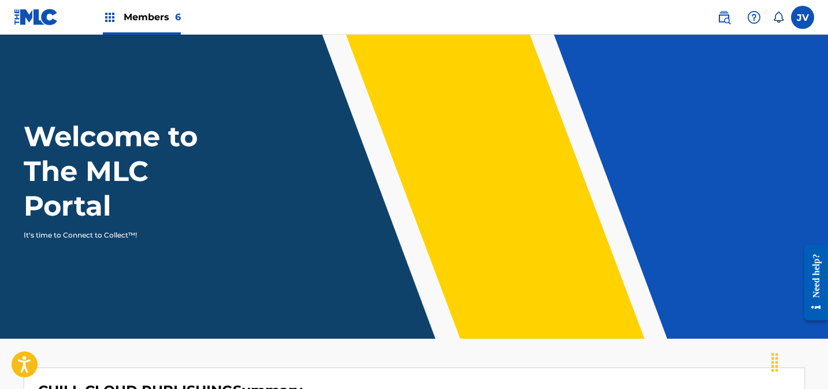
click at [143, 17] on span "Members 6" at bounding box center [152, 16] width 57 height 13
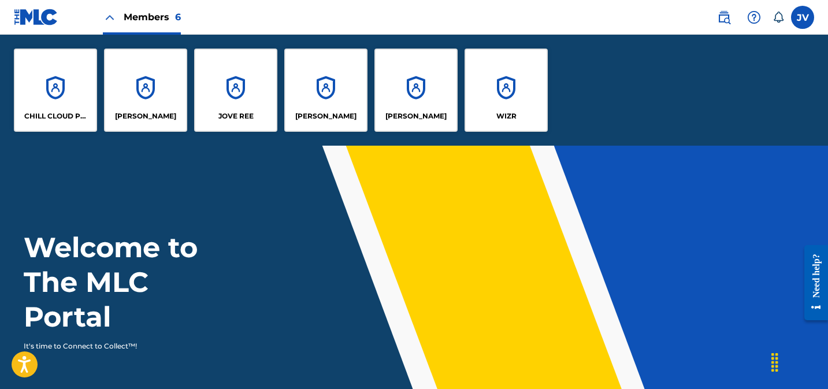
click at [64, 81] on div "CHILL CLOUD PUBLISHING" at bounding box center [55, 90] width 83 height 83
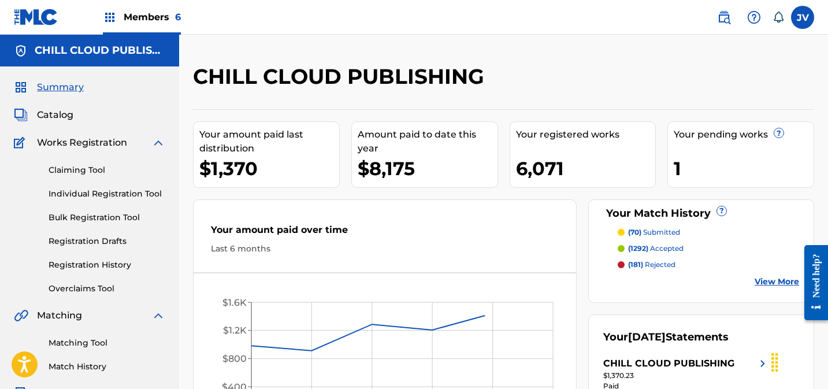
click at [156, 17] on span "Members 6" at bounding box center [152, 16] width 57 height 13
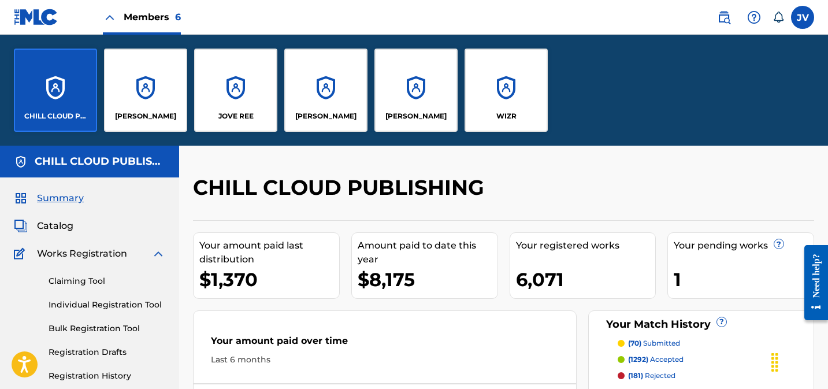
click at [514, 88] on div "WIZR" at bounding box center [505, 90] width 83 height 83
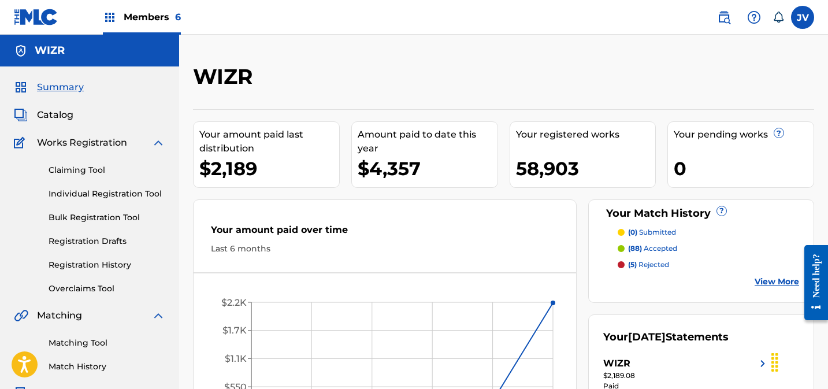
click at [62, 113] on span "Catalog" at bounding box center [55, 115] width 36 height 14
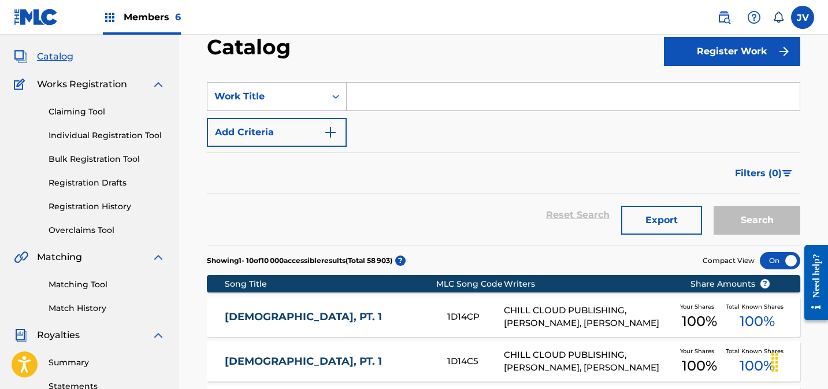
scroll to position [60, 0]
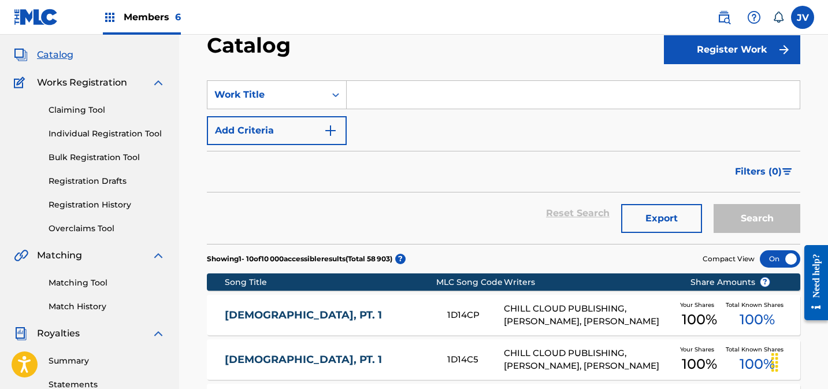
click at [748, 171] on span "Filters ( 0 )" at bounding box center [758, 172] width 47 height 14
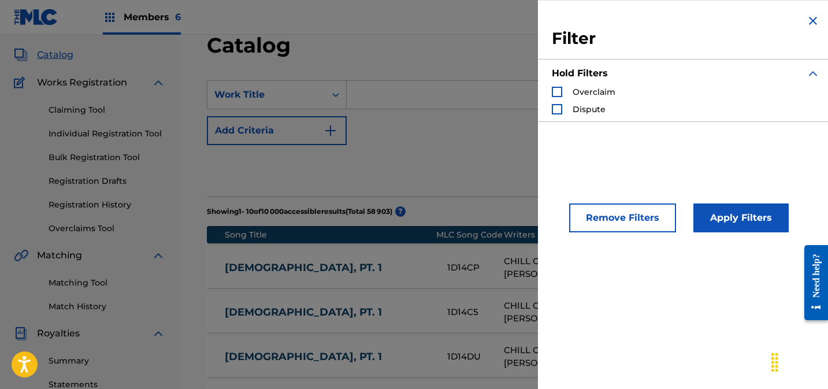
click at [806, 20] on img "Search Form" at bounding box center [813, 21] width 14 height 14
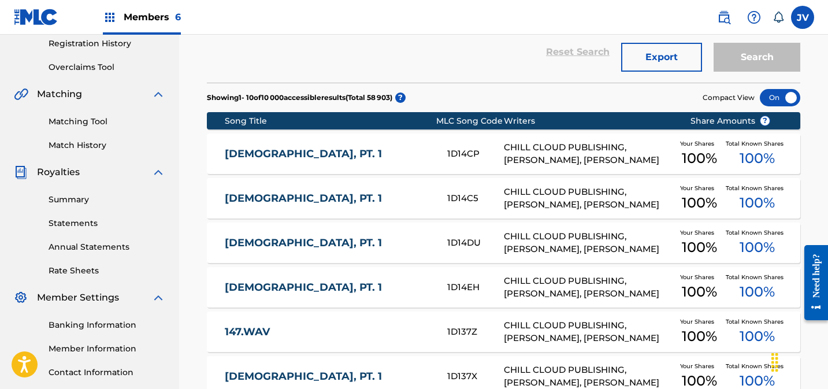
scroll to position [522, 0]
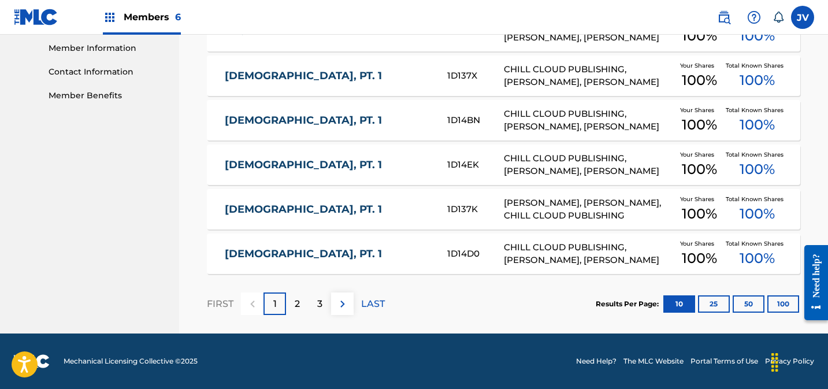
click at [787, 302] on button "100" at bounding box center [783, 303] width 32 height 17
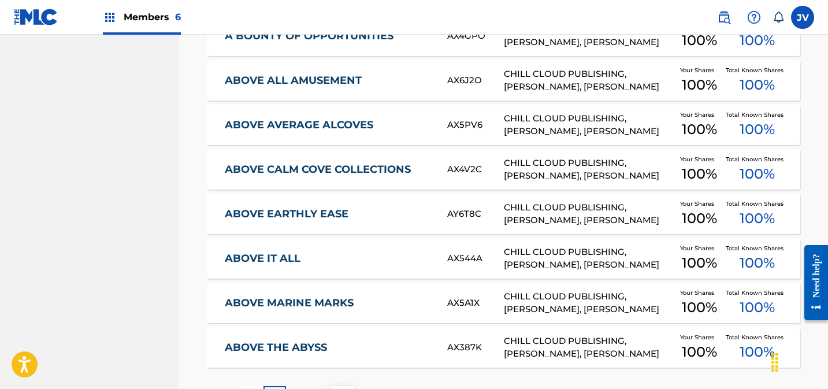
scroll to position [4525, 0]
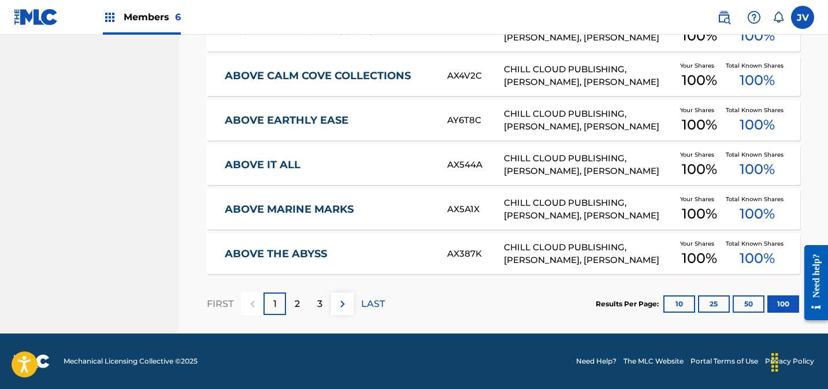
click at [399, 248] on link "ABOVE THE ABYSS" at bounding box center [328, 253] width 207 height 13
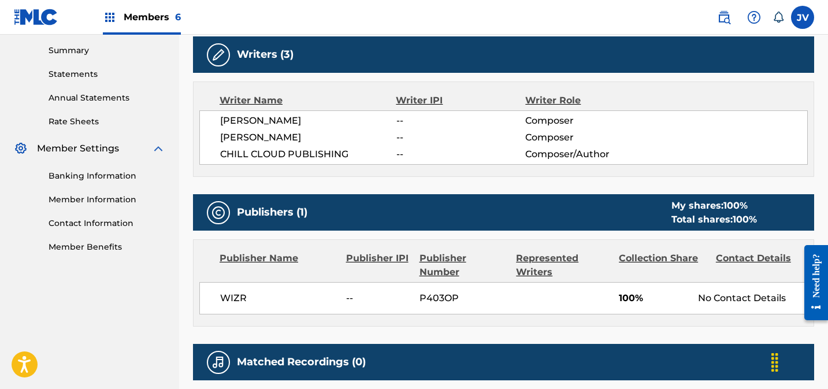
scroll to position [370, 0]
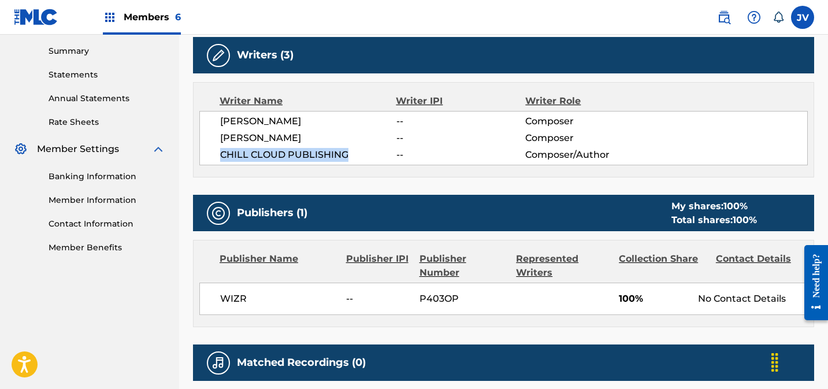
drag, startPoint x: 222, startPoint y: 153, endPoint x: 348, endPoint y: 166, distance: 127.1
click at [344, 156] on span "CHILL CLOUD PUBLISHING" at bounding box center [308, 155] width 176 height 14
click at [410, 170] on div "Writer Name Writer IPI Writer Role [PERSON_NAME] -- Composer [PERSON_NAME] -- C…" at bounding box center [503, 129] width 621 height 95
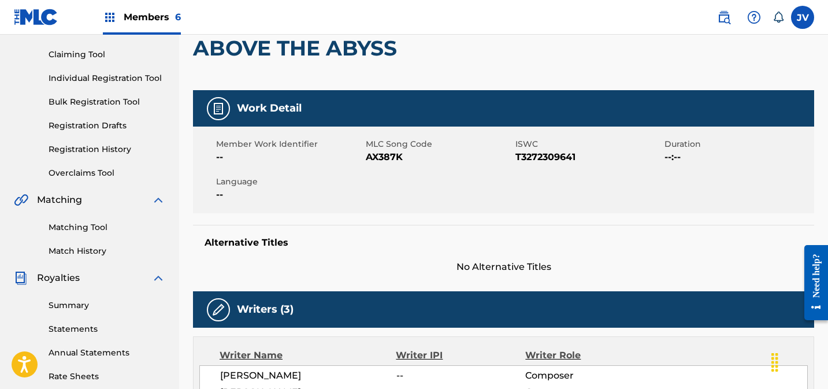
scroll to position [0, 0]
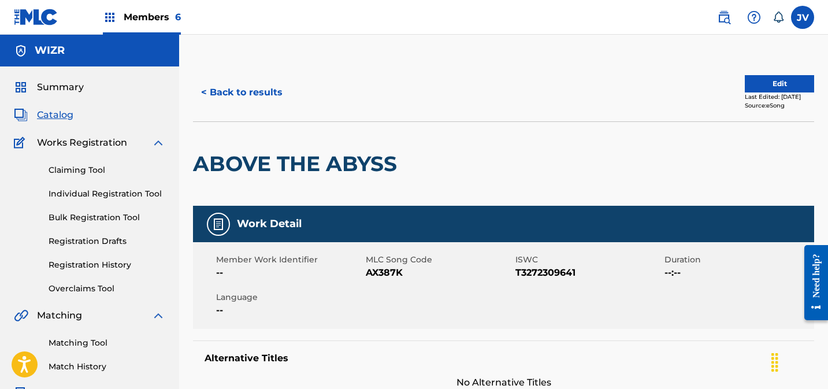
click at [252, 87] on button "< Back to results" at bounding box center [242, 92] width 98 height 29
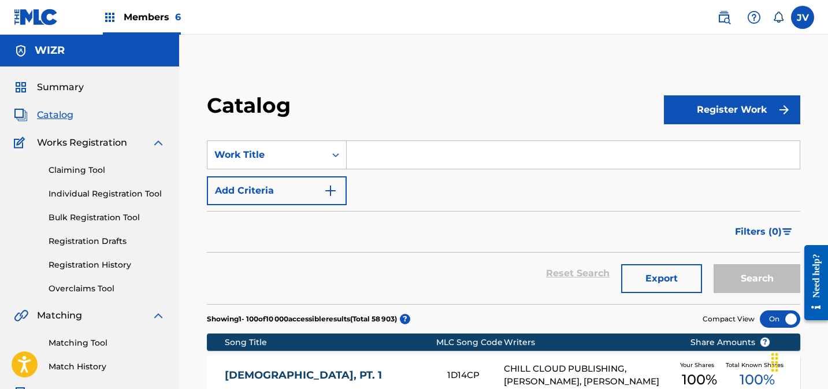
click at [71, 80] on span "Summary" at bounding box center [60, 87] width 47 height 14
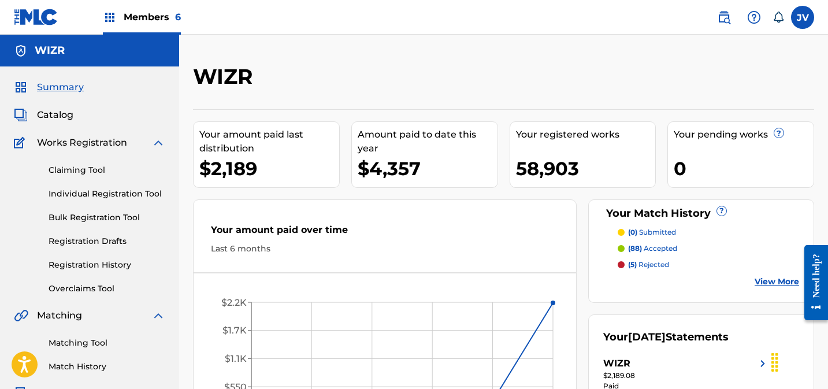
click at [131, 10] on span "Members 6" at bounding box center [152, 16] width 57 height 13
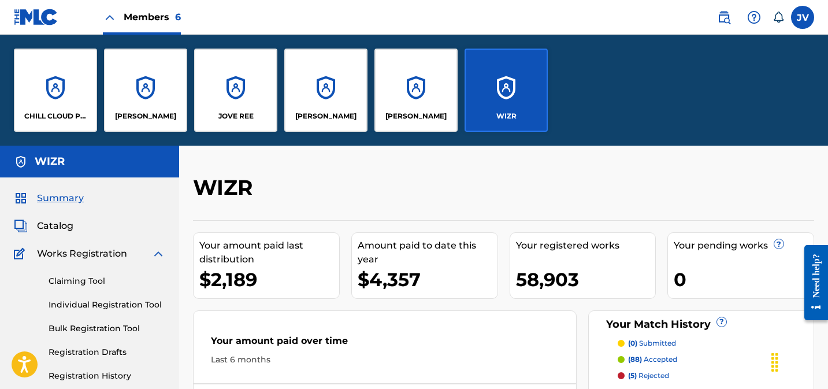
click at [77, 77] on div "CHILL CLOUD PUBLISHING" at bounding box center [55, 90] width 83 height 83
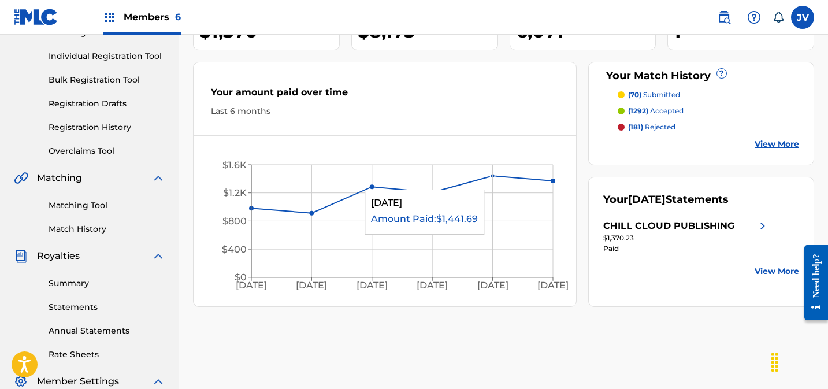
scroll to position [172, 0]
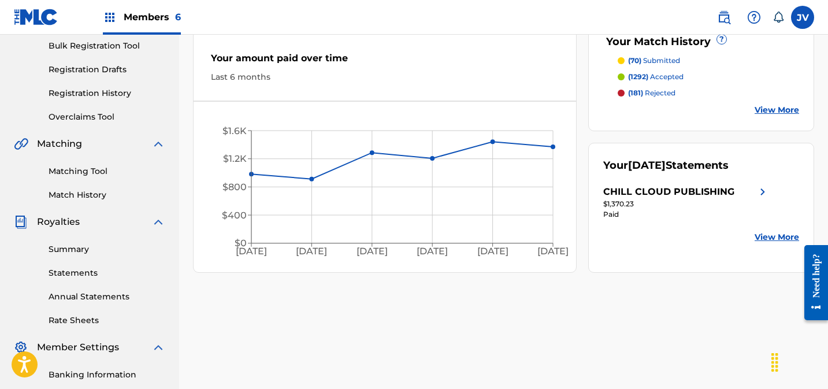
click at [95, 172] on link "Matching Tool" at bounding box center [107, 171] width 117 height 12
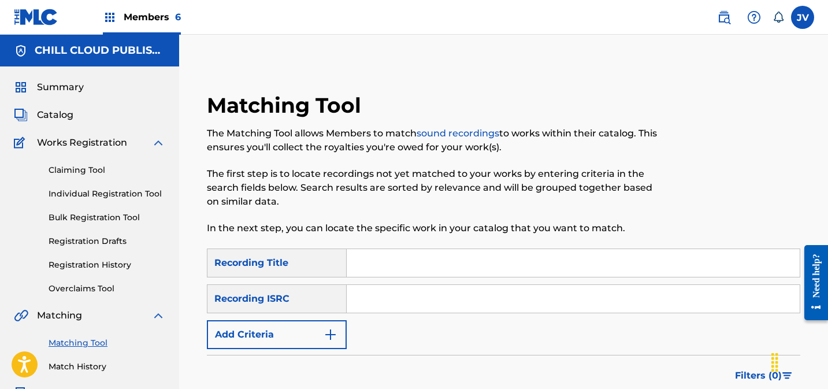
click at [360, 302] on input "Search Form" at bounding box center [573, 299] width 453 height 28
paste input "PL6B02311126"
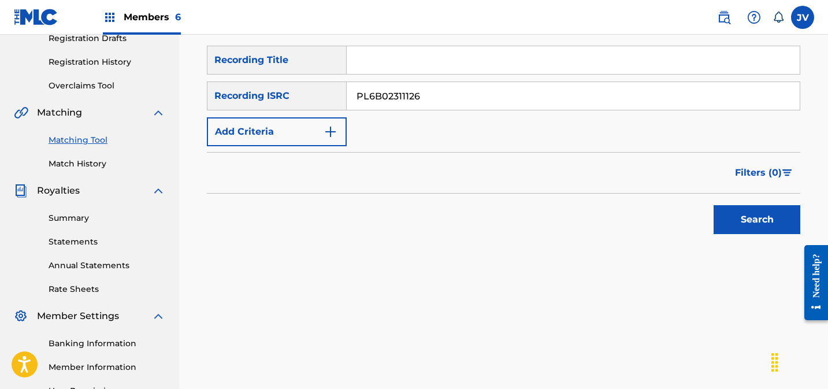
scroll to position [220, 0]
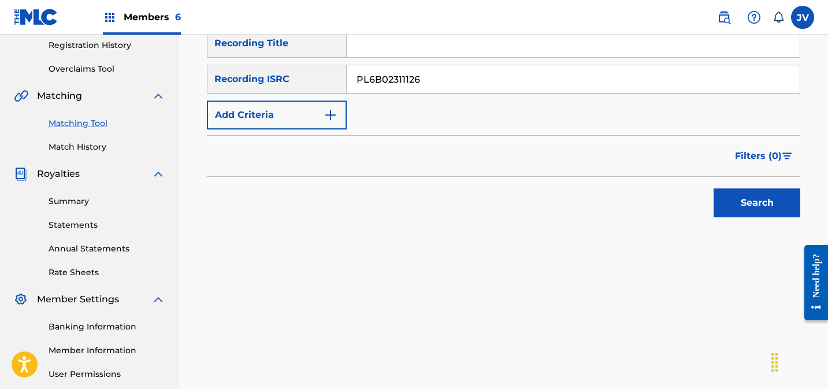
type input "PL6B02311126"
drag, startPoint x: 756, startPoint y: 200, endPoint x: 749, endPoint y: 202, distance: 7.1
click at [756, 200] on button "Search" at bounding box center [756, 202] width 87 height 29
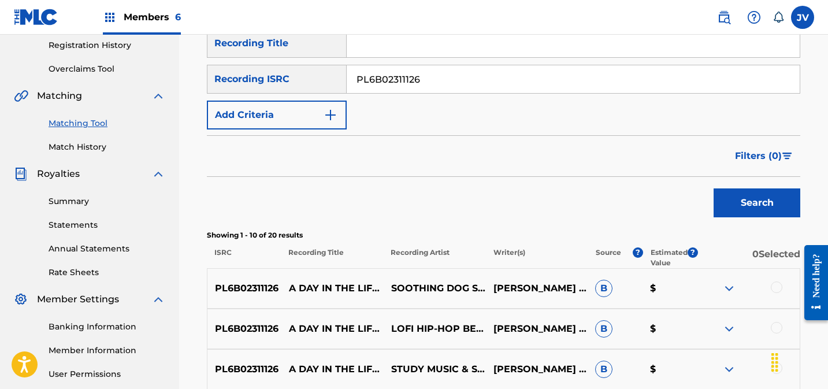
scroll to position [335, 0]
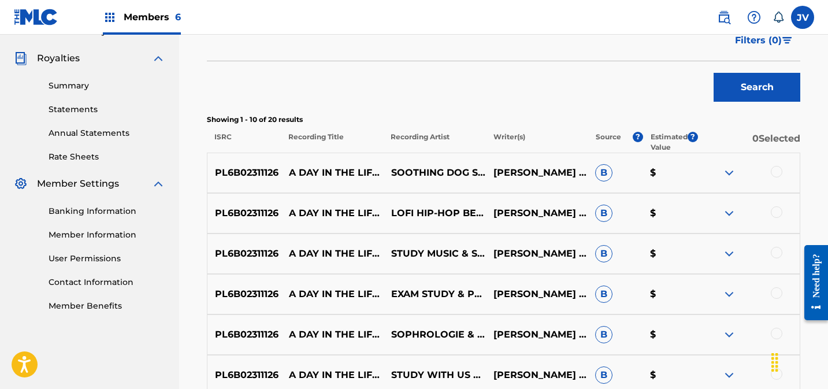
drag, startPoint x: 774, startPoint y: 170, endPoint x: 778, endPoint y: 187, distance: 17.1
click at [774, 170] on div at bounding box center [777, 172] width 12 height 12
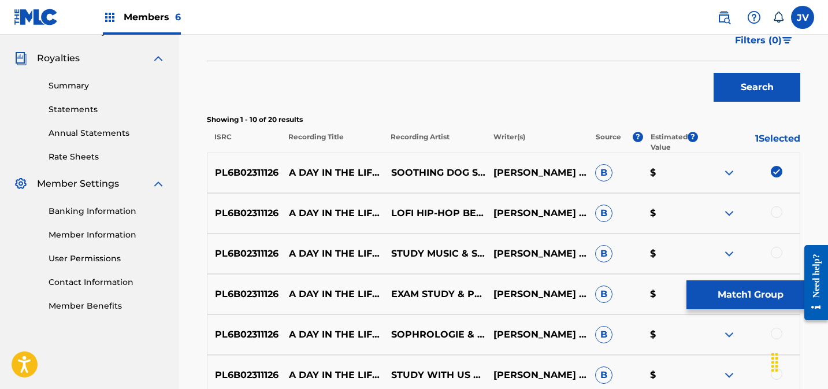
click at [775, 213] on div at bounding box center [777, 212] width 12 height 12
drag, startPoint x: 773, startPoint y: 256, endPoint x: 769, endPoint y: 250, distance: 7.2
click at [773, 256] on div at bounding box center [777, 253] width 12 height 12
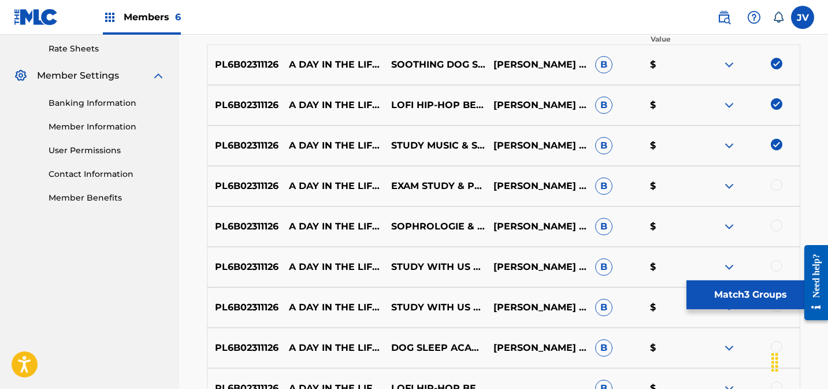
scroll to position [458, 0]
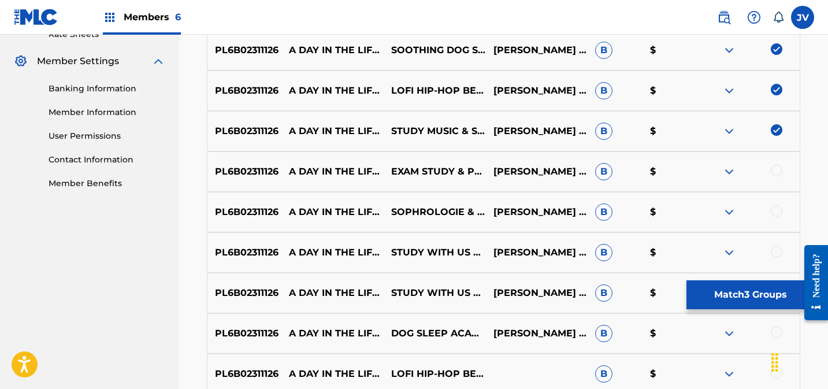
click at [773, 168] on div at bounding box center [777, 171] width 12 height 12
click at [776, 214] on div at bounding box center [777, 211] width 12 height 12
drag, startPoint x: 774, startPoint y: 254, endPoint x: 771, endPoint y: 247, distance: 8.3
click at [775, 254] on div at bounding box center [777, 252] width 12 height 12
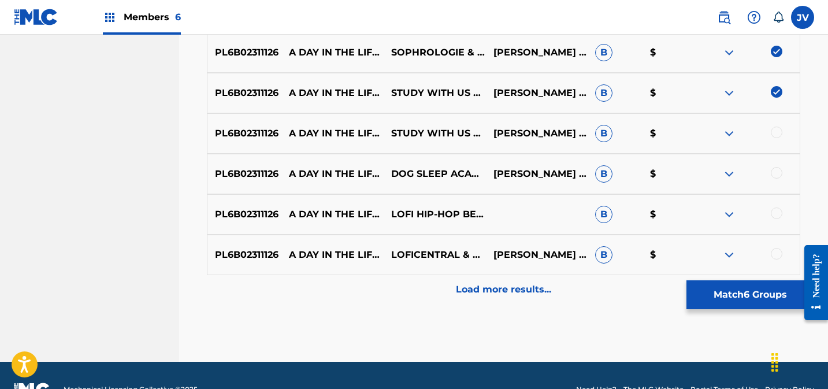
scroll to position [645, 0]
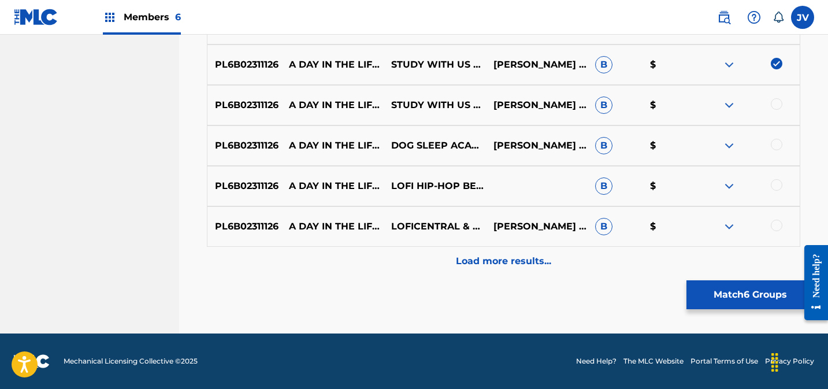
drag, startPoint x: 474, startPoint y: 265, endPoint x: 548, endPoint y: 260, distance: 74.7
click at [474, 265] on p "Load more results..." at bounding box center [503, 261] width 95 height 14
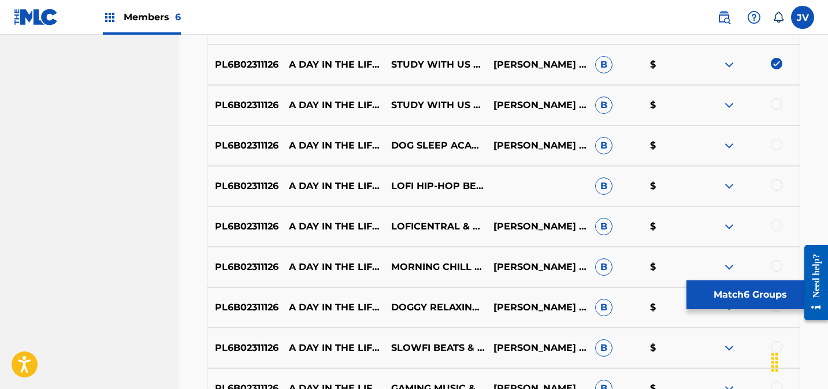
click at [775, 188] on div at bounding box center [777, 185] width 12 height 12
click at [773, 144] on div at bounding box center [777, 145] width 12 height 12
click at [777, 113] on div "PL6B02311126 A DAY IN THE LIFE OF A POSTMAN STUDY WITH US & STUDY RADIANCE & MU…" at bounding box center [503, 105] width 593 height 40
click at [777, 104] on div at bounding box center [777, 104] width 12 height 12
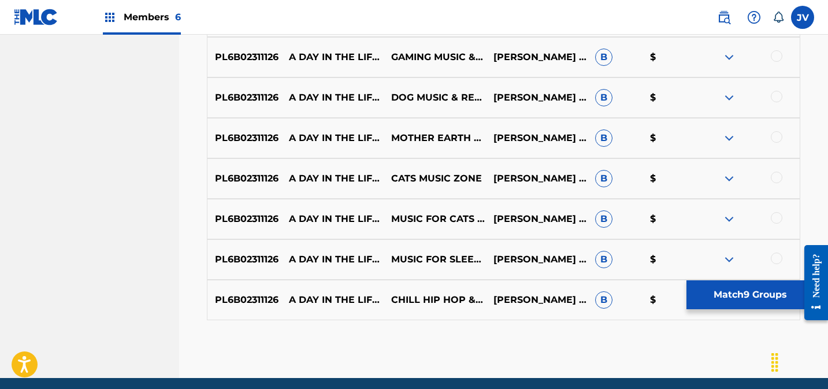
scroll to position [1021, 0]
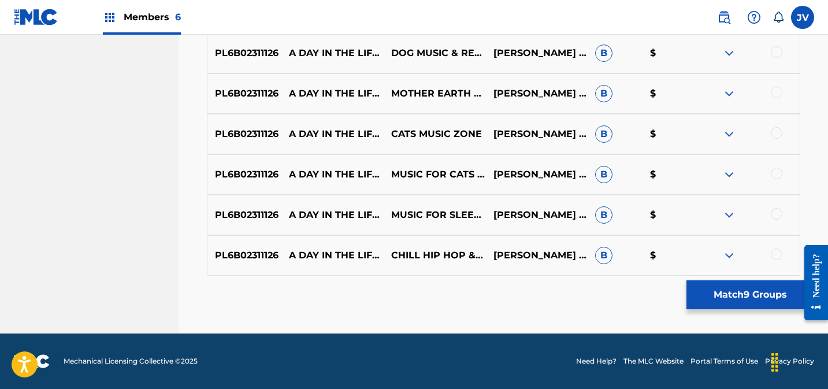
click at [779, 254] on div at bounding box center [777, 254] width 12 height 12
click at [776, 211] on div at bounding box center [777, 214] width 12 height 12
drag, startPoint x: 772, startPoint y: 174, endPoint x: 784, endPoint y: 170, distance: 12.2
click at [772, 174] on div at bounding box center [777, 174] width 12 height 12
click at [779, 131] on div at bounding box center [777, 133] width 12 height 12
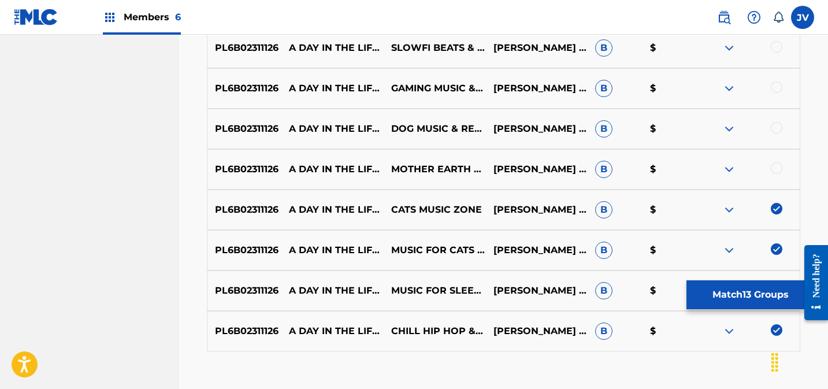
scroll to position [942, 0]
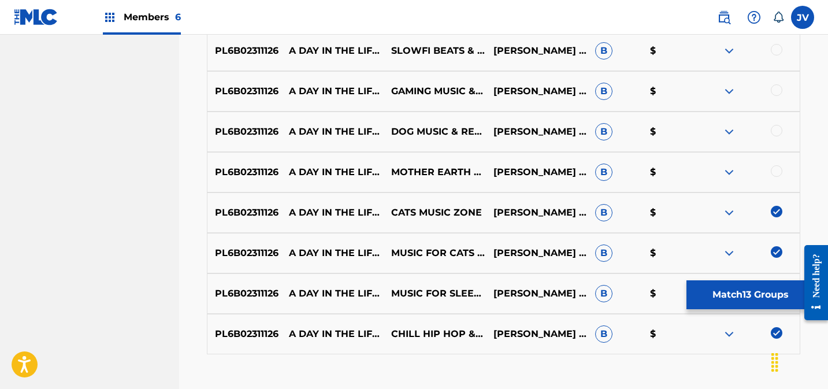
click at [774, 173] on div at bounding box center [777, 171] width 12 height 12
click at [778, 132] on div at bounding box center [777, 131] width 12 height 12
click at [775, 88] on div at bounding box center [777, 90] width 12 height 12
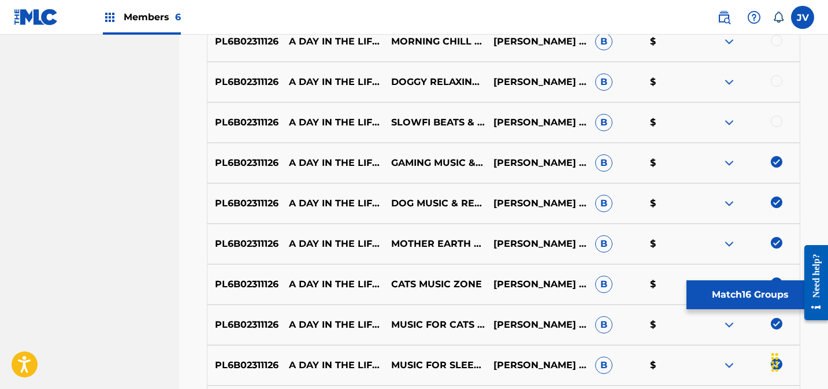
scroll to position [850, 0]
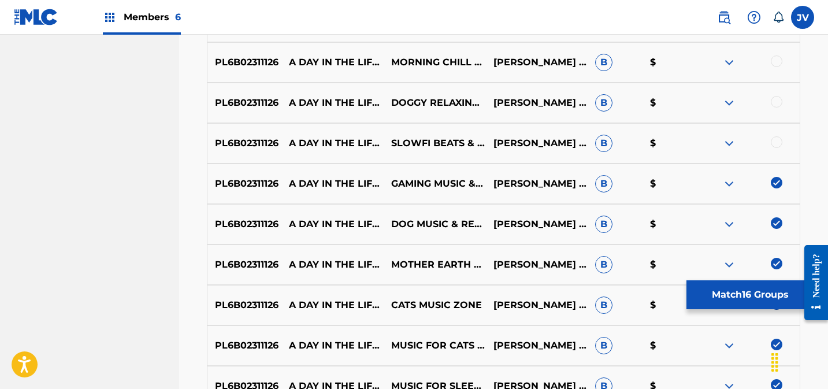
click at [779, 143] on div at bounding box center [777, 142] width 12 height 12
click at [774, 103] on div at bounding box center [777, 102] width 12 height 12
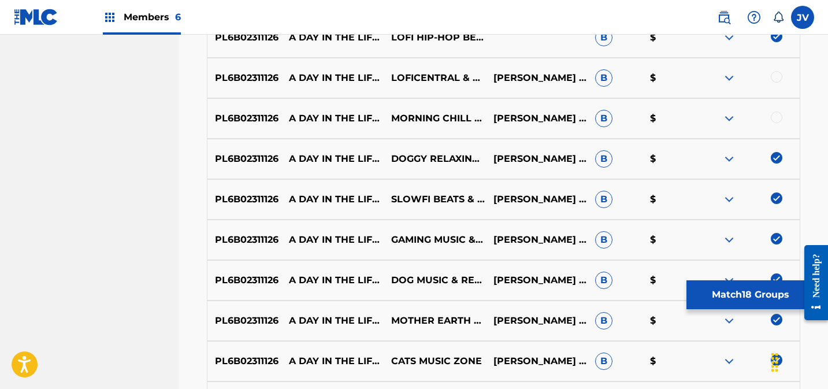
scroll to position [745, 0]
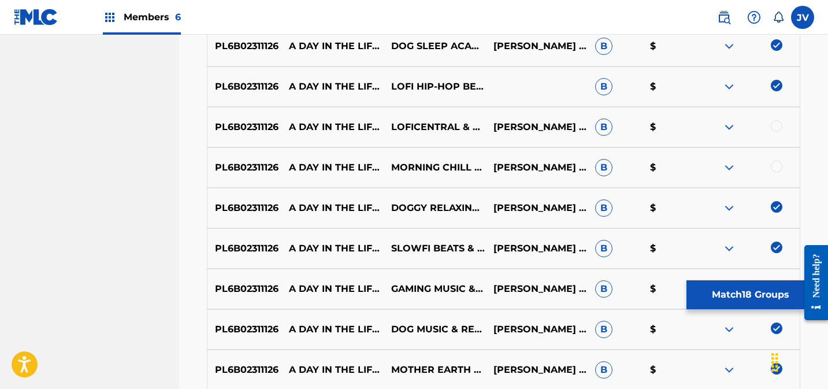
drag, startPoint x: 775, startPoint y: 163, endPoint x: 780, endPoint y: 128, distance: 36.3
click at [775, 163] on div at bounding box center [777, 167] width 12 height 12
drag, startPoint x: 777, startPoint y: 121, endPoint x: 778, endPoint y: 131, distance: 9.8
click at [777, 121] on div at bounding box center [777, 126] width 12 height 12
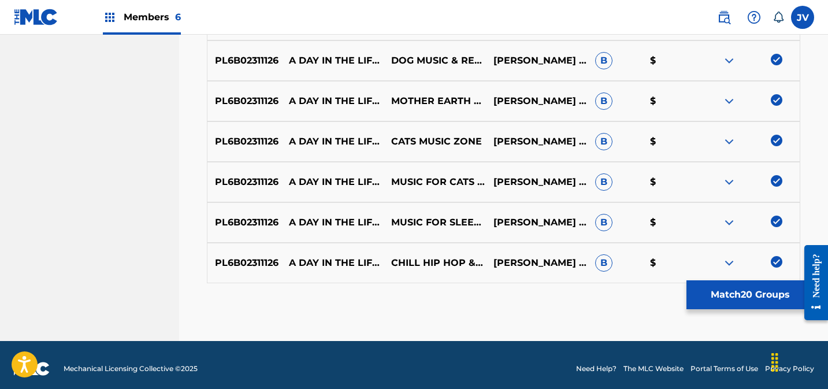
scroll to position [1021, 0]
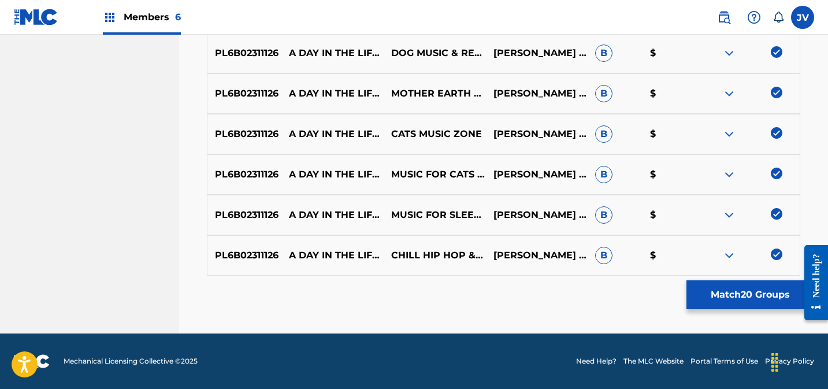
click at [758, 295] on button "Match 20 Groups" at bounding box center [750, 294] width 128 height 29
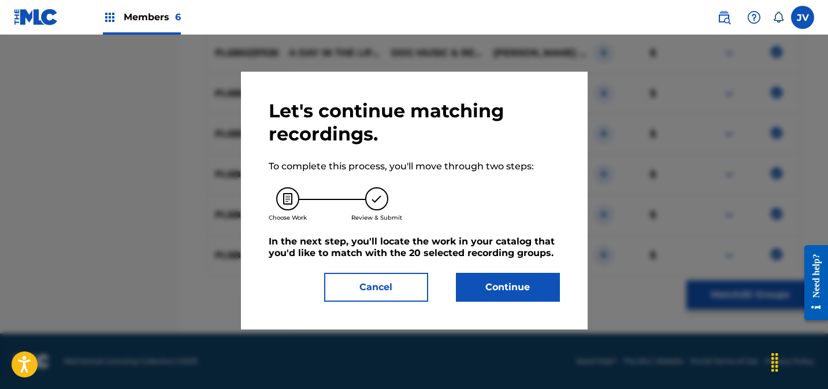
click at [494, 282] on button "Continue" at bounding box center [508, 287] width 104 height 29
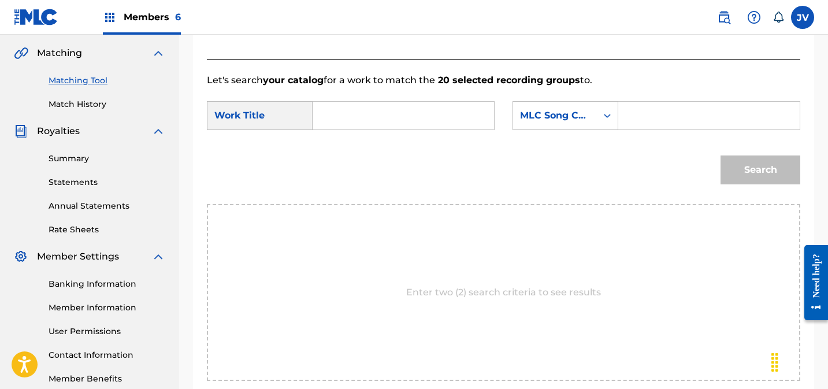
scroll to position [166, 0]
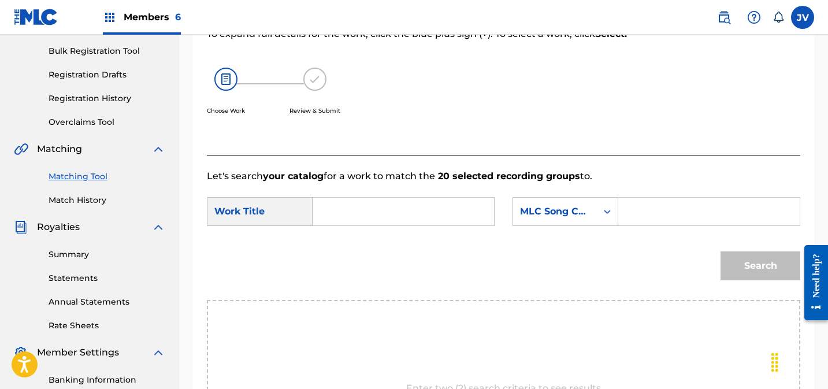
drag, startPoint x: 348, startPoint y: 211, endPoint x: 368, endPoint y: 211, distance: 19.6
click at [348, 211] on input "Search Form" at bounding box center [403, 212] width 162 height 28
paste input "A Day in the Life of a Postman"
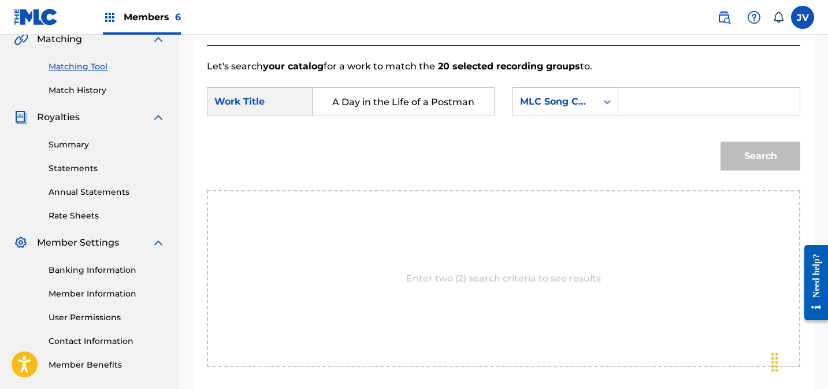
scroll to position [304, 0]
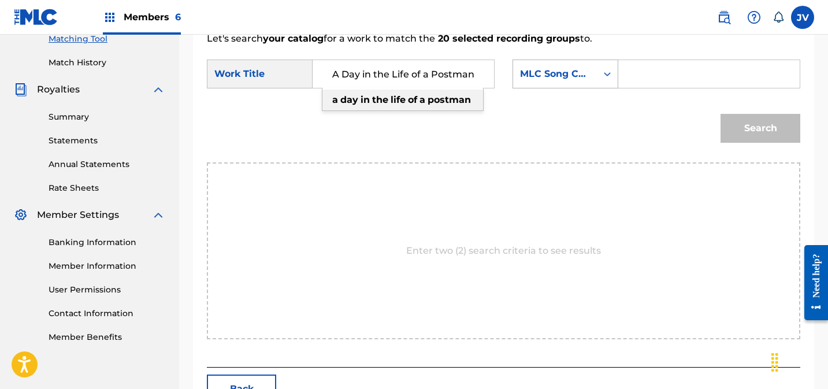
drag, startPoint x: 440, startPoint y: 99, endPoint x: 559, endPoint y: 84, distance: 119.9
click at [441, 98] on strong "postman" at bounding box center [448, 99] width 43 height 11
type input "a day in the life of a postman"
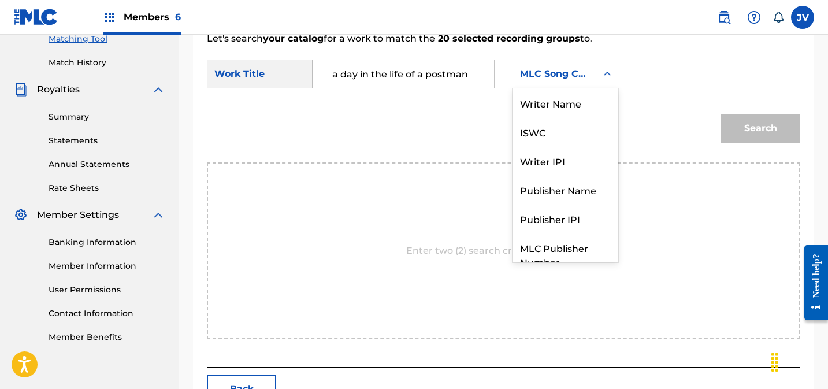
click at [575, 68] on div "MLC Song Code" at bounding box center [555, 74] width 70 height 14
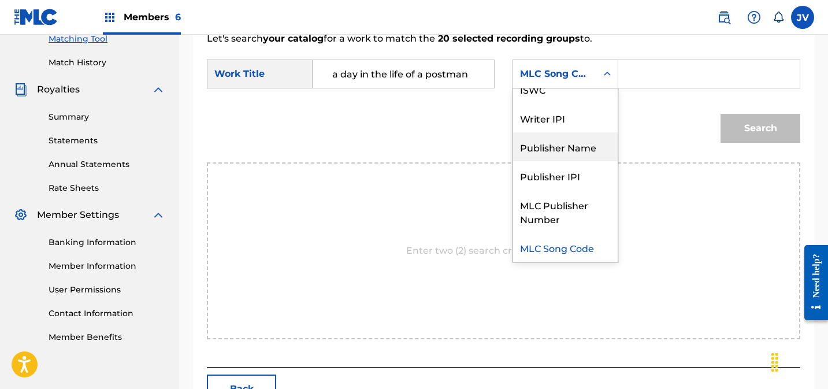
scroll to position [0, 0]
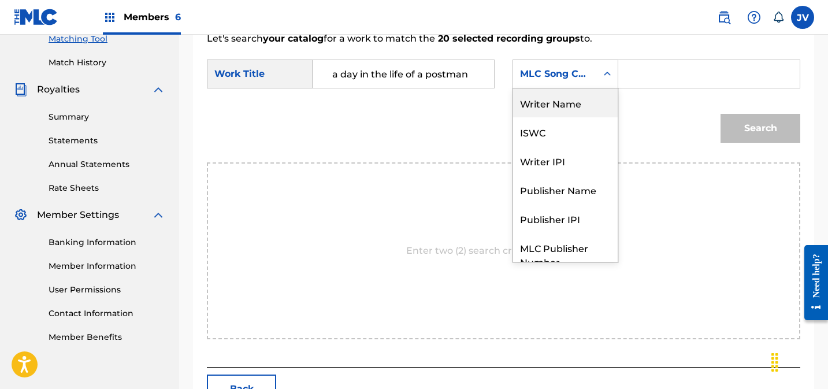
click at [545, 106] on div "Writer Name" at bounding box center [565, 102] width 105 height 29
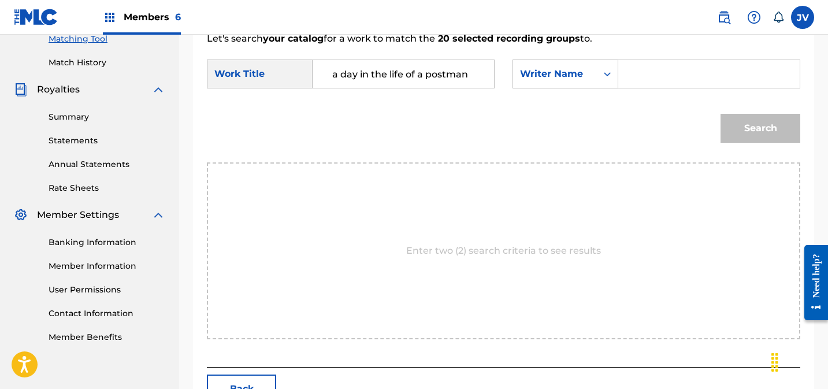
click at [640, 74] on input "Search Form" at bounding box center [709, 74] width 162 height 28
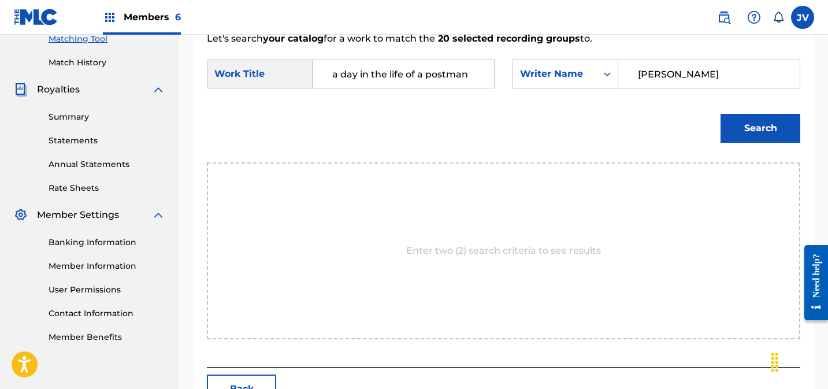
type input "[PERSON_NAME]"
click at [779, 130] on button "Search" at bounding box center [760, 128] width 80 height 29
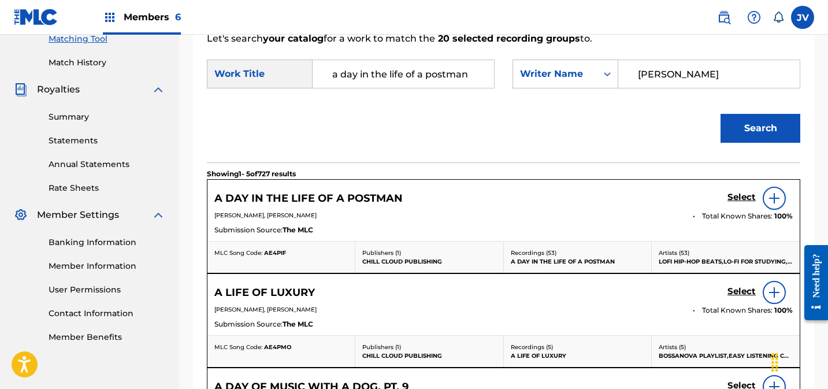
click at [732, 193] on h5 "Select" at bounding box center [741, 197] width 28 height 11
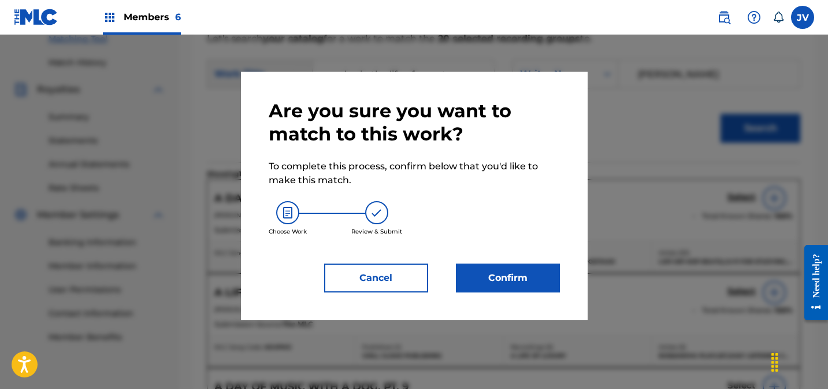
click at [490, 268] on button "Confirm" at bounding box center [508, 277] width 104 height 29
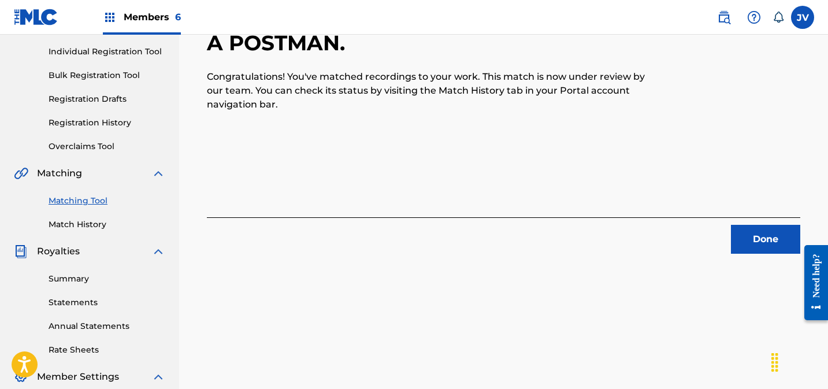
scroll to position [128, 0]
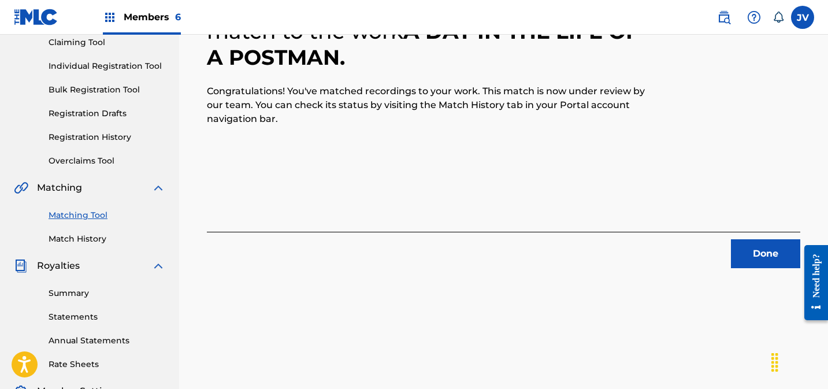
click at [764, 258] on button "Done" at bounding box center [765, 253] width 69 height 29
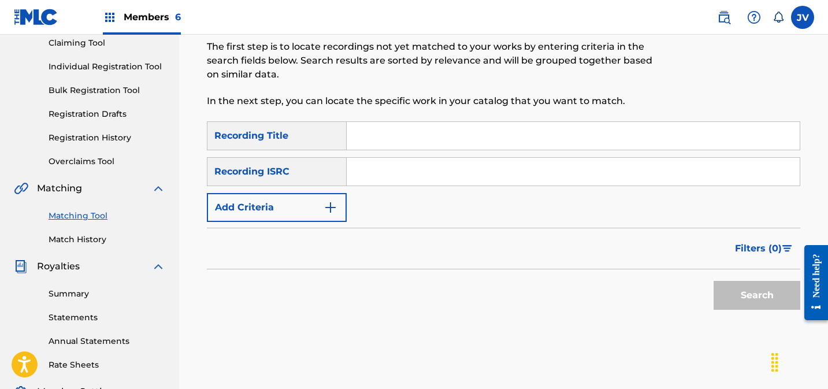
scroll to position [102, 0]
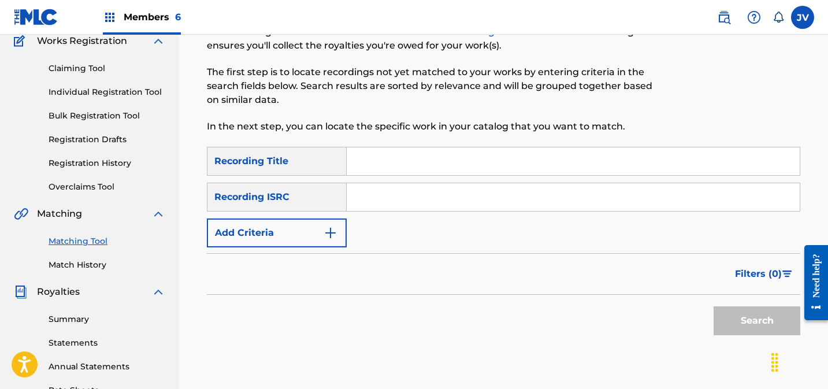
click at [401, 189] on input "Search Form" at bounding box center [573, 197] width 453 height 28
drag, startPoint x: 403, startPoint y: 201, endPoint x: 416, endPoint y: 201, distance: 13.3
click at [404, 202] on input "Search Form" at bounding box center [573, 197] width 453 height 28
paste input "PL66V2235745"
type input "PL66V2235745"
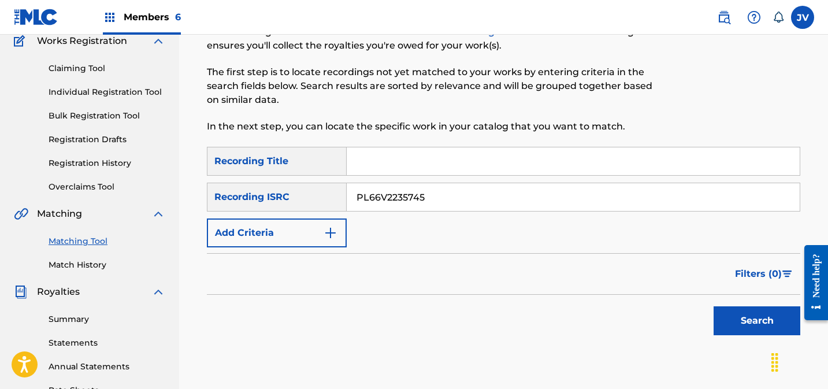
click at [760, 311] on button "Search" at bounding box center [756, 320] width 87 height 29
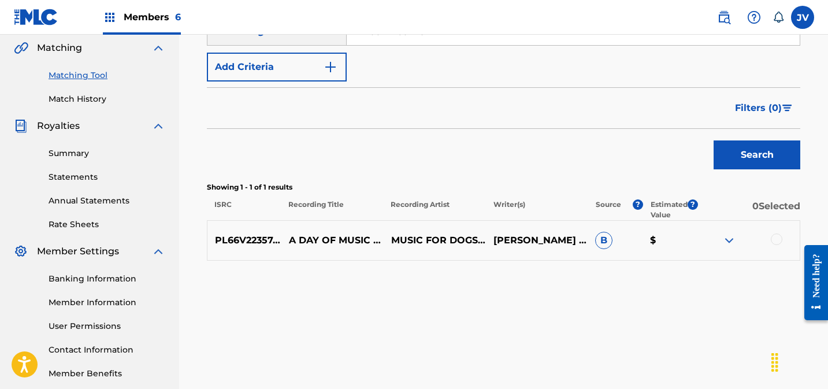
scroll to position [306, 0]
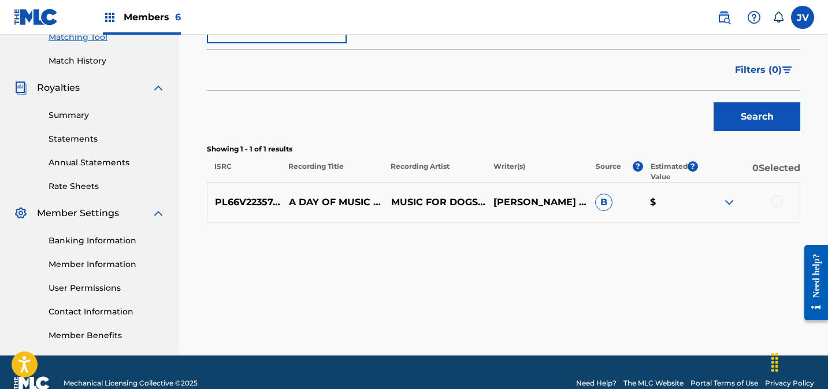
click at [774, 199] on div at bounding box center [777, 201] width 12 height 12
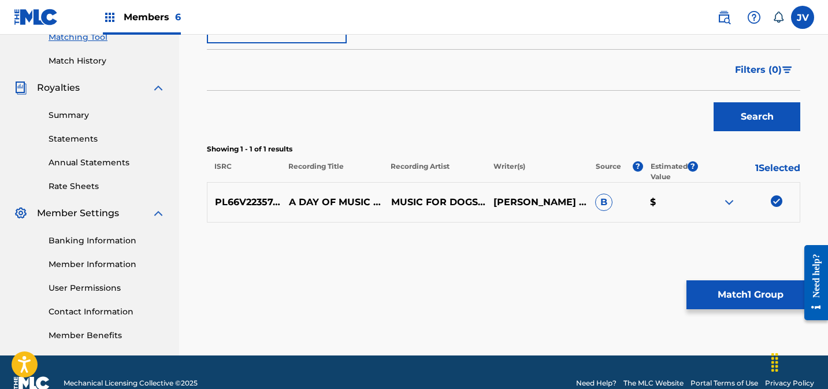
click at [737, 298] on button "Match 1 Group" at bounding box center [750, 294] width 128 height 29
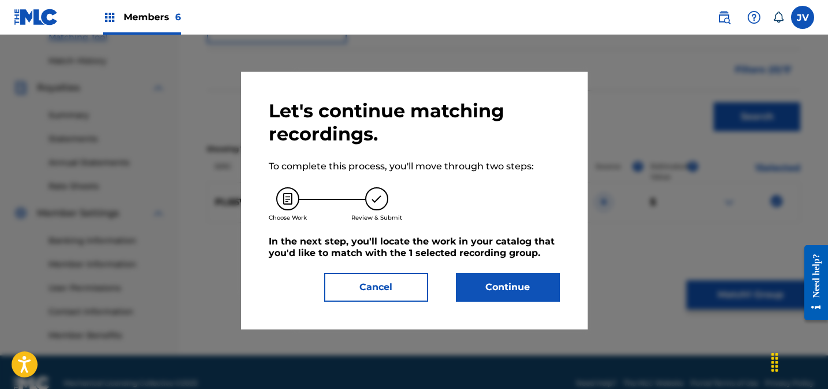
click at [492, 280] on button "Continue" at bounding box center [508, 287] width 104 height 29
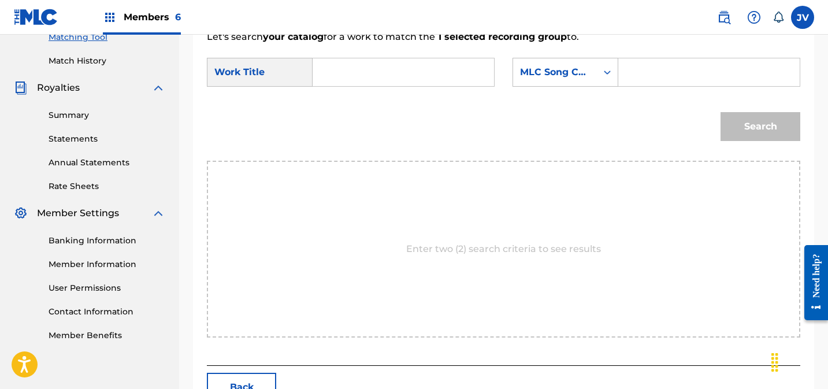
click at [392, 79] on input "Search Form" at bounding box center [403, 72] width 162 height 28
paste input "A Day of Music with a Dog, Pt. 1"
drag, startPoint x: 452, startPoint y: 73, endPoint x: 481, endPoint y: 94, distance: 35.7
click at [492, 74] on div "A Day of Music with a Dog, Pt. 1" at bounding box center [404, 72] width 182 height 29
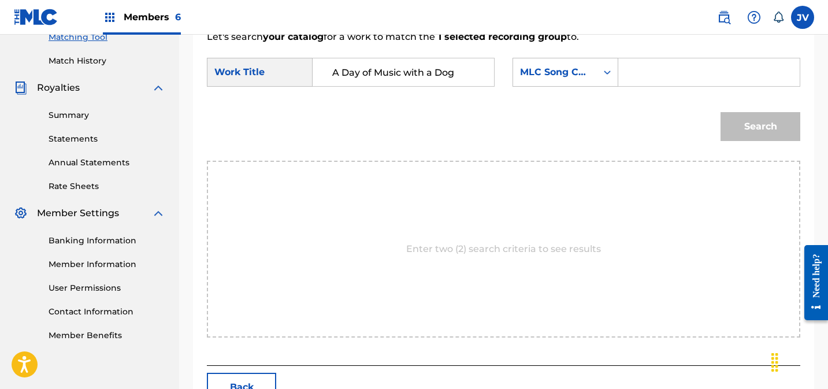
scroll to position [0, 0]
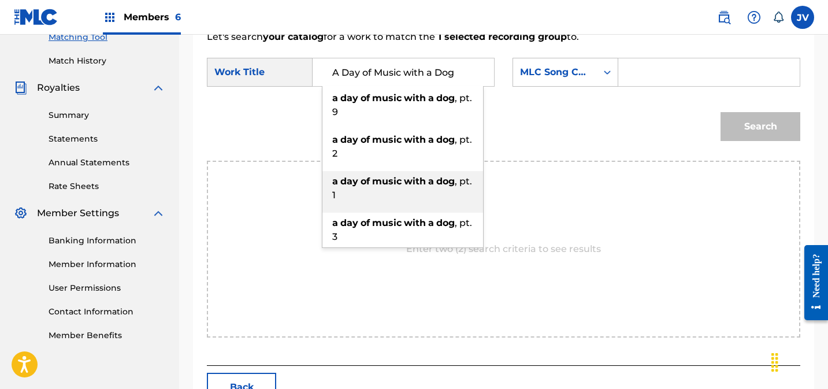
click at [429, 180] on strong "a" at bounding box center [431, 181] width 6 height 11
type input "a day of music with a dog, pt. 1"
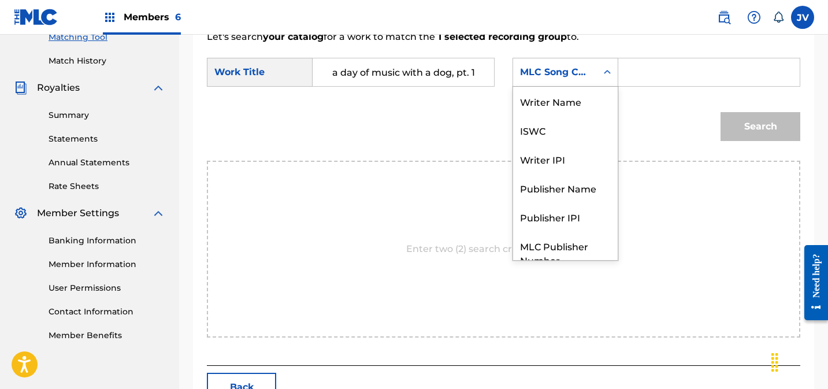
click at [578, 77] on div "MLC Song Code" at bounding box center [555, 72] width 70 height 14
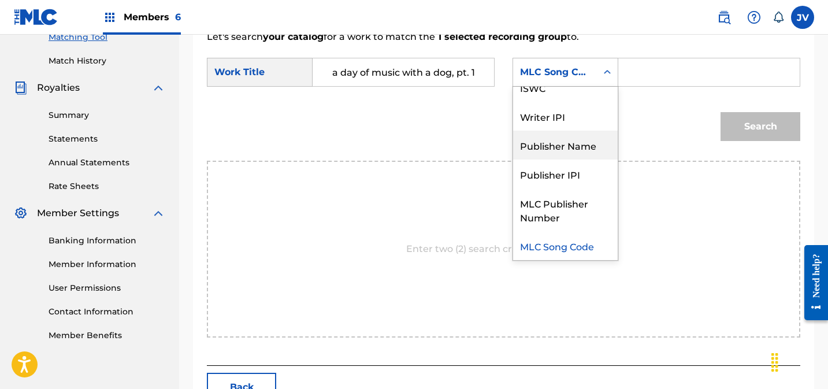
drag, startPoint x: 567, startPoint y: 144, endPoint x: 612, endPoint y: 121, distance: 51.2
click at [567, 144] on div "Publisher Name" at bounding box center [565, 145] width 105 height 29
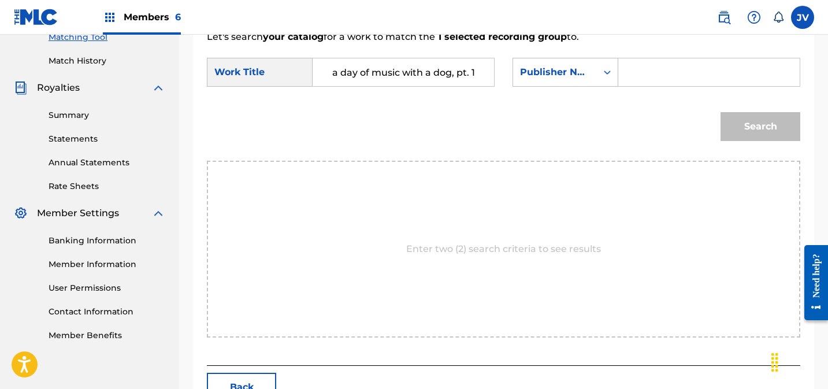
click at [672, 73] on input "Search Form" at bounding box center [709, 72] width 162 height 28
type input "chill"
drag, startPoint x: 755, startPoint y: 122, endPoint x: 737, endPoint y: 125, distance: 18.2
click at [755, 122] on button "Search" at bounding box center [760, 126] width 80 height 29
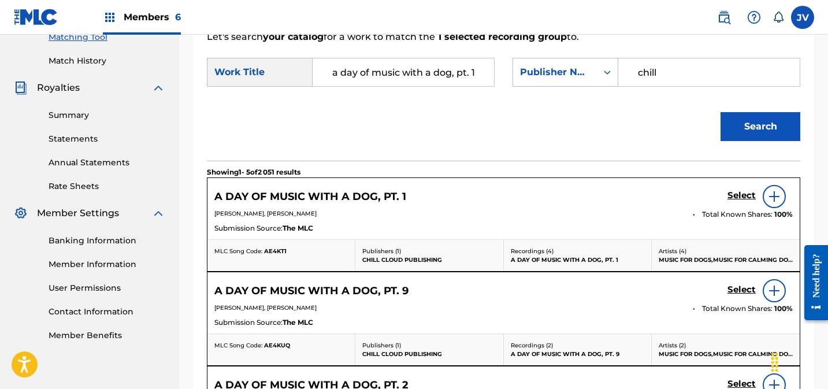
click at [743, 195] on h5 "Select" at bounding box center [741, 195] width 28 height 11
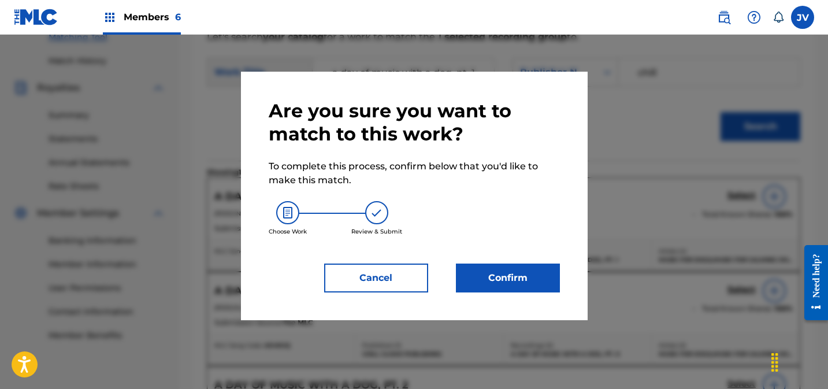
click at [507, 273] on button "Confirm" at bounding box center [508, 277] width 104 height 29
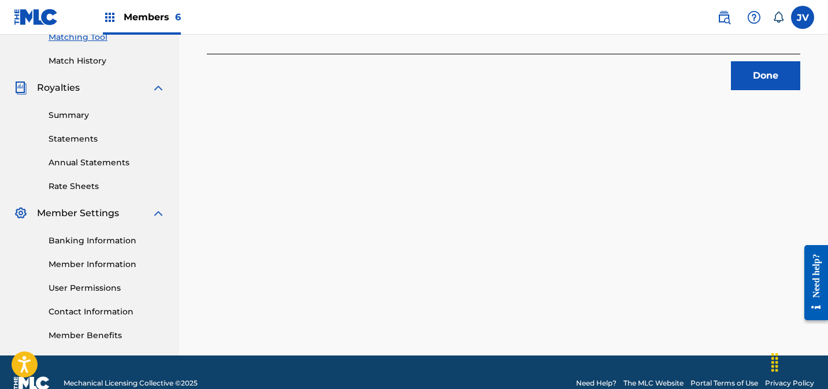
click at [761, 83] on button "Done" at bounding box center [765, 75] width 69 height 29
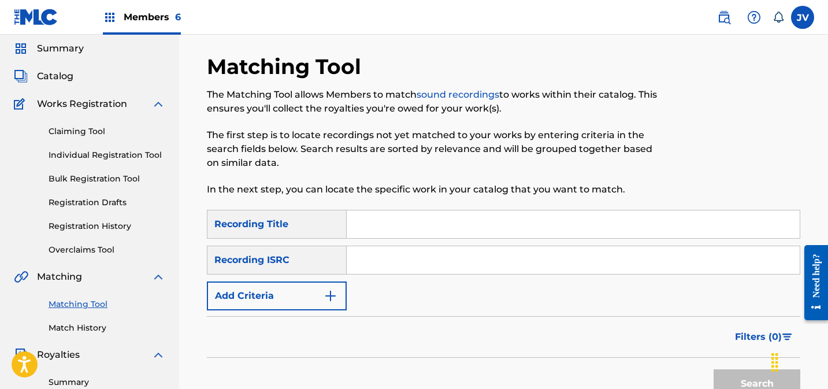
scroll to position [41, 0]
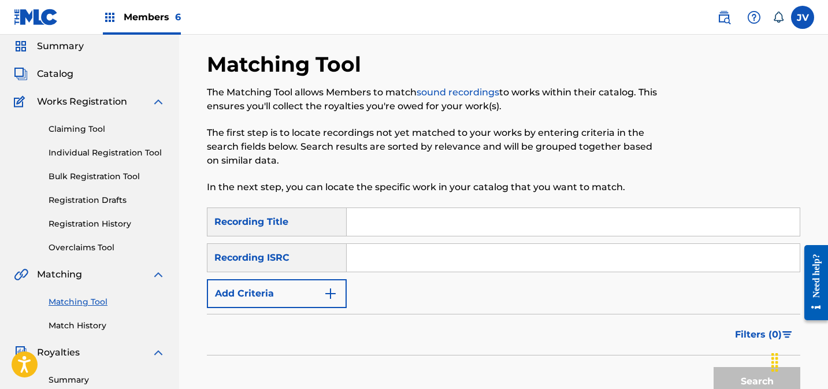
drag, startPoint x: 405, startPoint y: 267, endPoint x: 414, endPoint y: 252, distance: 17.6
click at [406, 266] on input "Search Form" at bounding box center [573, 258] width 453 height 28
paste input "PL66V2235746"
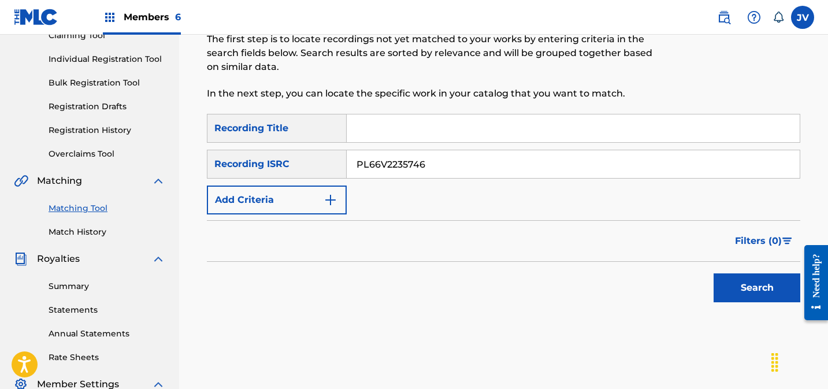
scroll to position [140, 0]
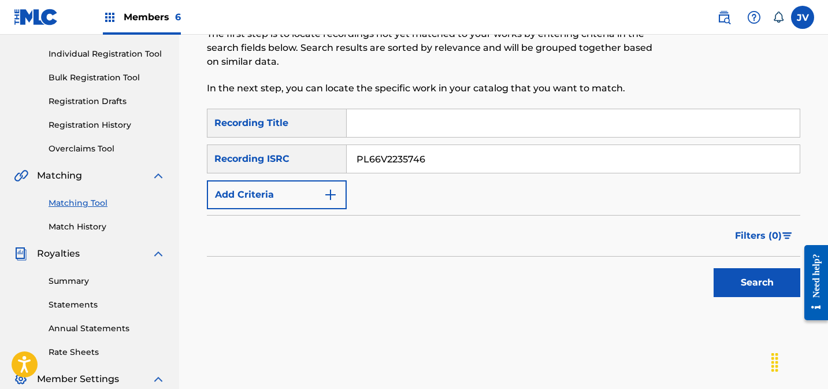
click at [737, 280] on button "Search" at bounding box center [756, 282] width 87 height 29
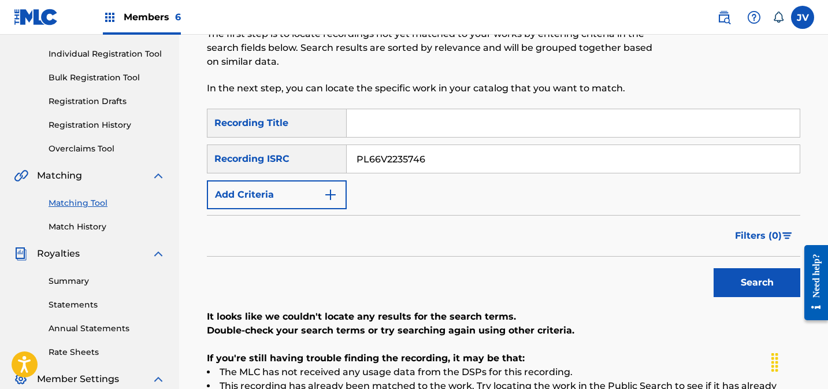
scroll to position [207, 0]
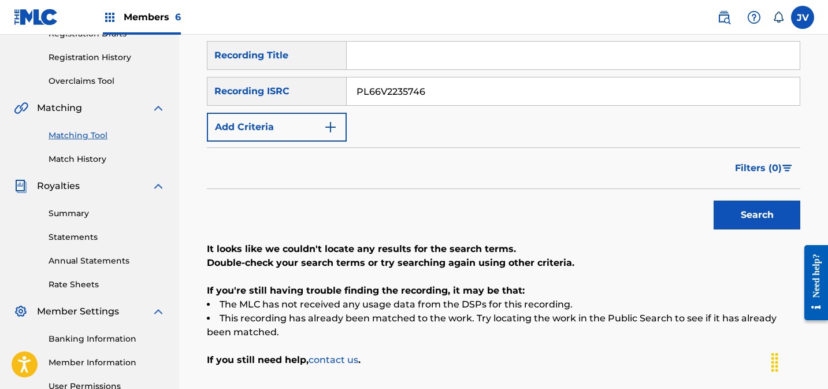
click at [741, 213] on button "Search" at bounding box center [756, 214] width 87 height 29
drag, startPoint x: 449, startPoint y: 92, endPoint x: 325, endPoint y: 90, distance: 124.8
click at [325, 90] on div "SearchWithCriteria4c3c0d32-19fd-4f24-9053-35b664b48e16 Recording ISRC PL66V2235…" at bounding box center [503, 91] width 593 height 29
paste input "7"
type input "PL66V2235747"
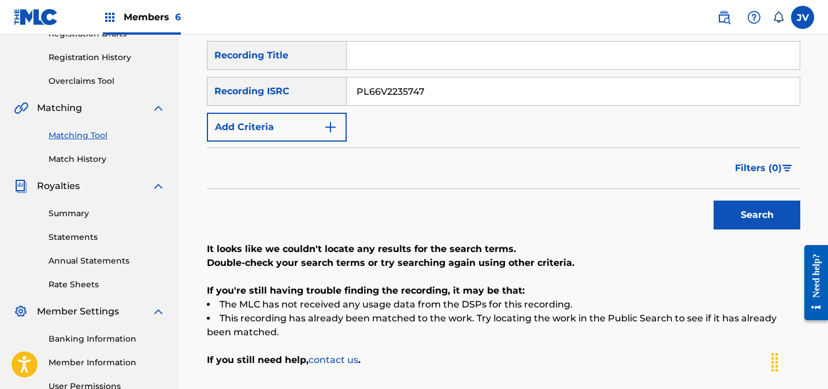
click at [765, 220] on button "Search" at bounding box center [756, 214] width 87 height 29
drag, startPoint x: 436, startPoint y: 92, endPoint x: 321, endPoint y: 78, distance: 115.3
click at [321, 78] on div "SearchWithCriteria4c3c0d32-19fd-4f24-9053-35b664b48e16 Recording ISRC PL66V2235…" at bounding box center [503, 91] width 593 height 29
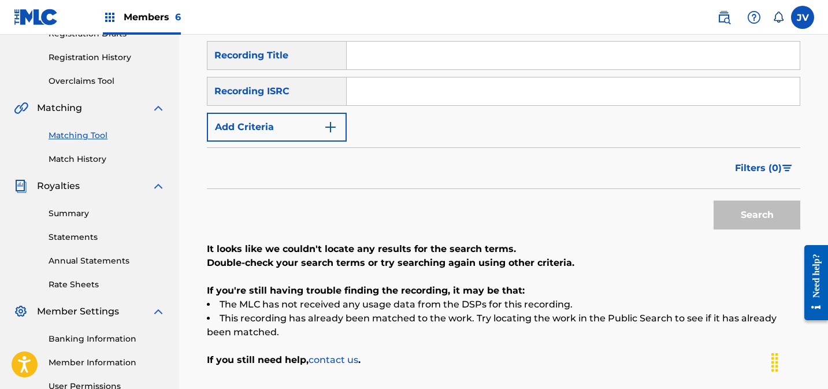
click at [414, 52] on input "Search Form" at bounding box center [573, 56] width 453 height 28
paste input "A Day of Music with a Dog"
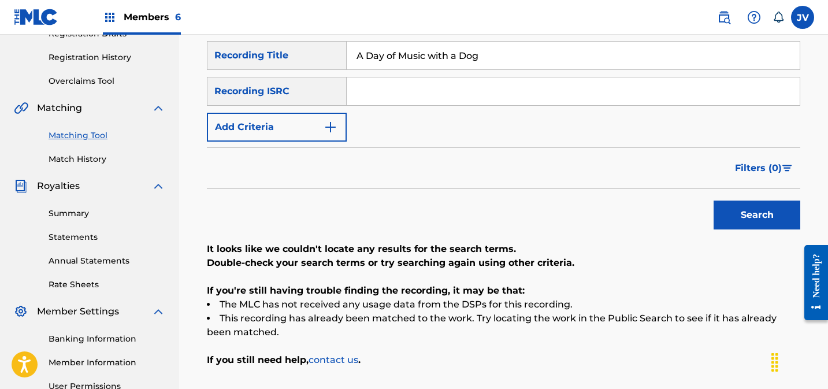
type input "A Day of Music with a Dog"
drag, startPoint x: 758, startPoint y: 202, endPoint x: 742, endPoint y: 206, distance: 16.7
click at [758, 202] on button "Search" at bounding box center [756, 214] width 87 height 29
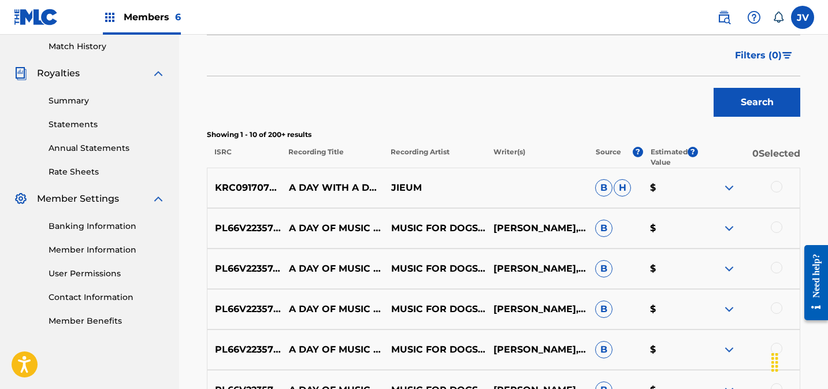
scroll to position [389, 0]
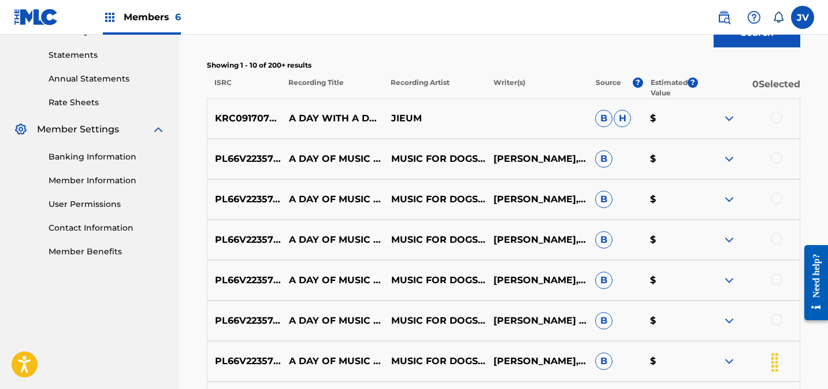
click at [779, 198] on div at bounding box center [777, 198] width 12 height 12
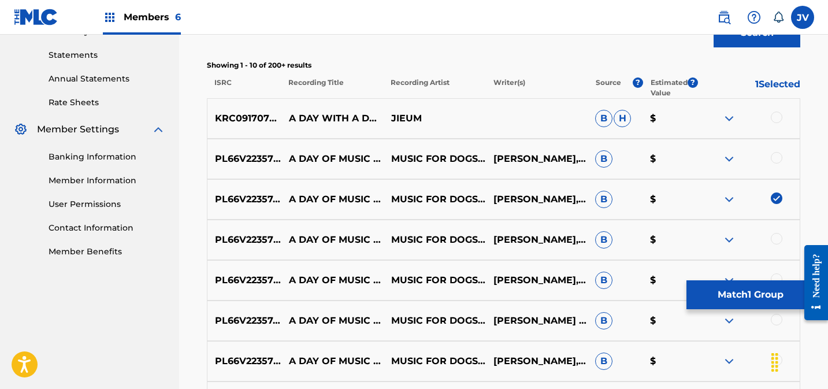
scroll to position [395, 0]
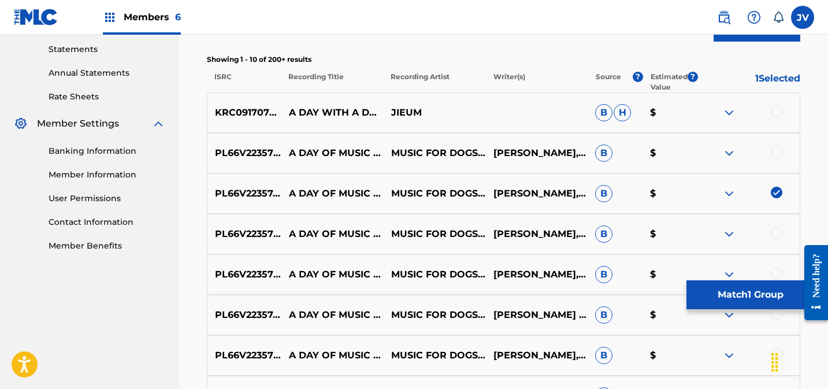
click at [748, 299] on button "Match 1 Group" at bounding box center [750, 294] width 128 height 29
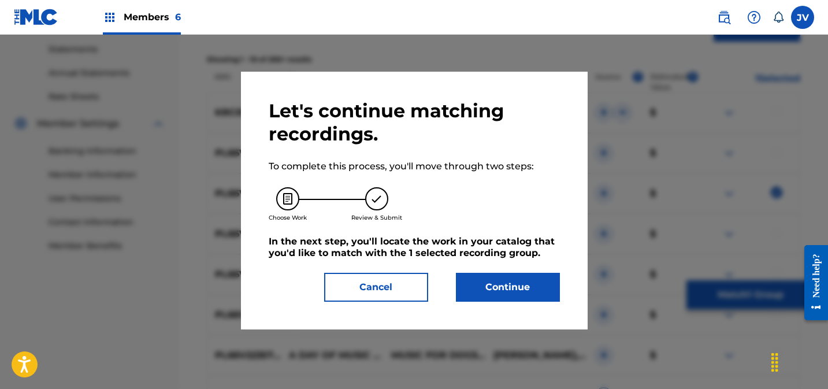
click at [520, 286] on button "Continue" at bounding box center [508, 287] width 104 height 29
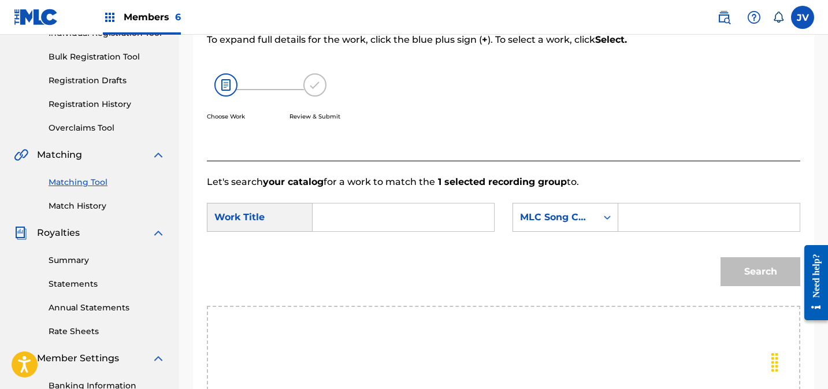
scroll to position [141, 0]
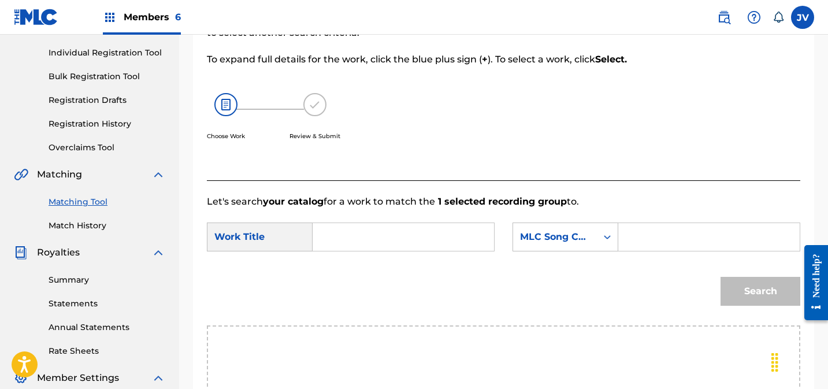
drag, startPoint x: 346, startPoint y: 233, endPoint x: 355, endPoint y: 232, distance: 8.7
click at [348, 233] on input "Search Form" at bounding box center [403, 237] width 162 height 28
paste input "A Day of Music with a Dog"
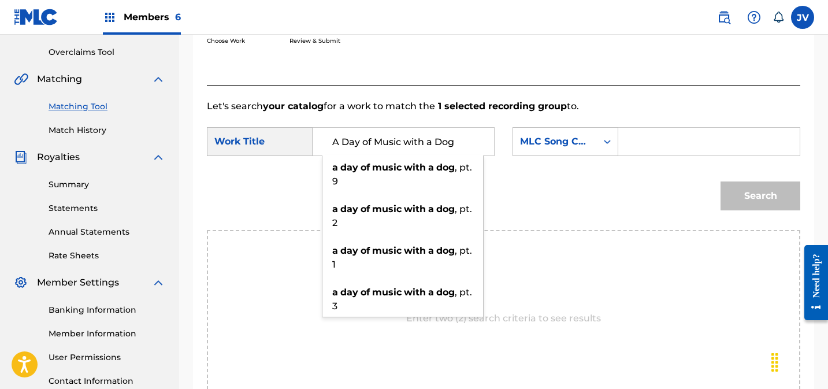
scroll to position [225, 0]
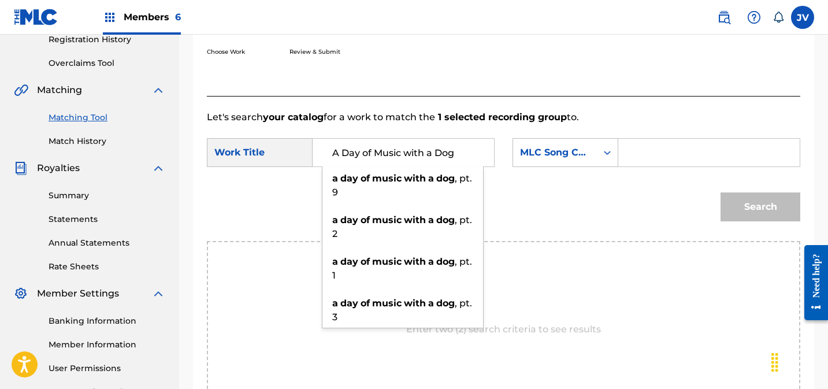
type input "A Day of Music with a Dog"
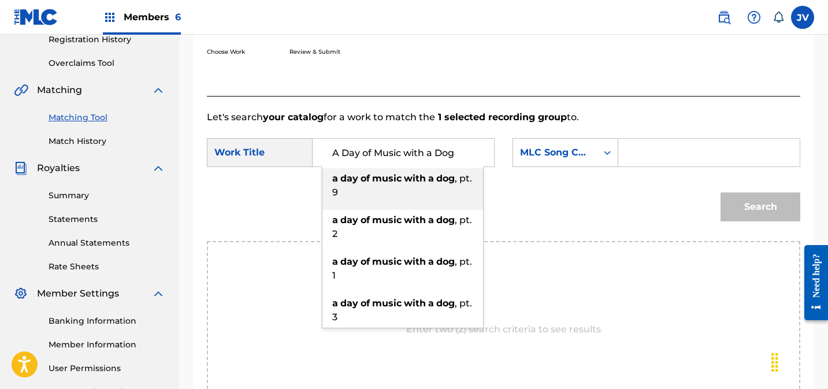
click at [70, 116] on link "Matching Tool" at bounding box center [107, 117] width 117 height 12
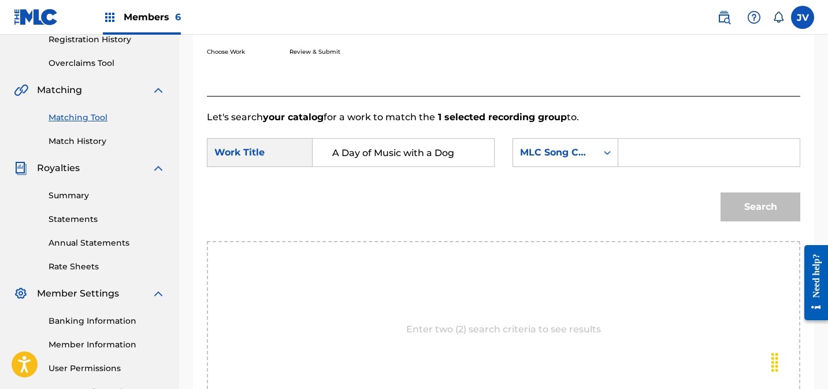
scroll to position [0, 0]
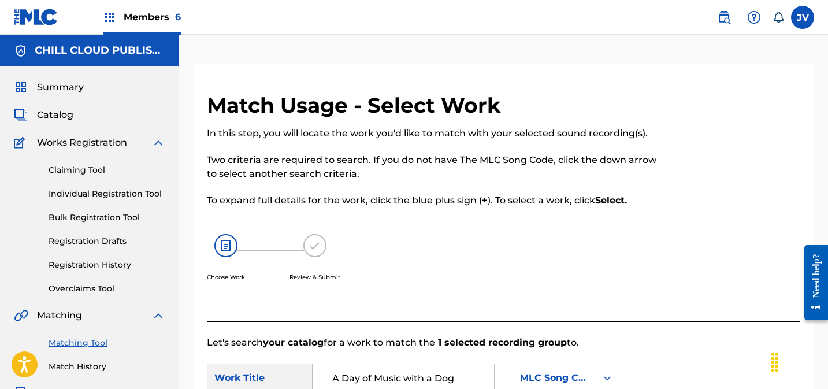
click at [64, 83] on span "Summary" at bounding box center [60, 87] width 47 height 14
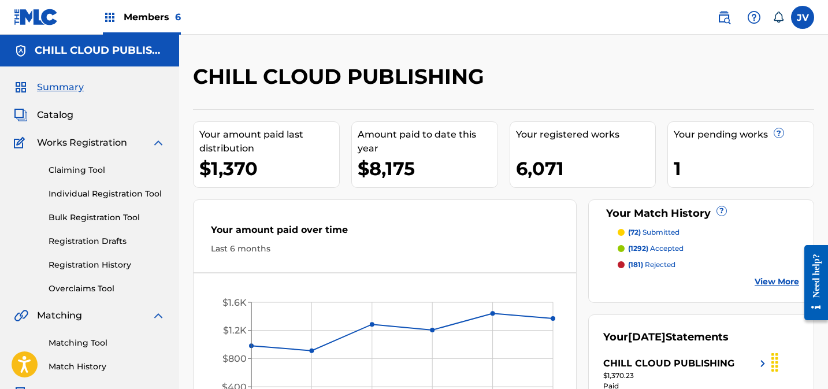
drag, startPoint x: 84, startPoint y: 168, endPoint x: 176, endPoint y: 123, distance: 102.1
click at [84, 168] on link "Claiming Tool" at bounding box center [107, 170] width 117 height 12
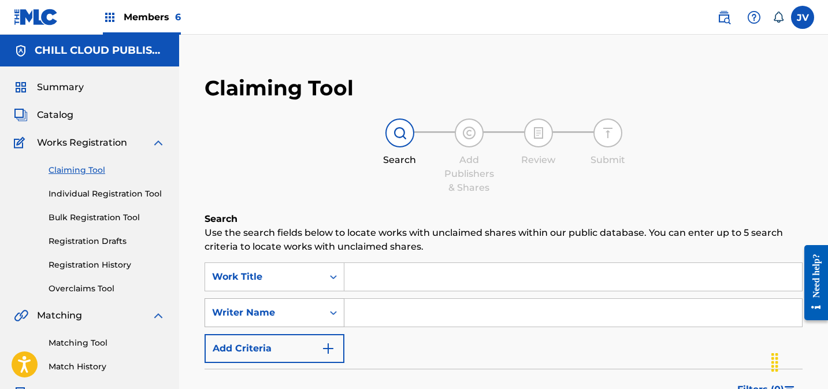
click at [304, 314] on div "Writer Name" at bounding box center [264, 313] width 104 height 14
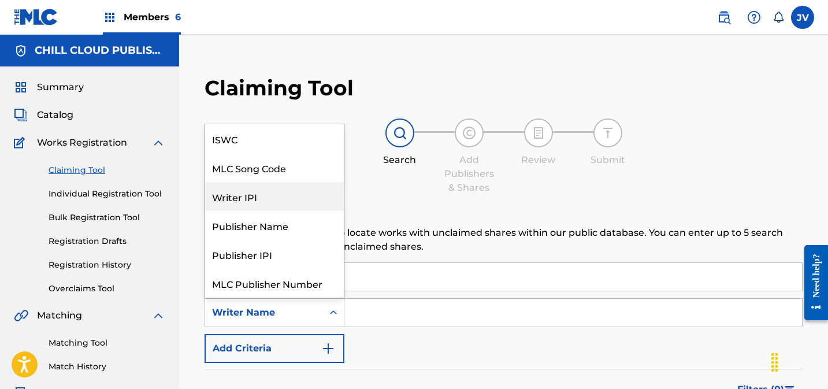
scroll to position [29, 0]
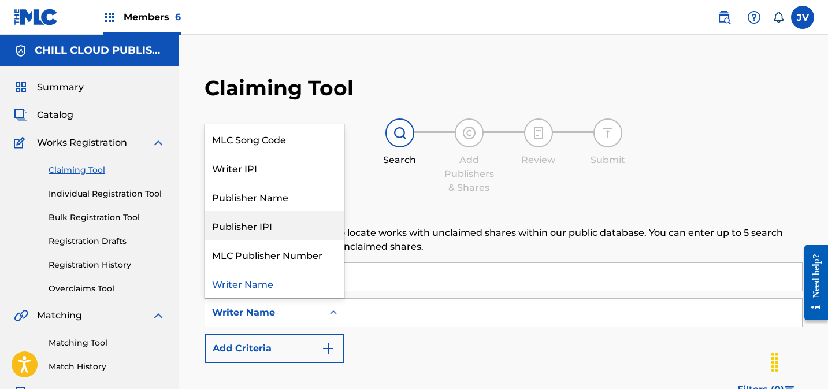
click at [82, 339] on link "Matching Tool" at bounding box center [107, 343] width 117 height 12
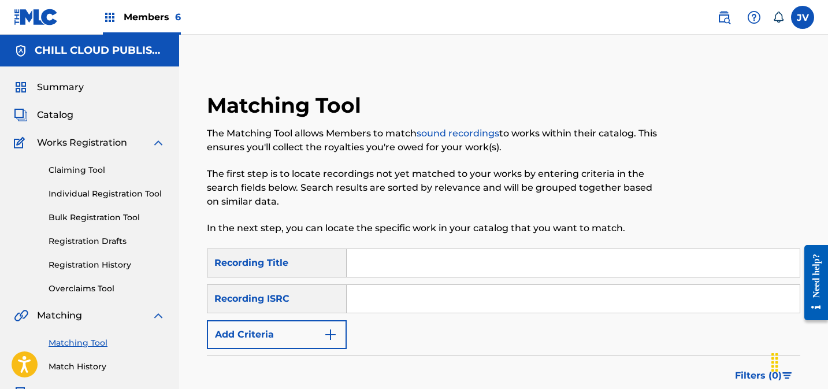
drag, startPoint x: 381, startPoint y: 312, endPoint x: 395, endPoint y: 303, distance: 16.8
click at [381, 311] on input "Search Form" at bounding box center [573, 299] width 453 height 28
paste input "GXC5E2400480"
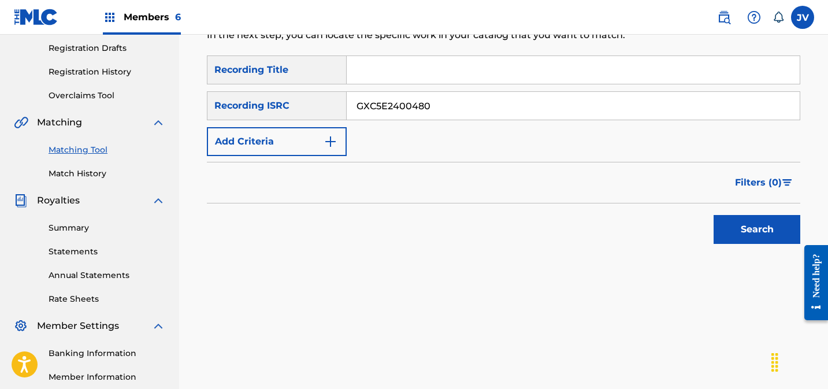
scroll to position [205, 0]
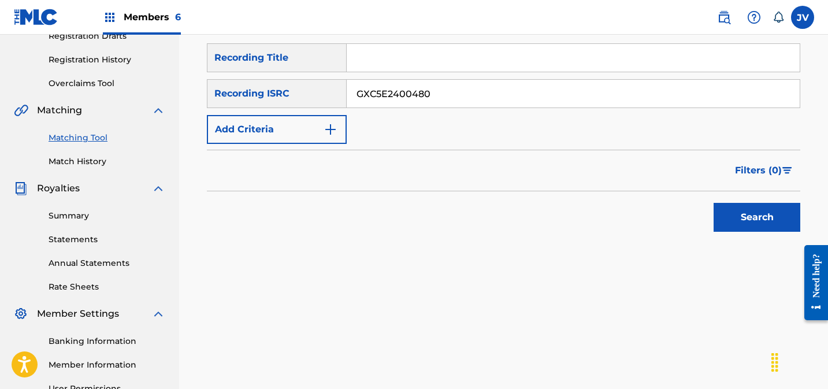
type input "GXC5E2400480"
click at [743, 229] on button "Search" at bounding box center [756, 217] width 87 height 29
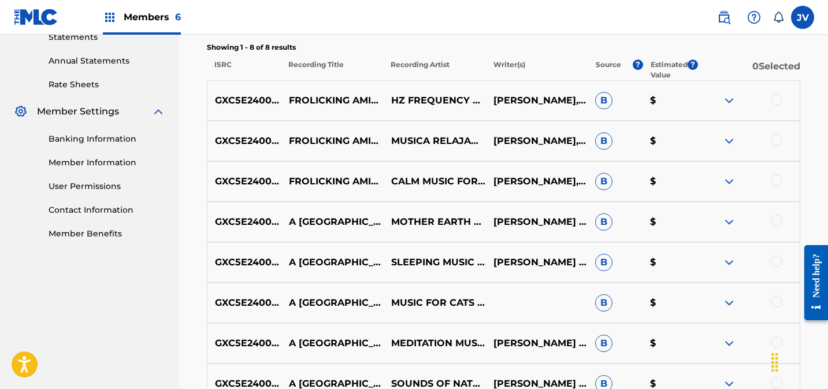
scroll to position [536, 0]
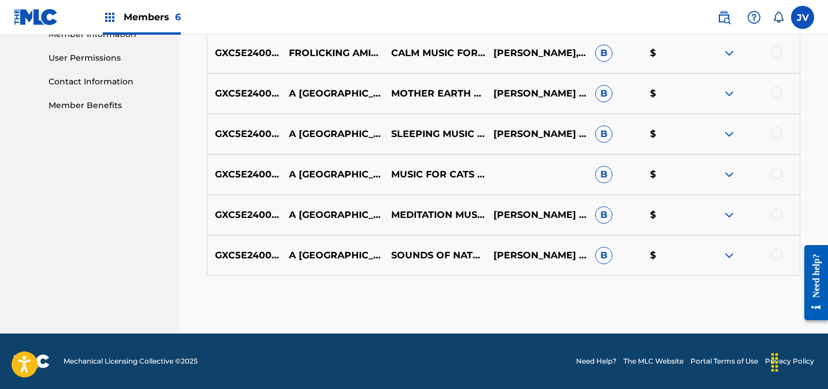
drag, startPoint x: 776, startPoint y: 255, endPoint x: 777, endPoint y: 267, distance: 12.1
click at [777, 255] on div at bounding box center [777, 254] width 12 height 12
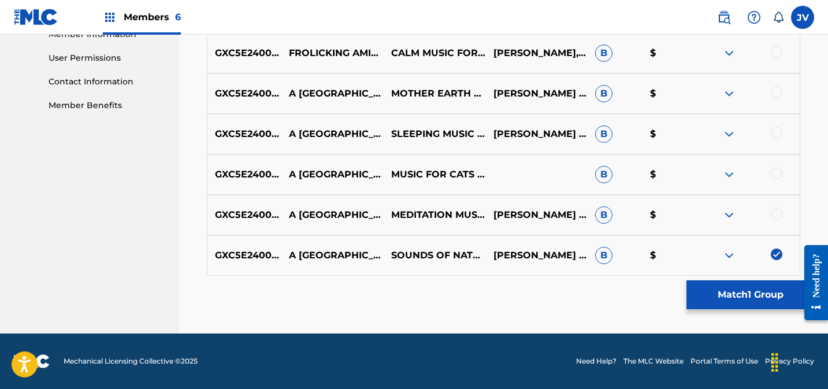
click at [779, 214] on div at bounding box center [777, 214] width 12 height 12
click at [778, 171] on div at bounding box center [777, 174] width 12 height 12
click at [779, 132] on div at bounding box center [777, 133] width 12 height 12
click at [775, 96] on div at bounding box center [777, 93] width 12 height 12
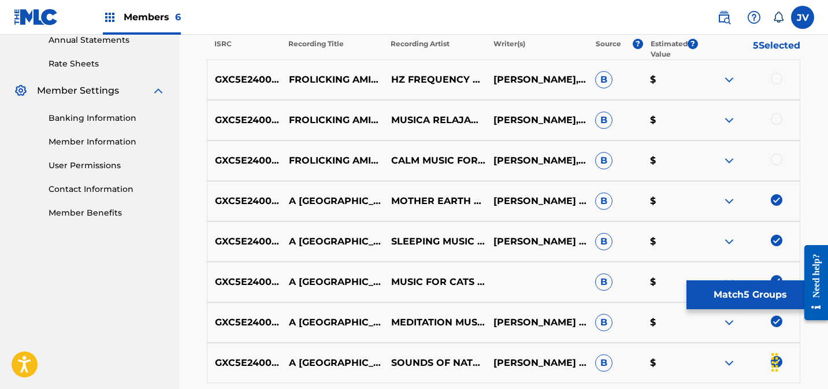
scroll to position [427, 0]
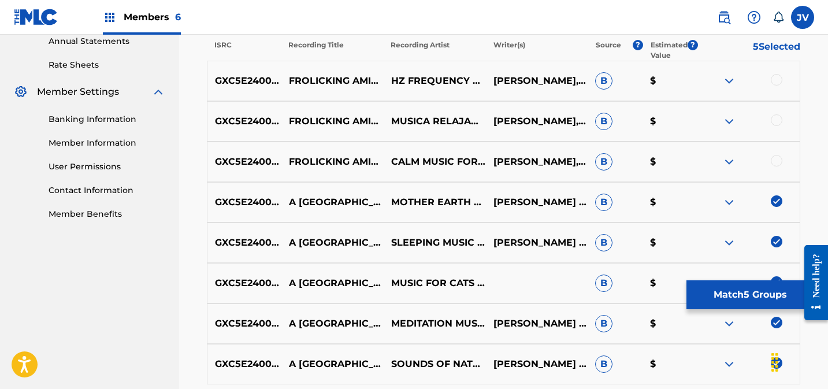
click at [778, 162] on div at bounding box center [777, 161] width 12 height 12
click at [775, 119] on div at bounding box center [777, 120] width 12 height 12
click at [774, 79] on div at bounding box center [777, 80] width 12 height 12
click at [742, 291] on button "Match 8 Groups" at bounding box center [750, 294] width 128 height 29
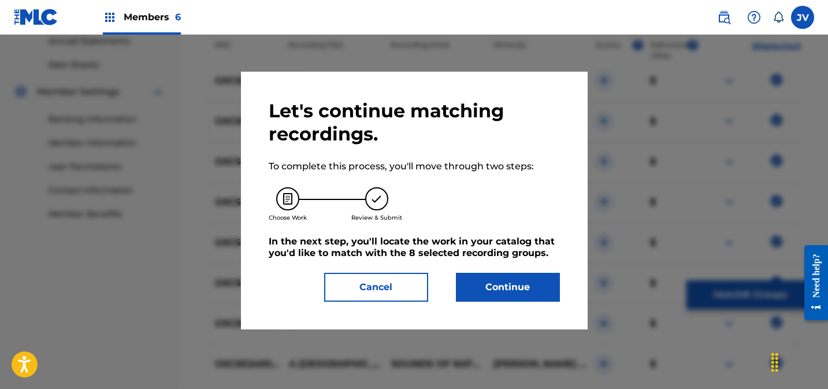
click at [518, 281] on button "Continue" at bounding box center [508, 287] width 104 height 29
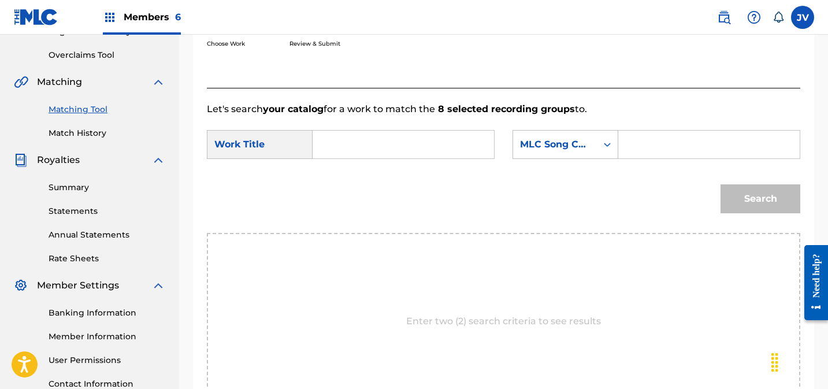
scroll to position [204, 0]
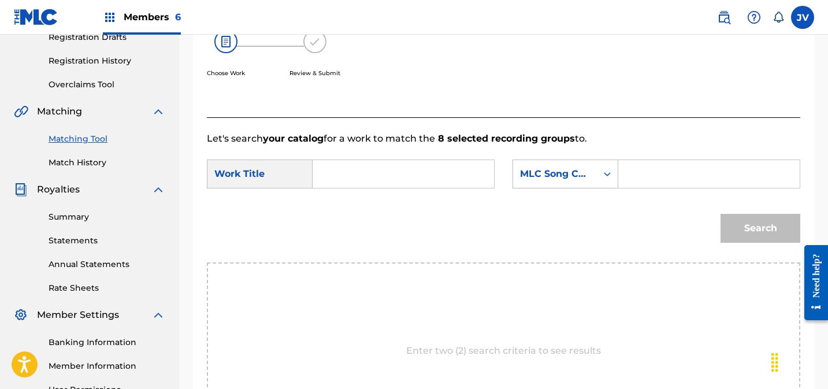
drag, startPoint x: 394, startPoint y: 177, endPoint x: 407, endPoint y: 181, distance: 13.7
click at [394, 177] on input "Search Form" at bounding box center [403, 174] width 162 height 28
paste input "A [GEOGRAPHIC_DATA]"
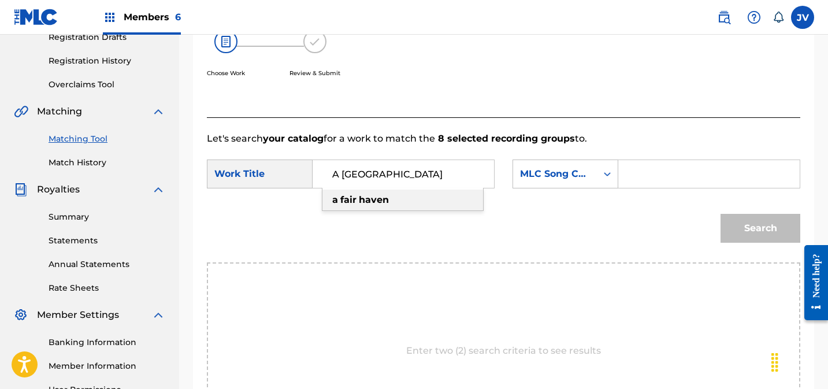
type input "A [GEOGRAPHIC_DATA]"
click at [564, 170] on div "MLC Song Code" at bounding box center [555, 174] width 70 height 14
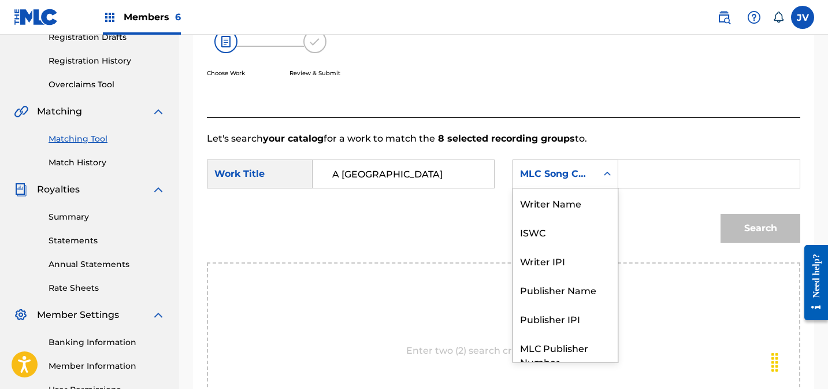
scroll to position [43, 0]
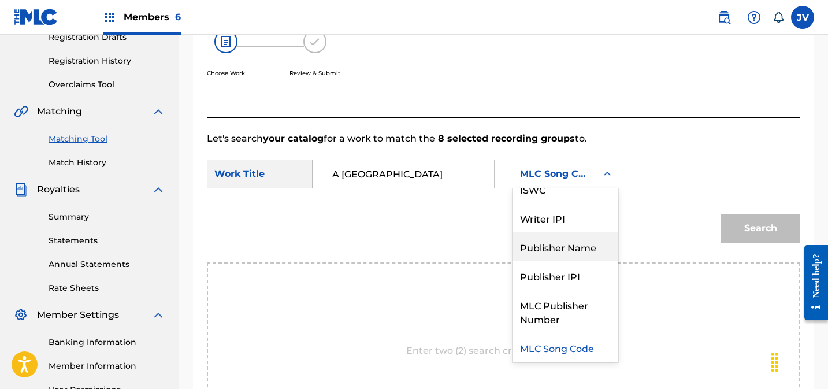
drag, startPoint x: 555, startPoint y: 241, endPoint x: 652, endPoint y: 195, distance: 106.7
click at [560, 239] on div "Publisher Name" at bounding box center [565, 246] width 105 height 29
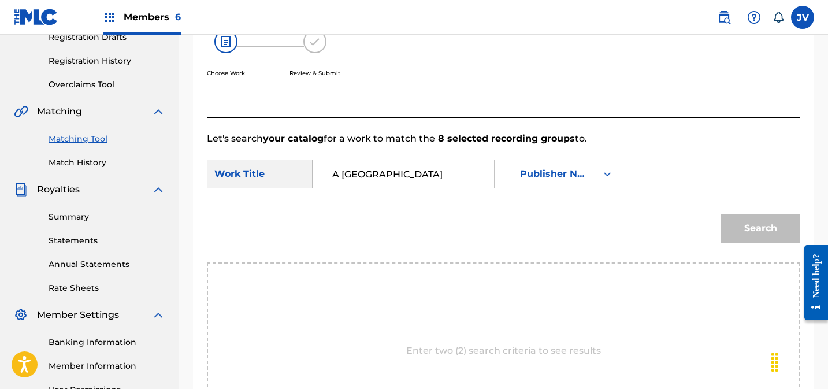
click at [648, 170] on input "Search Form" at bounding box center [709, 174] width 162 height 28
type input "chill"
drag, startPoint x: 745, startPoint y: 221, endPoint x: 714, endPoint y: 223, distance: 31.2
click at [746, 221] on button "Search" at bounding box center [760, 228] width 80 height 29
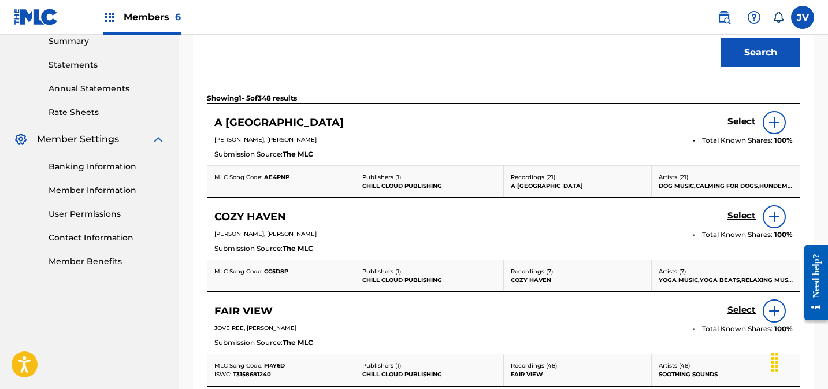
scroll to position [430, 0]
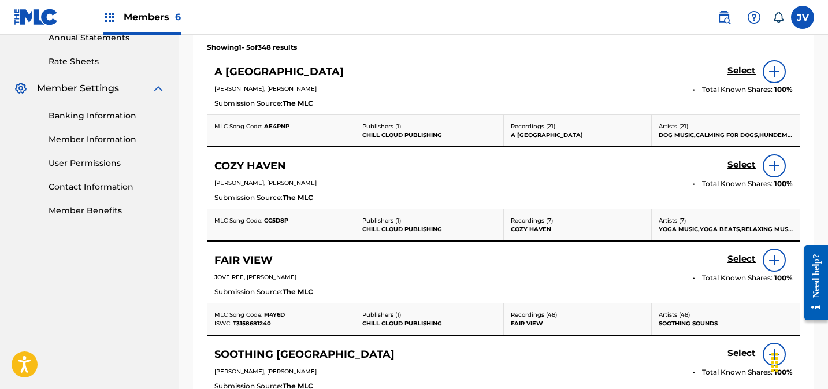
click at [743, 69] on h5 "Select" at bounding box center [741, 70] width 28 height 11
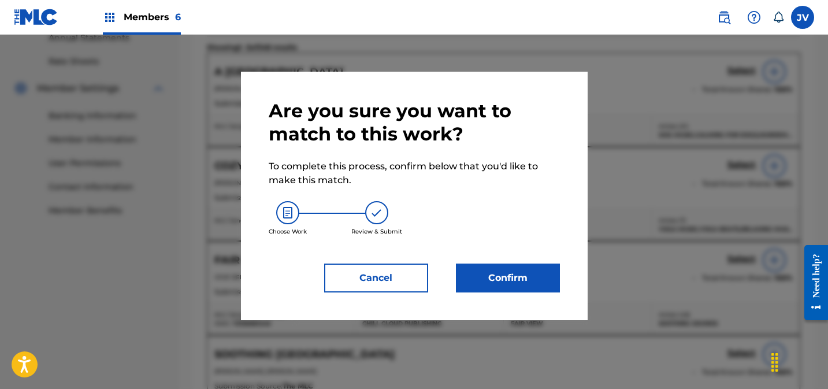
click at [508, 283] on button "Confirm" at bounding box center [508, 277] width 104 height 29
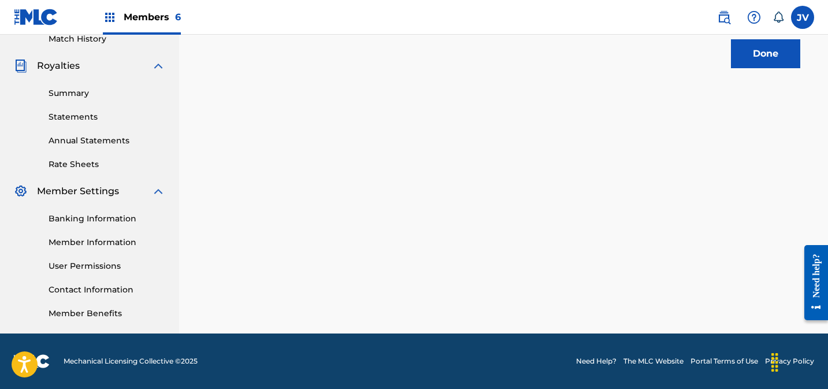
click at [768, 48] on button "Done" at bounding box center [765, 53] width 69 height 29
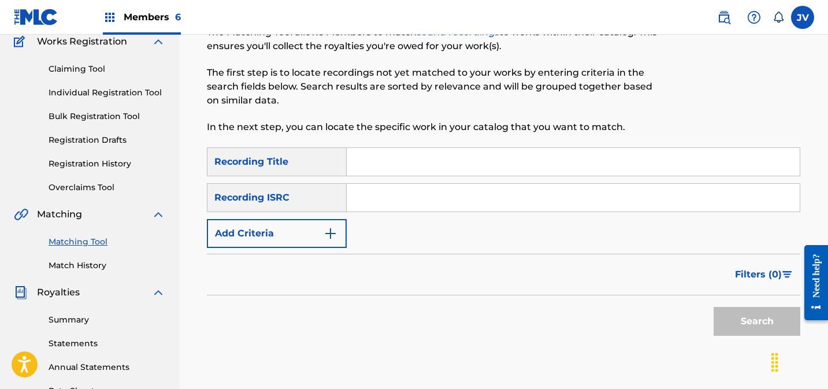
scroll to position [98, 0]
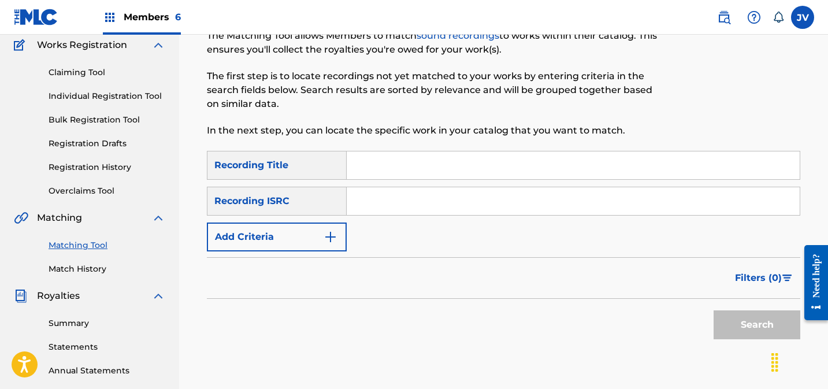
drag, startPoint x: 79, startPoint y: 68, endPoint x: 123, endPoint y: 80, distance: 46.3
click at [79, 68] on link "Claiming Tool" at bounding box center [107, 72] width 117 height 12
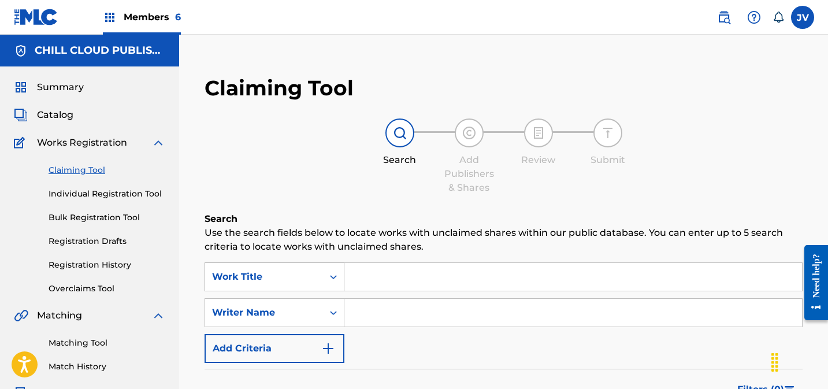
click at [303, 278] on div "Work Title" at bounding box center [274, 276] width 140 height 29
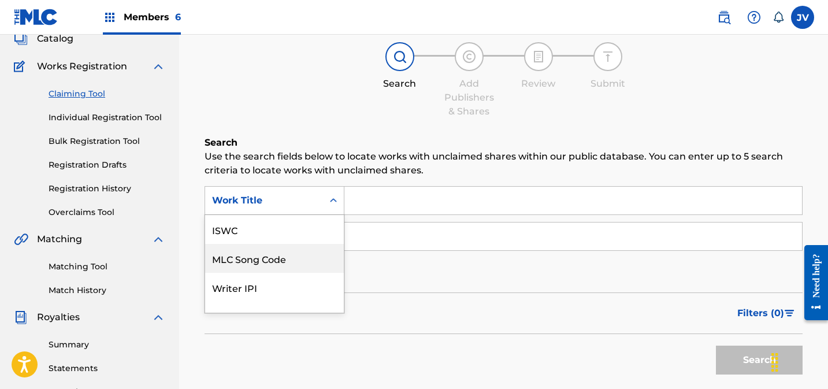
drag, startPoint x: 295, startPoint y: 258, endPoint x: 352, endPoint y: 232, distance: 62.8
click at [296, 257] on div "MLC Song Code" at bounding box center [274, 258] width 139 height 29
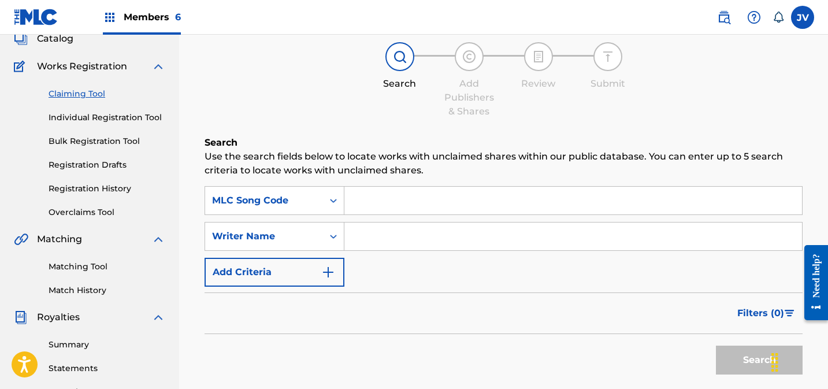
click at [372, 199] on input "Search Form" at bounding box center [573, 201] width 458 height 28
paste input "AY53BG"
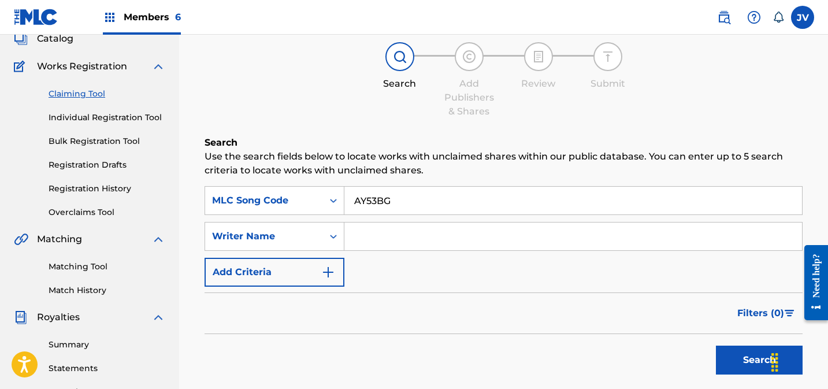
type input "AY53BG"
click at [716, 345] on button "Search" at bounding box center [759, 359] width 87 height 29
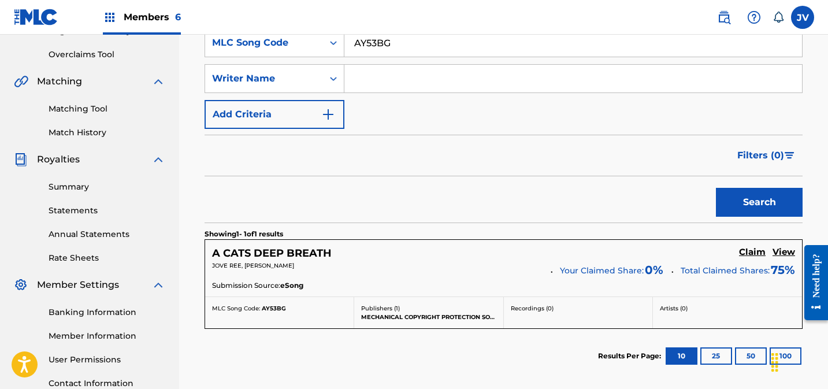
scroll to position [275, 0]
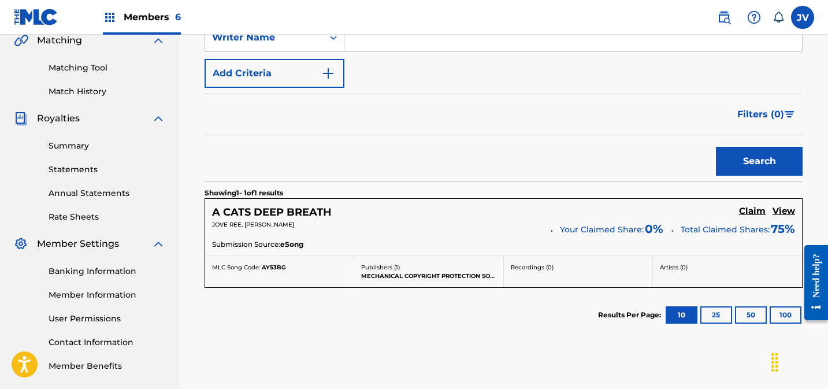
click at [756, 211] on h5 "Claim" at bounding box center [752, 211] width 27 height 11
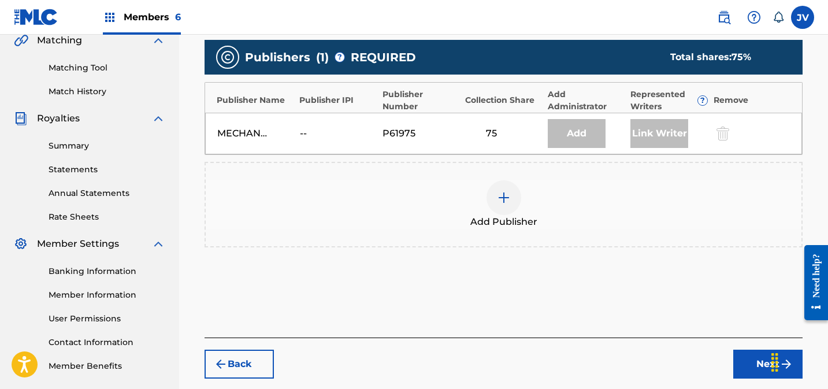
click at [503, 197] on img at bounding box center [504, 198] width 14 height 14
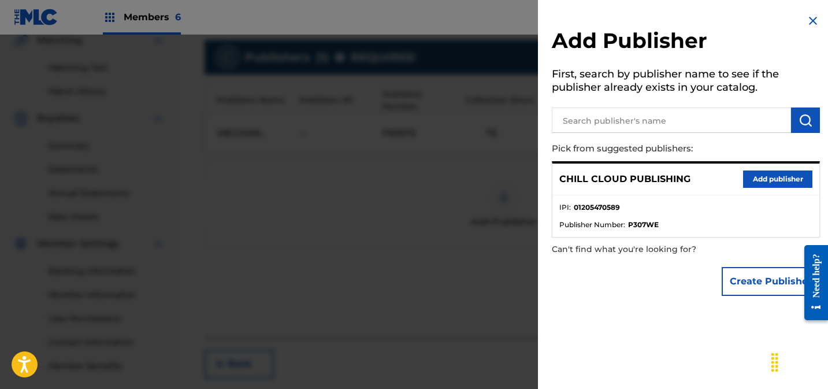
click at [773, 180] on button "Add publisher" at bounding box center [777, 178] width 69 height 17
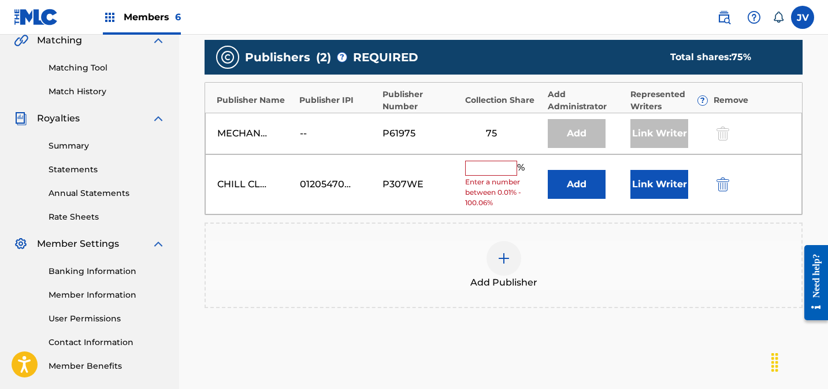
click at [496, 169] on input "text" at bounding box center [491, 168] width 52 height 15
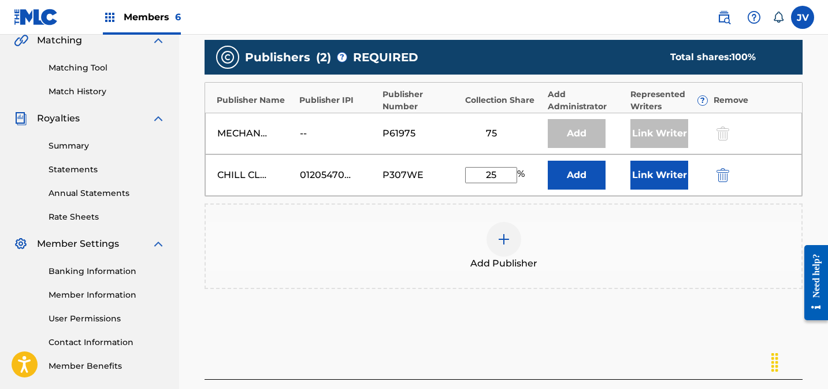
type input "25"
click at [667, 179] on button "Link Writer" at bounding box center [659, 175] width 58 height 29
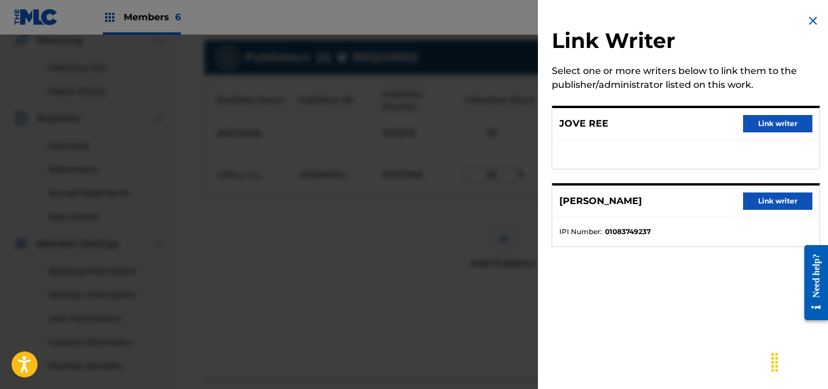
click at [789, 116] on button "Link writer" at bounding box center [777, 123] width 69 height 17
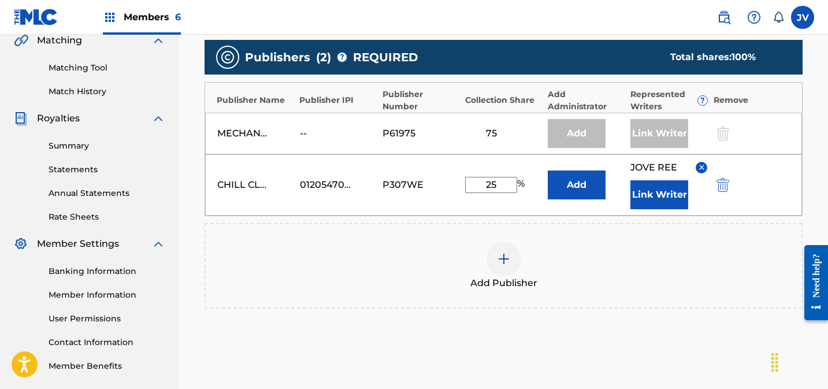
click at [660, 196] on button "Link Writer" at bounding box center [659, 194] width 58 height 29
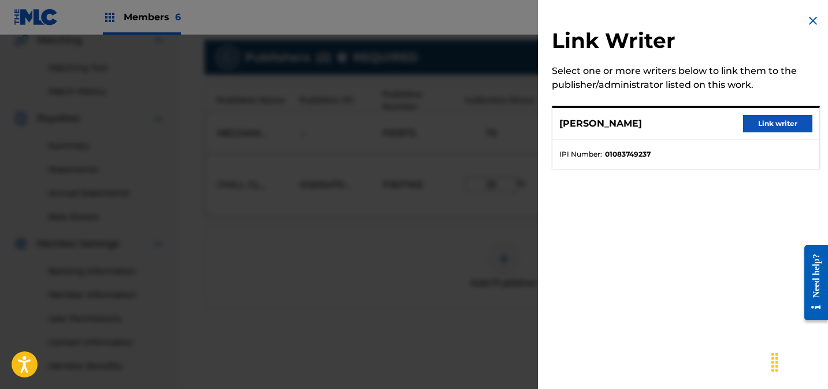
drag, startPoint x: 767, startPoint y: 128, endPoint x: 761, endPoint y: 133, distance: 8.2
click at [767, 128] on button "Link writer" at bounding box center [777, 123] width 69 height 17
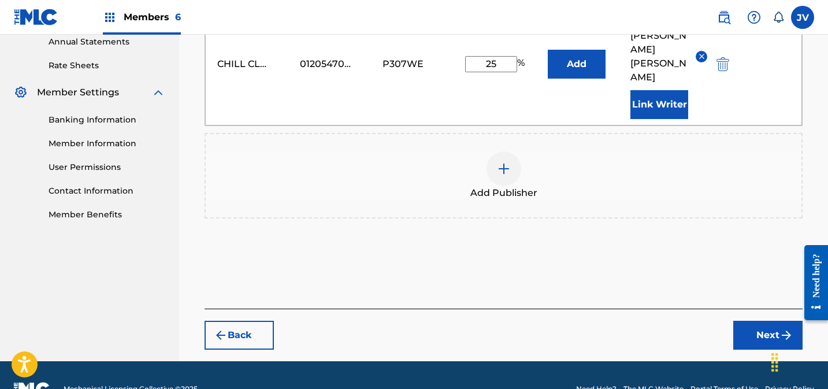
click at [765, 321] on button "Next" at bounding box center [767, 335] width 69 height 29
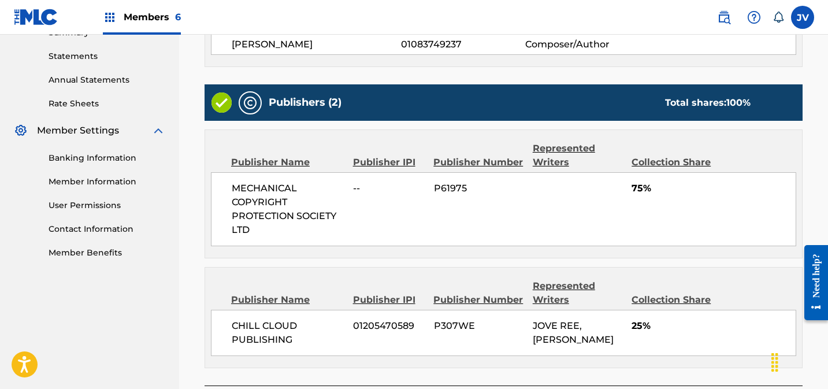
scroll to position [491, 0]
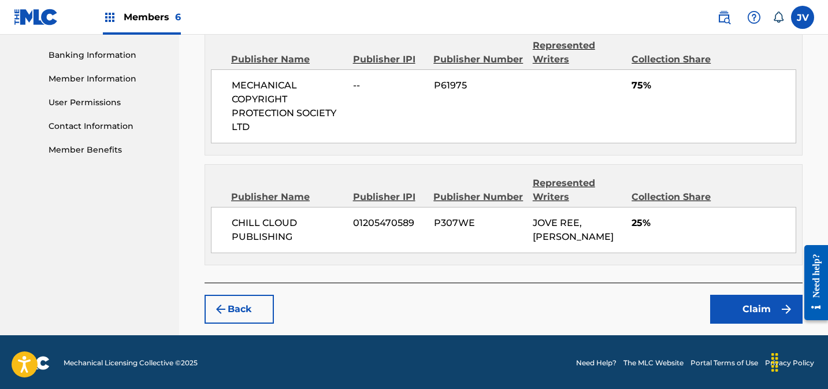
click at [752, 303] on button "Claim" at bounding box center [756, 309] width 92 height 29
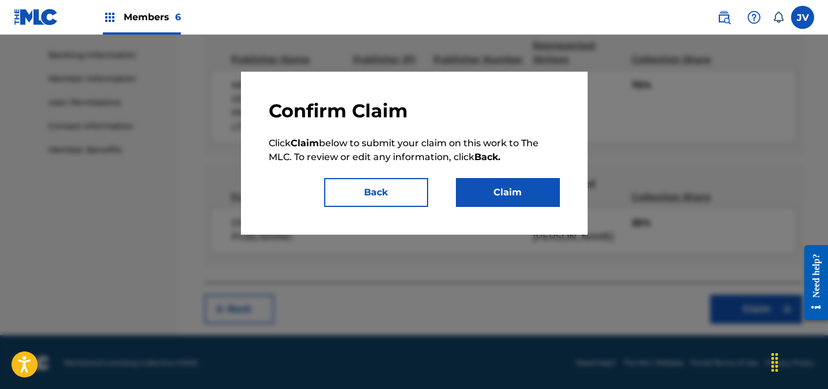
click at [508, 185] on button "Claim" at bounding box center [508, 192] width 104 height 29
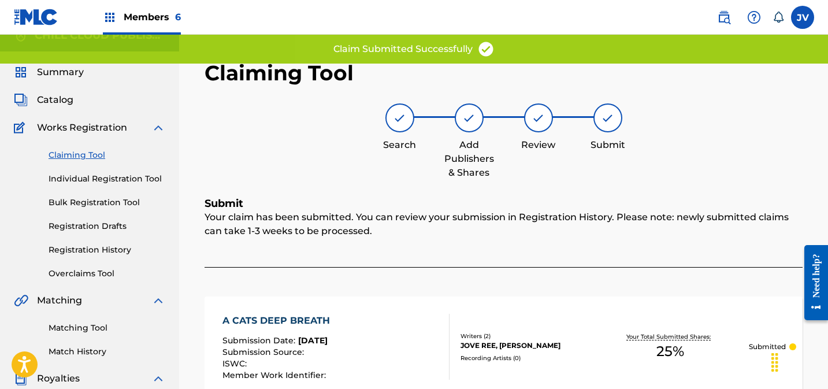
scroll to position [0, 0]
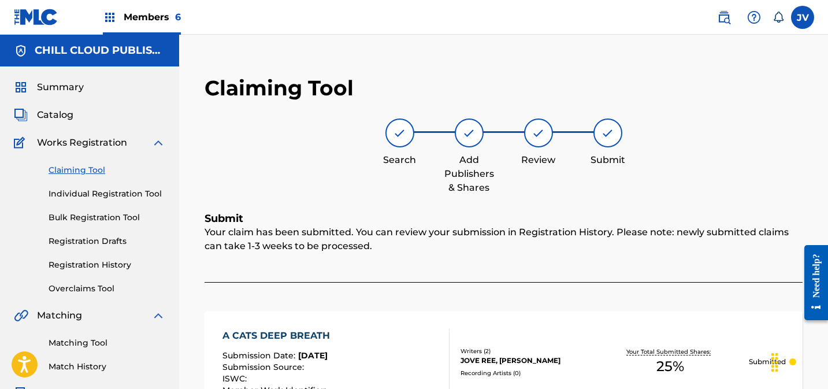
click at [81, 169] on link "Claiming Tool" at bounding box center [107, 170] width 117 height 12
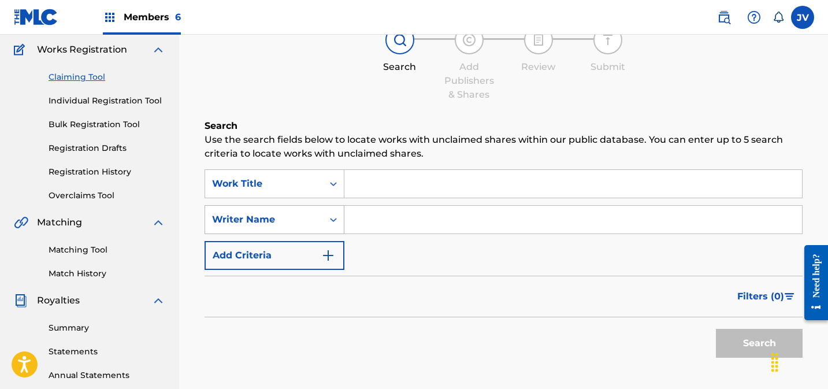
scroll to position [23, 0]
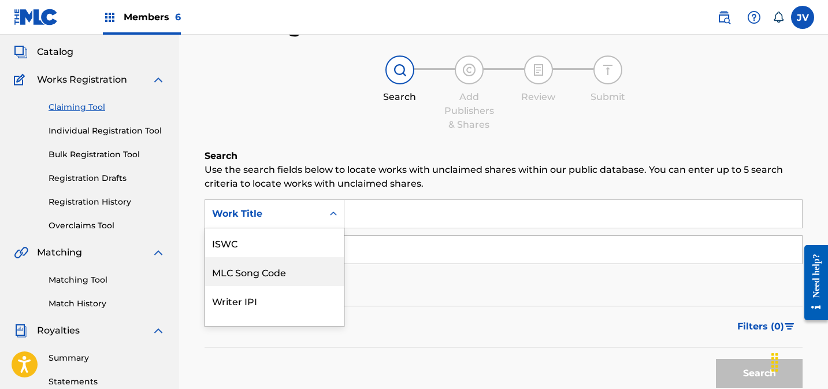
click at [322, 228] on div "MLC Song Code, 2 of 7. 7 results available. Use Up and Down to choose options, …" at bounding box center [274, 213] width 140 height 29
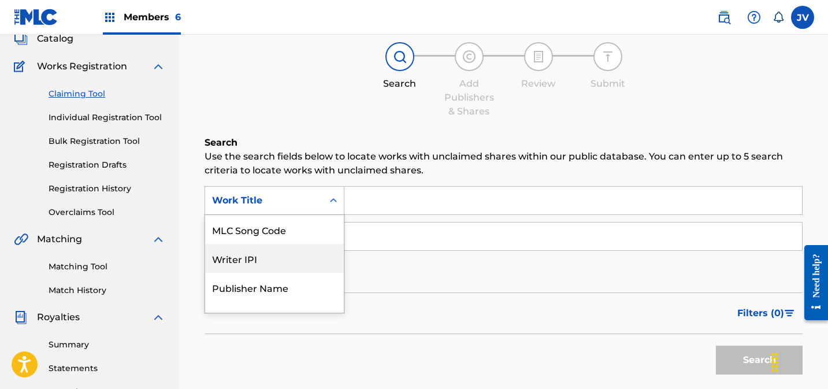
scroll to position [0, 0]
drag, startPoint x: 296, startPoint y: 262, endPoint x: 310, endPoint y: 258, distance: 14.3
click at [296, 262] on div "MLC Song Code" at bounding box center [274, 258] width 139 height 29
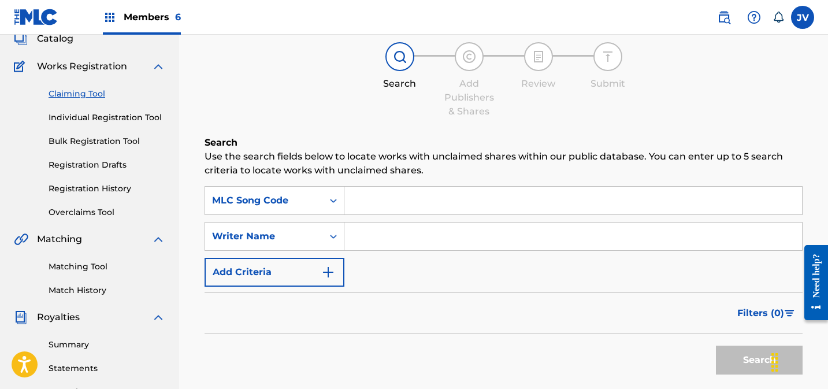
click at [391, 206] on input "Search Form" at bounding box center [573, 201] width 458 height 28
paste input "AY31VK"
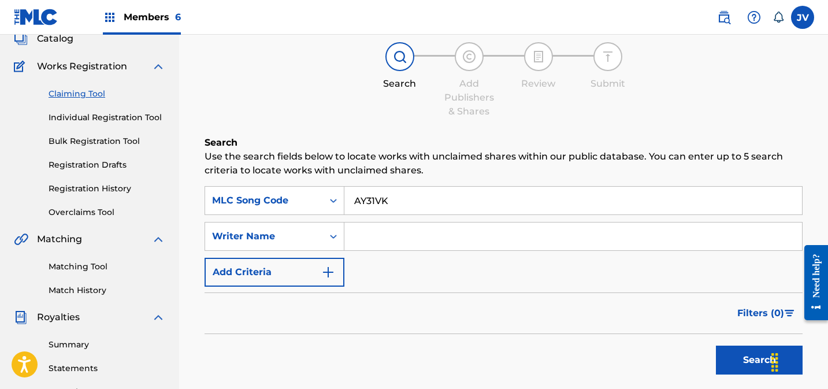
type input "AY31VK"
click at [735, 342] on div "Search" at bounding box center [756, 357] width 92 height 46
click at [734, 346] on button "Search" at bounding box center [759, 359] width 87 height 29
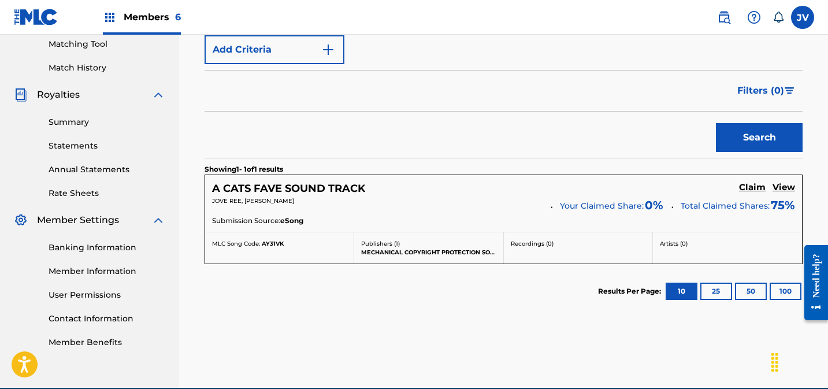
scroll to position [353, 0]
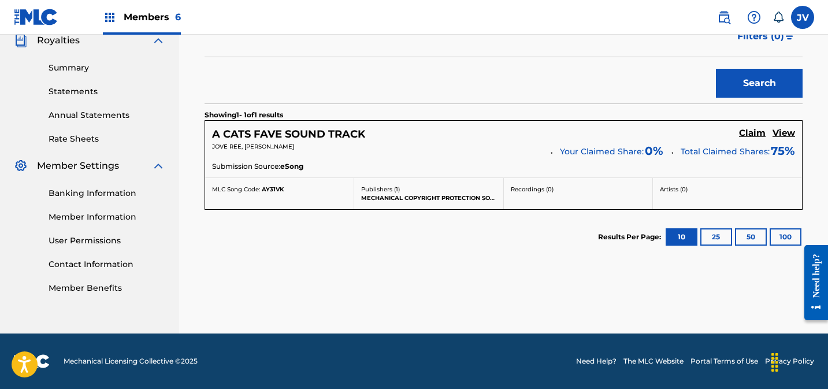
click at [748, 136] on h5 "Claim" at bounding box center [752, 133] width 27 height 11
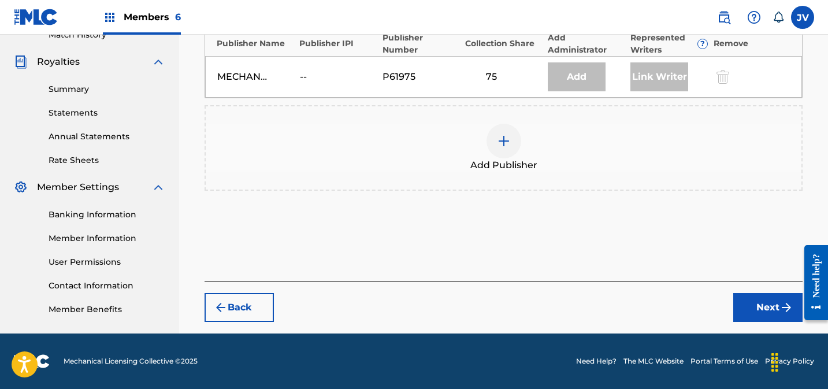
click at [505, 140] on img at bounding box center [504, 141] width 14 height 14
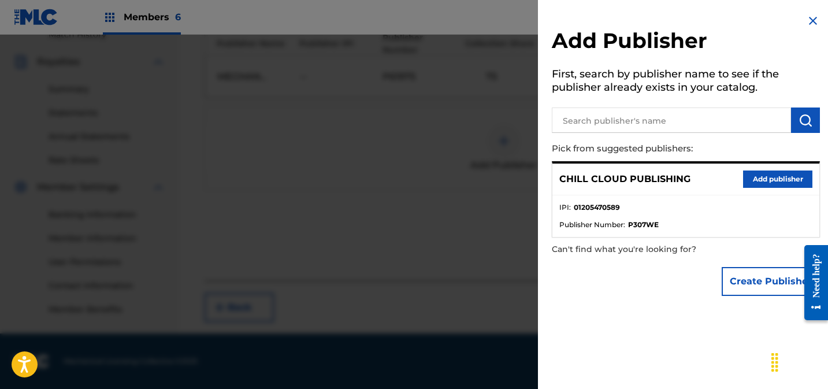
click at [774, 181] on button "Add publisher" at bounding box center [777, 178] width 69 height 17
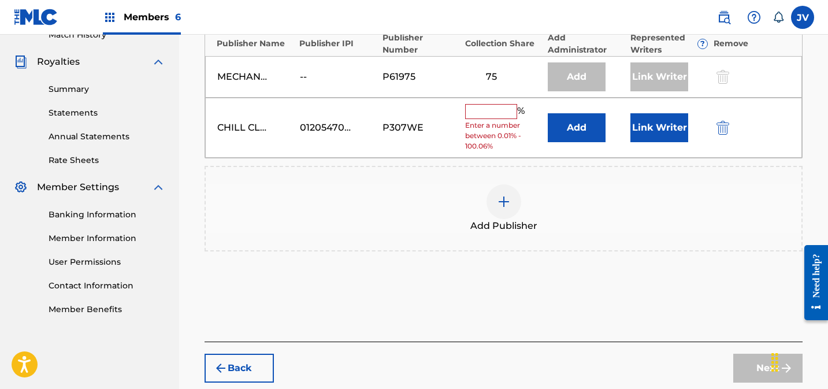
click at [501, 111] on input "text" at bounding box center [491, 111] width 52 height 15
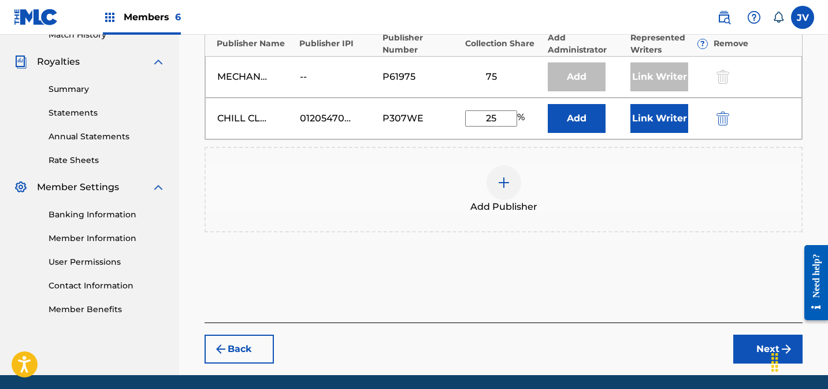
type input "25"
click at [657, 116] on button "Link Writer" at bounding box center [659, 118] width 58 height 29
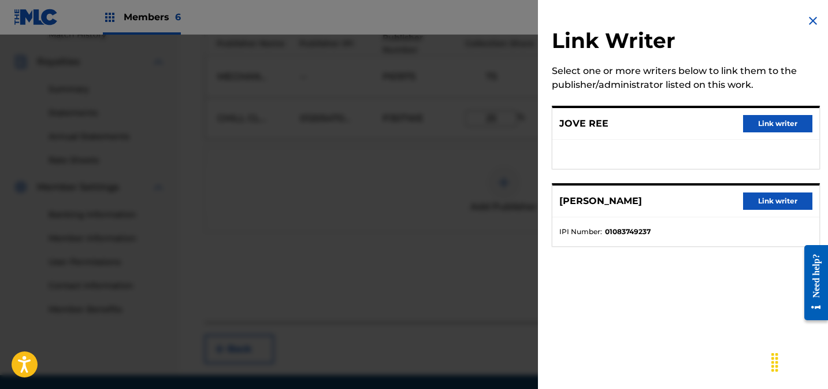
click at [774, 125] on button "Link writer" at bounding box center [777, 123] width 69 height 17
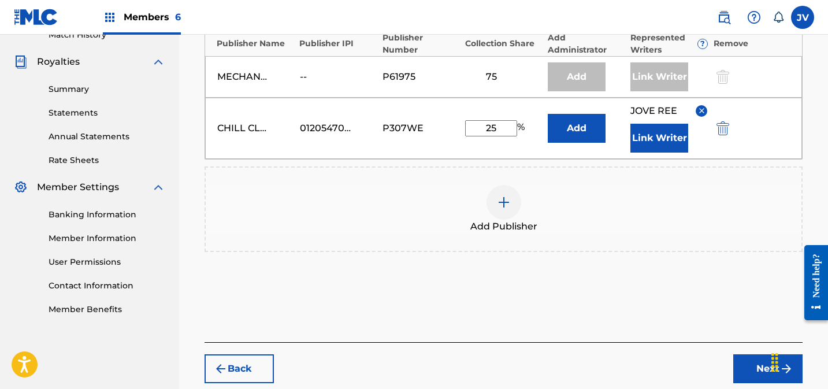
click at [663, 142] on button "Link Writer" at bounding box center [659, 138] width 58 height 29
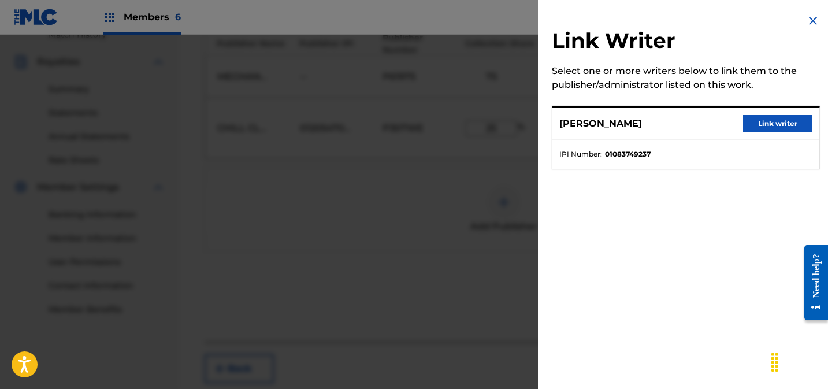
click at [774, 127] on button "Link writer" at bounding box center [777, 123] width 69 height 17
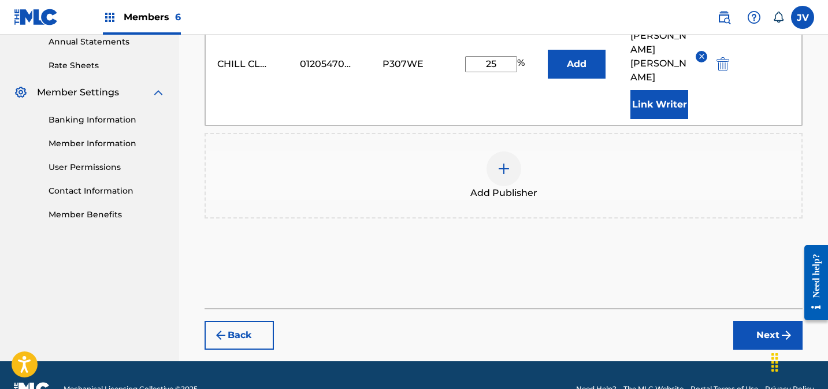
click at [779, 321] on button "Next" at bounding box center [767, 335] width 69 height 29
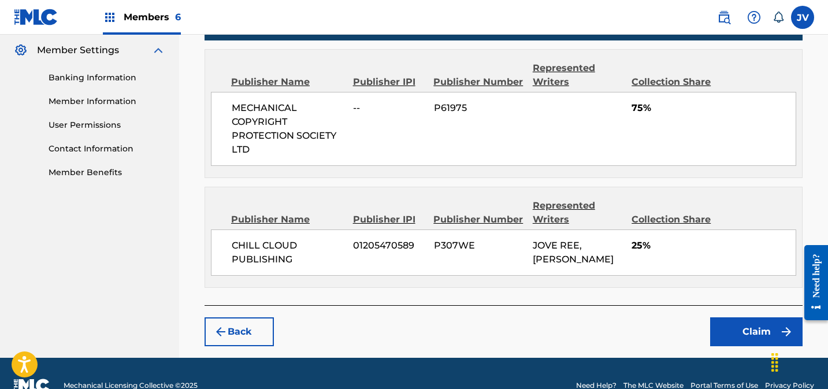
scroll to position [491, 0]
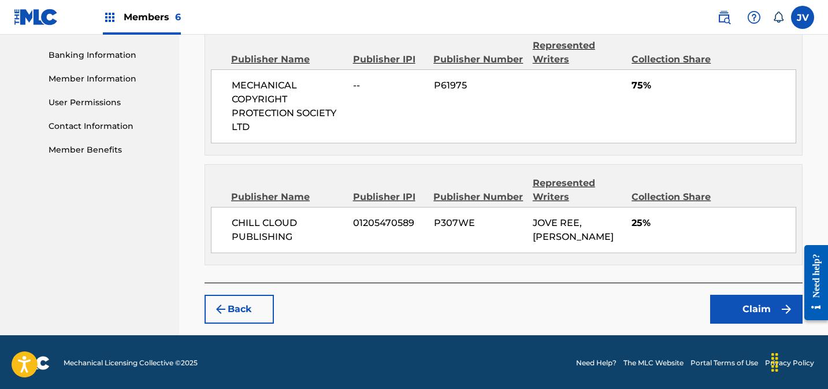
click at [728, 300] on button "Claim" at bounding box center [756, 309] width 92 height 29
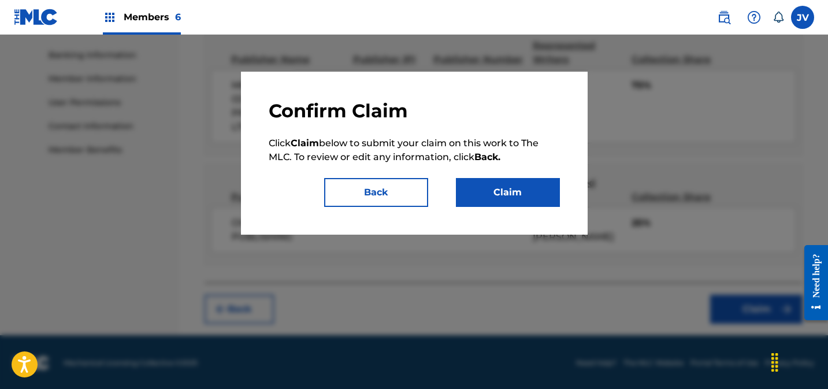
click at [518, 192] on button "Claim" at bounding box center [508, 192] width 104 height 29
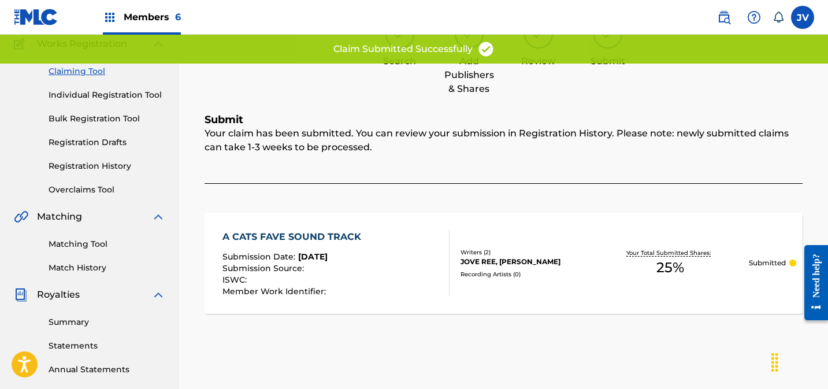
scroll to position [0, 0]
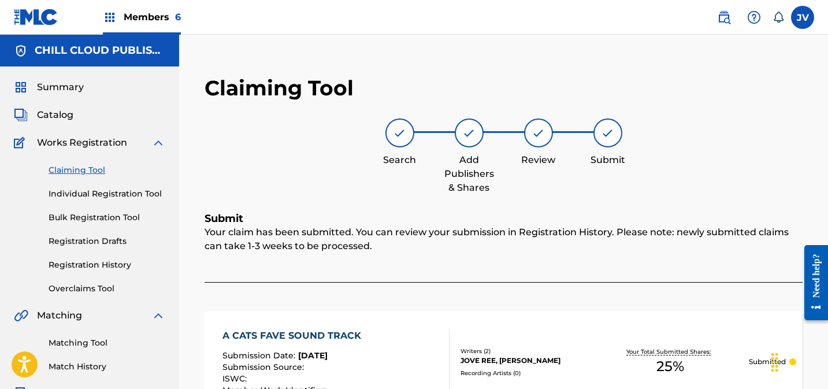
click at [85, 168] on link "Claiming Tool" at bounding box center [107, 170] width 117 height 12
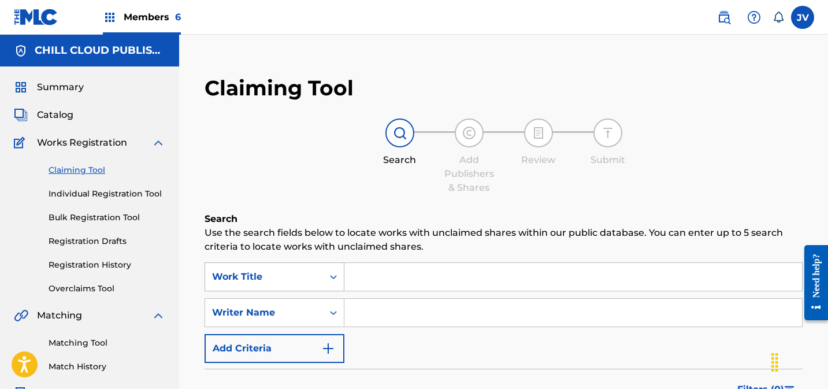
click at [317, 278] on div "Work Title" at bounding box center [274, 276] width 140 height 29
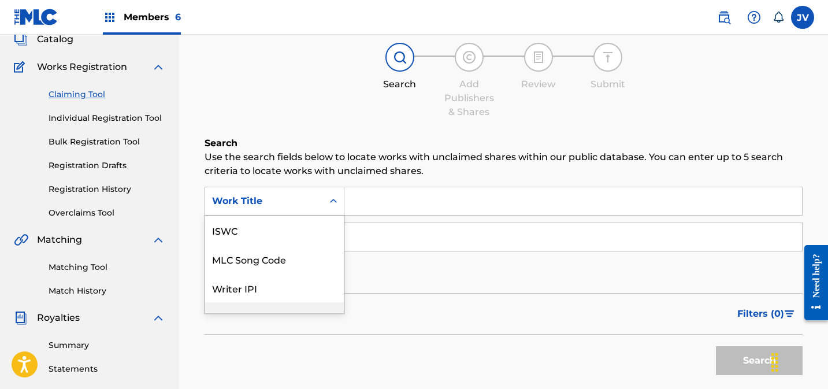
scroll to position [76, 0]
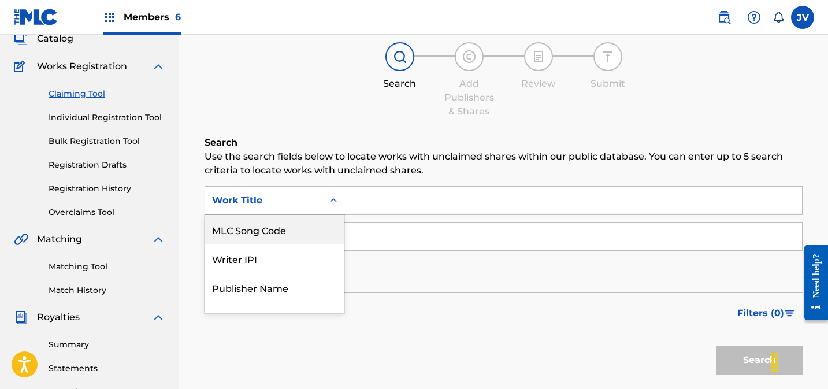
drag, startPoint x: 288, startPoint y: 235, endPoint x: 364, endPoint y: 220, distance: 77.2
click at [288, 235] on div "MLC Song Code" at bounding box center [274, 229] width 139 height 29
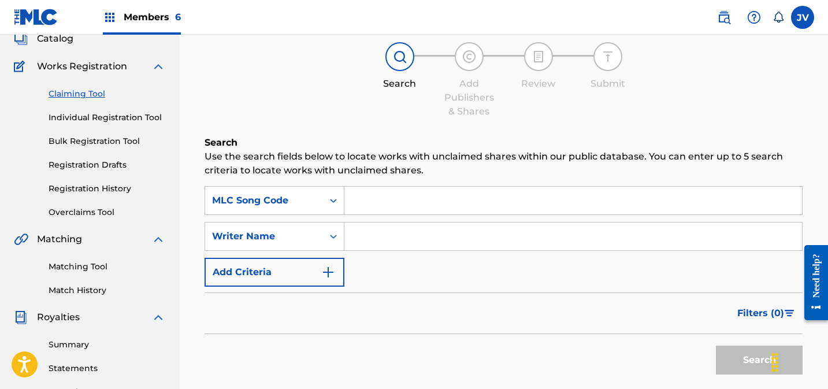
click at [409, 206] on input "Search Form" at bounding box center [573, 201] width 458 height 28
paste input "AY6PMT"
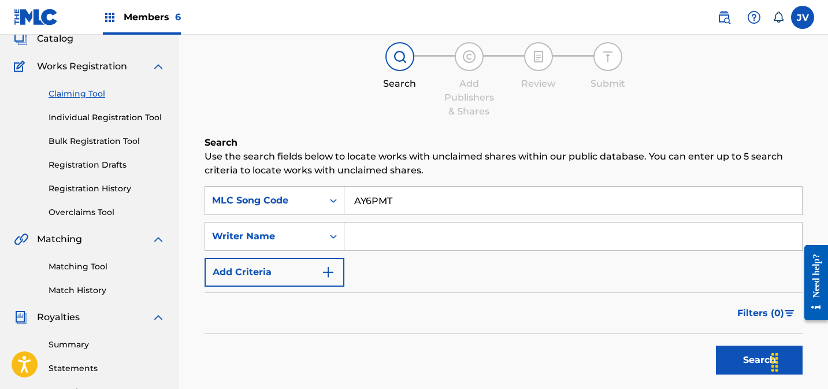
type input "AY6PMT"
click at [745, 361] on button "Search" at bounding box center [759, 359] width 87 height 29
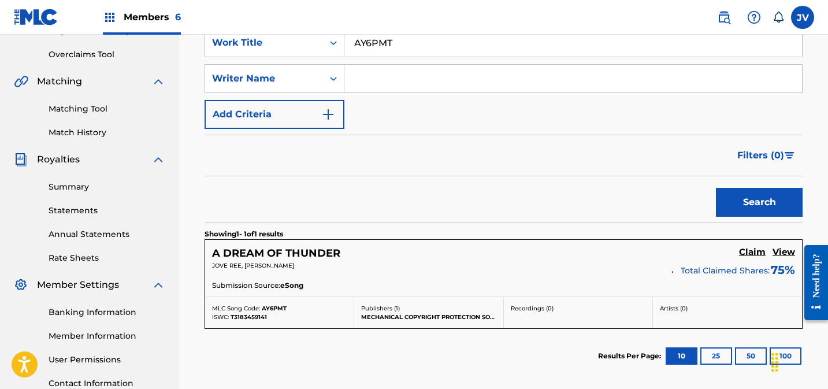
scroll to position [281, 0]
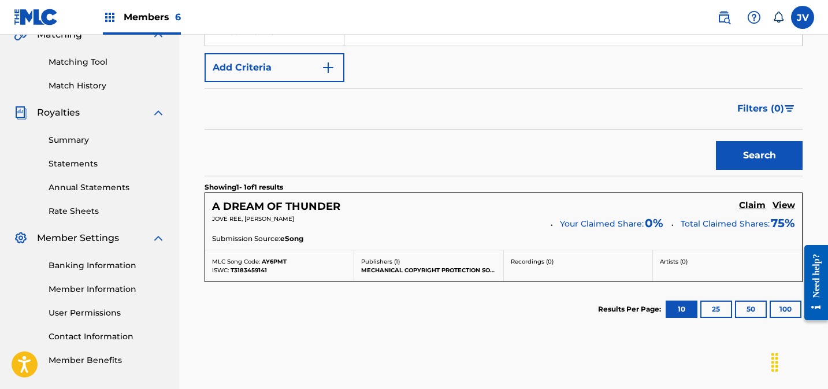
click at [749, 206] on h5 "Claim" at bounding box center [752, 205] width 27 height 11
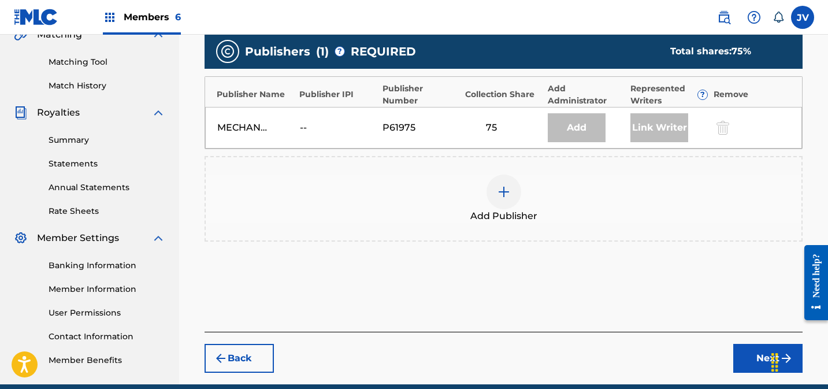
click at [505, 191] on img at bounding box center [504, 192] width 14 height 14
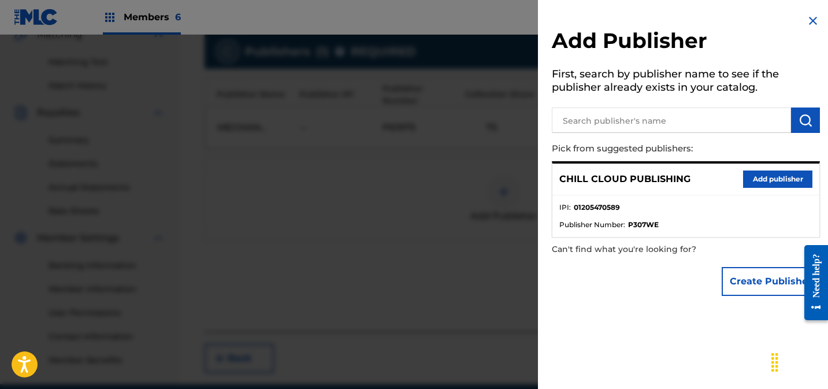
click at [772, 175] on button "Add publisher" at bounding box center [777, 178] width 69 height 17
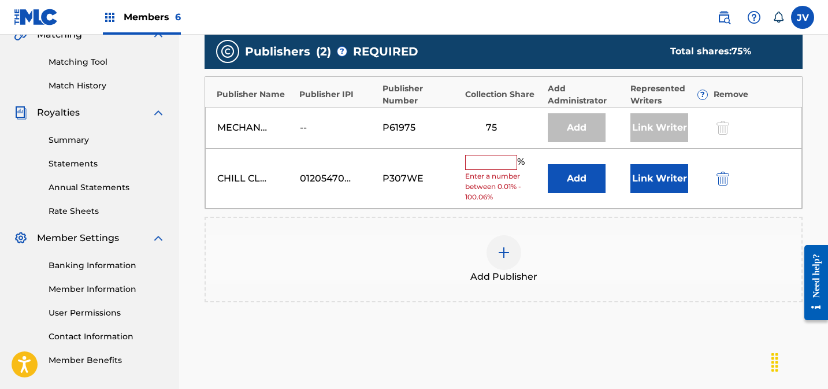
click at [483, 161] on input "text" at bounding box center [491, 162] width 52 height 15
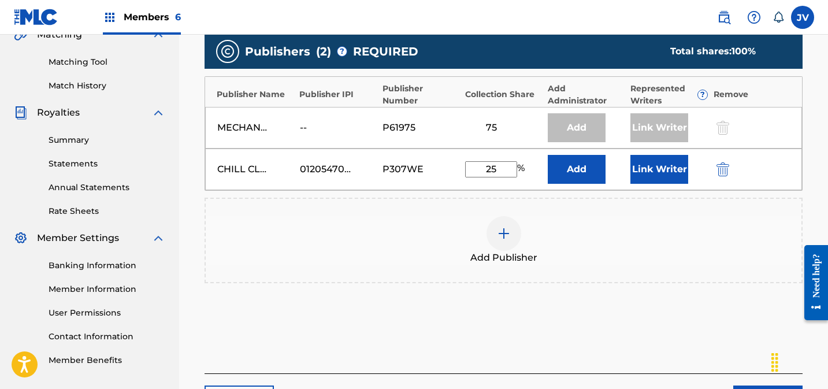
type input "25"
click at [646, 175] on button "Link Writer" at bounding box center [659, 169] width 58 height 29
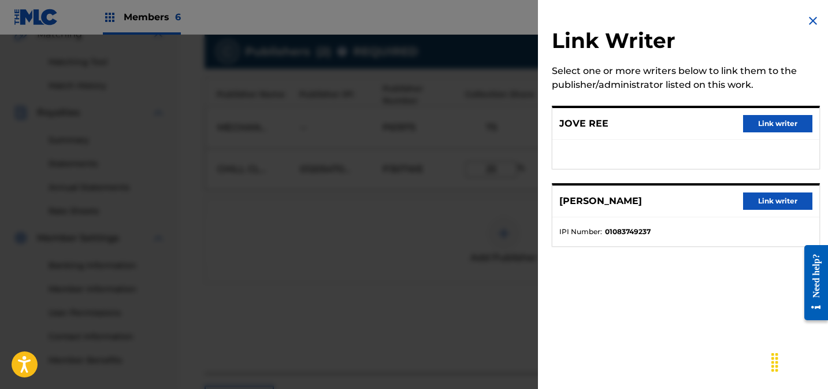
click at [776, 121] on button "Link writer" at bounding box center [777, 123] width 69 height 17
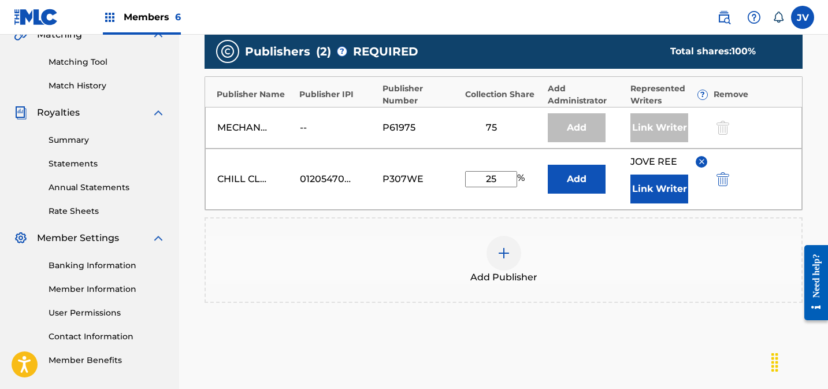
click at [659, 189] on button "Link Writer" at bounding box center [659, 188] width 58 height 29
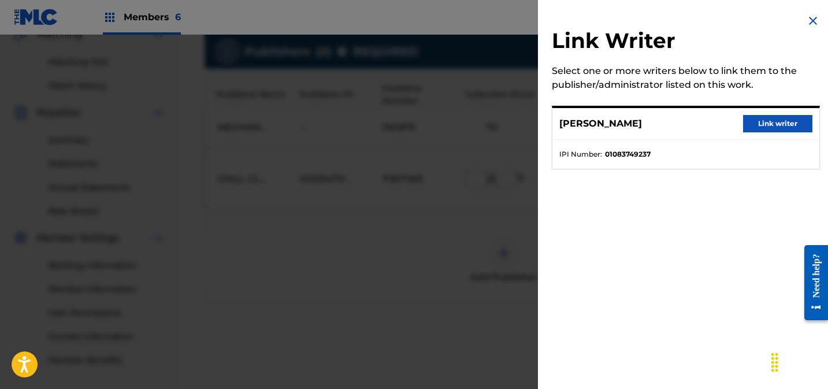
click at [772, 130] on button "Link writer" at bounding box center [777, 123] width 69 height 17
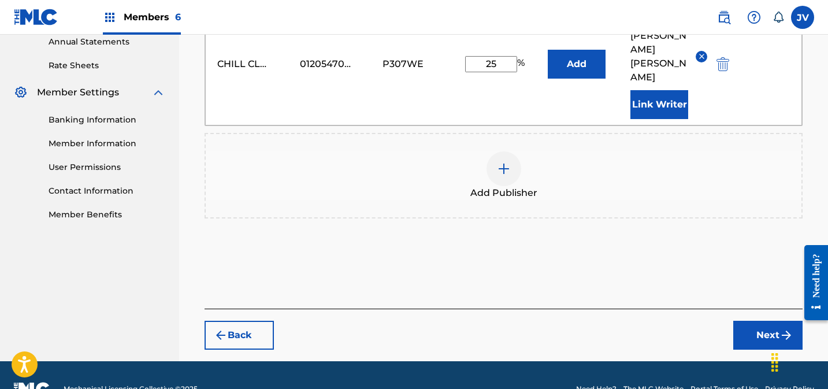
click at [754, 321] on button "Next" at bounding box center [767, 335] width 69 height 29
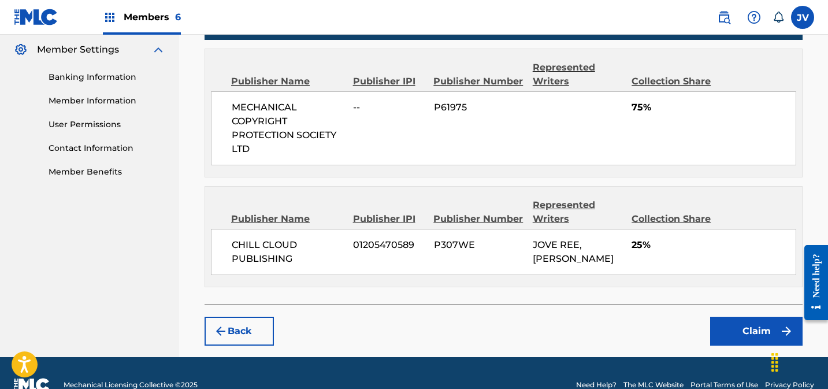
scroll to position [491, 0]
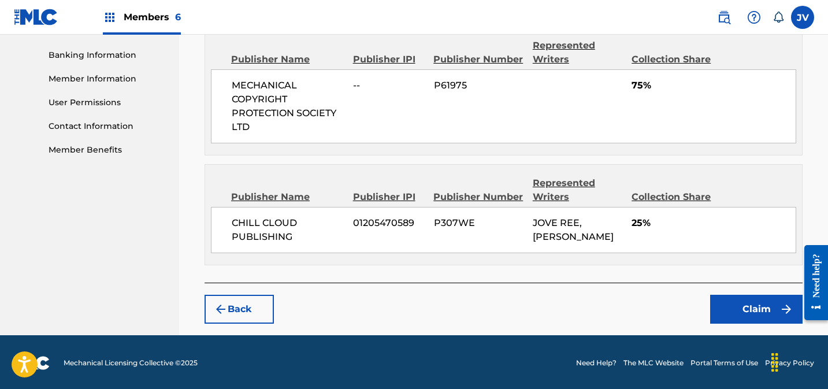
click at [753, 304] on button "Claim" at bounding box center [756, 309] width 92 height 29
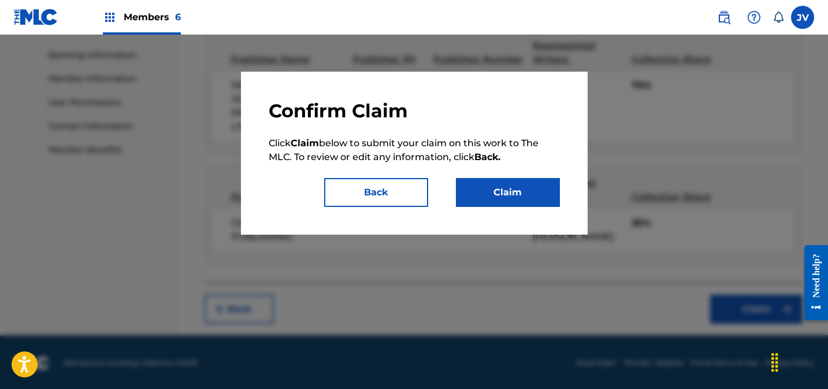
click at [518, 196] on button "Claim" at bounding box center [508, 192] width 104 height 29
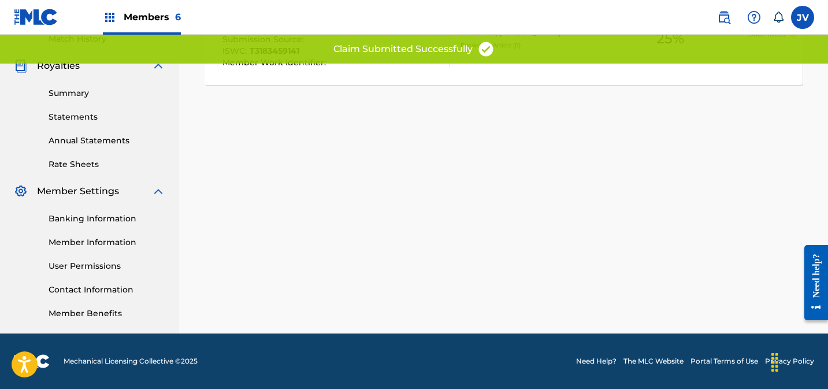
scroll to position [0, 0]
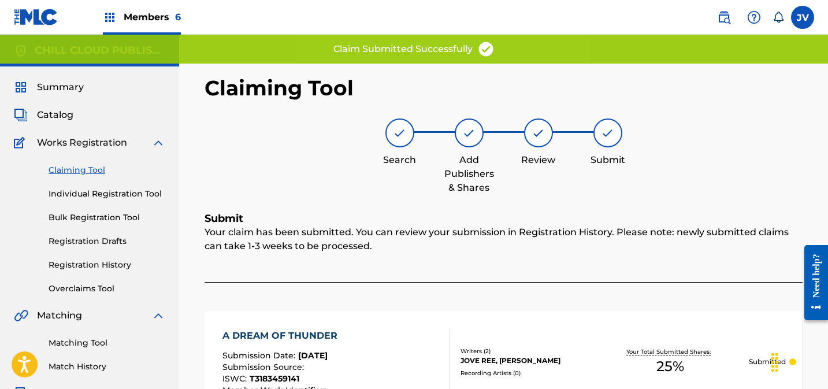
click at [80, 170] on link "Claiming Tool" at bounding box center [107, 170] width 117 height 12
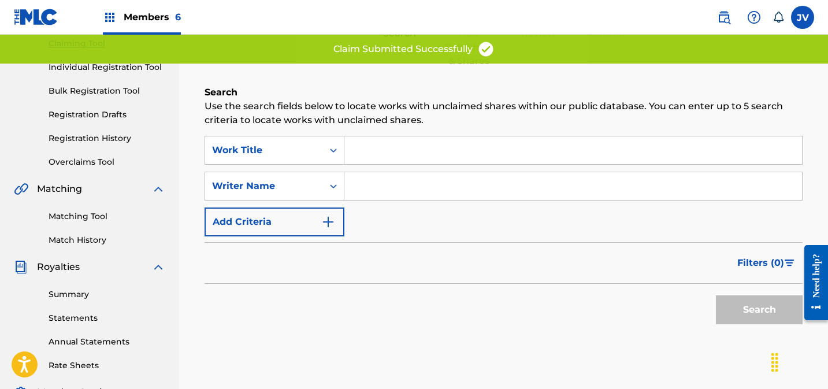
scroll to position [129, 0]
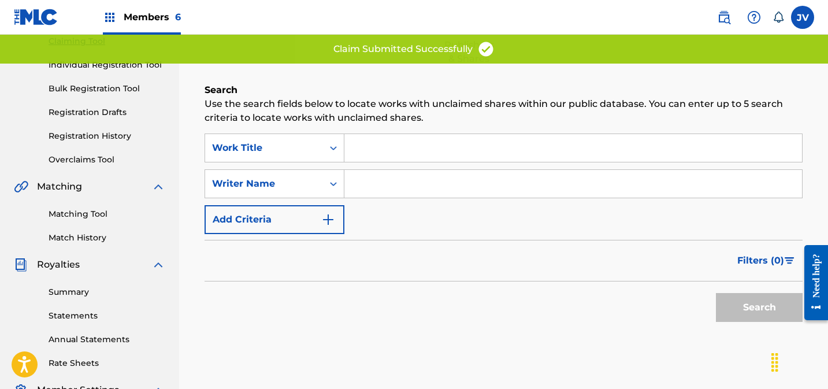
drag, startPoint x: 380, startPoint y: 192, endPoint x: 415, endPoint y: 199, distance: 35.9
click at [380, 192] on input "Search Form" at bounding box center [573, 184] width 458 height 28
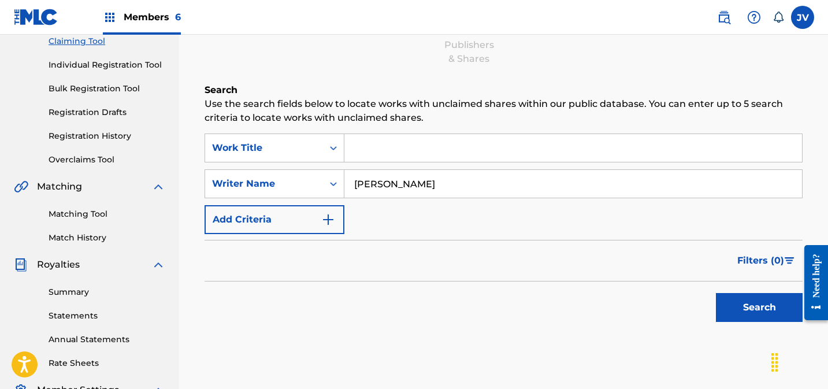
type input "[PERSON_NAME]"
click at [755, 293] on button "Search" at bounding box center [759, 307] width 87 height 29
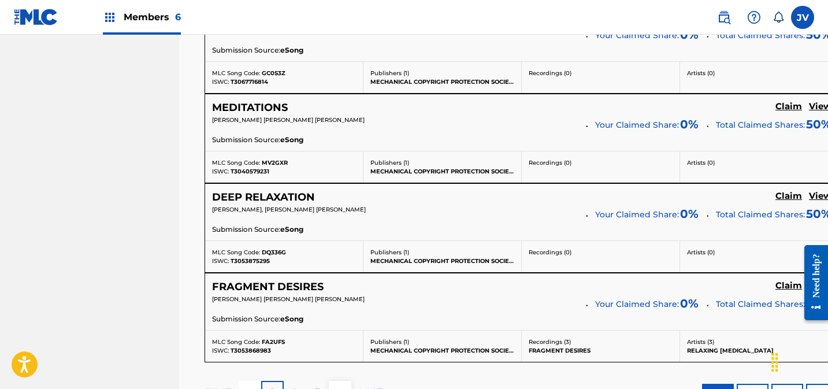
scroll to position [1164, 0]
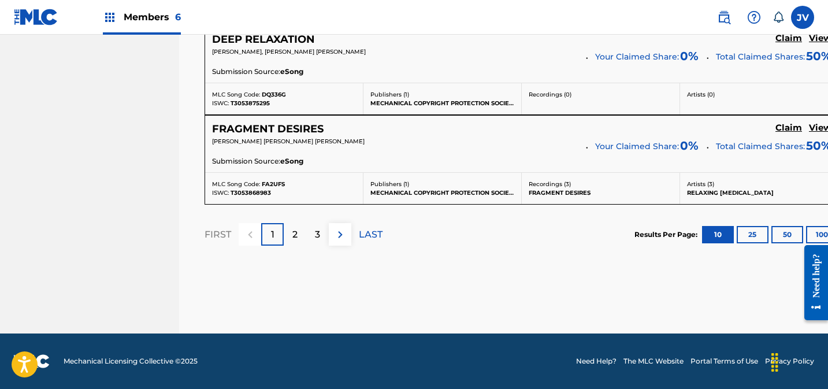
click at [374, 232] on p "LAST" at bounding box center [371, 235] width 24 height 14
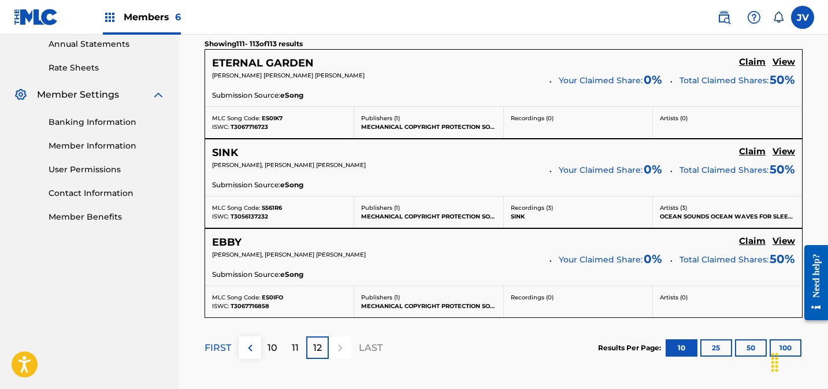
scroll to position [423, 0]
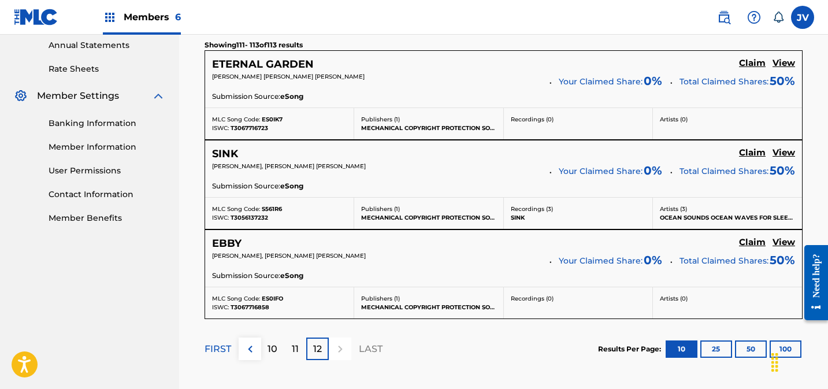
click at [750, 69] on h5 "Claim" at bounding box center [752, 63] width 27 height 11
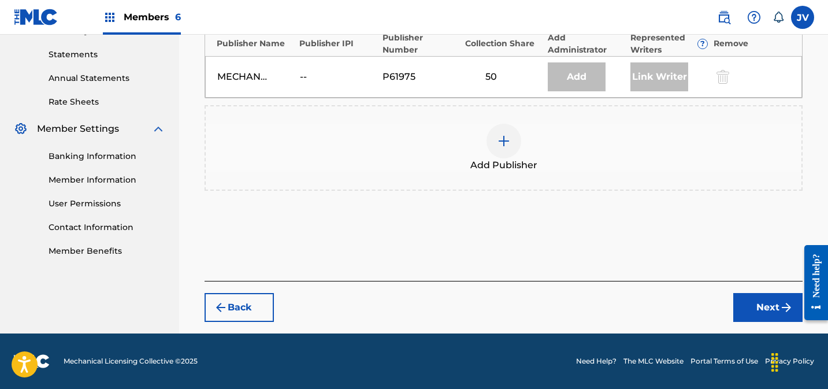
click at [492, 133] on div at bounding box center [503, 141] width 35 height 35
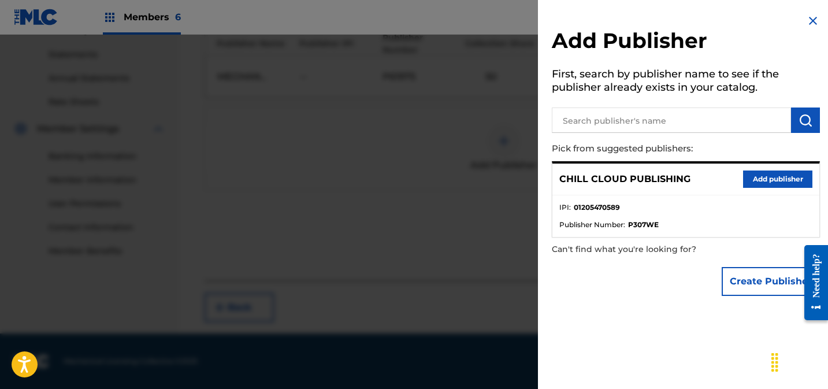
click at [784, 181] on button "Add publisher" at bounding box center [777, 178] width 69 height 17
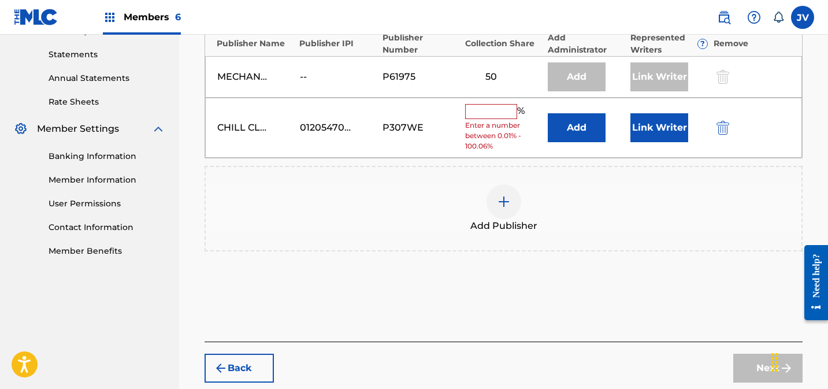
click at [490, 111] on input "text" at bounding box center [491, 111] width 52 height 15
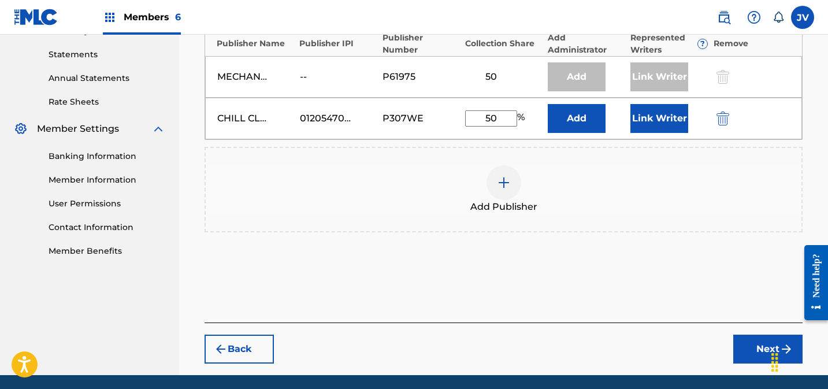
type input "50"
click at [656, 120] on button "Link Writer" at bounding box center [659, 118] width 58 height 29
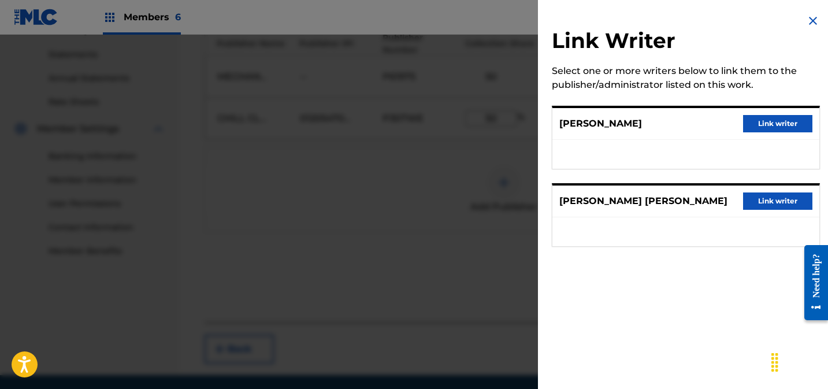
click at [761, 123] on button "Link writer" at bounding box center [777, 123] width 69 height 17
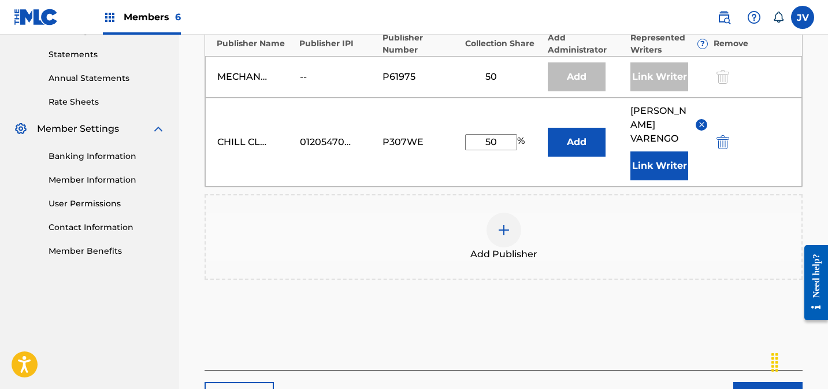
click at [653, 173] on button "Link Writer" at bounding box center [659, 165] width 58 height 29
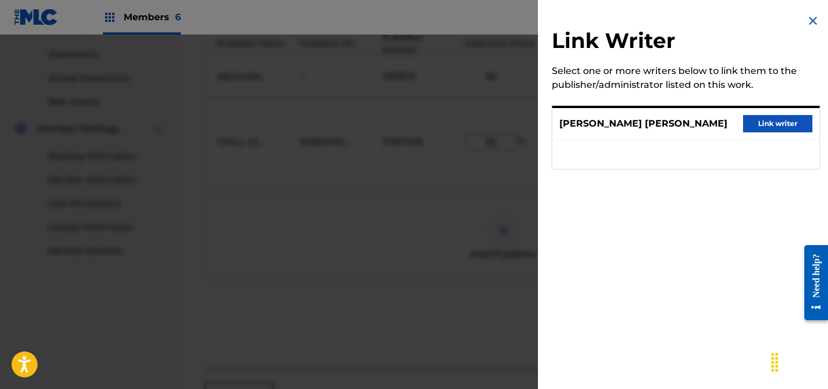
click at [792, 122] on button "Link writer" at bounding box center [777, 123] width 69 height 17
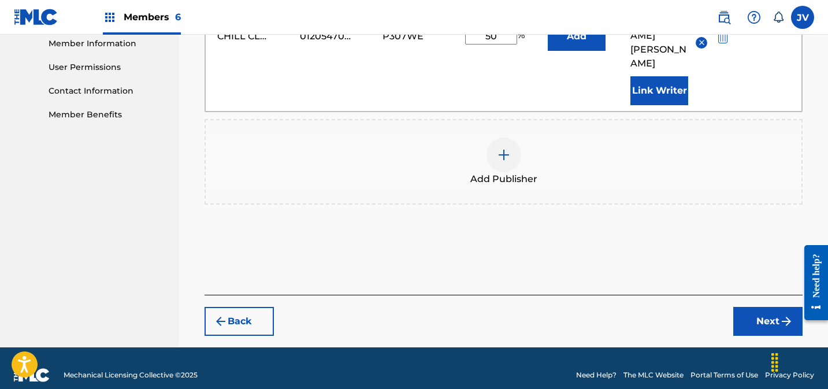
click at [761, 307] on button "Next" at bounding box center [767, 321] width 69 height 29
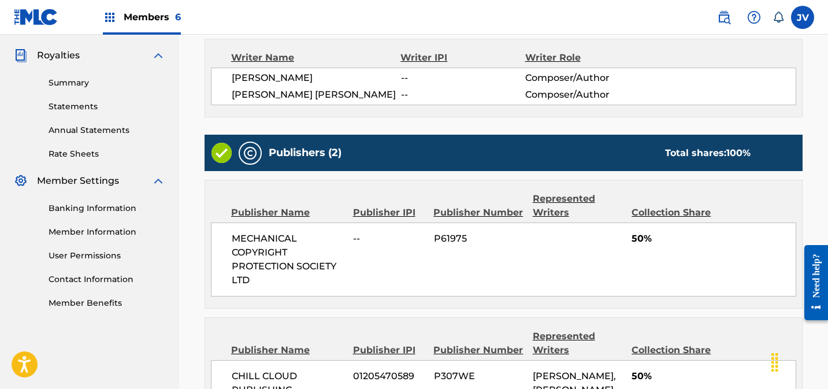
scroll to position [519, 0]
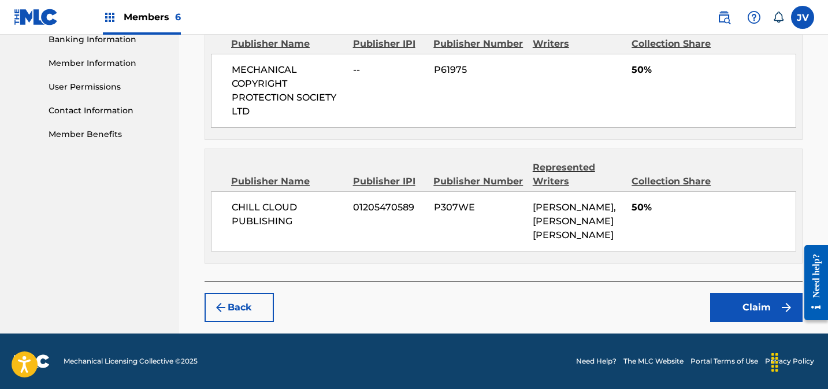
click at [751, 307] on button "Claim" at bounding box center [756, 307] width 92 height 29
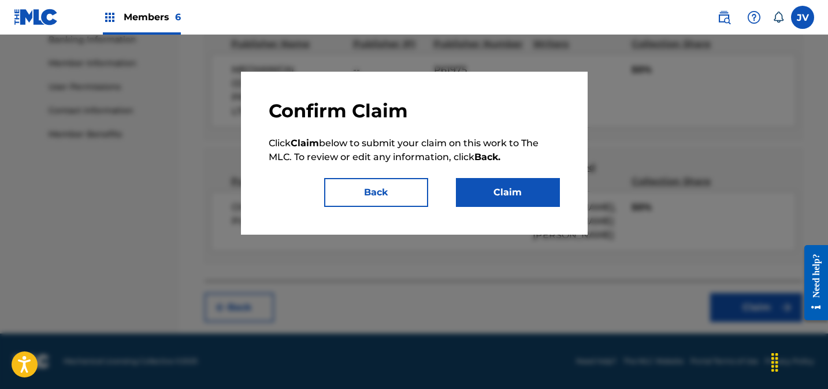
click at [522, 191] on button "Claim" at bounding box center [508, 192] width 104 height 29
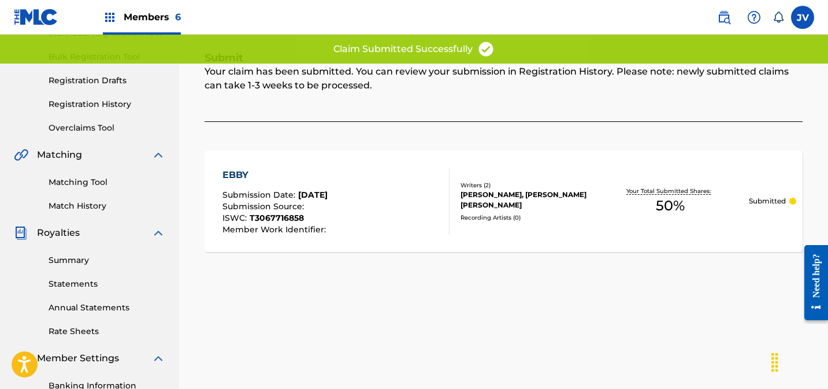
scroll to position [0, 0]
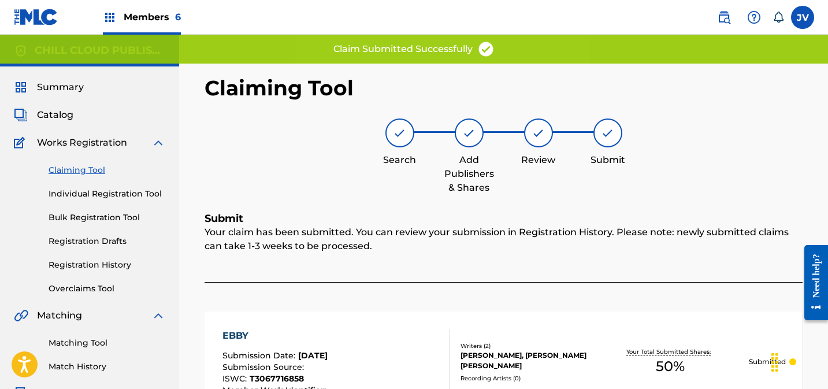
click at [77, 166] on link "Claiming Tool" at bounding box center [107, 170] width 117 height 12
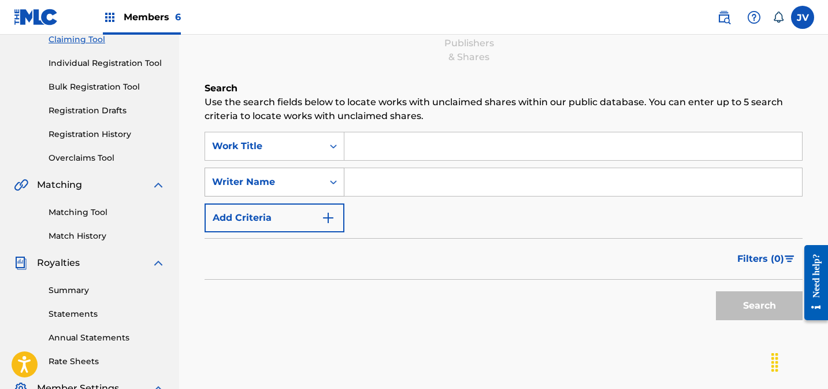
scroll to position [143, 0]
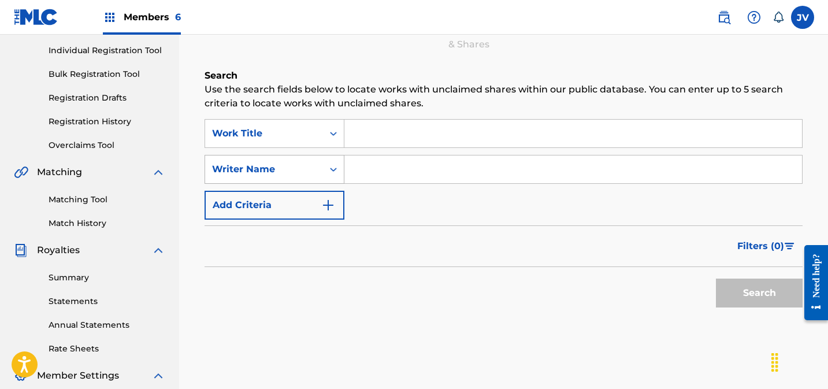
click at [268, 172] on div "Writer Name" at bounding box center [264, 169] width 104 height 14
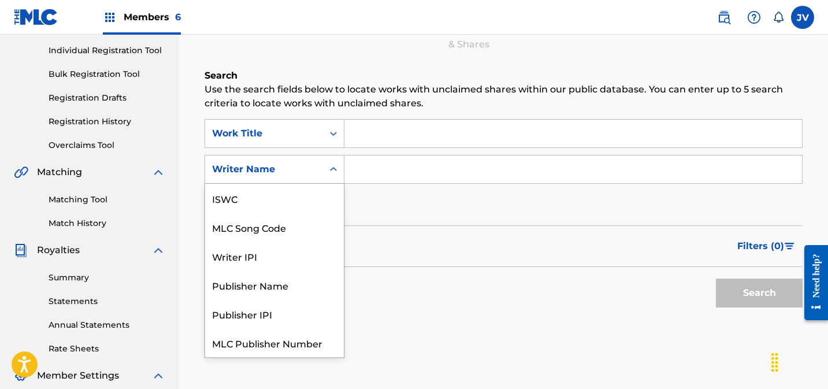
scroll to position [29, 0]
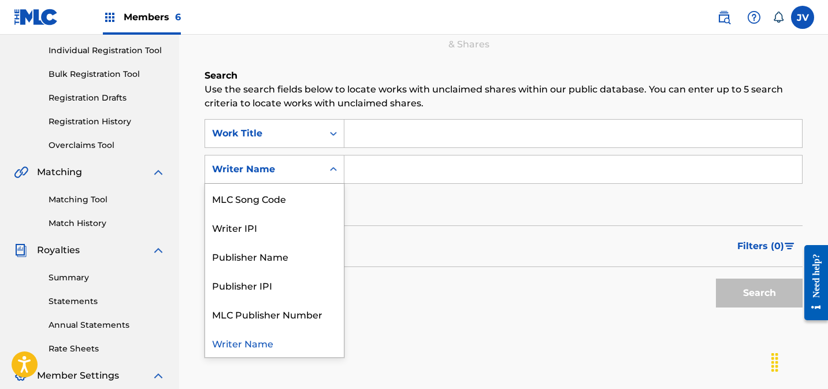
click at [382, 170] on input "Search Form" at bounding box center [573, 169] width 458 height 28
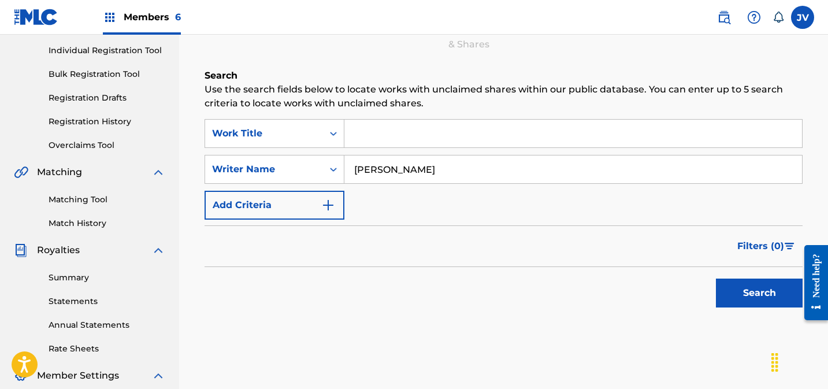
type input "[PERSON_NAME]"
click at [740, 295] on button "Search" at bounding box center [759, 292] width 87 height 29
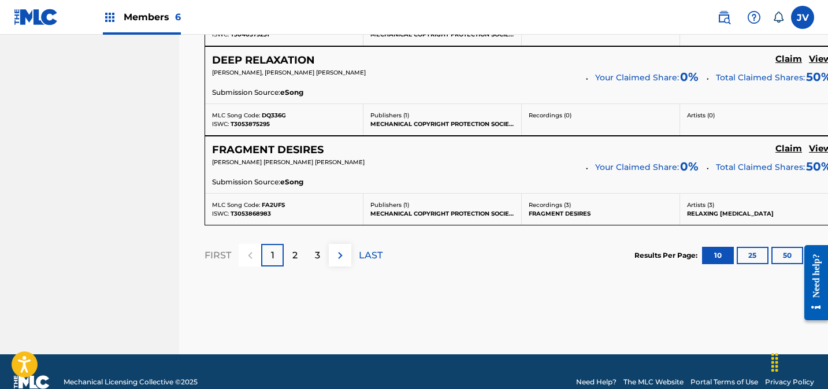
scroll to position [1164, 0]
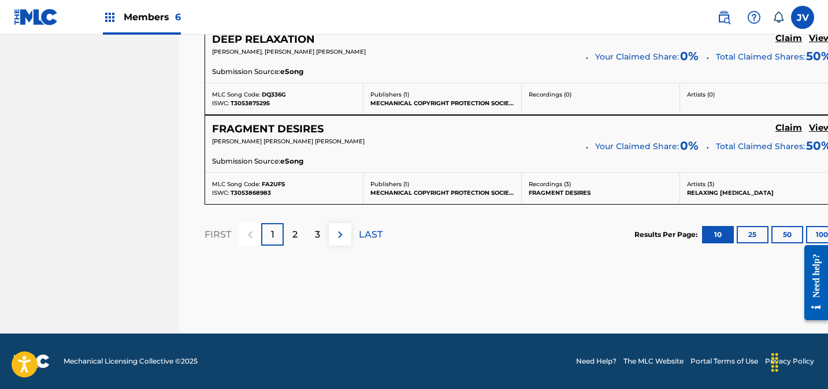
drag, startPoint x: 367, startPoint y: 232, endPoint x: 377, endPoint y: 233, distance: 9.9
click at [367, 232] on p "LAST" at bounding box center [371, 235] width 24 height 14
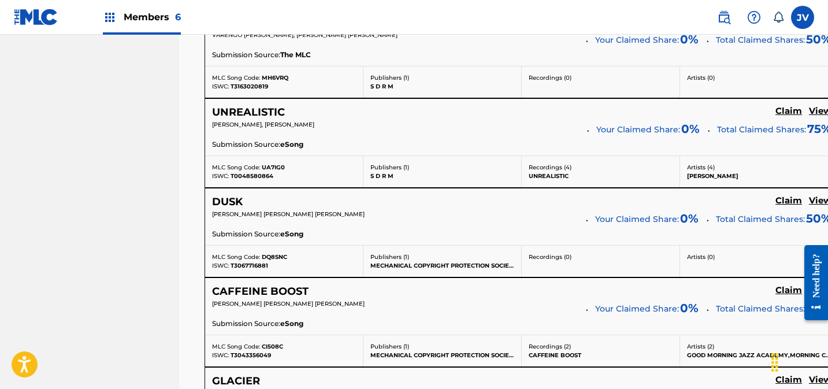
scroll to position [546, 0]
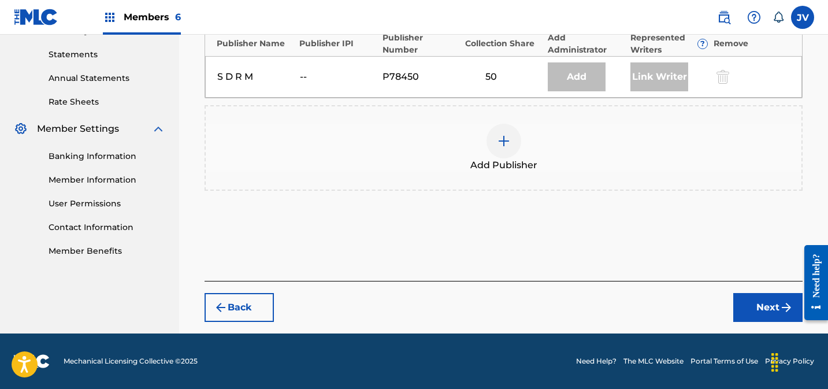
click at [501, 143] on img at bounding box center [504, 141] width 14 height 14
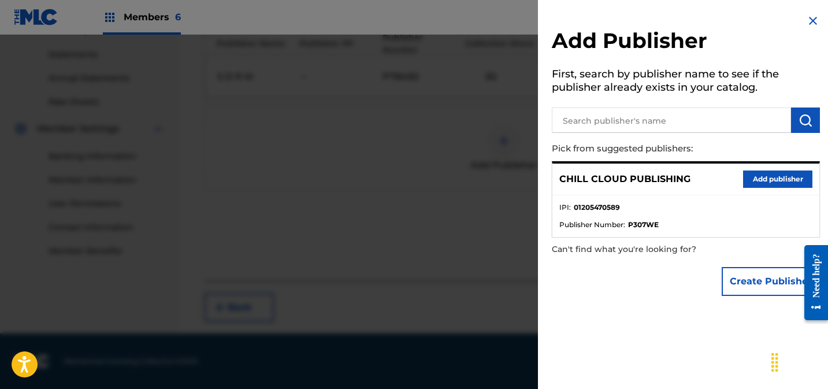
click at [761, 181] on button "Add publisher" at bounding box center [777, 178] width 69 height 17
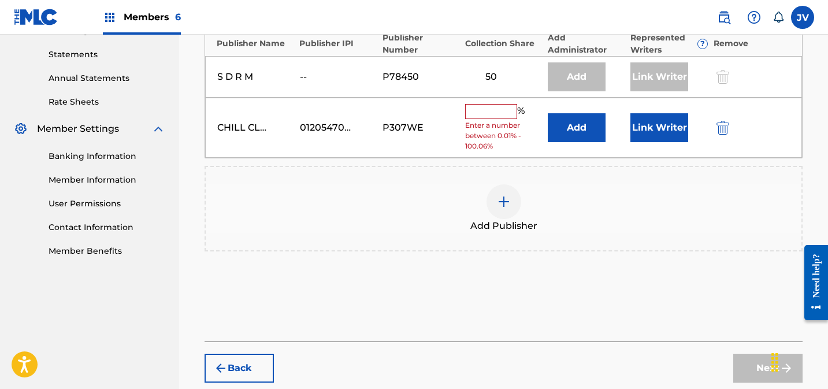
click at [489, 110] on input "text" at bounding box center [491, 111] width 52 height 15
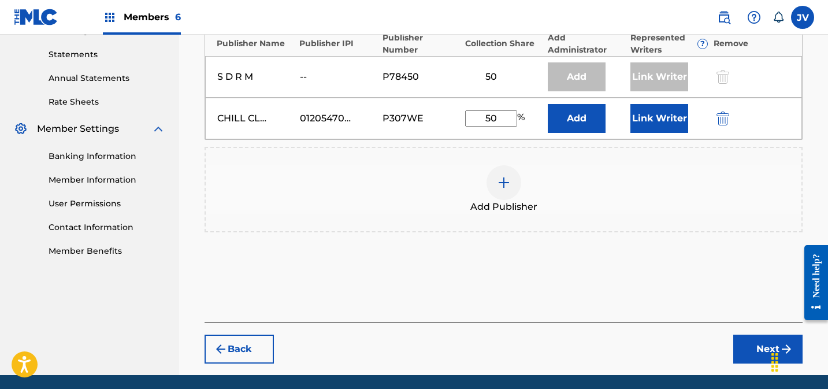
type input "50"
click at [660, 120] on button "Link Writer" at bounding box center [659, 118] width 58 height 29
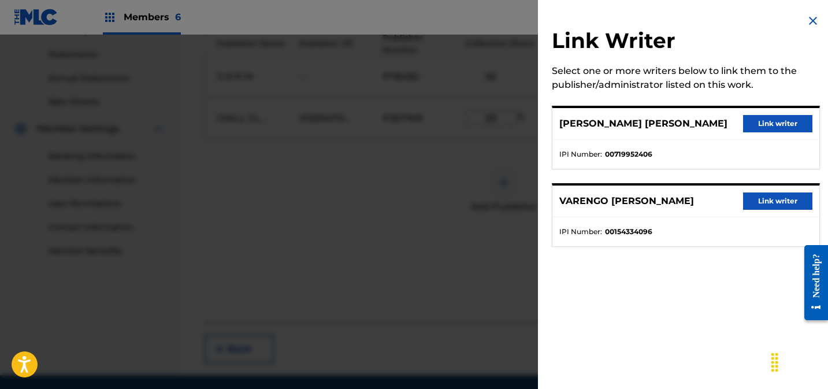
click at [783, 204] on button "Link writer" at bounding box center [777, 200] width 69 height 17
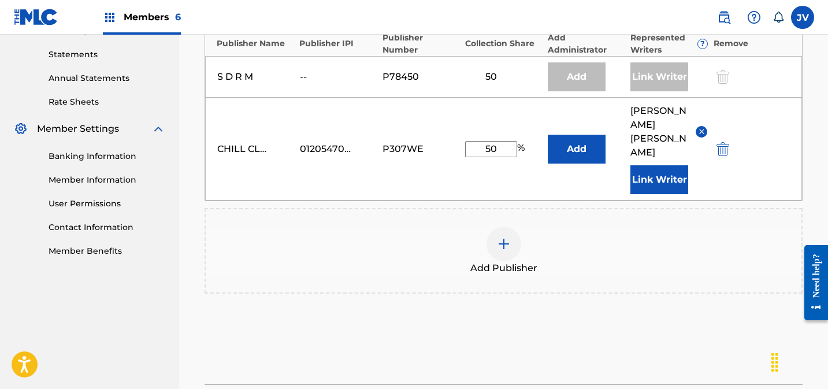
click at [641, 166] on button "Link Writer" at bounding box center [659, 179] width 58 height 29
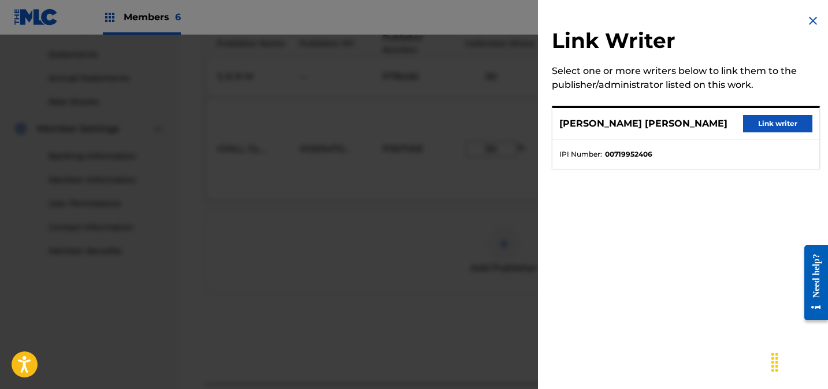
click at [767, 125] on button "Link writer" at bounding box center [777, 123] width 69 height 17
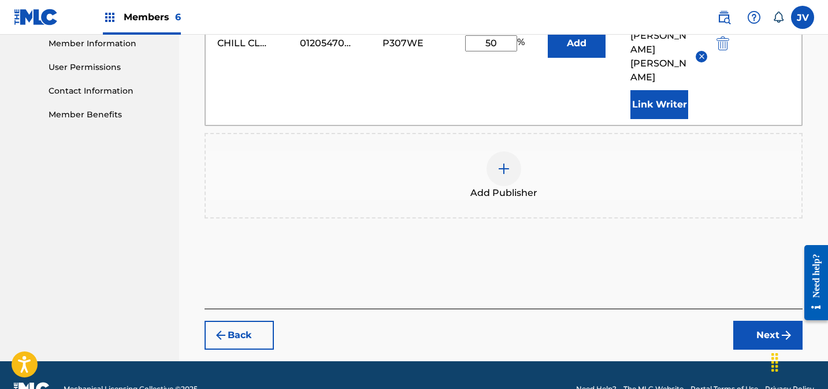
click at [767, 321] on button "Next" at bounding box center [767, 335] width 69 height 29
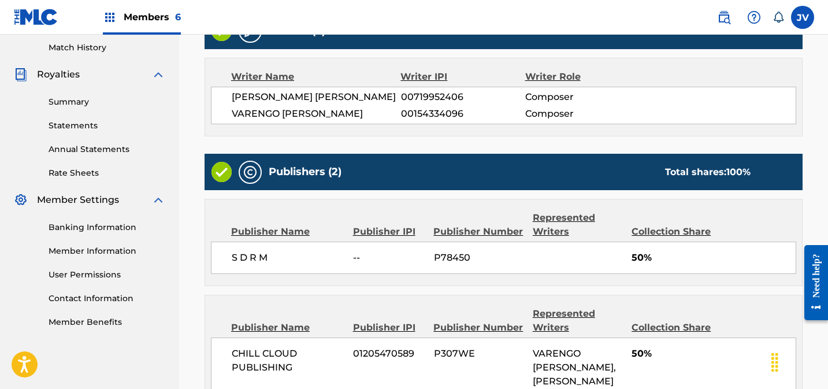
scroll to position [477, 0]
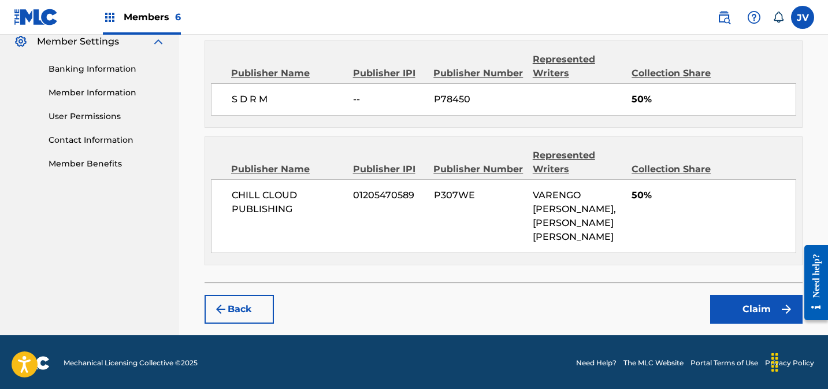
click at [763, 308] on button "Claim" at bounding box center [756, 309] width 92 height 29
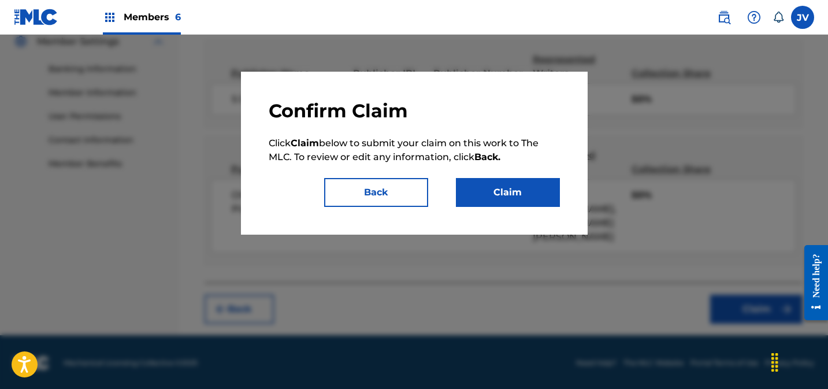
click at [515, 189] on button "Claim" at bounding box center [508, 192] width 104 height 29
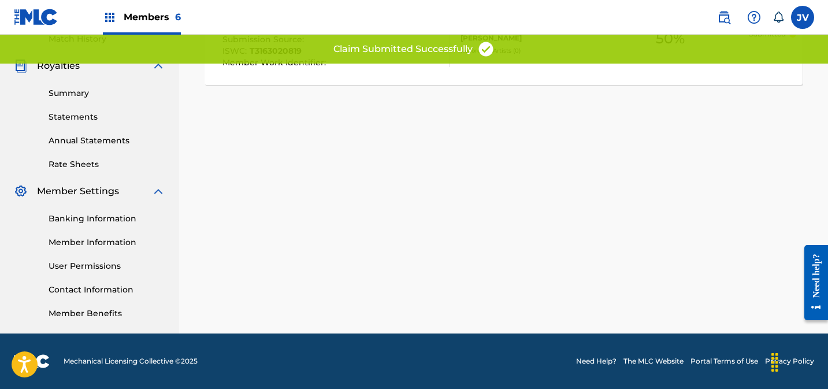
scroll to position [0, 0]
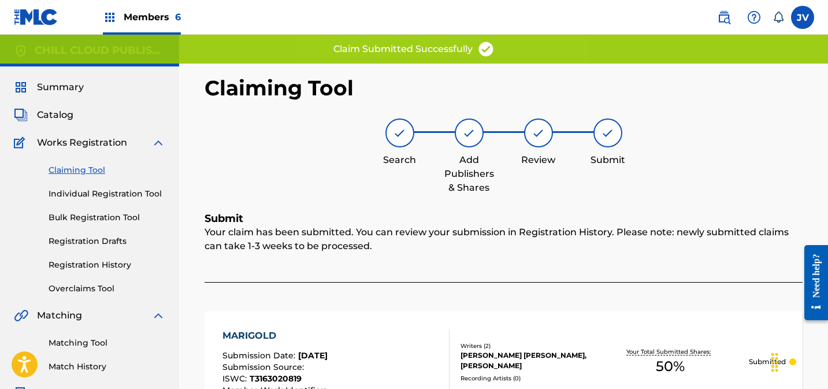
click at [71, 166] on link "Claiming Tool" at bounding box center [107, 170] width 117 height 12
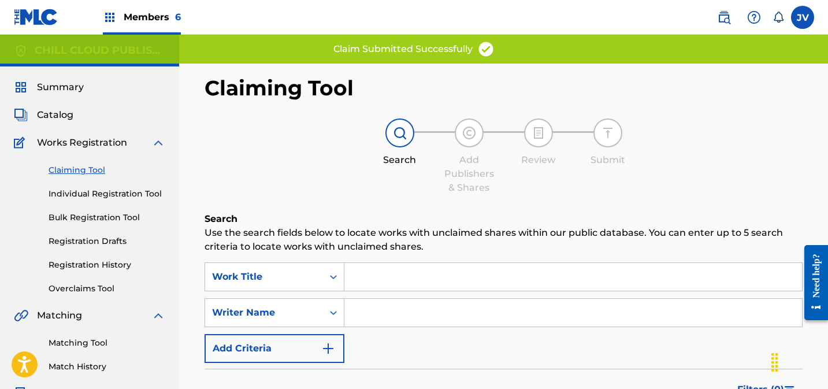
scroll to position [132, 0]
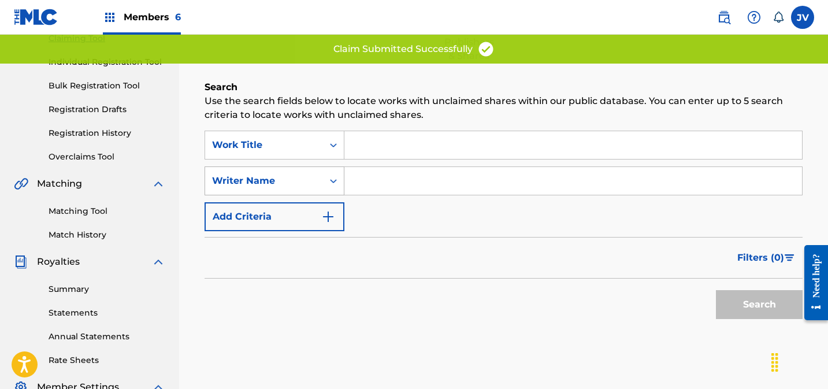
click at [251, 175] on div "Writer Name" at bounding box center [264, 181] width 104 height 14
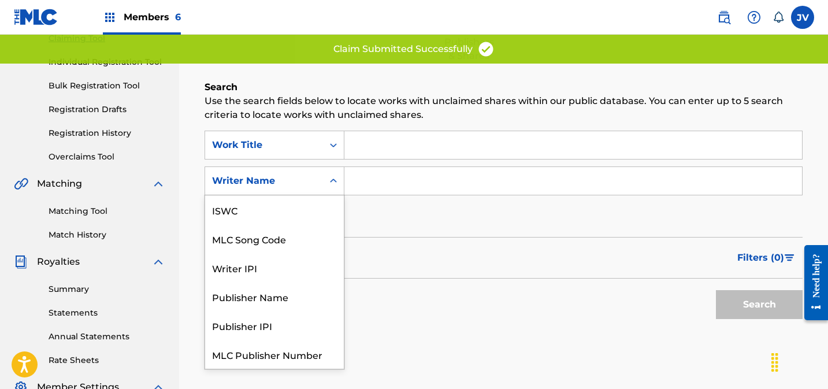
scroll to position [29, 0]
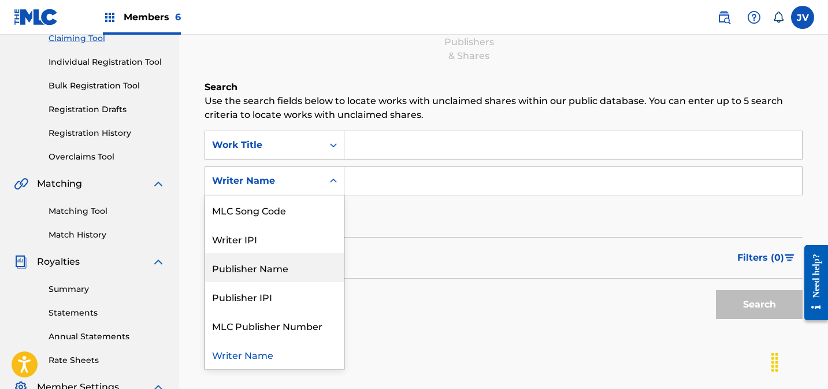
click at [272, 256] on div "Publisher Name" at bounding box center [274, 267] width 139 height 29
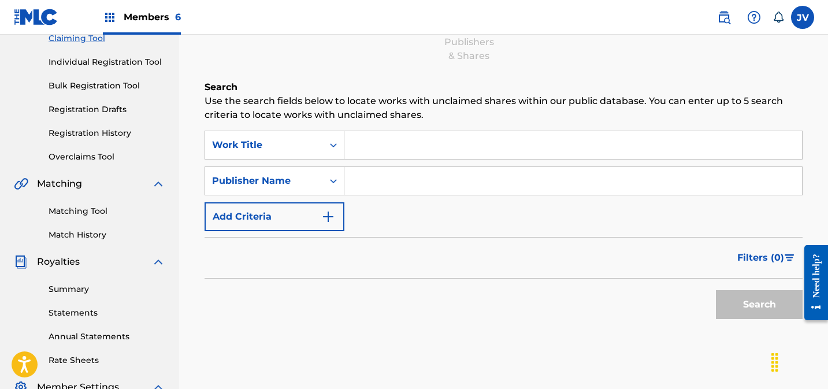
click at [404, 182] on input "Search Form" at bounding box center [573, 181] width 458 height 28
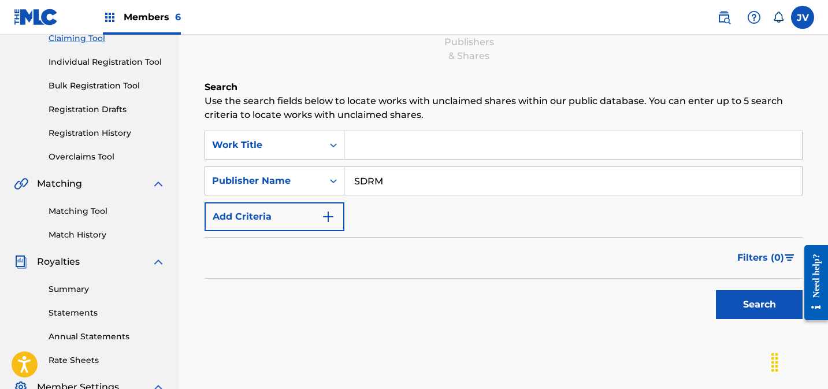
type input "SDRM"
drag, startPoint x: 747, startPoint y: 297, endPoint x: 730, endPoint y: 299, distance: 16.8
click at [748, 297] on button "Search" at bounding box center [759, 304] width 87 height 29
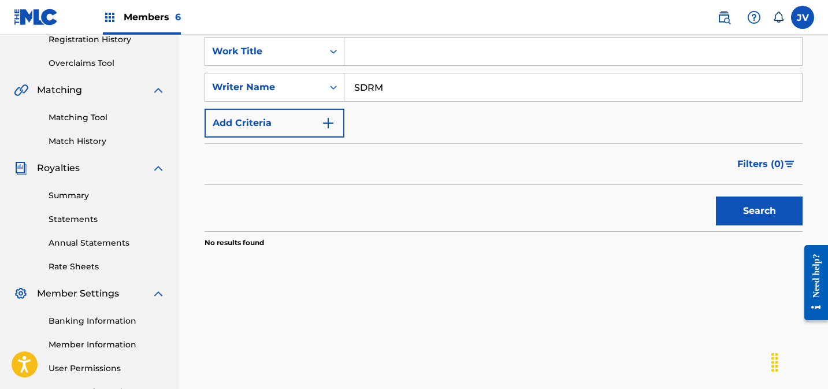
drag, startPoint x: 359, startPoint y: 87, endPoint x: 372, endPoint y: 88, distance: 13.3
click at [359, 87] on input "SDRM" at bounding box center [573, 87] width 458 height 28
click at [370, 87] on input "S DRM" at bounding box center [573, 87] width 458 height 28
drag, startPoint x: 381, startPoint y: 88, endPoint x: 404, endPoint y: 93, distance: 23.7
click at [381, 88] on input "S D RM" at bounding box center [573, 87] width 458 height 28
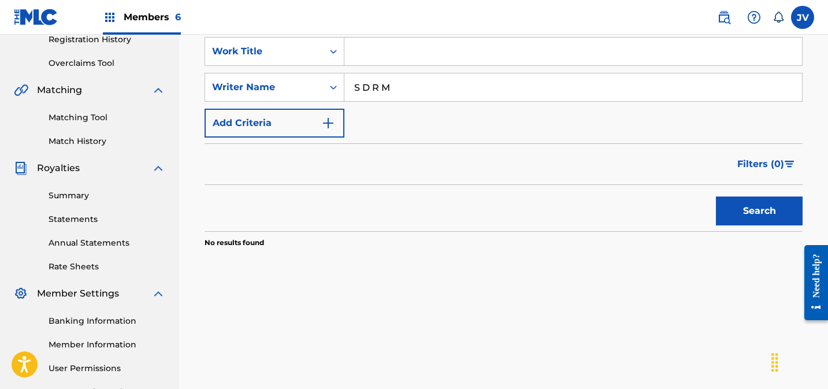
type input "S D R M"
click at [740, 215] on button "Search" at bounding box center [759, 210] width 87 height 29
drag, startPoint x: 295, startPoint y: 81, endPoint x: 284, endPoint y: 80, distance: 11.0
click at [284, 80] on div "SearchWithCriteria397f7a2c-bed2-49aa-90f8-1f84d6efd6de Writer Name S D R M" at bounding box center [503, 87] width 598 height 29
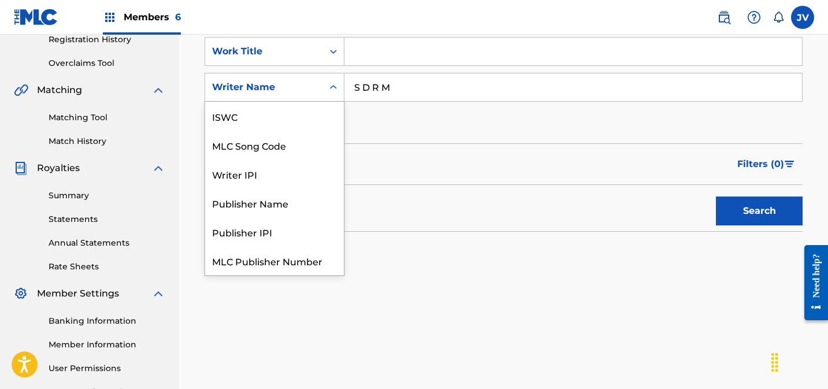
click at [288, 89] on div "Writer Name" at bounding box center [264, 87] width 104 height 14
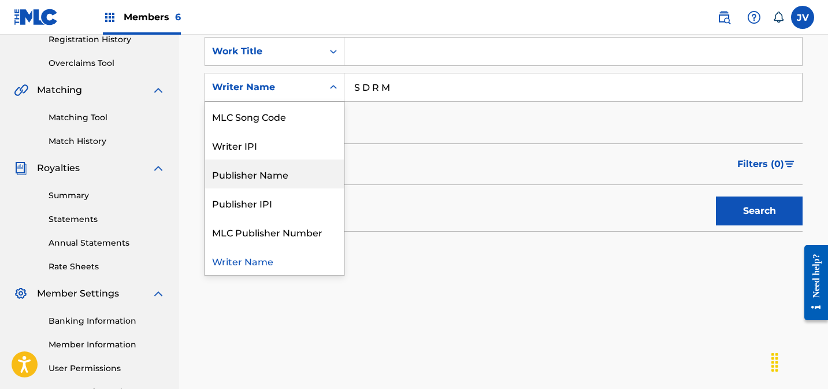
drag, startPoint x: 289, startPoint y: 176, endPoint x: 330, endPoint y: 157, distance: 45.2
click at [289, 176] on div "Publisher Name" at bounding box center [274, 173] width 139 height 29
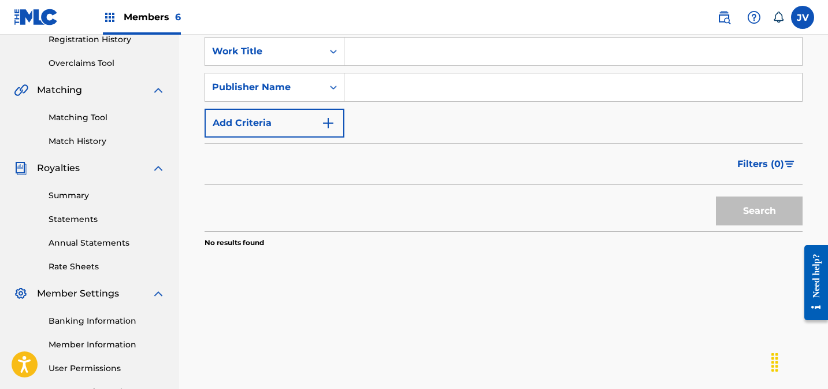
click at [390, 88] on input "Search Form" at bounding box center [573, 87] width 458 height 28
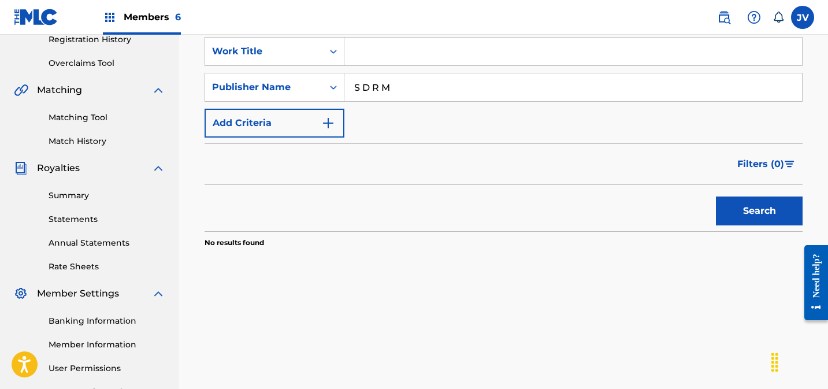
type input "S D R M"
click at [725, 206] on button "Search" at bounding box center [759, 210] width 87 height 29
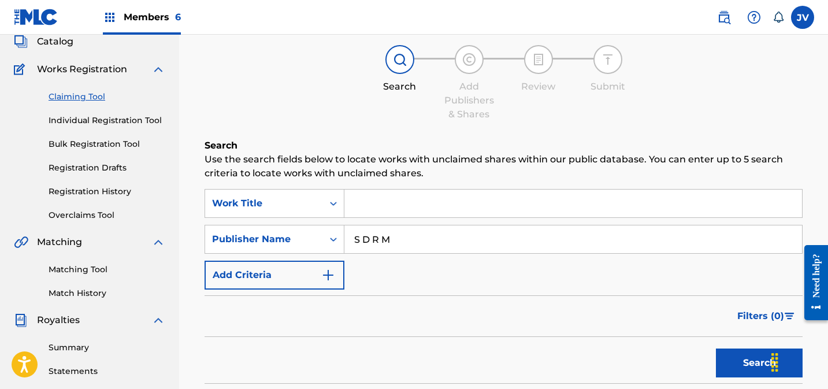
scroll to position [70, 0]
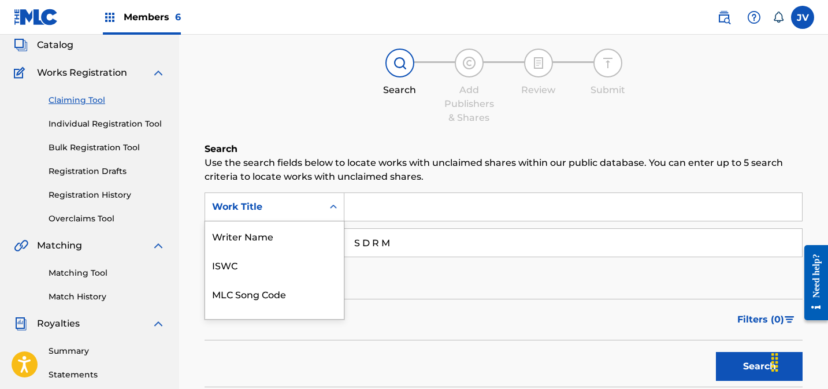
click at [241, 213] on div "Work Title" at bounding box center [264, 207] width 118 height 22
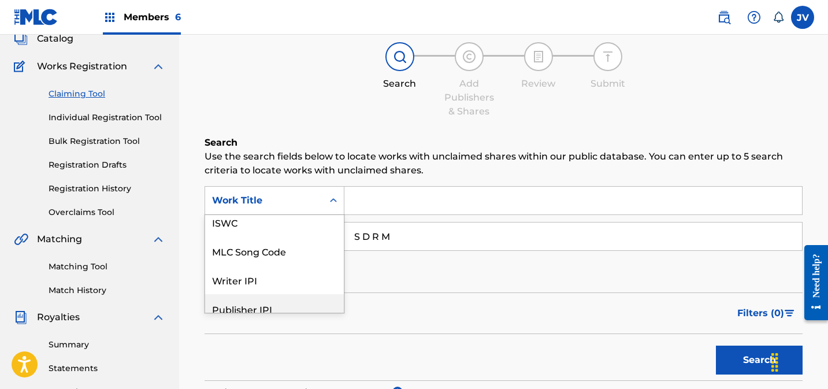
scroll to position [0, 0]
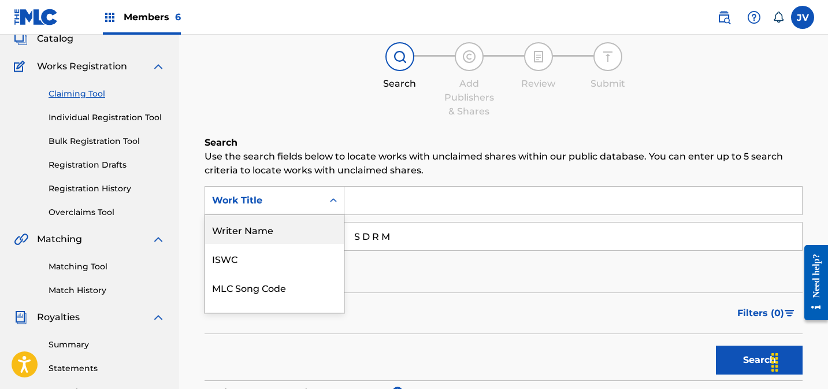
click at [280, 234] on div "Writer Name" at bounding box center [274, 229] width 139 height 29
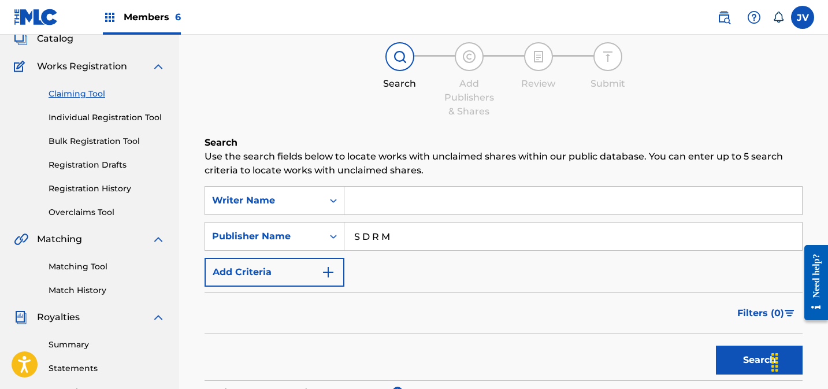
drag, startPoint x: 406, startPoint y: 201, endPoint x: 445, endPoint y: 202, distance: 39.9
click at [406, 200] on input "Search Form" at bounding box center [573, 201] width 458 height 28
click at [734, 360] on button "Search" at bounding box center [759, 359] width 87 height 29
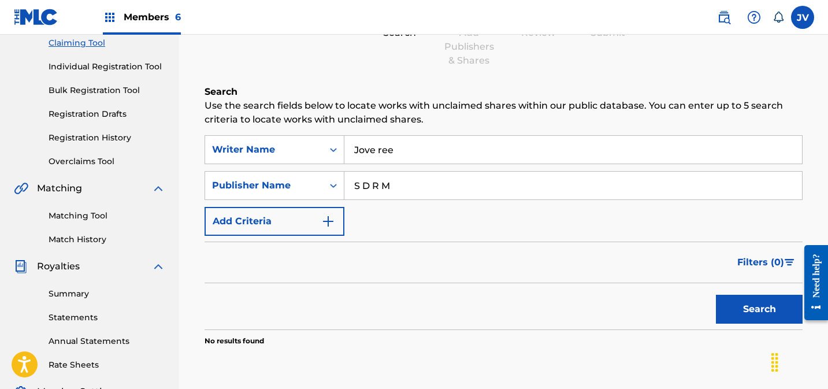
scroll to position [98, 0]
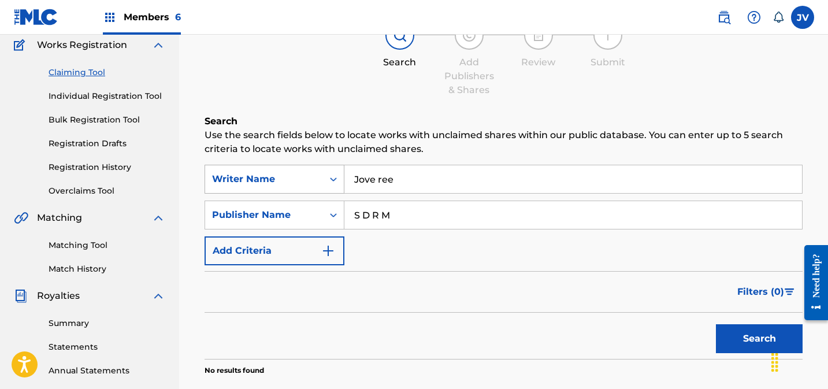
click at [329, 179] on div "SearchWithCriteria00786a27-4d94-4fd1-9015-2816a88bad0c Writer Name Jove ree" at bounding box center [503, 179] width 598 height 29
type input "[PERSON_NAME]"
click at [741, 337] on button "Search" at bounding box center [759, 338] width 87 height 29
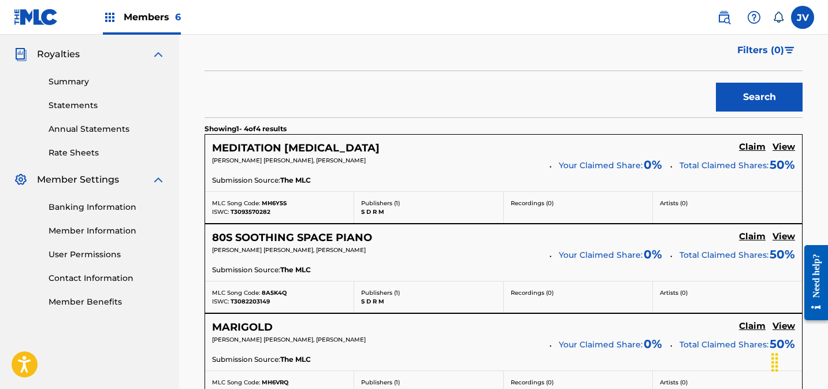
scroll to position [338, 0]
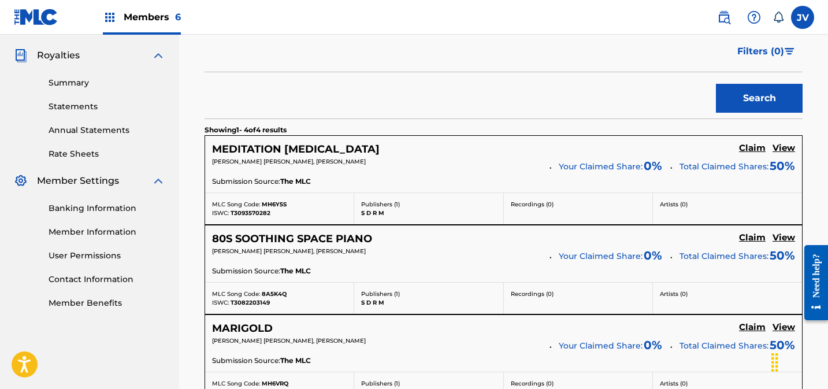
click at [753, 148] on h5 "Claim" at bounding box center [752, 148] width 27 height 11
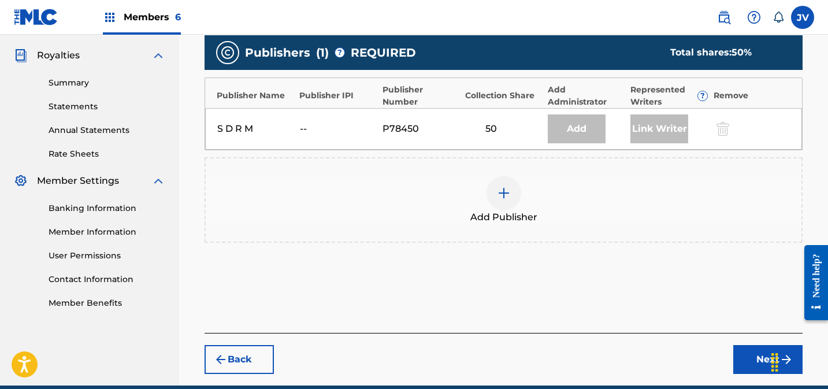
click at [512, 183] on div at bounding box center [503, 193] width 35 height 35
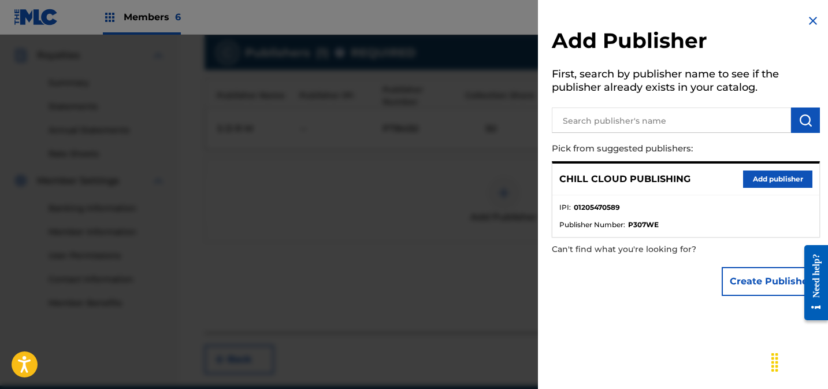
click at [743, 175] on button "Add publisher" at bounding box center [777, 178] width 69 height 17
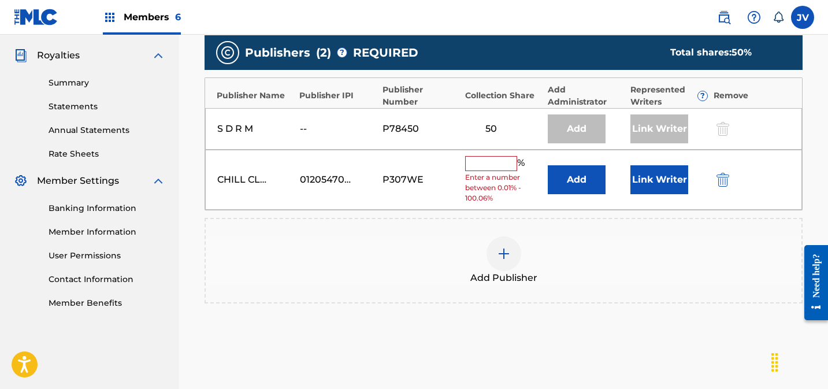
drag, startPoint x: 485, startPoint y: 163, endPoint x: 496, endPoint y: 163, distance: 11.0
click at [485, 163] on input "text" at bounding box center [491, 163] width 52 height 15
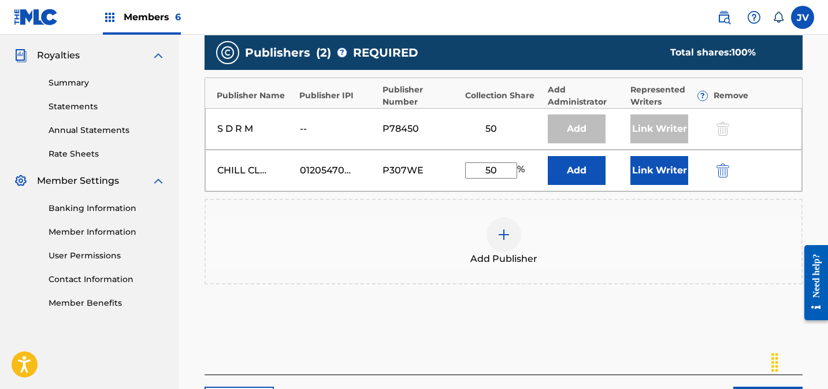
type input "50"
click at [650, 169] on button "Link Writer" at bounding box center [659, 170] width 58 height 29
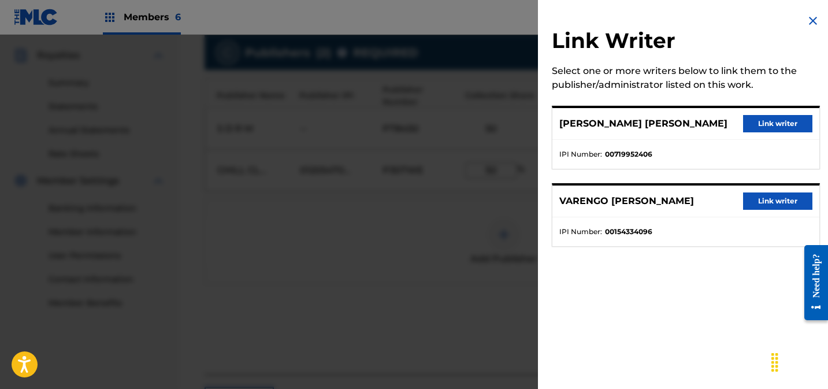
click at [781, 202] on button "Link writer" at bounding box center [777, 200] width 69 height 17
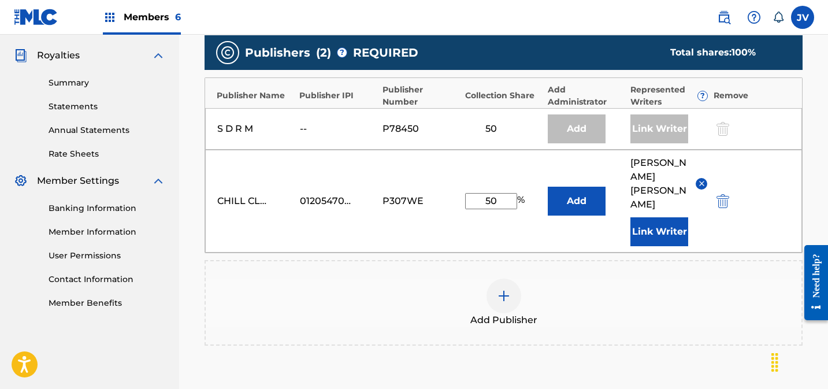
click at [651, 217] on button "Link Writer" at bounding box center [659, 231] width 58 height 29
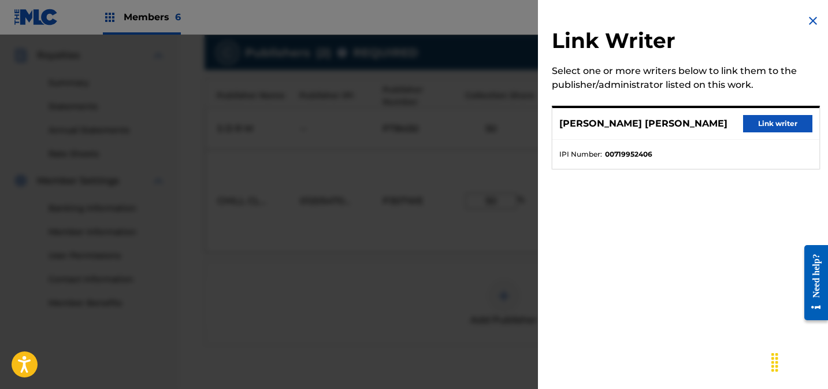
click at [760, 121] on button "Link writer" at bounding box center [777, 123] width 69 height 17
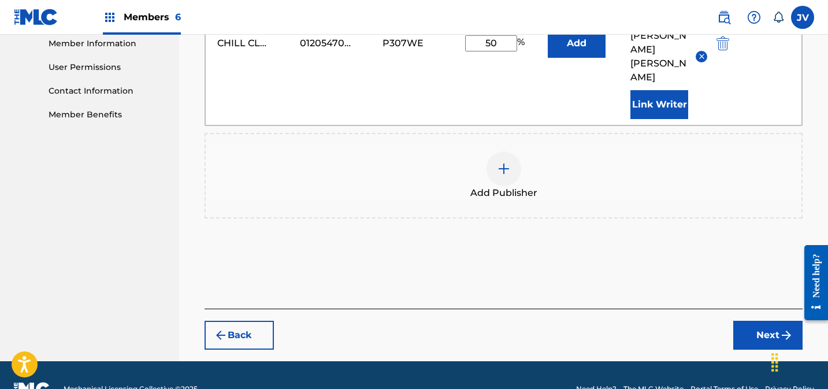
click at [762, 321] on button "Next" at bounding box center [767, 335] width 69 height 29
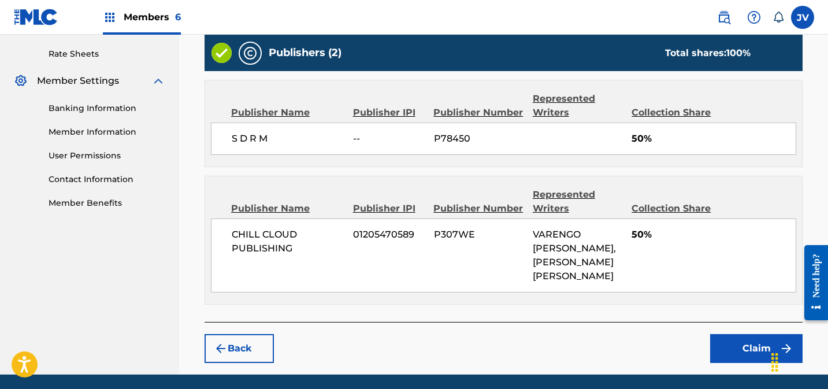
scroll to position [477, 0]
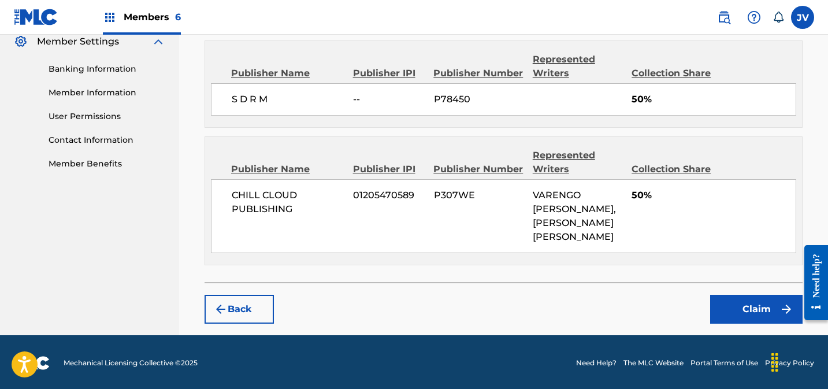
click at [748, 311] on button "Claim" at bounding box center [756, 309] width 92 height 29
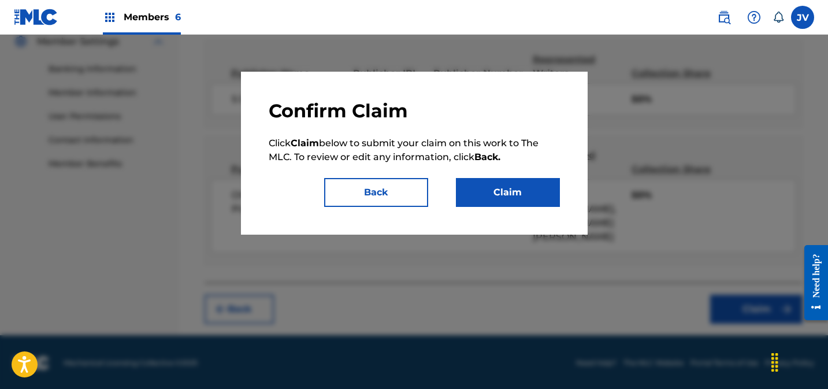
click at [507, 197] on button "Claim" at bounding box center [508, 192] width 104 height 29
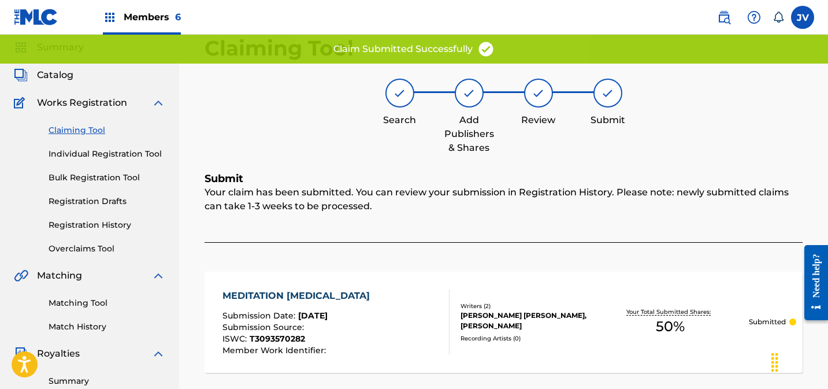
scroll to position [44, 0]
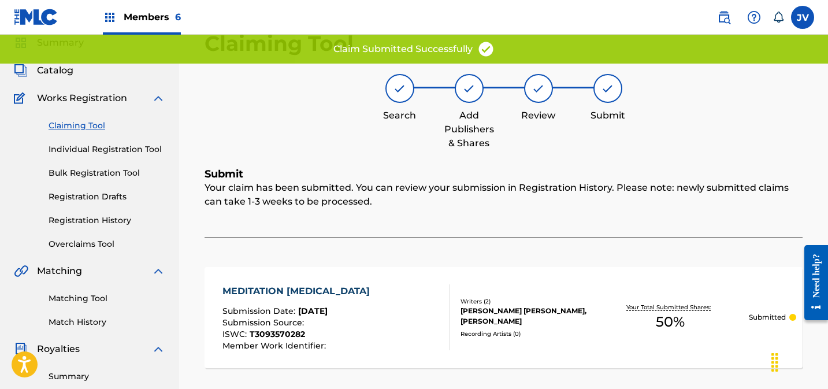
click at [85, 128] on link "Claiming Tool" at bounding box center [107, 126] width 117 height 12
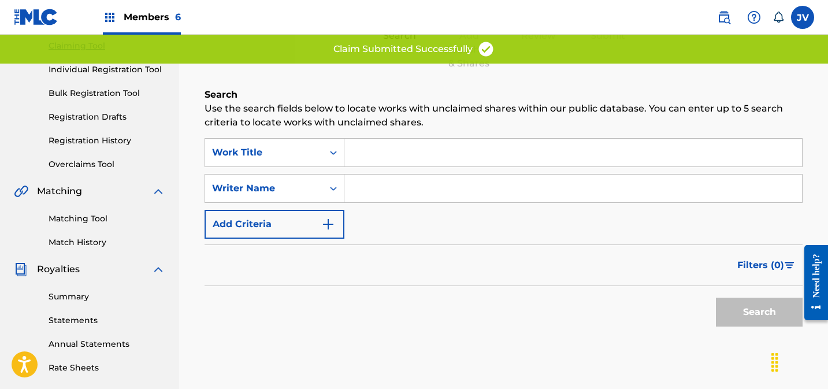
scroll to position [125, 0]
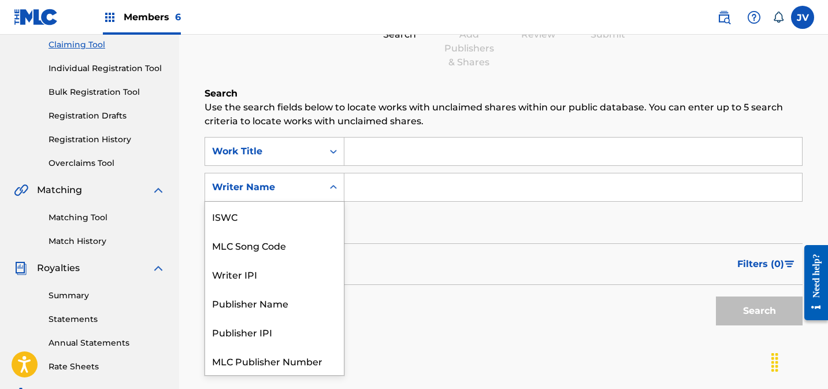
click at [269, 189] on div "Writer Name" at bounding box center [264, 187] width 104 height 14
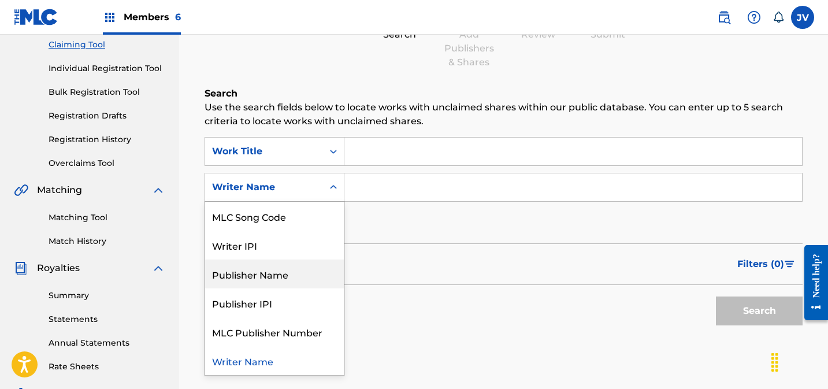
drag, startPoint x: 272, startPoint y: 275, endPoint x: 359, endPoint y: 225, distance: 100.2
click at [273, 275] on div "Publisher Name" at bounding box center [274, 273] width 139 height 29
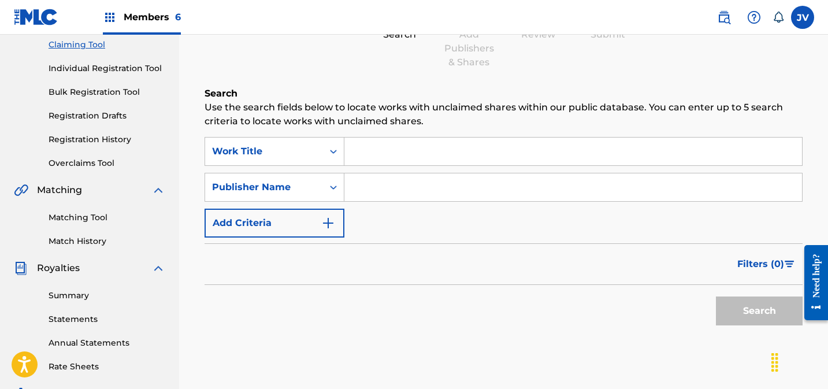
click at [383, 194] on input "Search Form" at bounding box center [573, 187] width 458 height 28
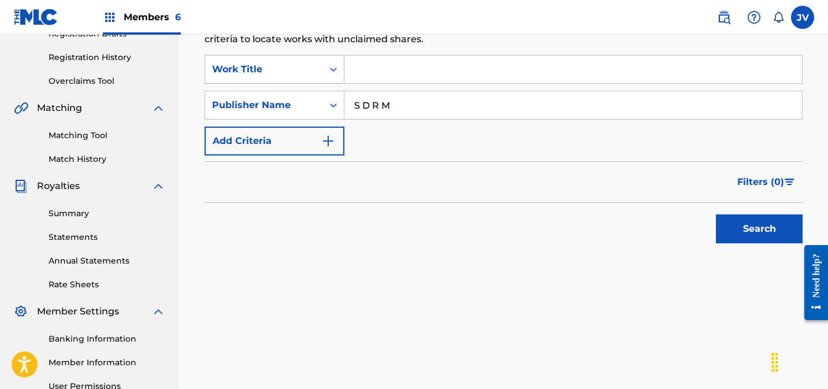
scroll to position [211, 0]
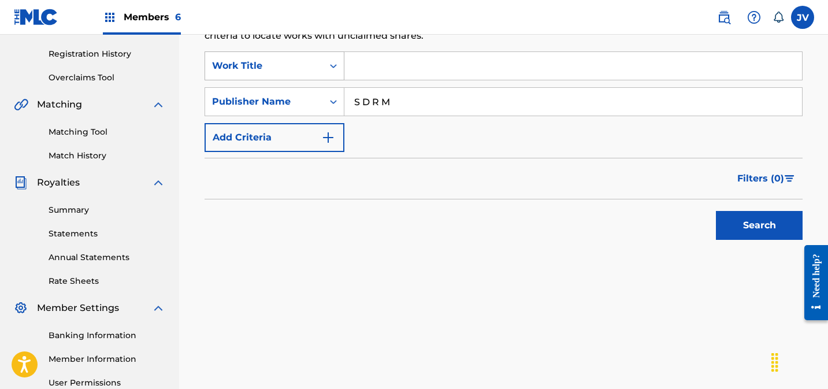
type input "S D R M"
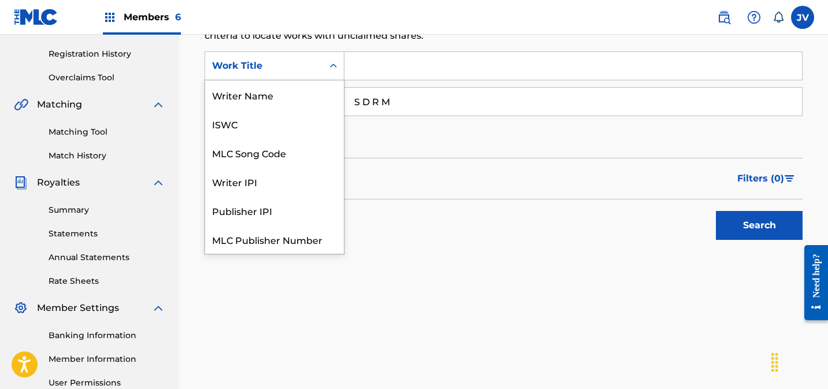
click at [273, 70] on div "Work Title" at bounding box center [264, 66] width 104 height 14
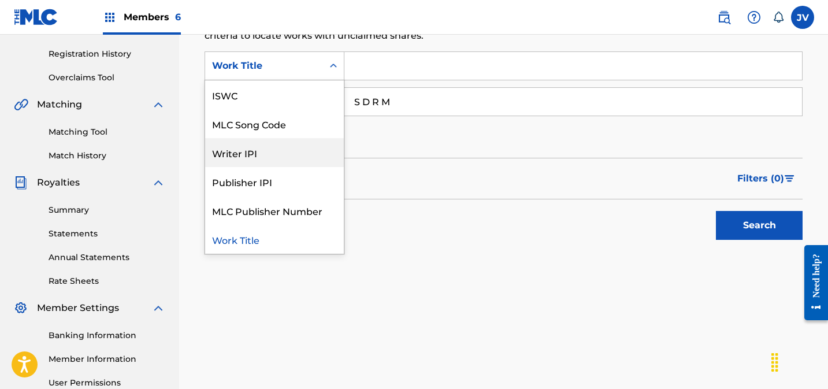
scroll to position [0, 0]
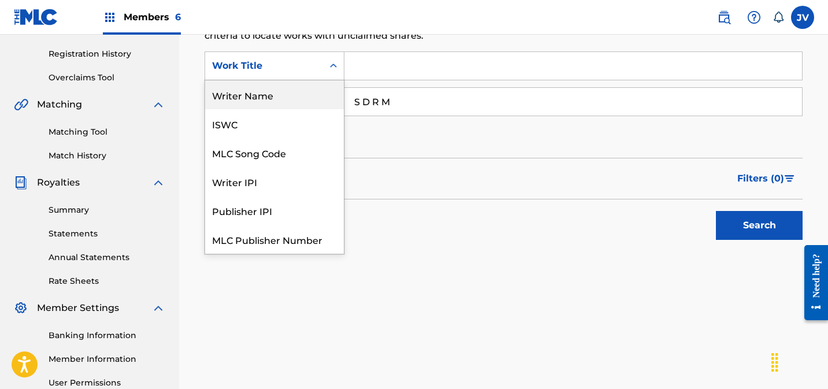
click at [258, 108] on div "Writer Name" at bounding box center [274, 94] width 139 height 29
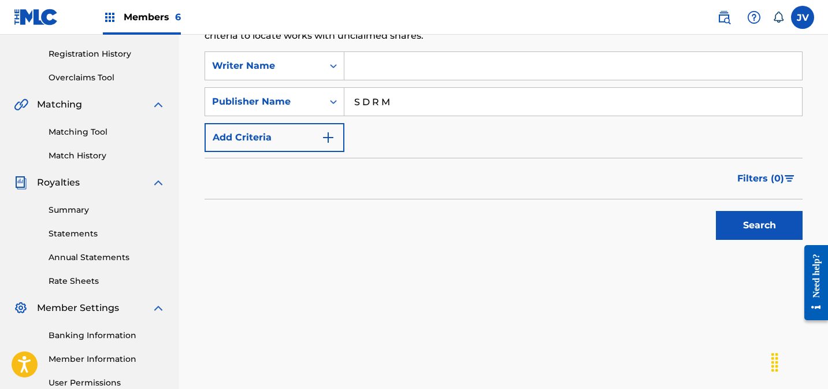
click at [384, 74] on input "Search Form" at bounding box center [573, 66] width 458 height 28
type input "varengo"
drag, startPoint x: 739, startPoint y: 226, endPoint x: 599, endPoint y: 225, distance: 139.8
click at [739, 226] on button "Search" at bounding box center [759, 225] width 87 height 29
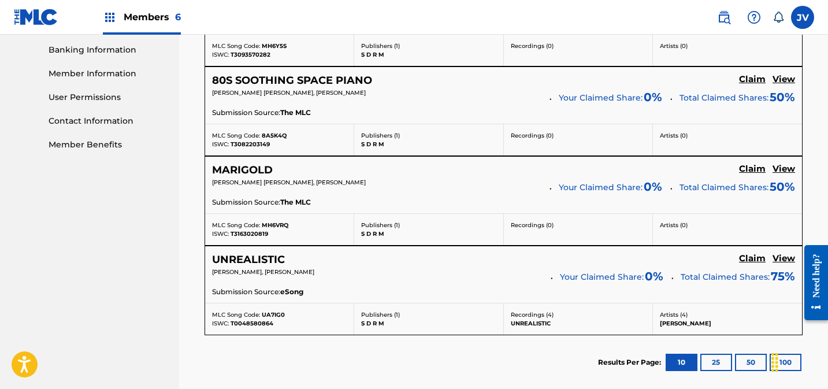
scroll to position [494, 0]
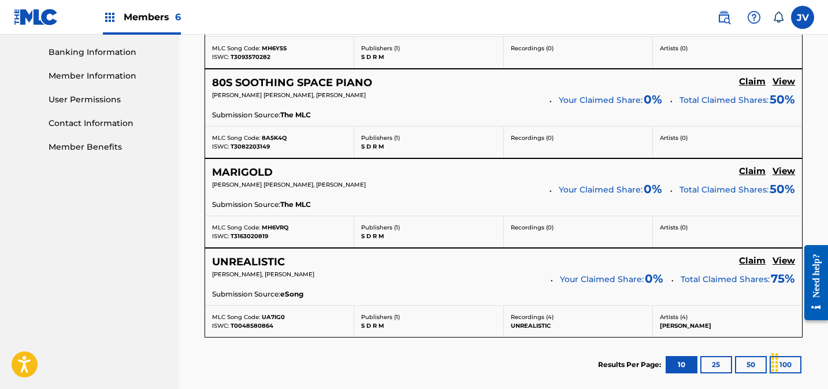
click at [776, 260] on h5 "View" at bounding box center [783, 260] width 23 height 11
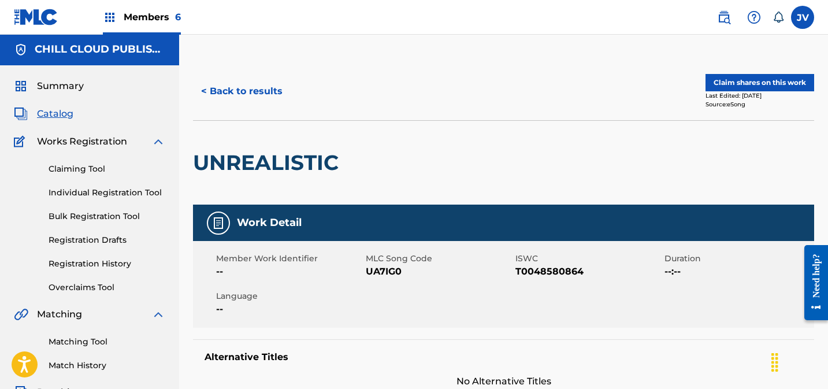
scroll to position [1, 0]
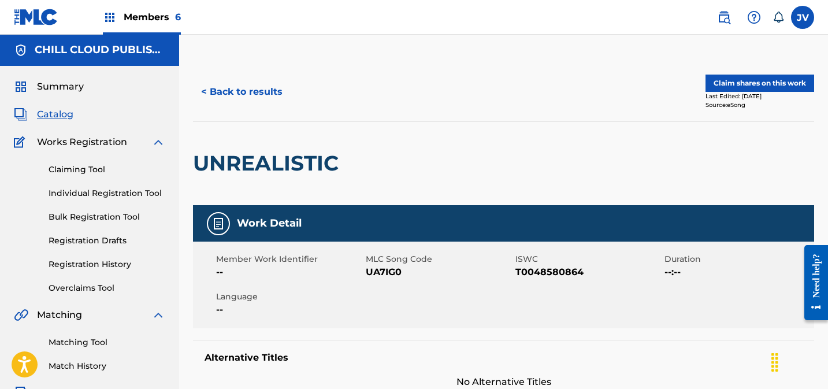
click at [51, 85] on span "Summary" at bounding box center [60, 87] width 47 height 14
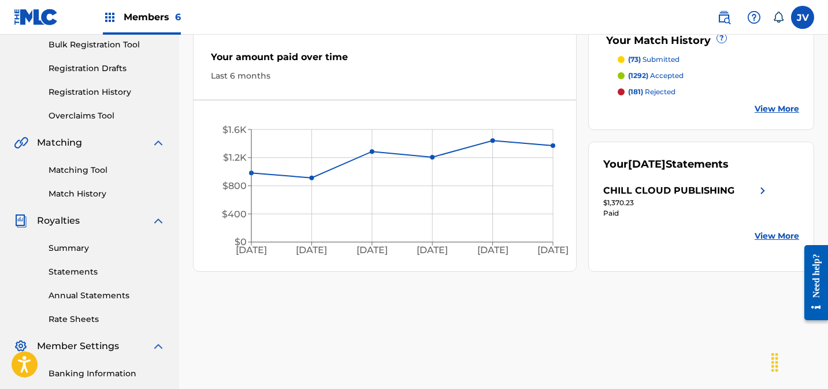
scroll to position [172, 0]
click at [93, 171] on link "Matching Tool" at bounding box center [107, 171] width 117 height 12
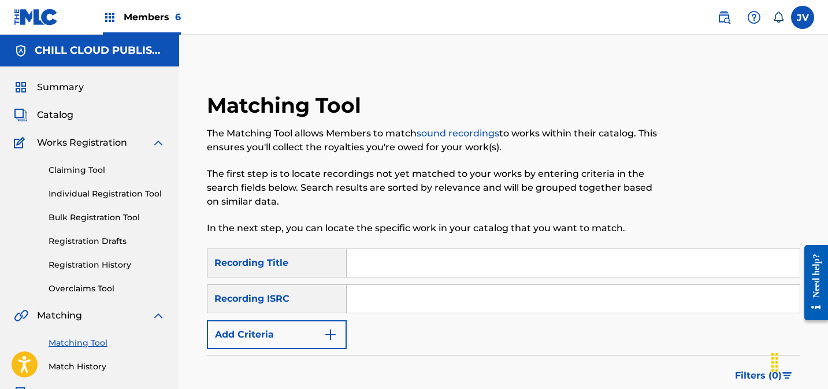
click at [80, 168] on link "Claiming Tool" at bounding box center [107, 170] width 117 height 12
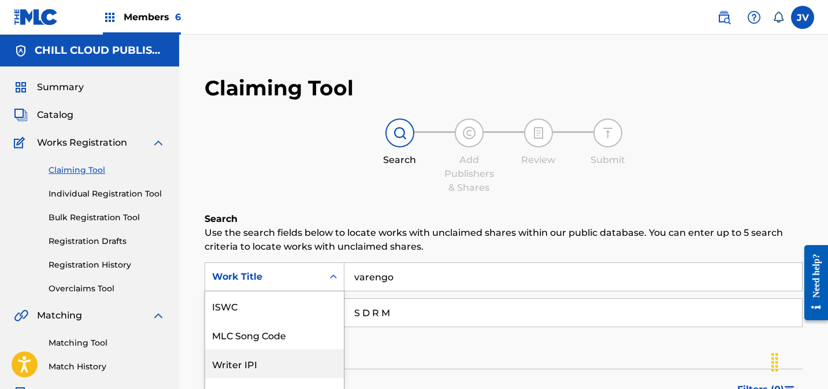
click at [298, 277] on div "Writer IPI, 3 of 7. 7 results available. Use Up and Down to choose options, pre…" at bounding box center [274, 276] width 140 height 29
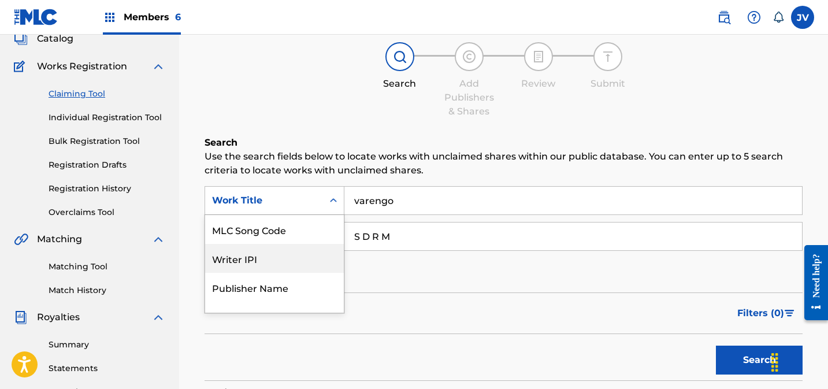
scroll to position [28, 0]
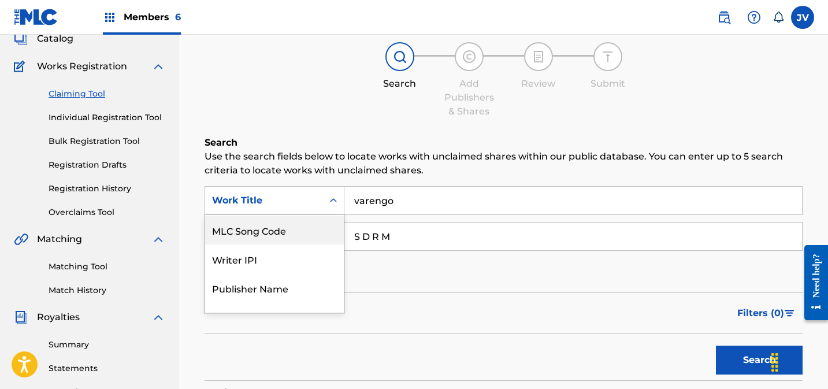
click at [283, 231] on div "MLC Song Code" at bounding box center [274, 229] width 139 height 29
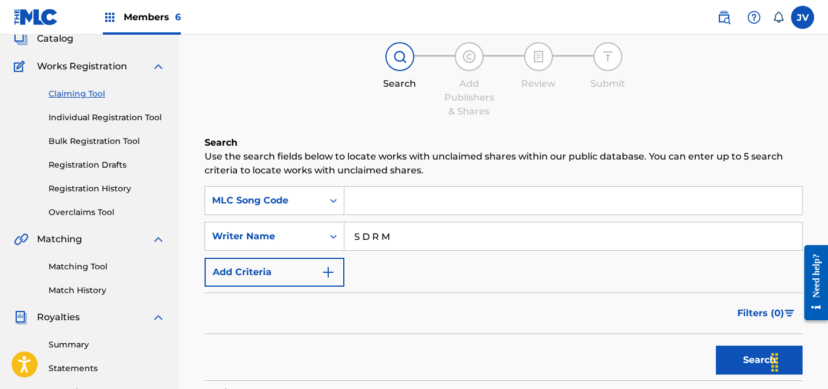
click at [430, 202] on input "Search Form" at bounding box center [573, 201] width 458 height 28
paste input "AY53BC"
type input "AY53BC"
drag, startPoint x: 406, startPoint y: 239, endPoint x: 333, endPoint y: 235, distance: 73.5
click at [333, 235] on div "SearchWithCriteria397f7a2c-bed2-49aa-90f8-1f84d6efd6de Writer Name S D R M" at bounding box center [503, 236] width 598 height 29
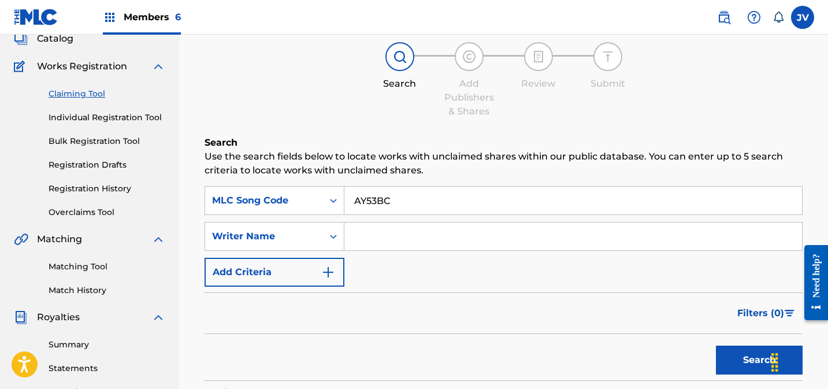
click at [732, 355] on button "Search" at bounding box center [759, 359] width 87 height 29
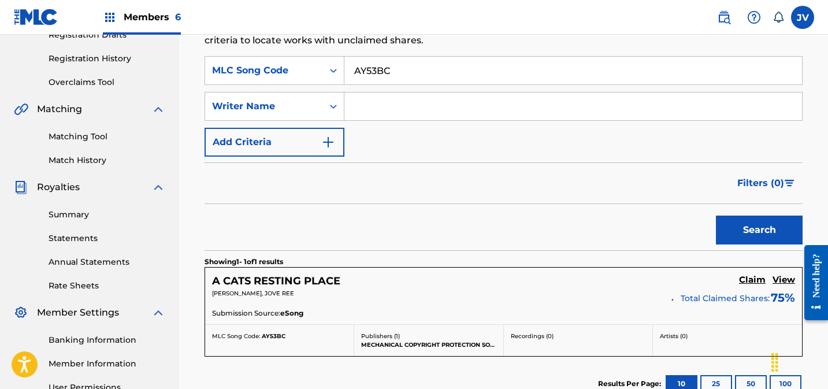
scroll to position [267, 0]
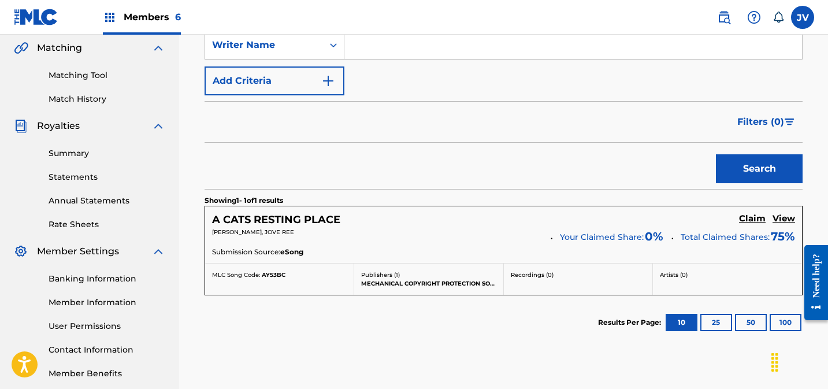
click at [754, 220] on h5 "Claim" at bounding box center [752, 218] width 27 height 11
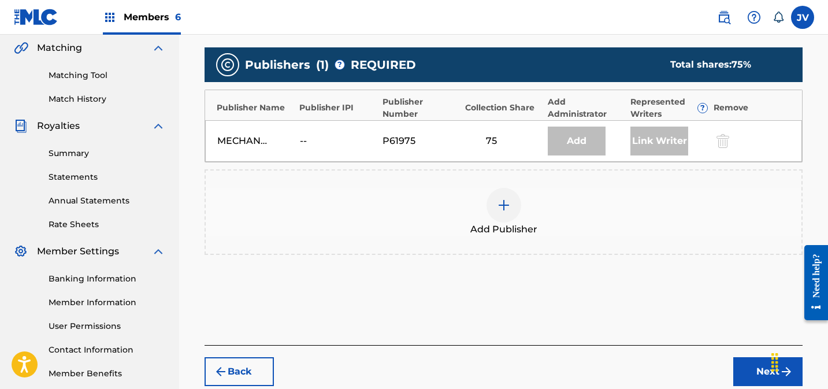
click at [511, 203] on div at bounding box center [503, 205] width 35 height 35
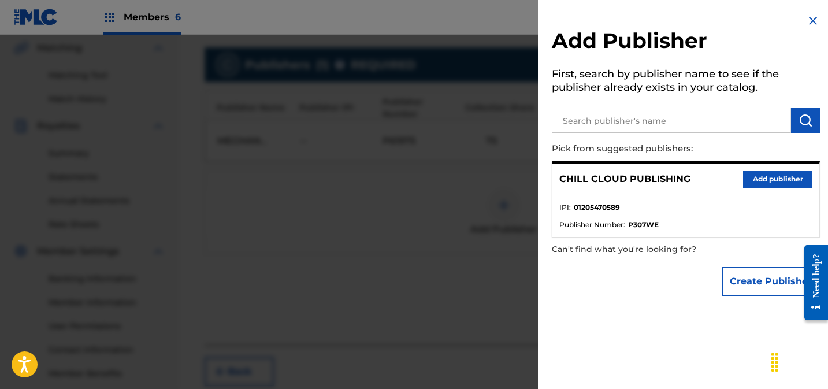
click at [768, 179] on button "Add publisher" at bounding box center [777, 178] width 69 height 17
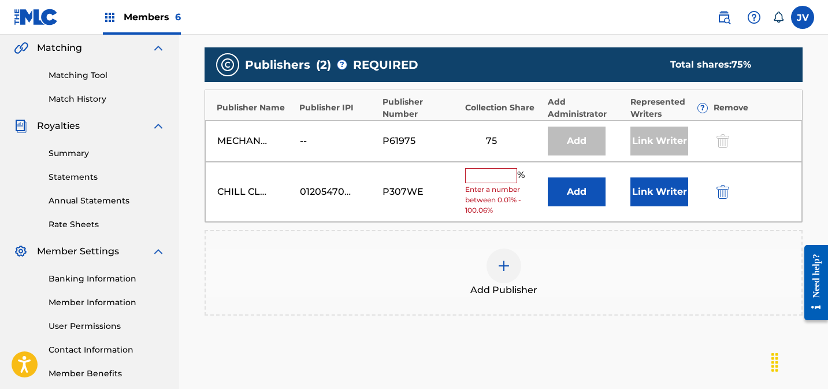
drag, startPoint x: 484, startPoint y: 179, endPoint x: 501, endPoint y: 176, distance: 17.0
click at [485, 179] on input "text" at bounding box center [491, 175] width 52 height 15
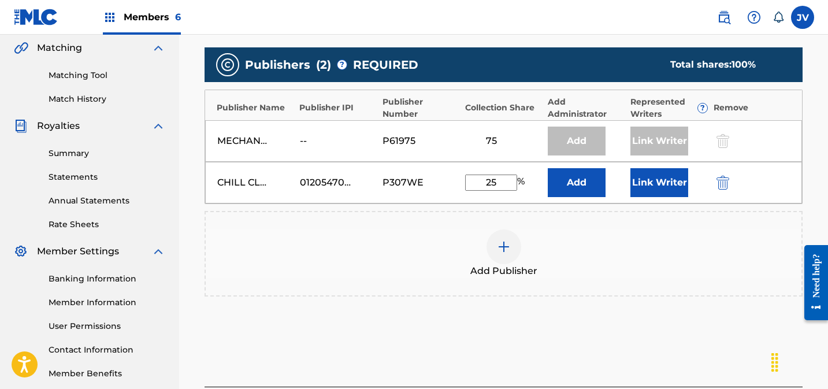
type input "25"
click at [659, 181] on button "Link Writer" at bounding box center [659, 182] width 58 height 29
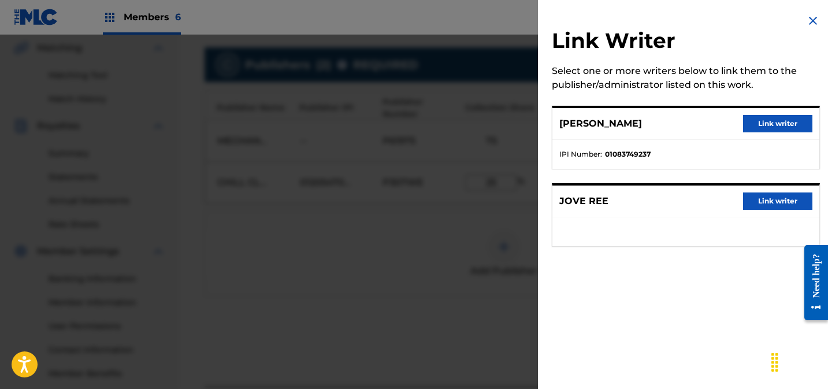
click at [774, 122] on button "Link writer" at bounding box center [777, 123] width 69 height 17
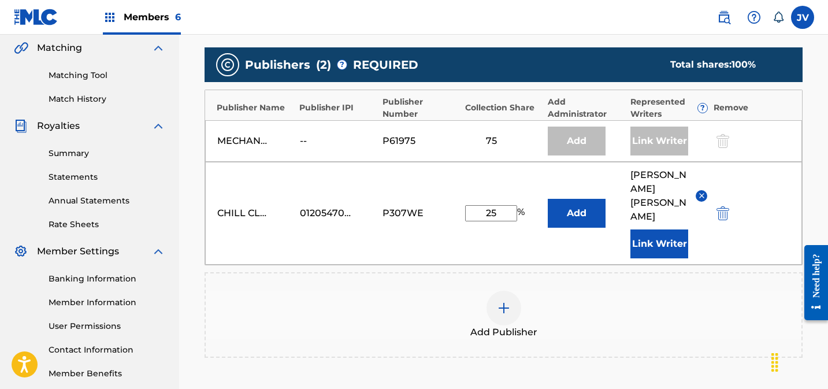
click at [658, 229] on button "Link Writer" at bounding box center [659, 243] width 58 height 29
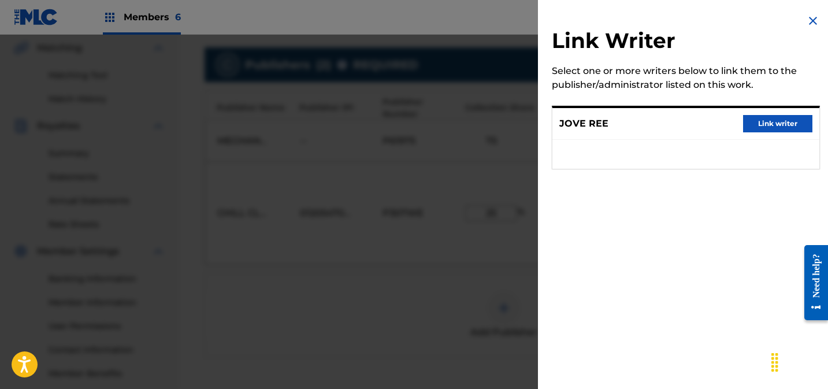
click at [780, 125] on button "Link writer" at bounding box center [777, 123] width 69 height 17
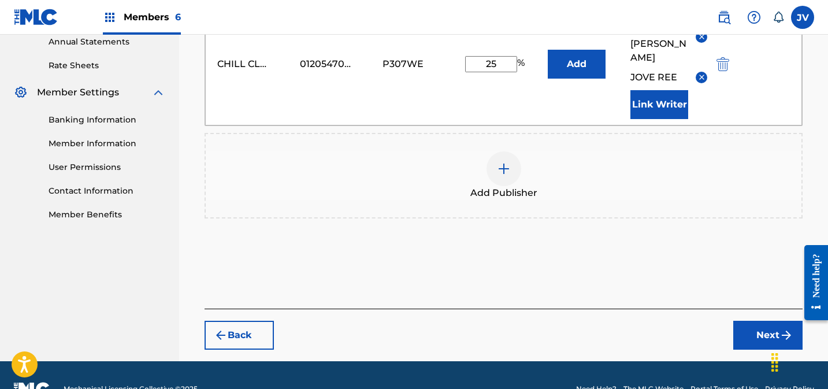
click at [778, 321] on button "Next" at bounding box center [767, 335] width 69 height 29
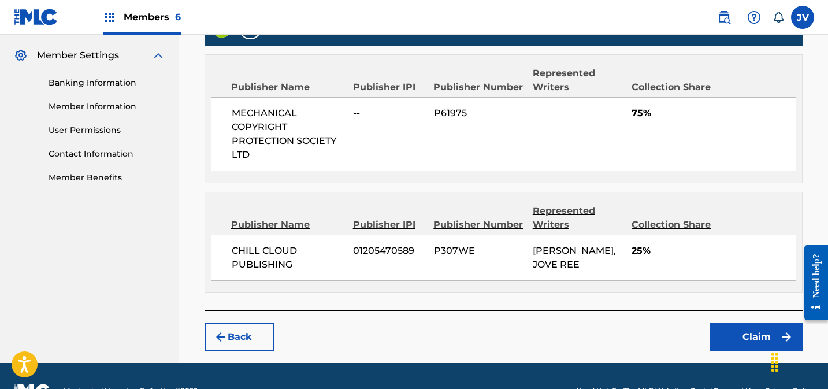
scroll to position [491, 0]
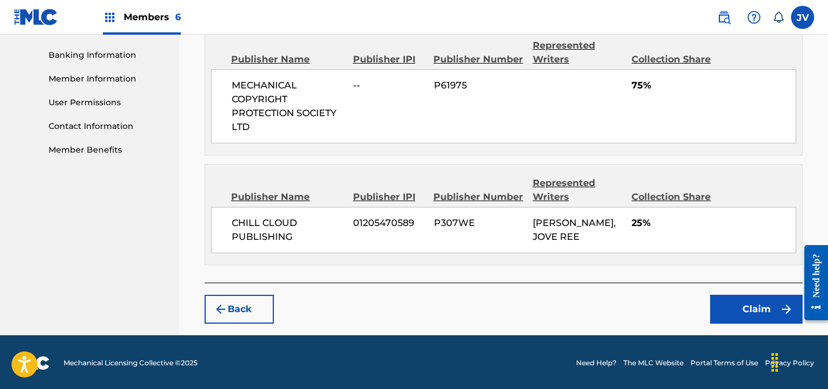
click at [747, 300] on button "Claim" at bounding box center [756, 309] width 92 height 29
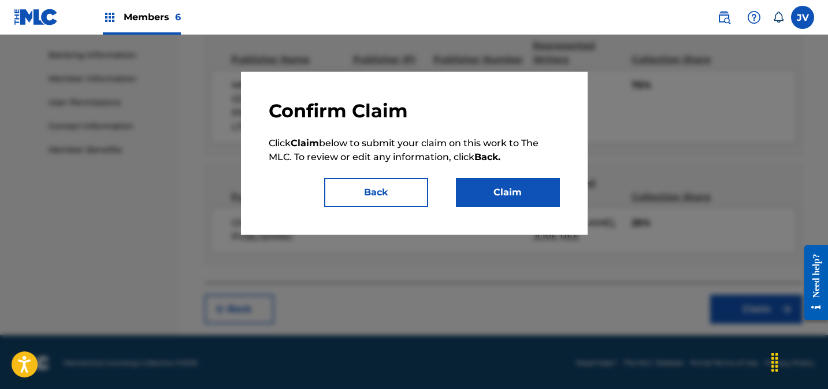
click at [520, 198] on button "Claim" at bounding box center [508, 192] width 104 height 29
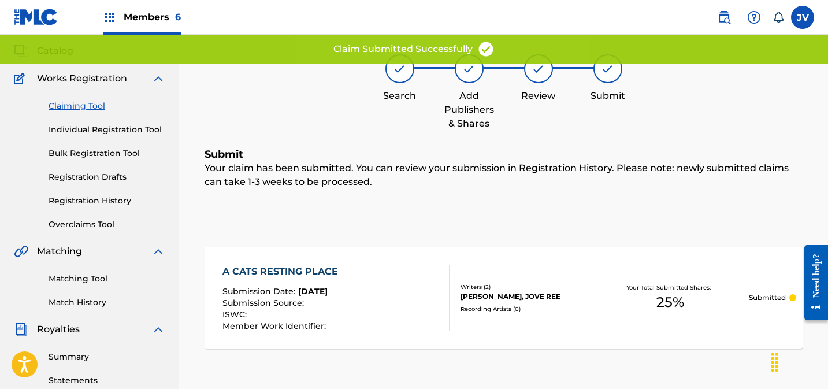
scroll to position [0, 0]
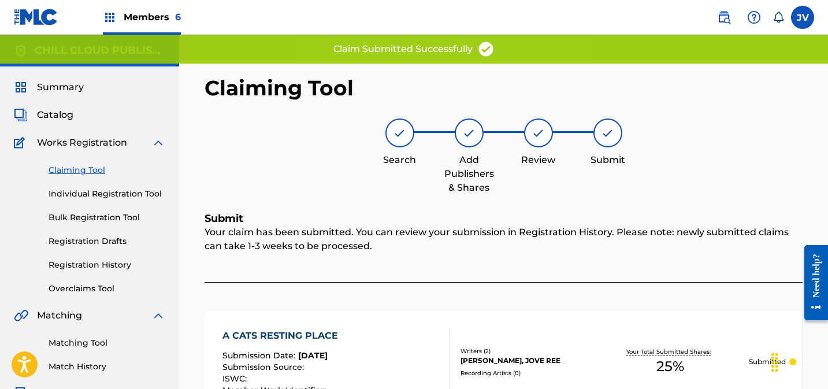
click at [90, 169] on link "Claiming Tool" at bounding box center [107, 170] width 117 height 12
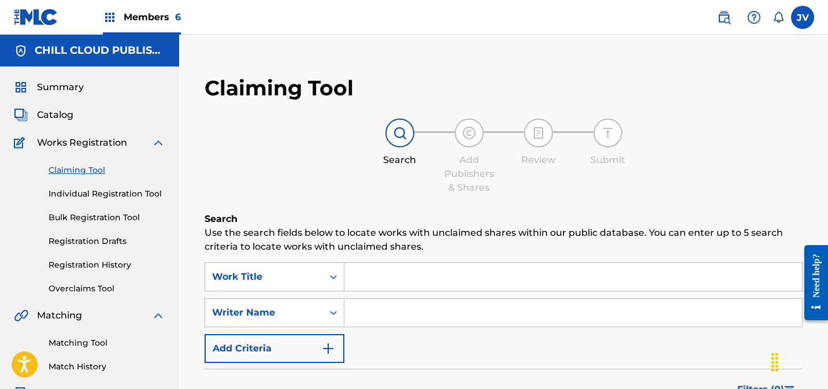
click at [107, 13] on img at bounding box center [110, 17] width 14 height 14
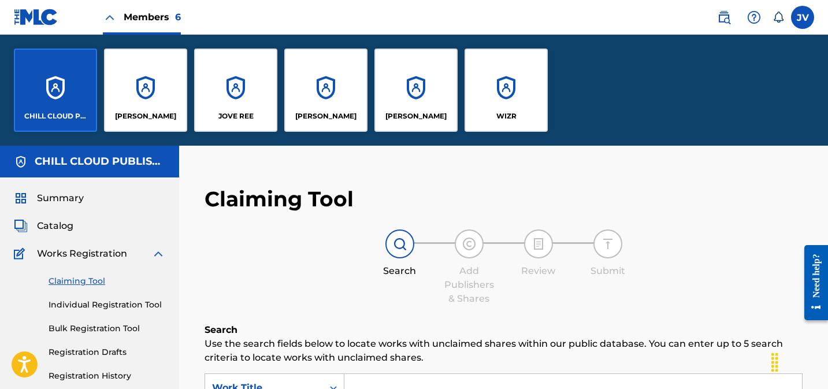
click at [80, 256] on span "Works Registration" at bounding box center [82, 254] width 90 height 14
click at [95, 281] on link "Claiming Tool" at bounding box center [107, 281] width 117 height 12
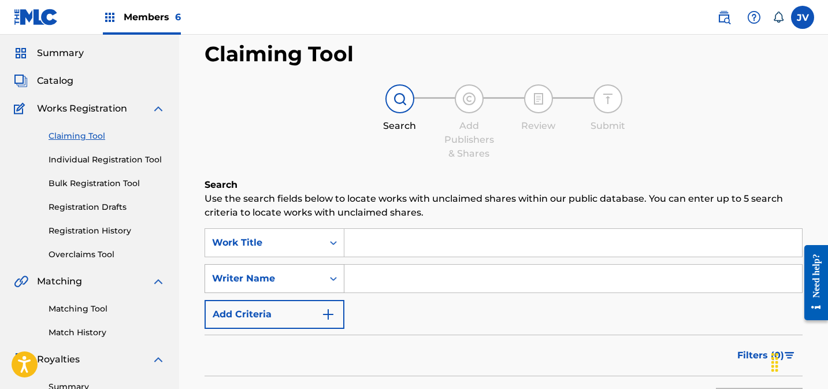
scroll to position [34, 0]
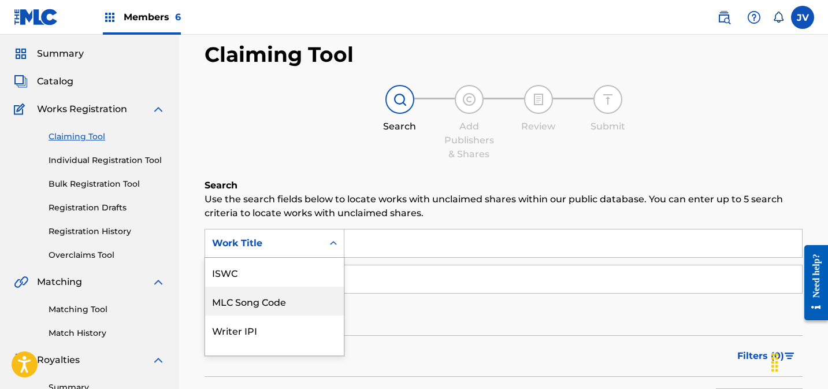
click at [294, 246] on div "MLC Song Code, 2 of 7. 7 results available. Use Up and Down to choose options, …" at bounding box center [274, 243] width 140 height 29
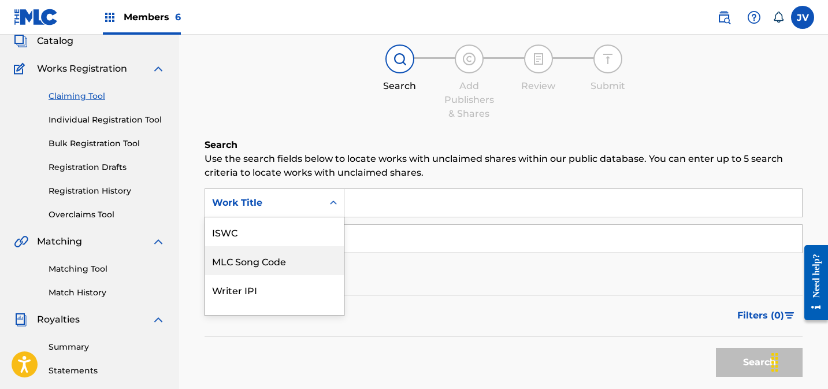
scroll to position [76, 0]
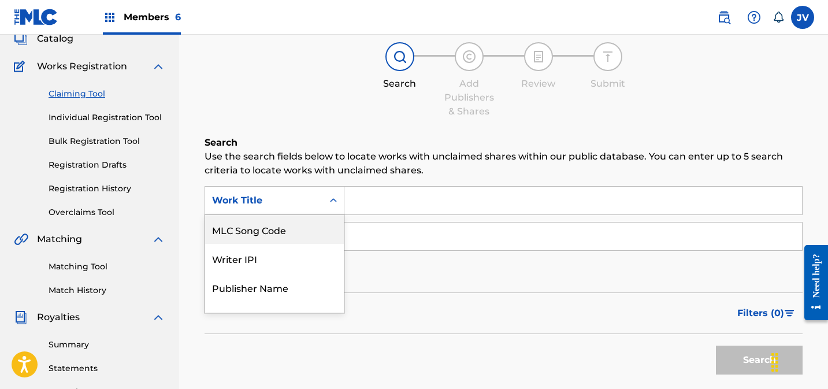
click at [293, 236] on div "MLC Song Code" at bounding box center [274, 229] width 139 height 29
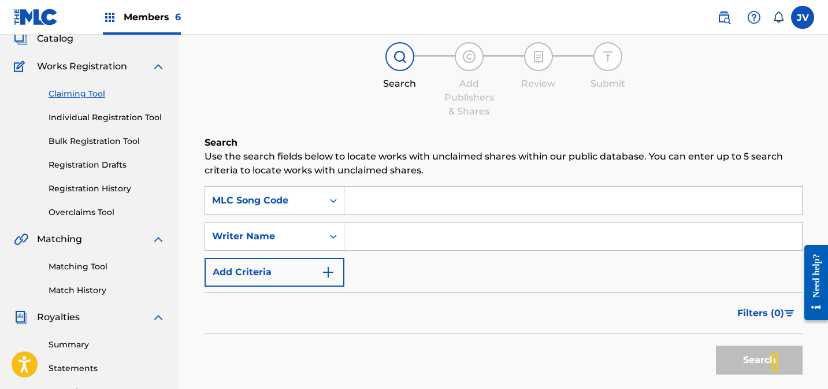
click at [404, 200] on input "Search Form" at bounding box center [573, 201] width 458 height 28
paste input "AY53BC"
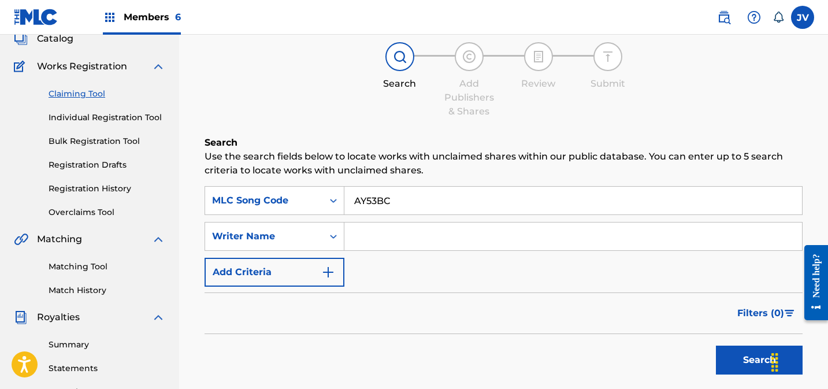
type input "AY53BC"
click at [740, 358] on button "Search" at bounding box center [759, 359] width 87 height 29
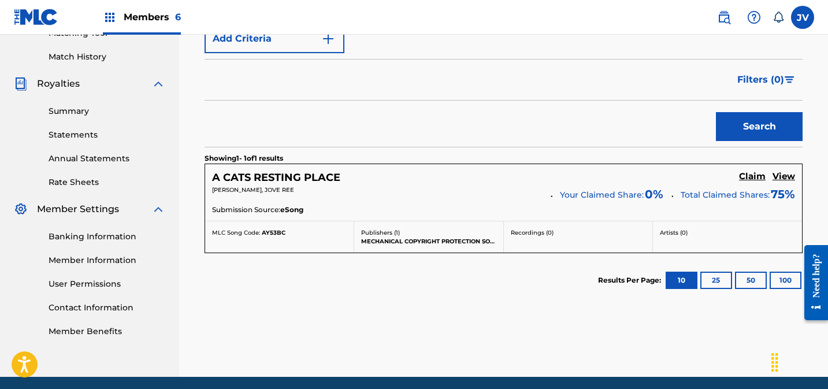
scroll to position [323, 0]
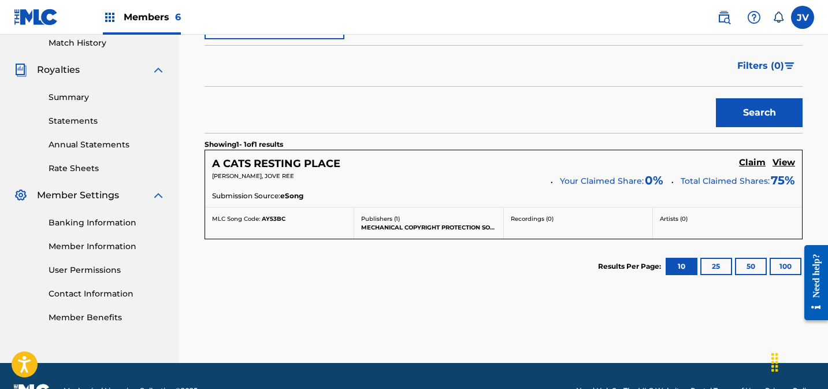
click at [748, 162] on h5 "Claim" at bounding box center [752, 162] width 27 height 11
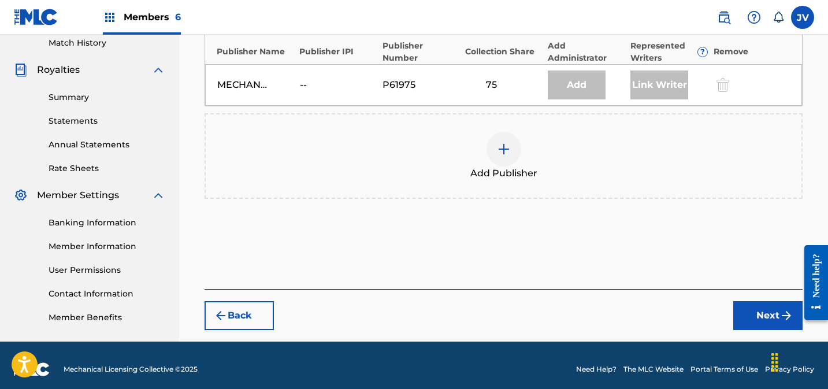
click at [507, 157] on div at bounding box center [503, 149] width 35 height 35
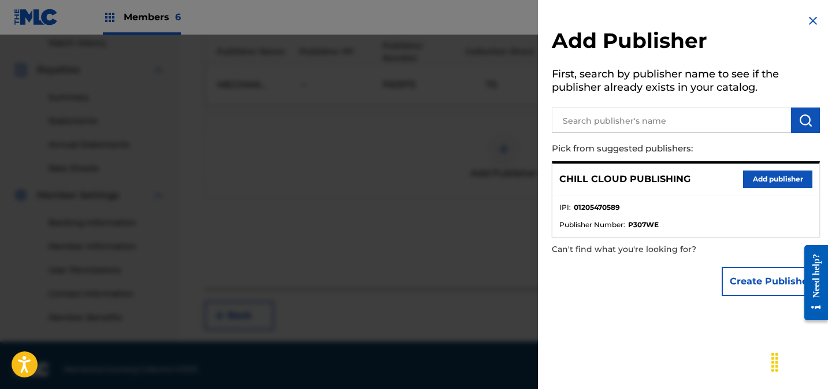
drag, startPoint x: 762, startPoint y: 175, endPoint x: 750, endPoint y: 176, distance: 12.1
click at [762, 175] on button "Add publisher" at bounding box center [777, 178] width 69 height 17
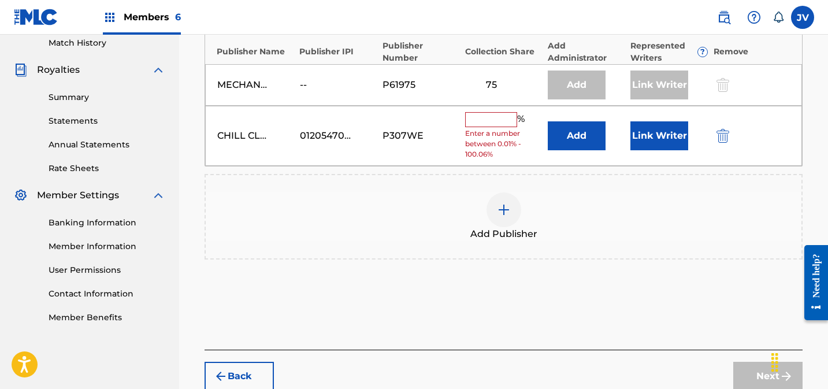
click at [487, 120] on input "text" at bounding box center [491, 119] width 52 height 15
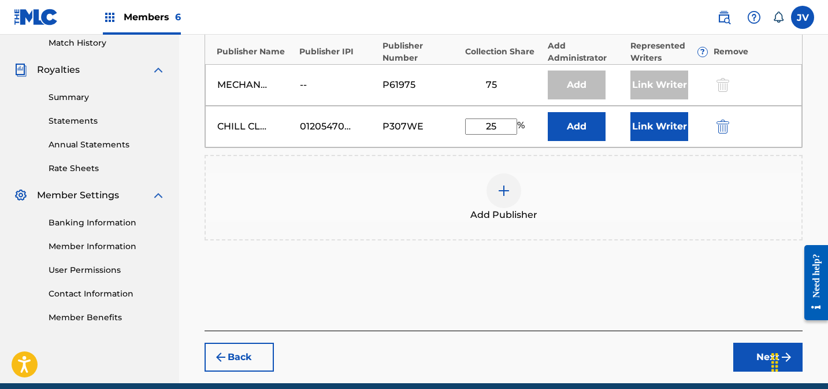
type input "25"
click at [646, 131] on button "Link Writer" at bounding box center [659, 126] width 58 height 29
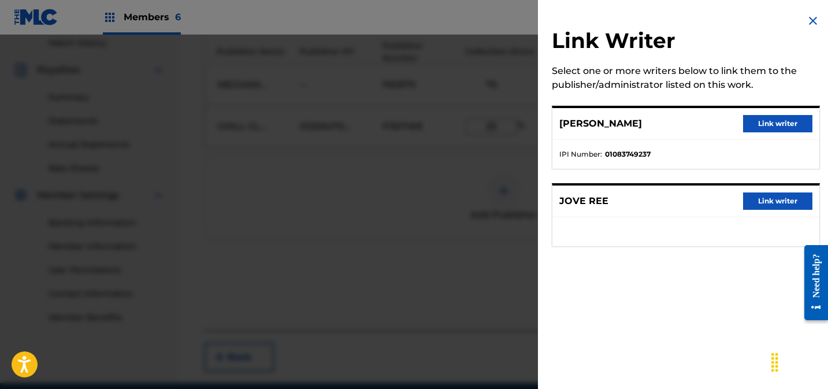
drag, startPoint x: 763, startPoint y: 125, endPoint x: 671, endPoint y: 140, distance: 92.6
click at [763, 125] on button "Link writer" at bounding box center [777, 123] width 69 height 17
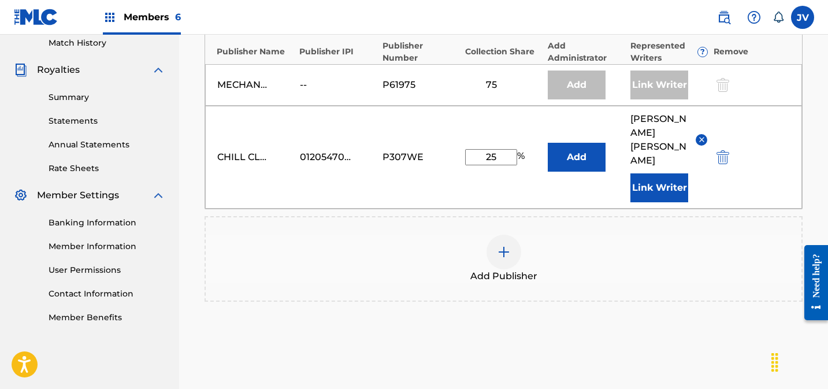
click at [659, 173] on button "Link Writer" at bounding box center [659, 187] width 58 height 29
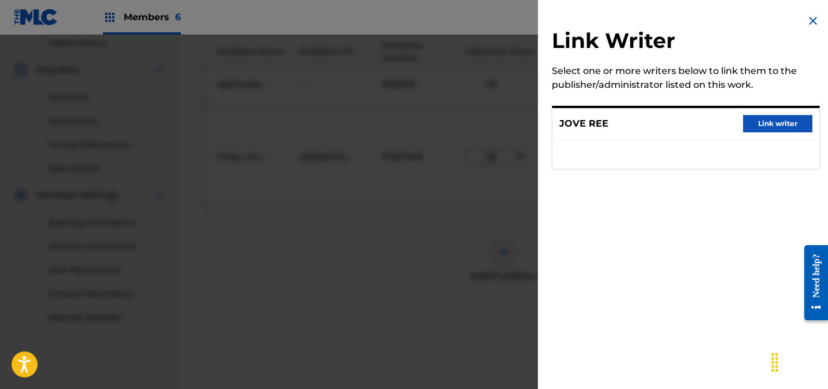
click at [763, 131] on button "Link writer" at bounding box center [777, 123] width 69 height 17
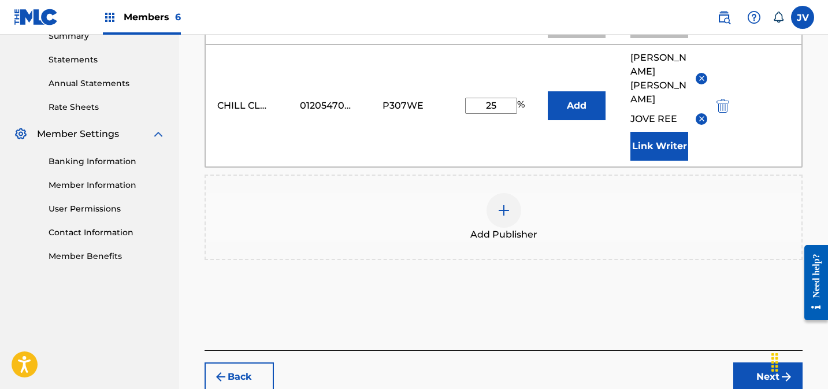
click at [745, 362] on button "Next" at bounding box center [767, 376] width 69 height 29
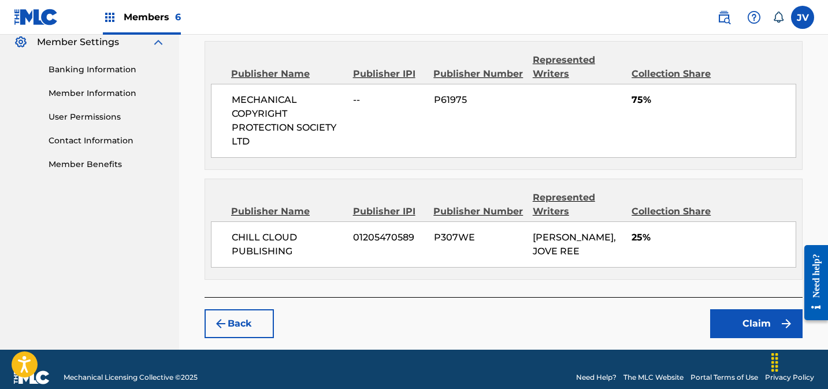
scroll to position [491, 0]
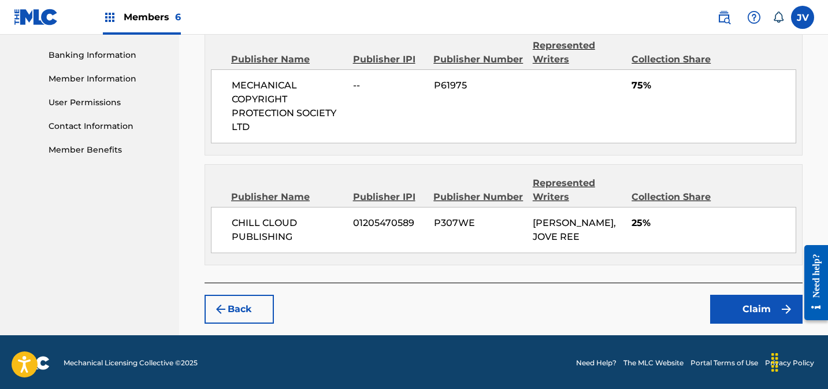
click at [765, 308] on button "Claim" at bounding box center [756, 309] width 92 height 29
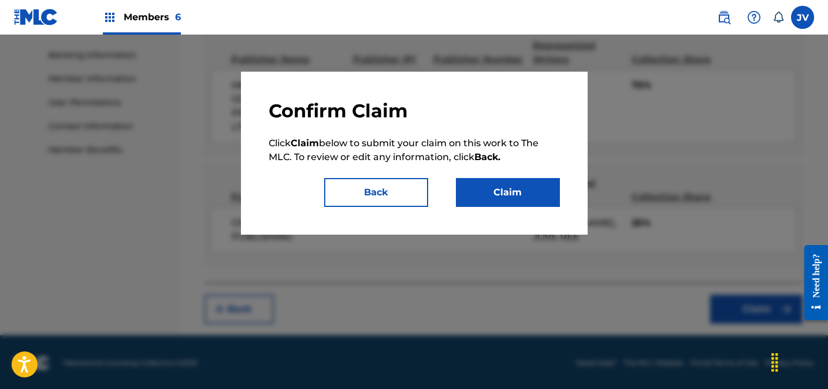
click at [520, 203] on button "Claim" at bounding box center [508, 192] width 104 height 29
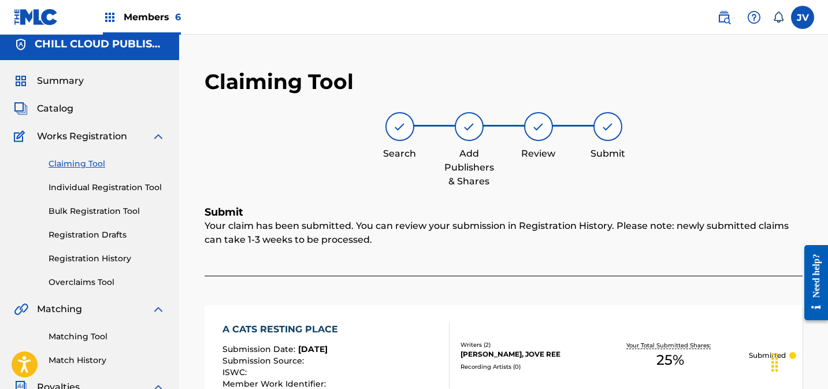
scroll to position [0, 0]
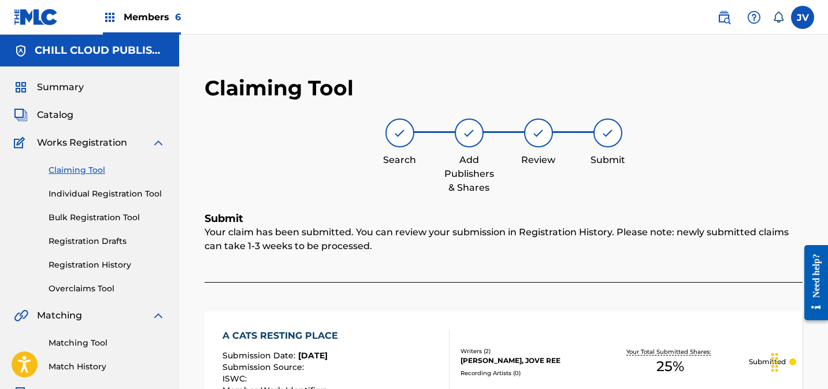
click at [87, 168] on link "Claiming Tool" at bounding box center [107, 170] width 117 height 12
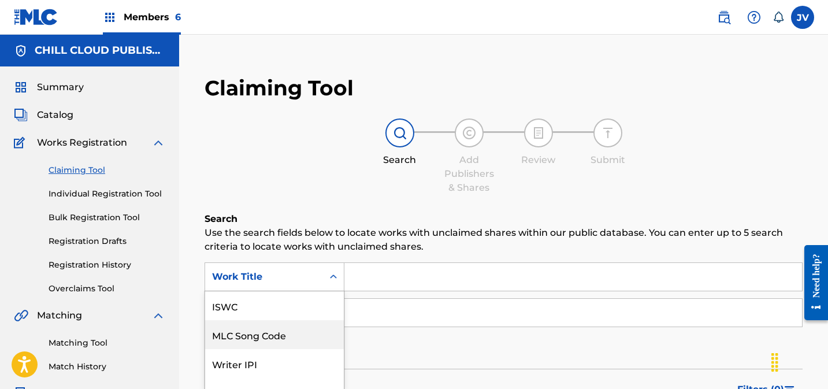
scroll to position [74, 0]
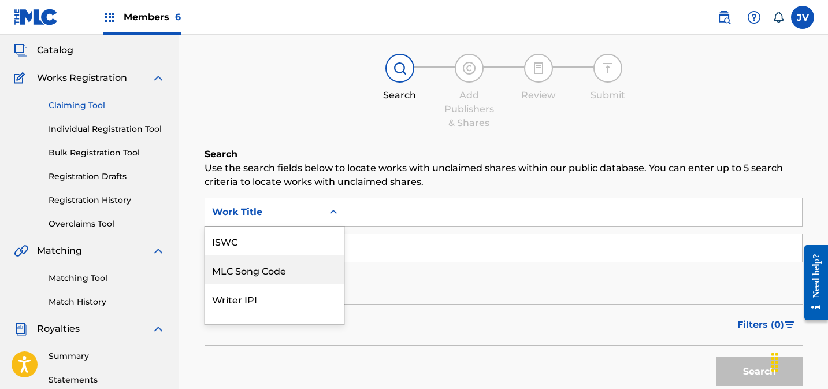
click at [308, 226] on div "MLC Song Code, 2 of 7. 7 results available. Use Up and Down to choose options, …" at bounding box center [274, 212] width 140 height 29
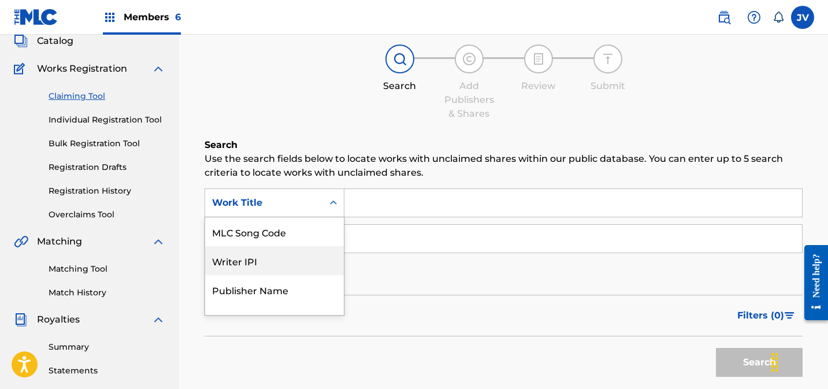
scroll to position [76, 0]
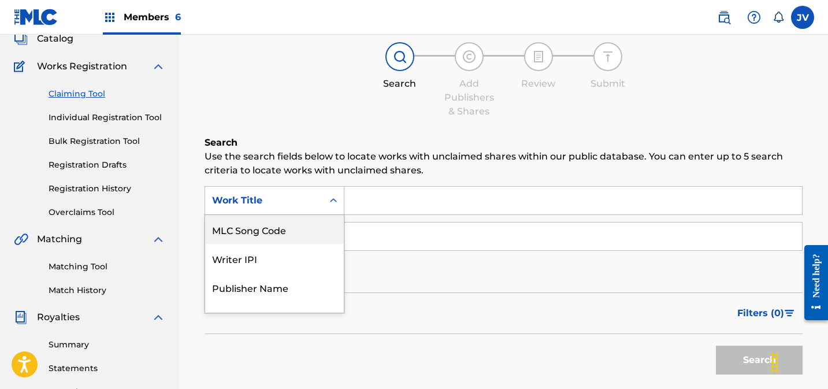
drag, startPoint x: 290, startPoint y: 237, endPoint x: 346, endPoint y: 215, distance: 60.2
click at [290, 237] on div "MLC Song Code" at bounding box center [274, 229] width 139 height 29
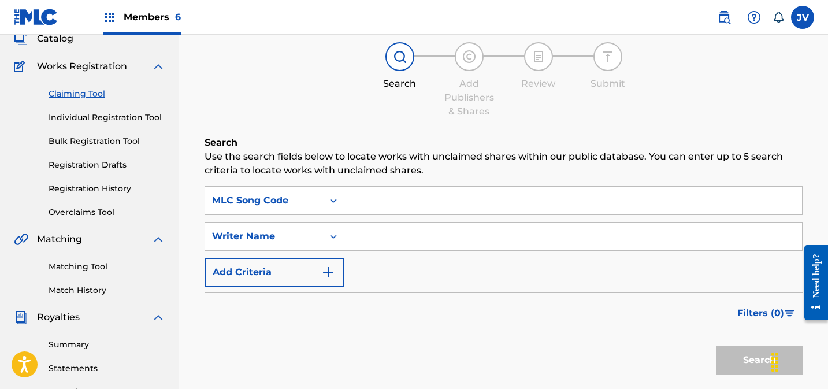
click at [396, 198] on input "Search Form" at bounding box center [573, 201] width 458 height 28
paste input "AY31RV"
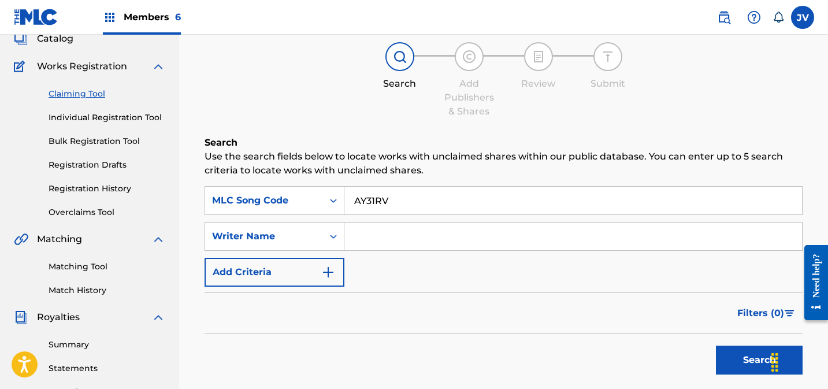
type input "AY31RV"
click at [751, 359] on button "Search" at bounding box center [759, 359] width 87 height 29
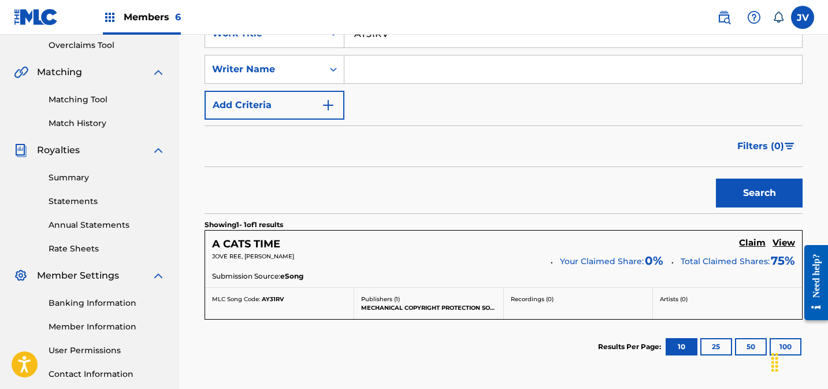
scroll to position [244, 0]
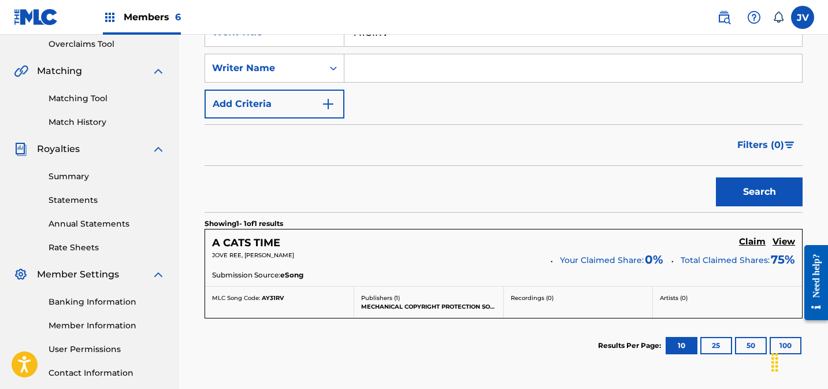
click at [754, 239] on h5 "Claim" at bounding box center [752, 241] width 27 height 11
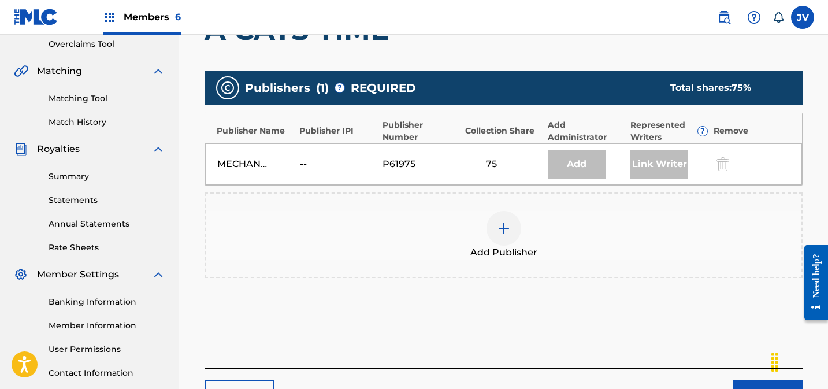
click at [503, 224] on img at bounding box center [504, 228] width 14 height 14
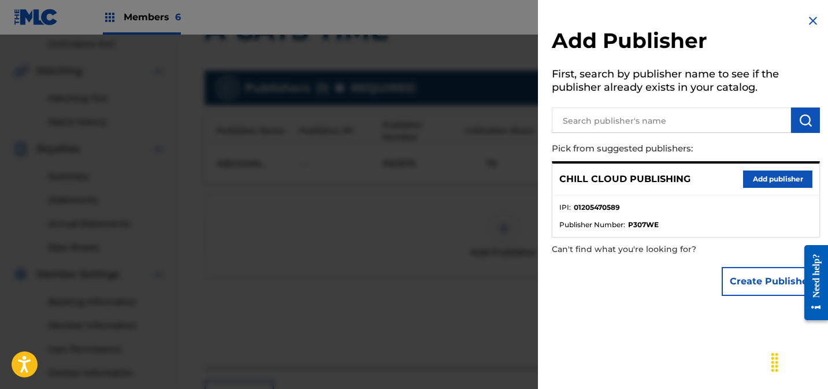
click at [765, 174] on button "Add publisher" at bounding box center [777, 178] width 69 height 17
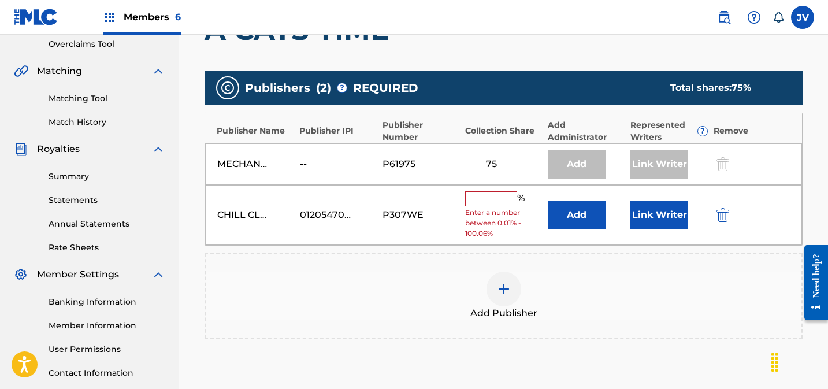
drag, startPoint x: 512, startPoint y: 199, endPoint x: 506, endPoint y: 200, distance: 6.0
click at [512, 199] on input "text" at bounding box center [491, 198] width 52 height 15
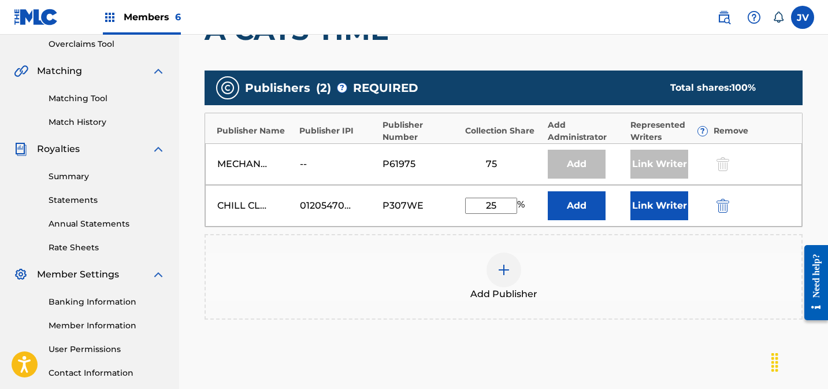
type input "25"
click at [678, 285] on div "Add Publisher" at bounding box center [504, 276] width 596 height 49
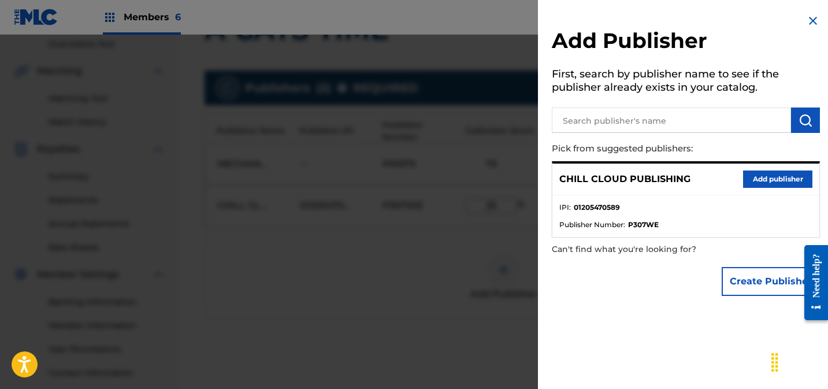
click at [809, 14] on img at bounding box center [813, 21] width 14 height 14
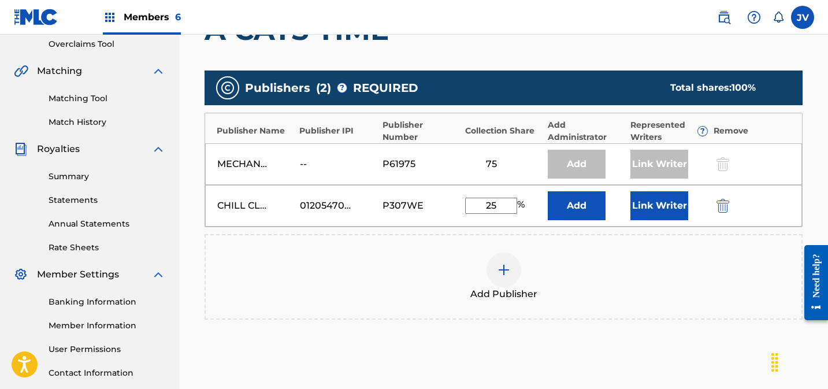
click at [556, 347] on div "Publishers ( 2 ) ? REQUIRED Total shares: 100 % Publisher Name Publisher IPI Pu…" at bounding box center [503, 212] width 598 height 294
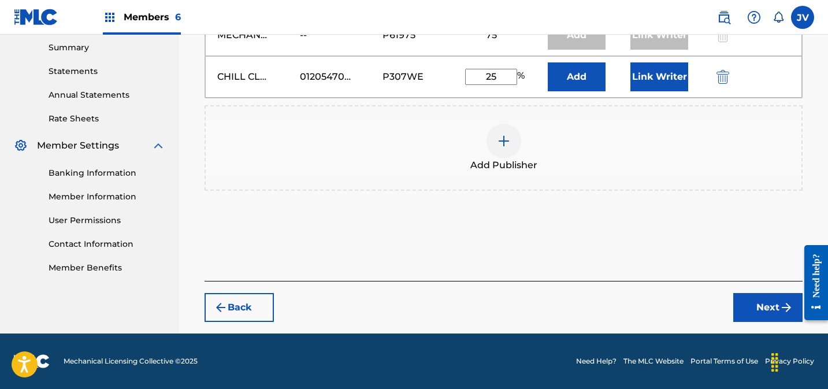
click at [766, 308] on button "Next" at bounding box center [767, 307] width 69 height 29
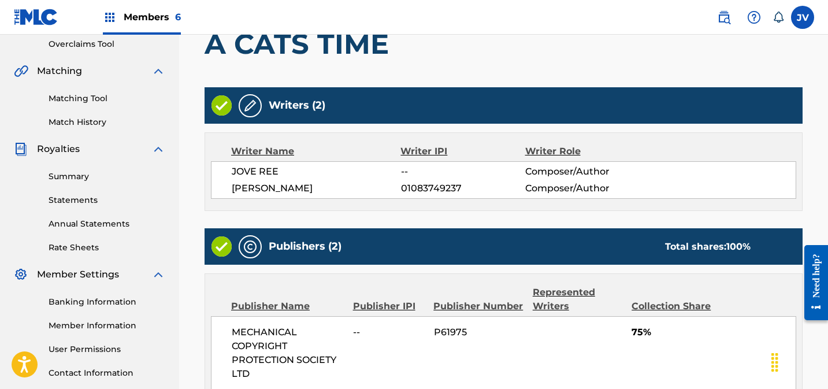
scroll to position [491, 0]
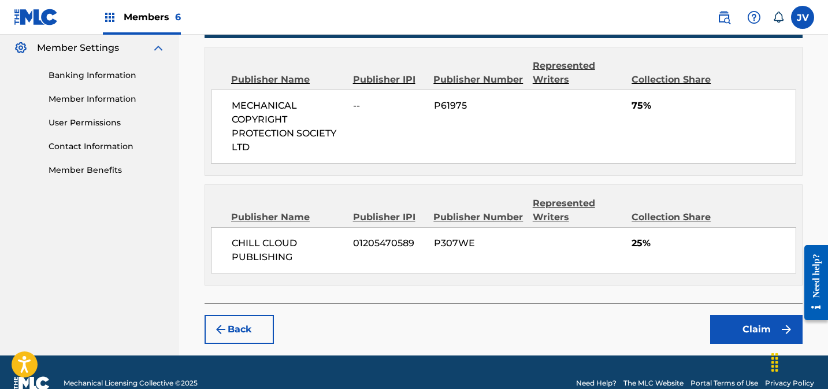
drag, startPoint x: 236, startPoint y: 328, endPoint x: 296, endPoint y: 324, distance: 60.2
click at [237, 328] on button "Back" at bounding box center [238, 329] width 69 height 29
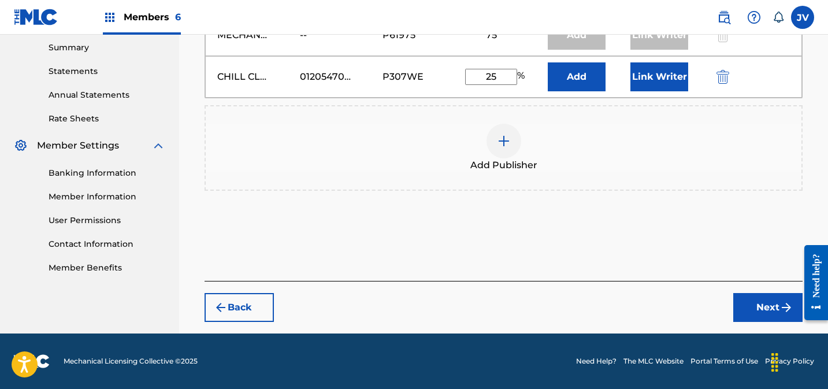
click at [659, 78] on button "Link Writer" at bounding box center [659, 76] width 58 height 29
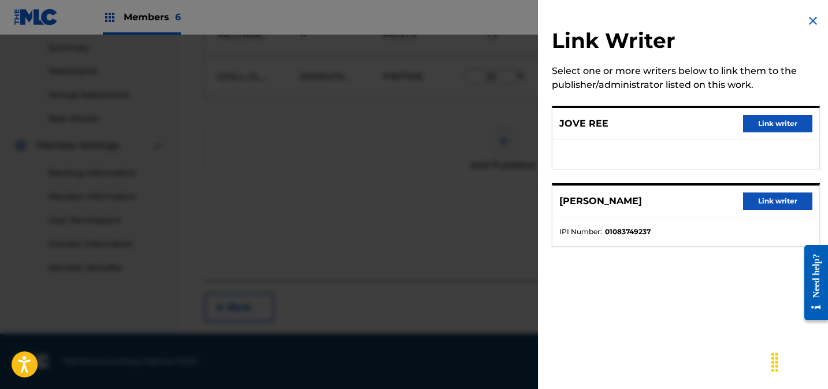
click at [782, 121] on button "Link writer" at bounding box center [777, 123] width 69 height 17
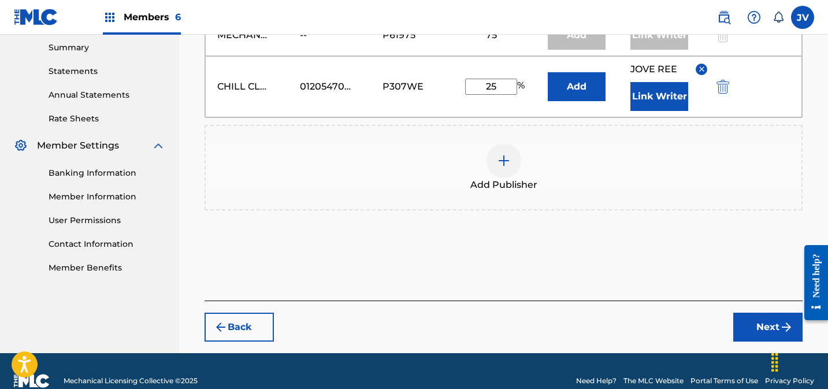
click at [647, 95] on button "Link Writer" at bounding box center [659, 96] width 58 height 29
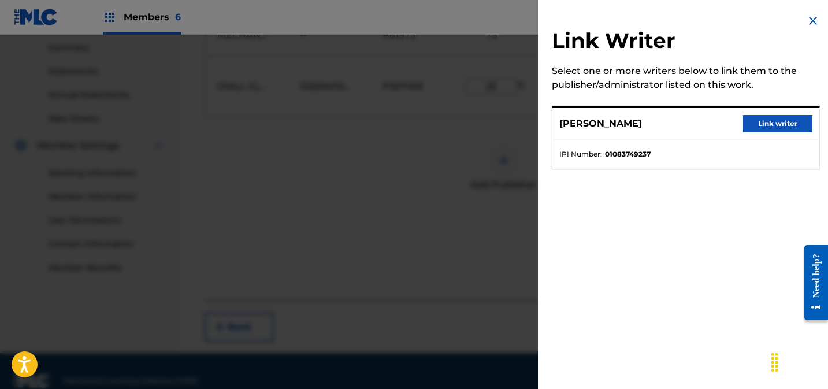
click at [773, 120] on button "Link writer" at bounding box center [777, 123] width 69 height 17
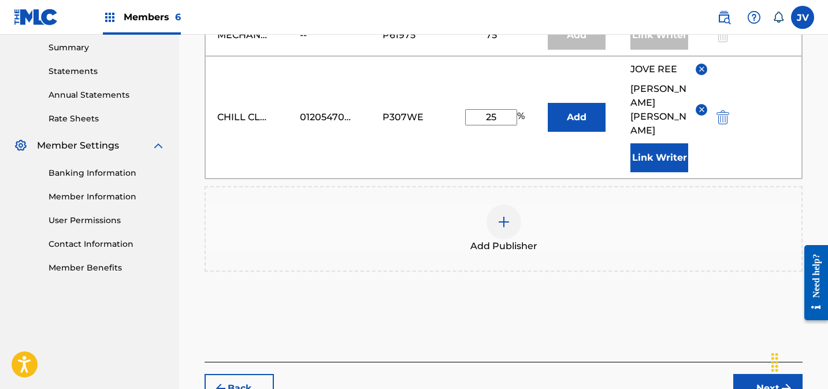
click at [757, 374] on button "Next" at bounding box center [767, 388] width 69 height 29
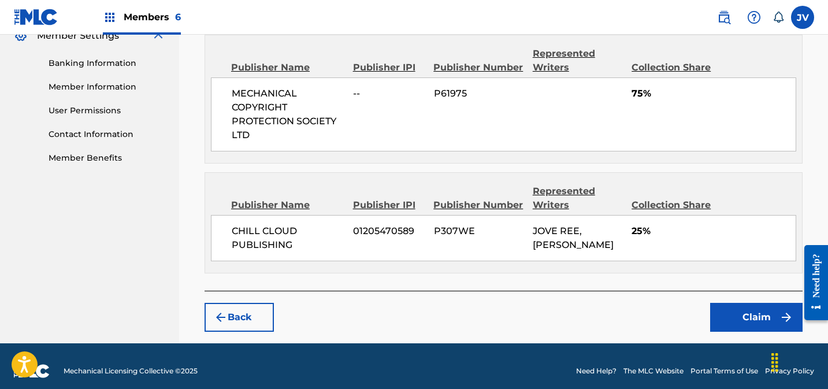
scroll to position [491, 0]
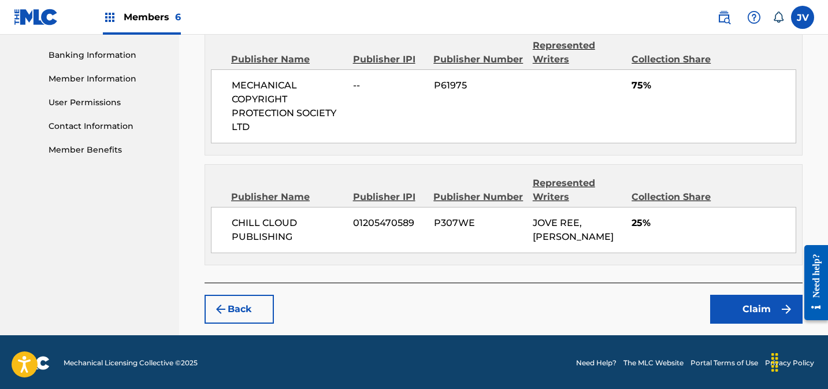
click at [756, 309] on button "Claim" at bounding box center [756, 309] width 92 height 29
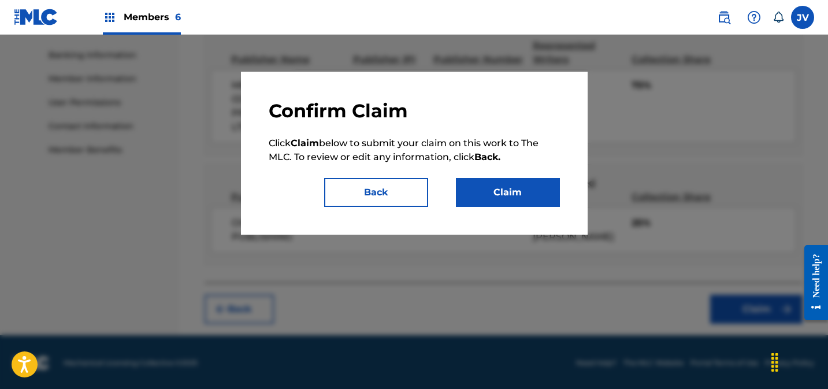
click at [511, 189] on button "Claim" at bounding box center [508, 192] width 104 height 29
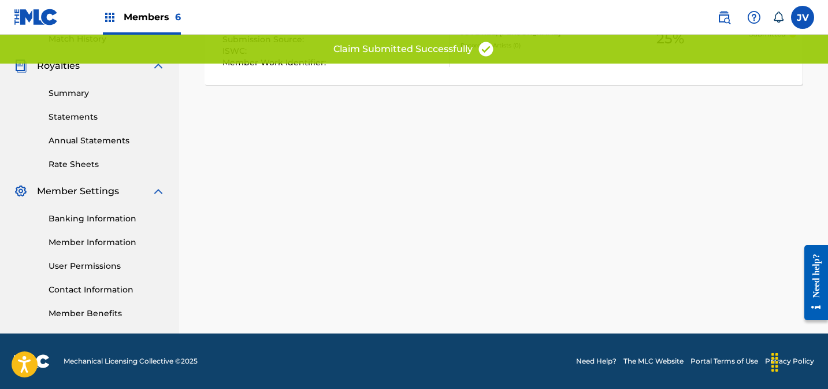
scroll to position [0, 0]
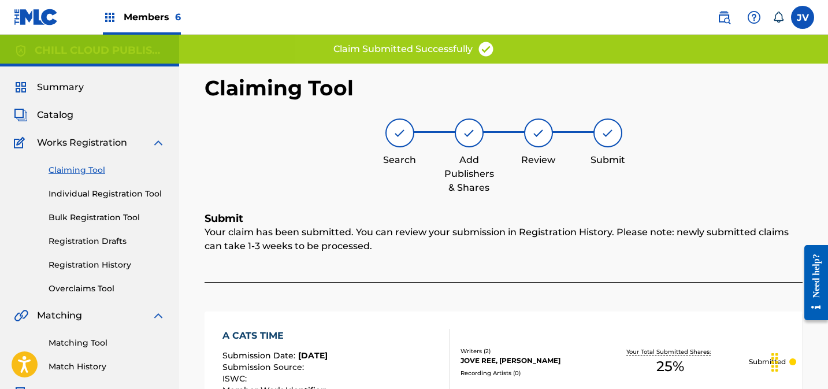
click at [70, 89] on span "Summary" at bounding box center [60, 87] width 47 height 14
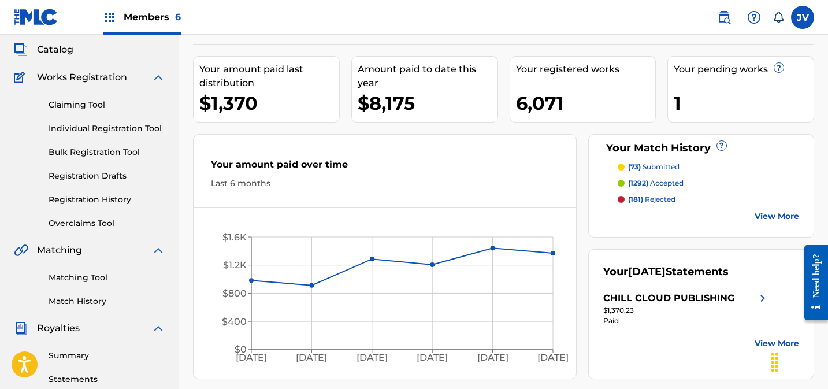
scroll to position [66, 0]
click at [75, 100] on link "Claiming Tool" at bounding box center [107, 104] width 117 height 12
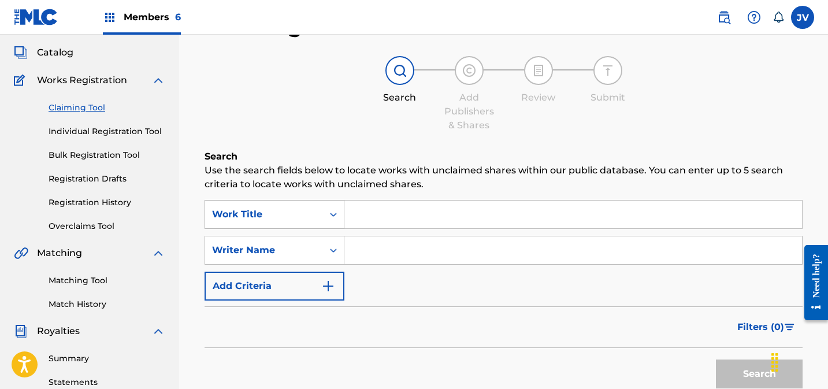
click at [265, 229] on div "Work Title" at bounding box center [274, 214] width 140 height 29
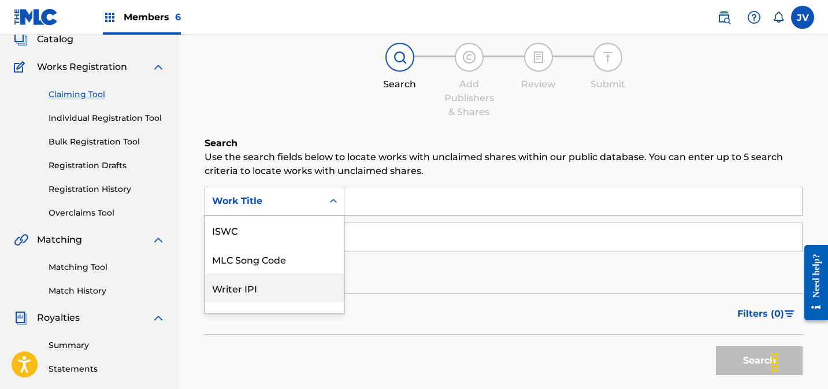
scroll to position [29, 0]
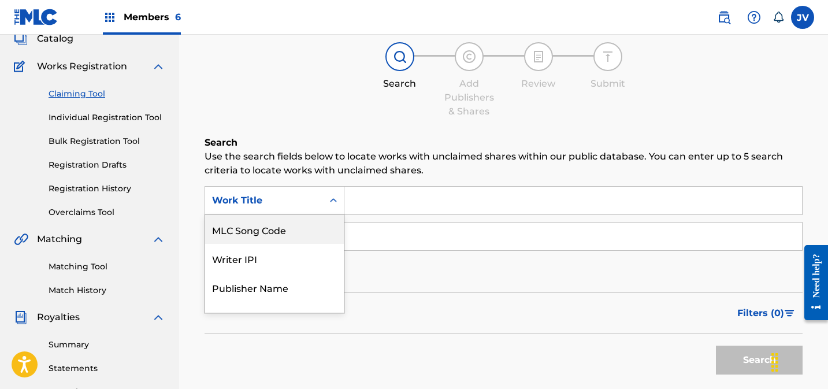
drag, startPoint x: 265, startPoint y: 232, endPoint x: 339, endPoint y: 218, distance: 75.2
click at [265, 232] on div "MLC Song Code" at bounding box center [274, 229] width 139 height 29
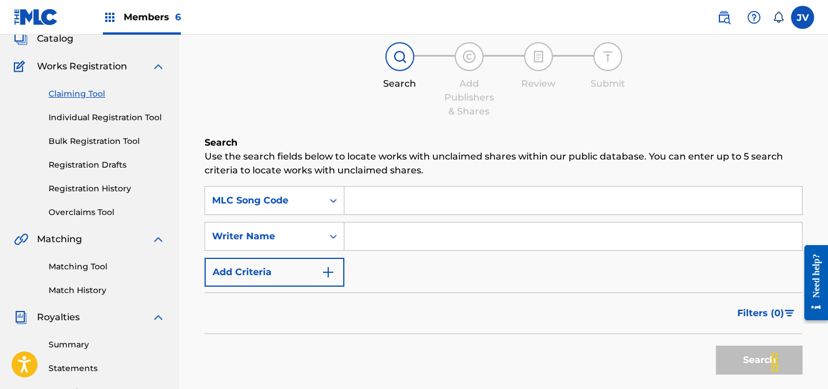
click at [413, 203] on input "Search Form" at bounding box center [573, 201] width 458 height 28
paste input "AY6PM0"
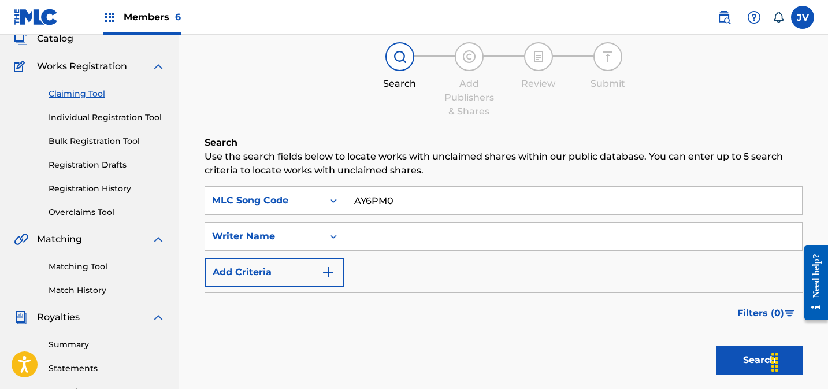
type input "AY6PM0"
drag, startPoint x: 720, startPoint y: 360, endPoint x: 709, endPoint y: 353, distance: 13.0
click at [720, 360] on button "Search" at bounding box center [759, 359] width 87 height 29
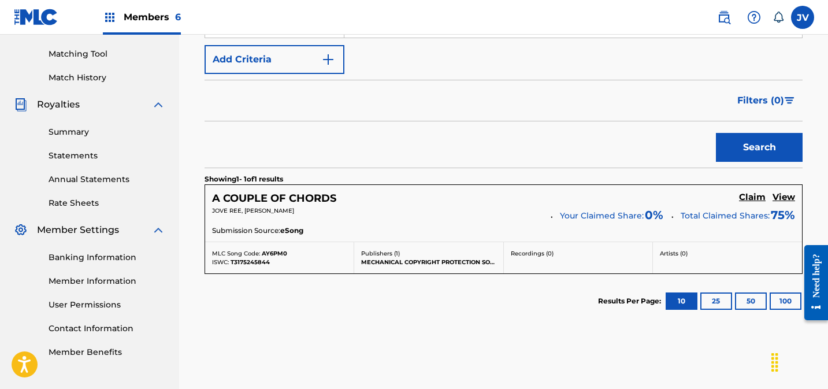
scroll to position [310, 0]
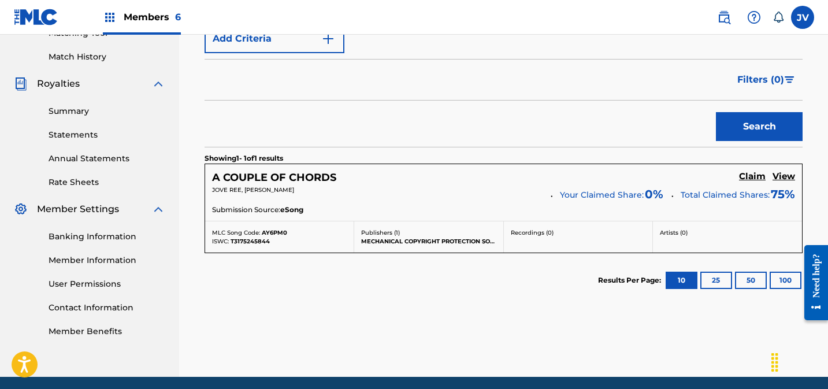
click at [743, 177] on h5 "Claim" at bounding box center [752, 176] width 27 height 11
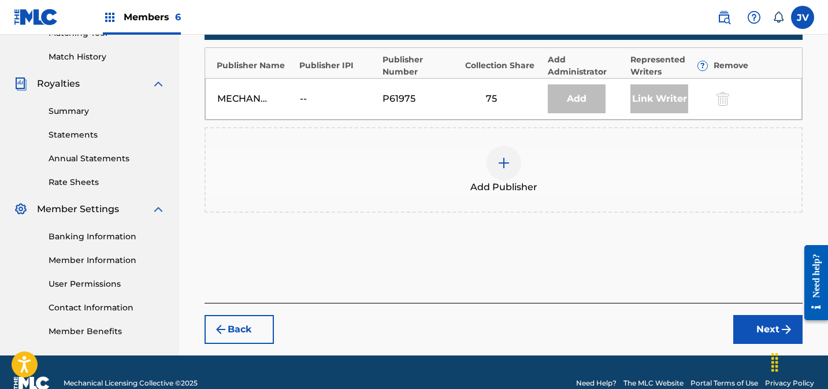
click at [514, 163] on div at bounding box center [503, 163] width 35 height 35
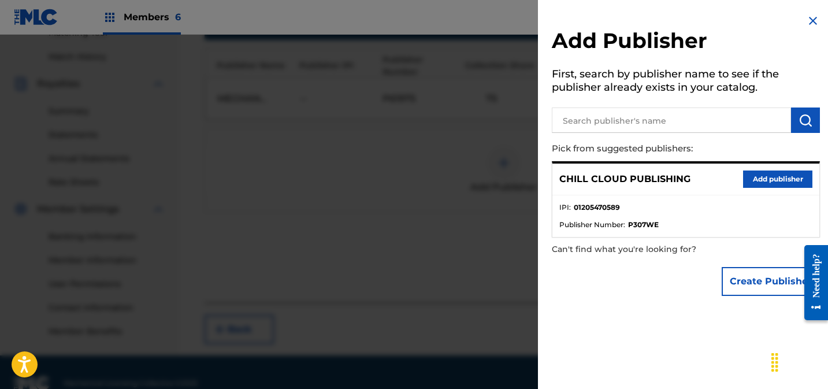
click at [787, 179] on button "Add publisher" at bounding box center [777, 178] width 69 height 17
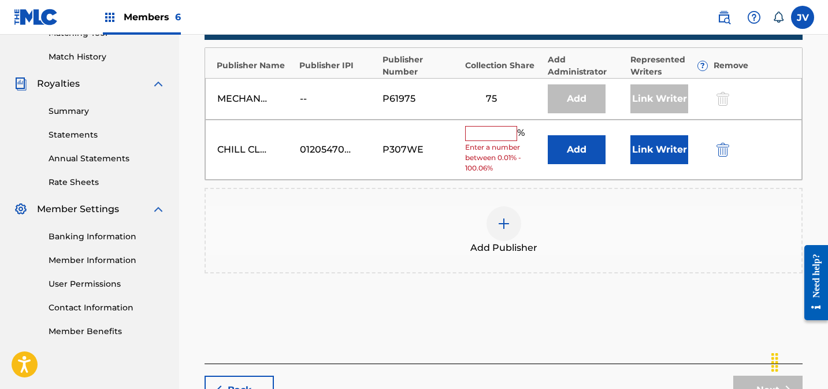
click at [484, 135] on input "text" at bounding box center [491, 133] width 52 height 15
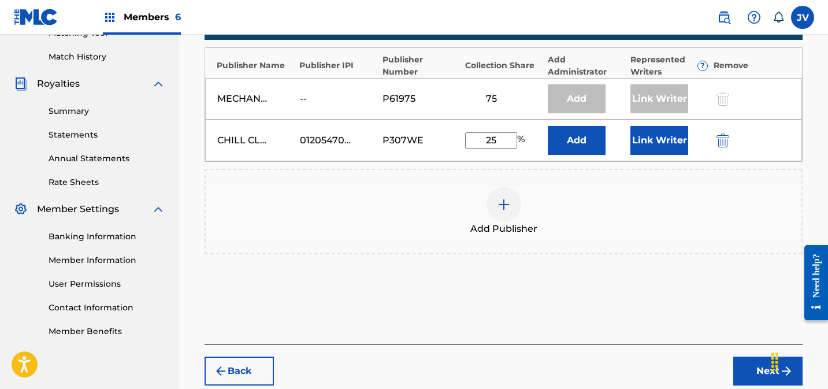
type input "25"
click at [666, 140] on button "Link Writer" at bounding box center [659, 140] width 58 height 29
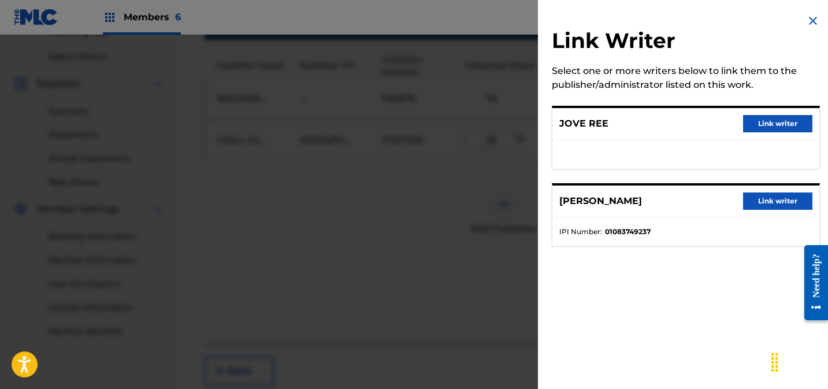
click at [795, 124] on button "Link writer" at bounding box center [777, 123] width 69 height 17
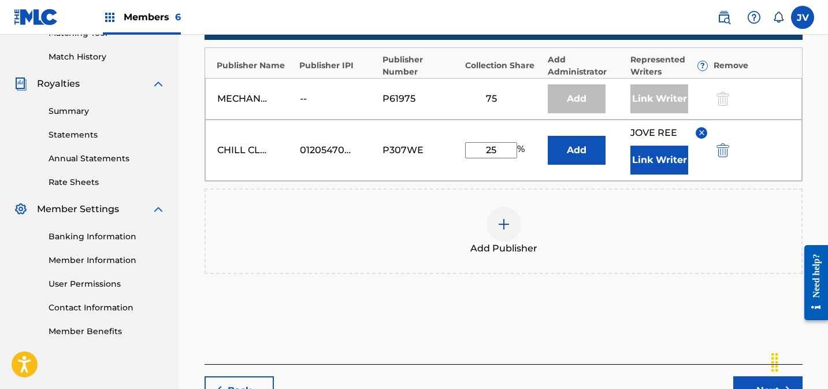
click at [639, 162] on button "Link Writer" at bounding box center [659, 160] width 58 height 29
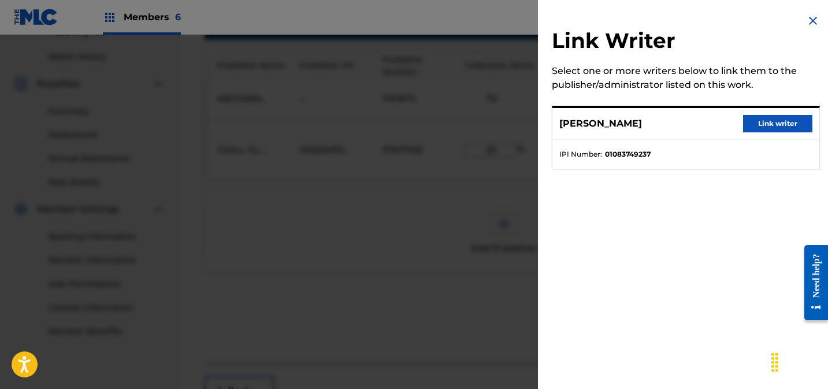
click at [779, 126] on button "Link writer" at bounding box center [777, 123] width 69 height 17
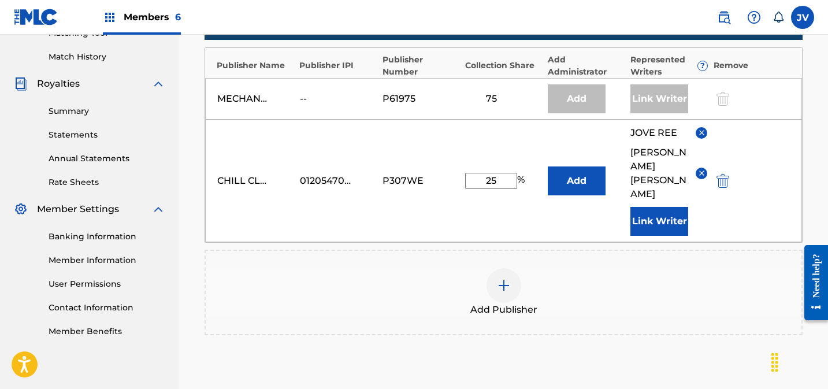
click at [671, 277] on div "Add Publisher" at bounding box center [504, 292] width 596 height 49
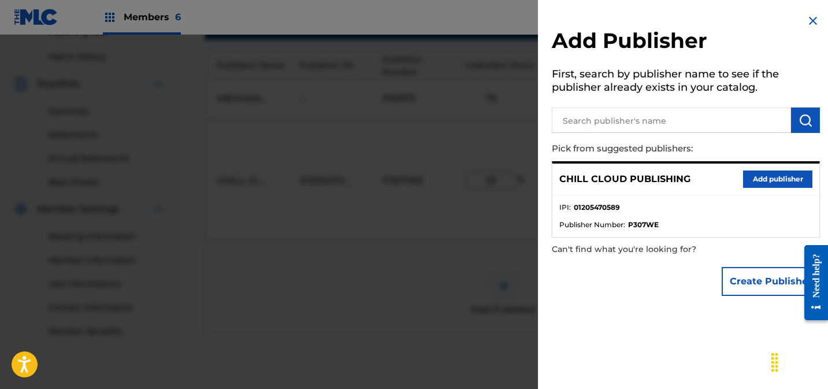
drag, startPoint x: 803, startPoint y: 20, endPoint x: 802, endPoint y: 28, distance: 8.1
click at [806, 21] on img at bounding box center [813, 21] width 14 height 14
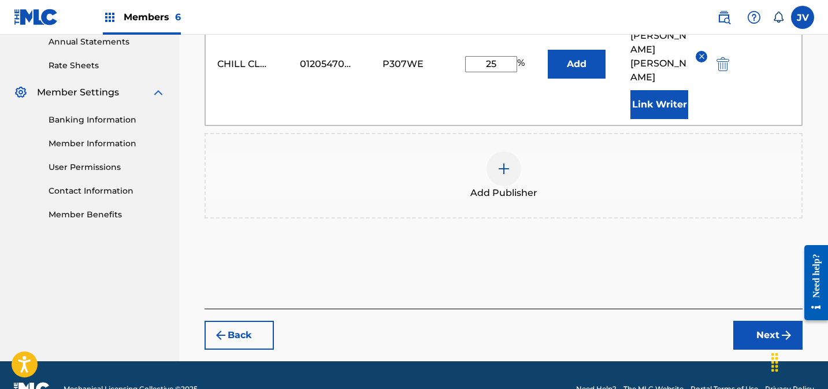
click at [769, 321] on button "Next" at bounding box center [767, 335] width 69 height 29
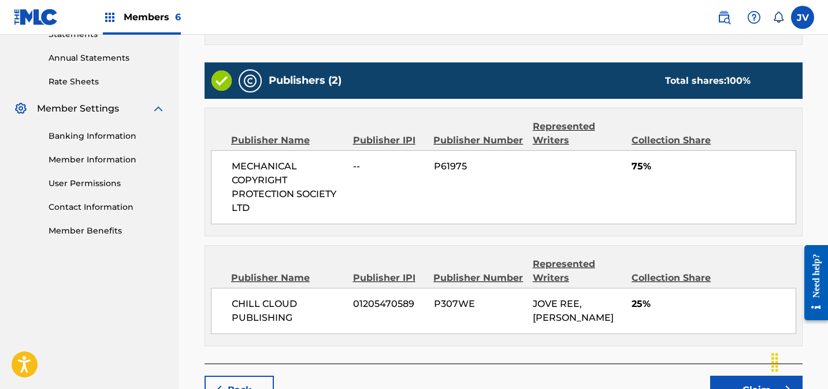
scroll to position [491, 0]
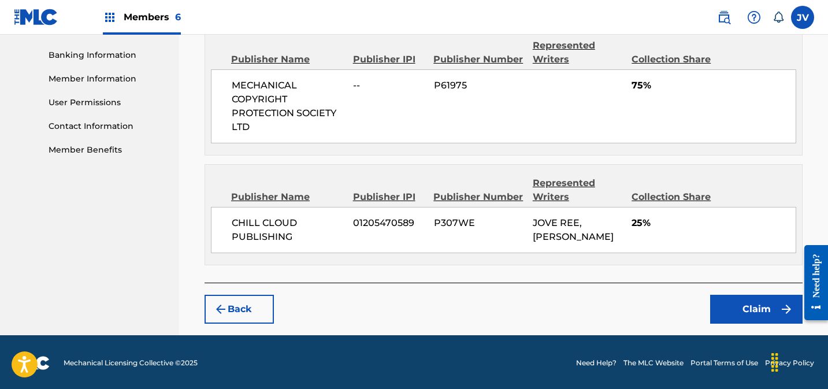
click at [768, 307] on button "Claim" at bounding box center [756, 309] width 92 height 29
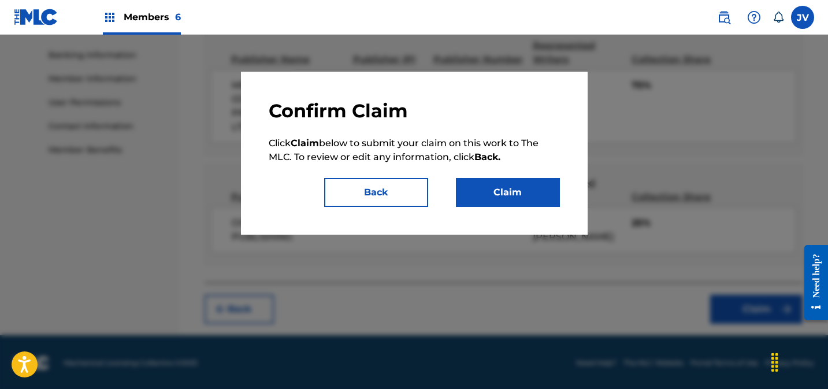
click at [500, 188] on button "Claim" at bounding box center [508, 192] width 104 height 29
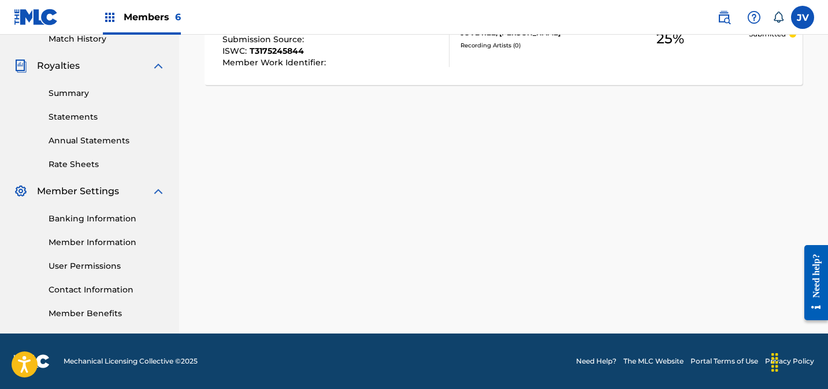
scroll to position [0, 0]
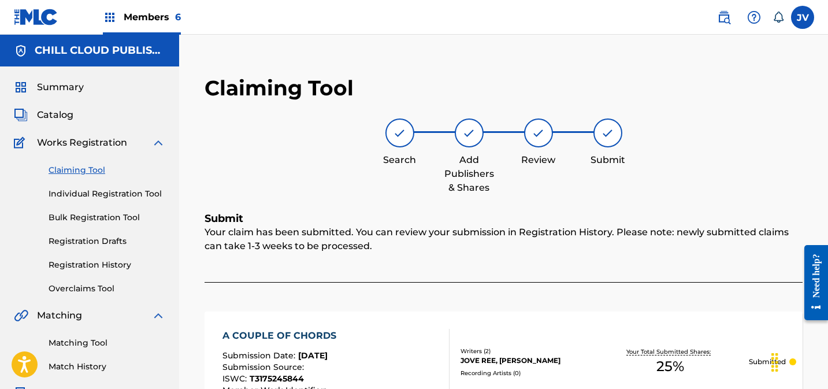
click at [81, 169] on link "Claiming Tool" at bounding box center [107, 170] width 117 height 12
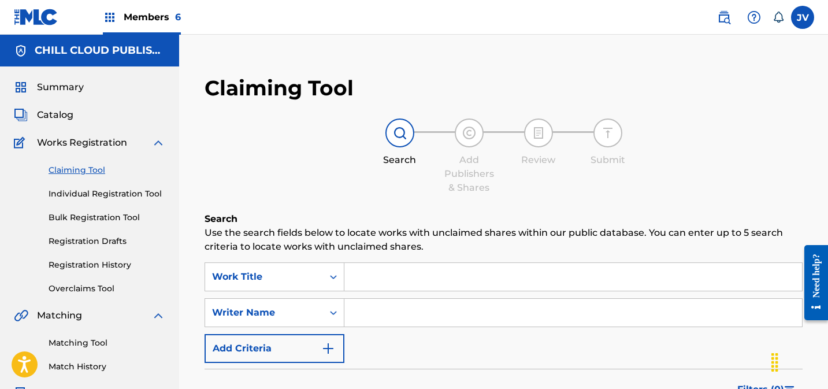
click at [802, 18] on label at bounding box center [802, 17] width 23 height 23
click at [802, 17] on input "[PERSON_NAME] Varengo [EMAIL_ADDRESS][DOMAIN_NAME] Notification Preferences Pro…" at bounding box center [802, 17] width 0 height 0
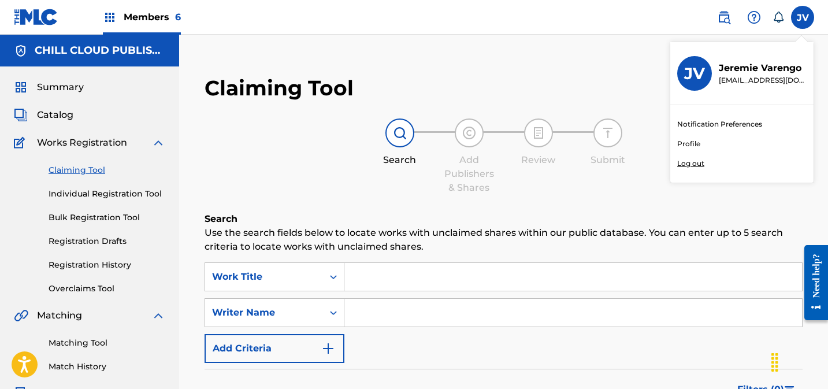
click at [689, 163] on p "Log out" at bounding box center [690, 163] width 27 height 10
click at [802, 17] on input "[PERSON_NAME] Varengo [EMAIL_ADDRESS][DOMAIN_NAME] Notification Preferences Pro…" at bounding box center [802, 17] width 0 height 0
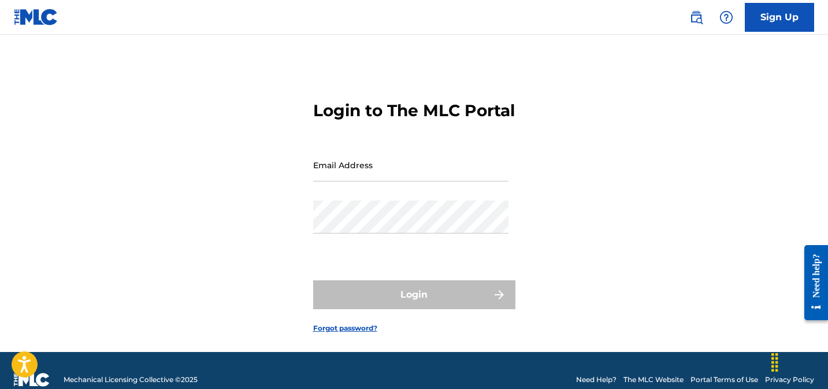
click at [365, 181] on input "Email Address" at bounding box center [410, 164] width 195 height 33
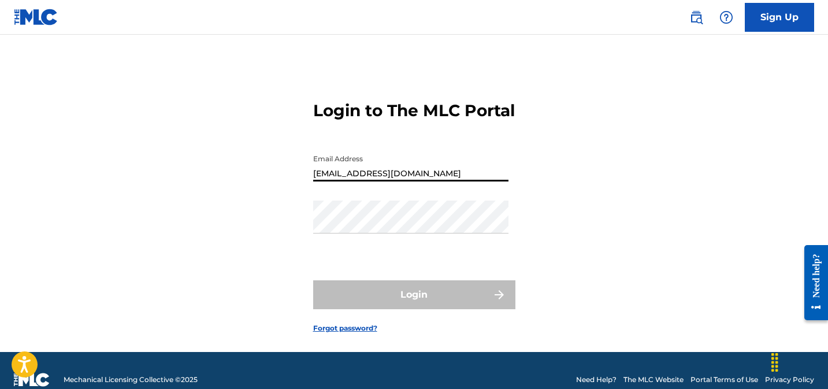
type input "[EMAIL_ADDRESS][DOMAIN_NAME]"
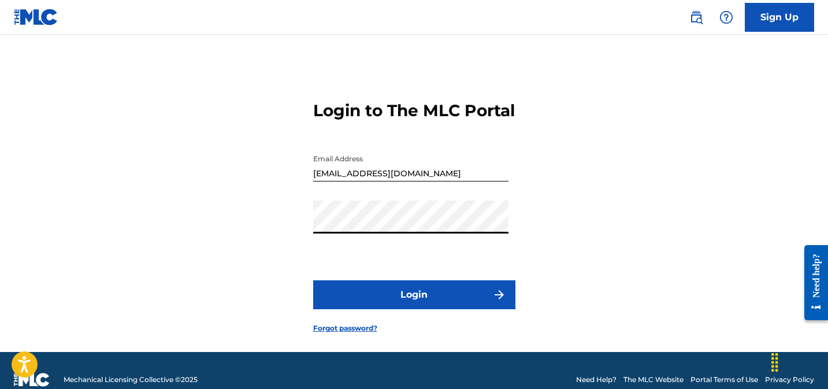
click at [299, 244] on div "Login to The MLC Portal Email Address [EMAIL_ADDRESS][DOMAIN_NAME] Password Log…" at bounding box center [414, 208] width 809 height 288
click at [401, 309] on button "Login" at bounding box center [414, 294] width 202 height 29
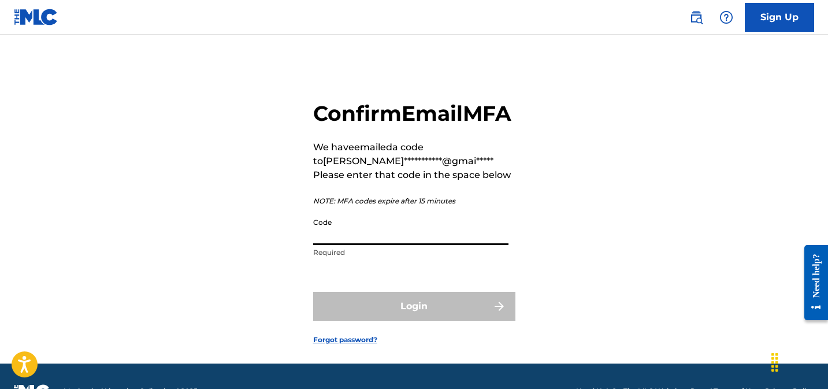
click at [423, 245] on input "Code" at bounding box center [410, 228] width 195 height 33
paste input "827645"
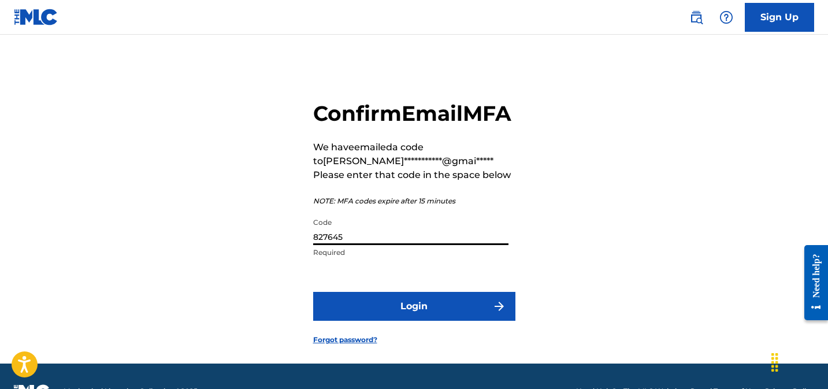
type input "827645"
click at [433, 321] on button "Login" at bounding box center [414, 306] width 202 height 29
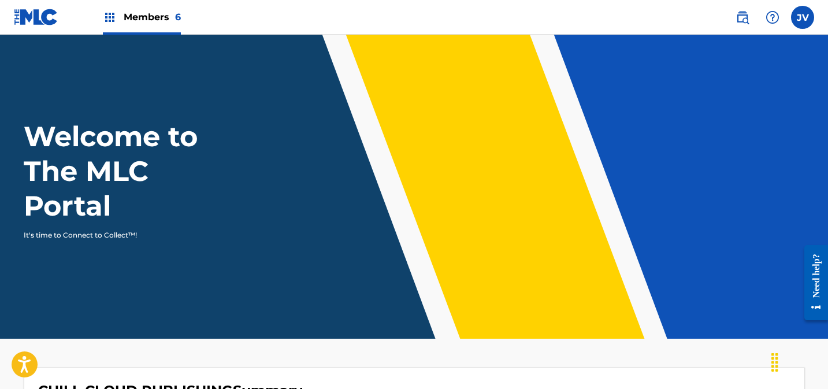
click at [133, 12] on span "Members 6" at bounding box center [152, 16] width 57 height 13
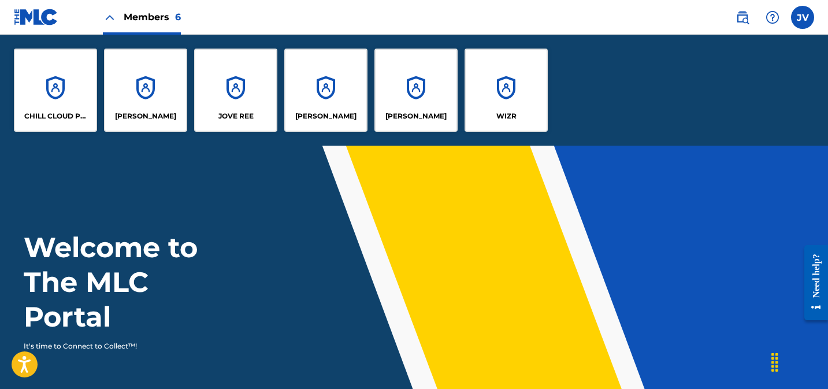
click at [55, 91] on div "CHILL CLOUD PUBLISHING" at bounding box center [55, 90] width 83 height 83
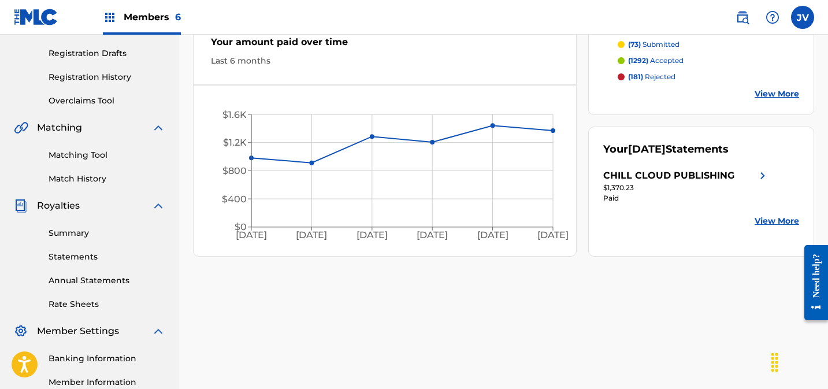
scroll to position [199, 0]
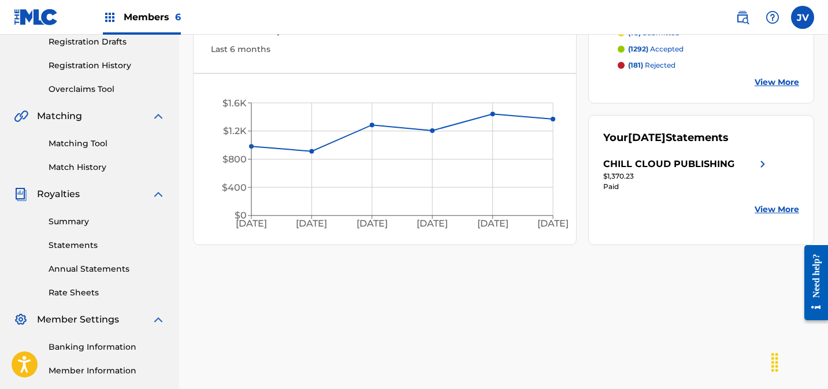
click at [72, 141] on link "Matching Tool" at bounding box center [107, 143] width 117 height 12
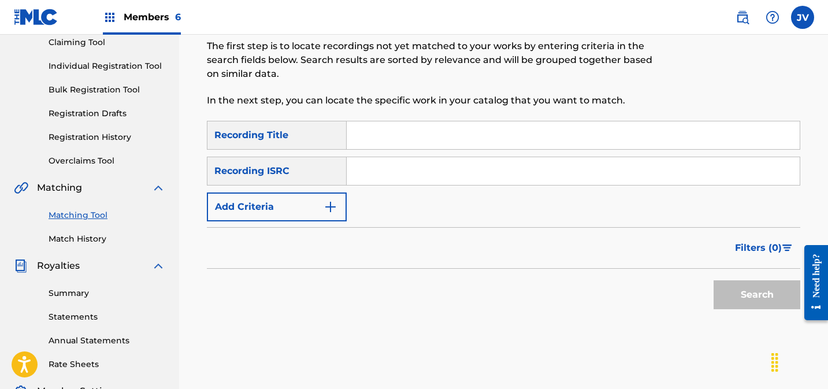
scroll to position [119, 0]
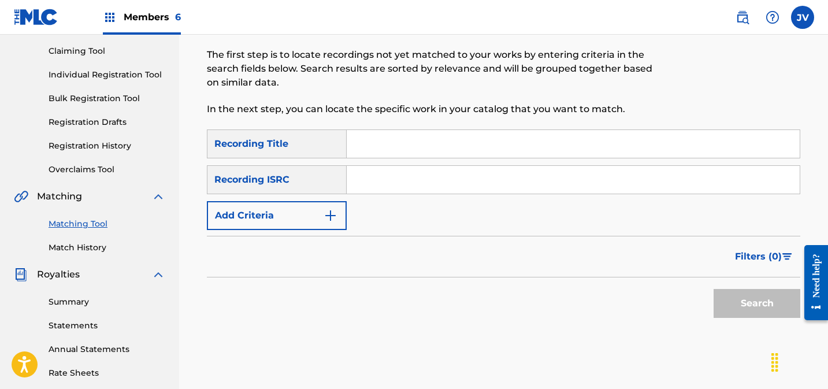
click at [384, 183] on input "Search Form" at bounding box center [573, 180] width 453 height 28
paste input "GXC5E2400431"
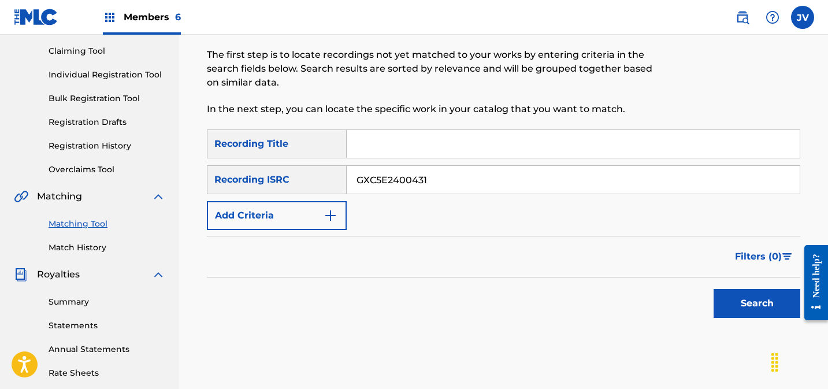
type input "GXC5E2400431"
click at [747, 305] on button "Search" at bounding box center [756, 303] width 87 height 29
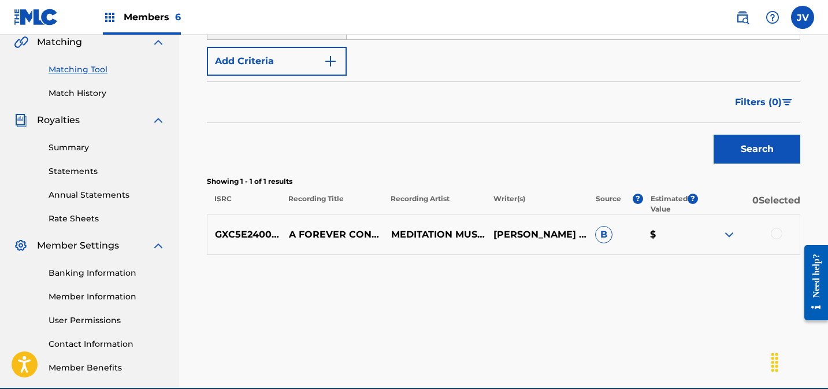
scroll to position [275, 0]
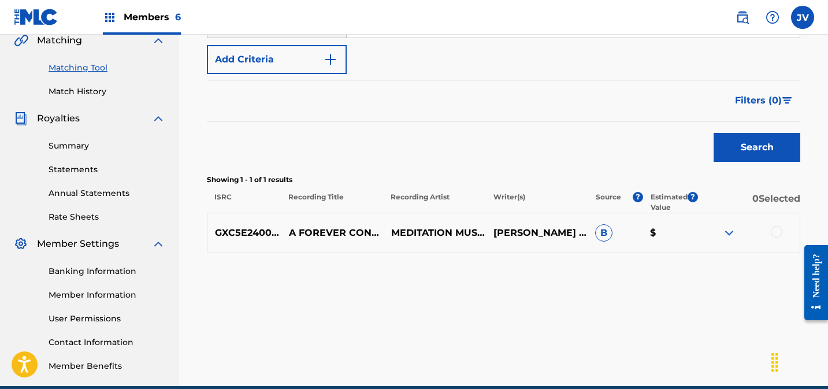
click at [778, 233] on div at bounding box center [777, 232] width 12 height 12
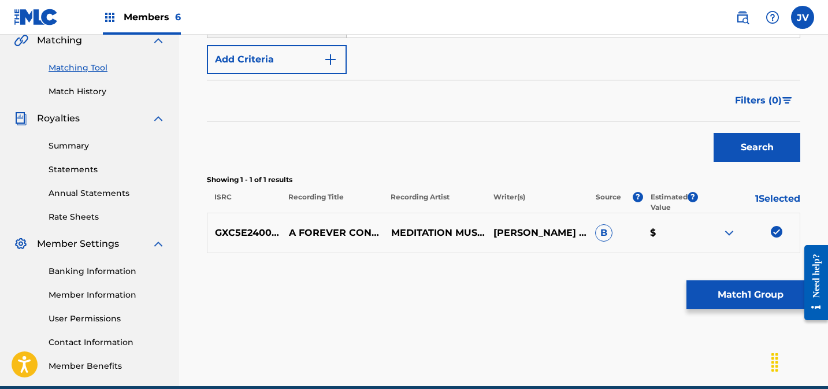
click at [729, 298] on button "Match 1 Group" at bounding box center [750, 294] width 128 height 29
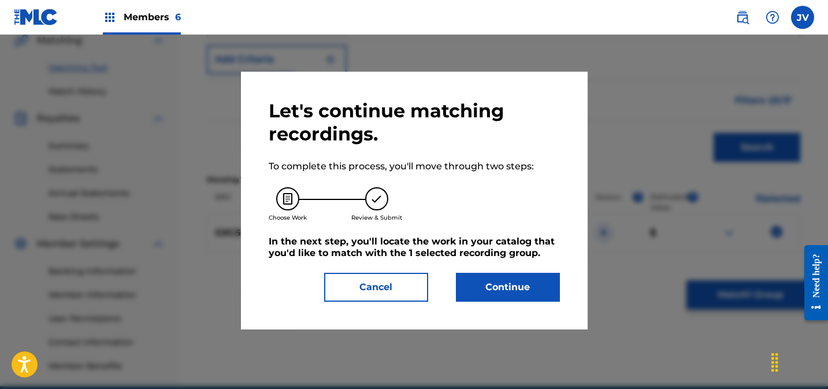
click at [500, 282] on button "Continue" at bounding box center [508, 287] width 104 height 29
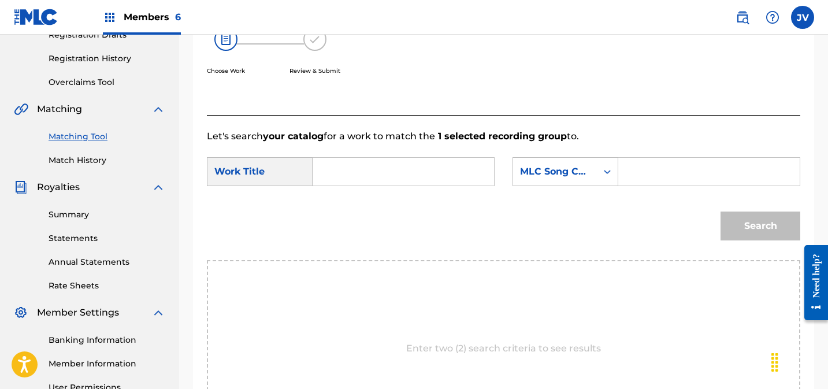
scroll to position [204, 0]
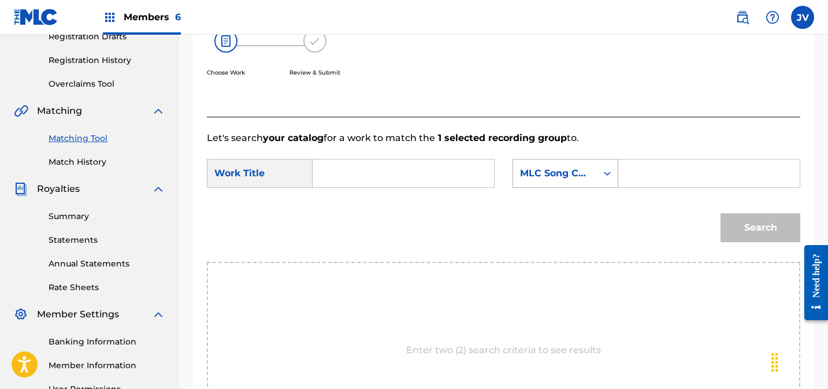
click at [570, 173] on div "MLC Song Code" at bounding box center [555, 173] width 70 height 14
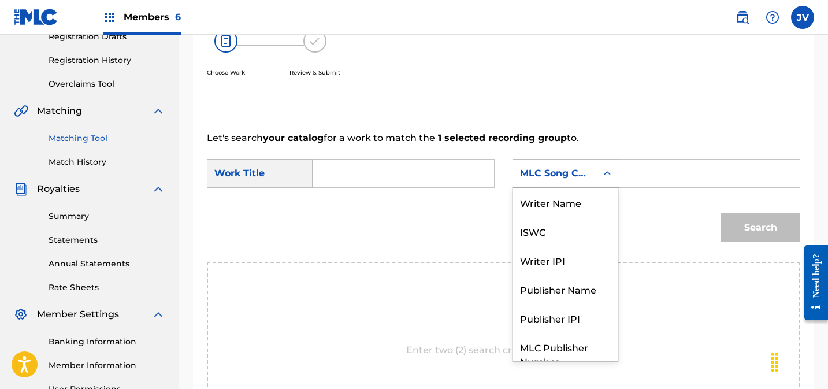
scroll to position [43, 0]
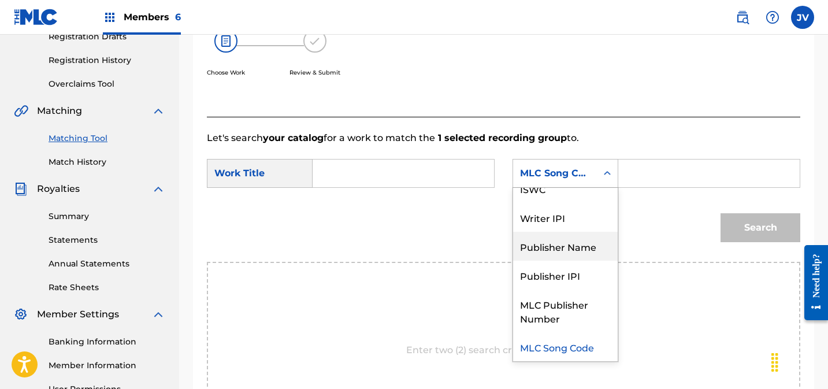
click at [574, 251] on div "Publisher Name" at bounding box center [565, 246] width 105 height 29
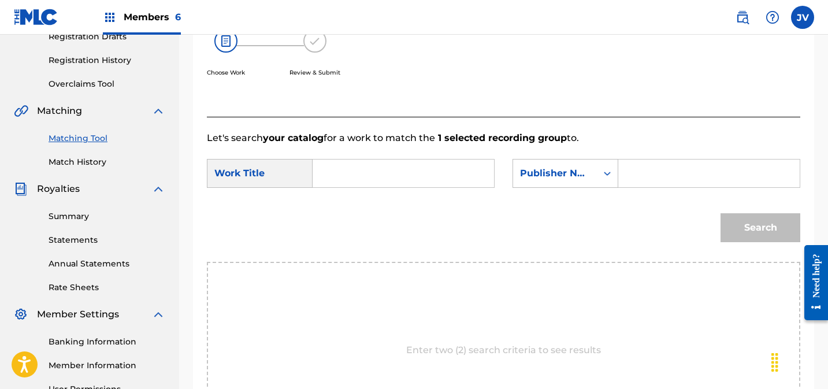
drag, startPoint x: 642, startPoint y: 176, endPoint x: 713, endPoint y: 192, distance: 73.4
click at [645, 179] on input "Search Form" at bounding box center [709, 173] width 162 height 28
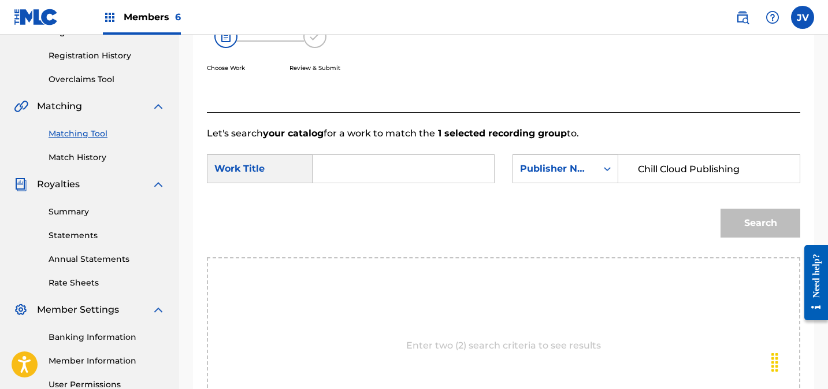
type input "Chill Cloud Publishing"
click at [366, 165] on input "Search Form" at bounding box center [403, 169] width 162 height 28
click at [414, 170] on input "Search Form" at bounding box center [403, 169] width 162 height 28
paste input "A Forever Connection"
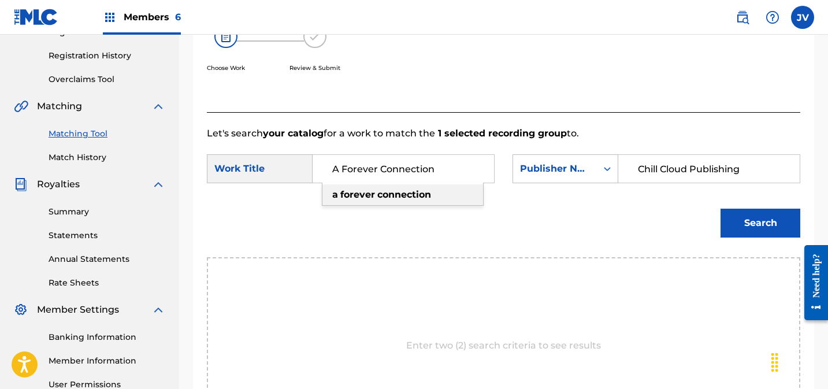
type input "A Forever Connection"
click at [749, 217] on button "Search" at bounding box center [760, 223] width 80 height 29
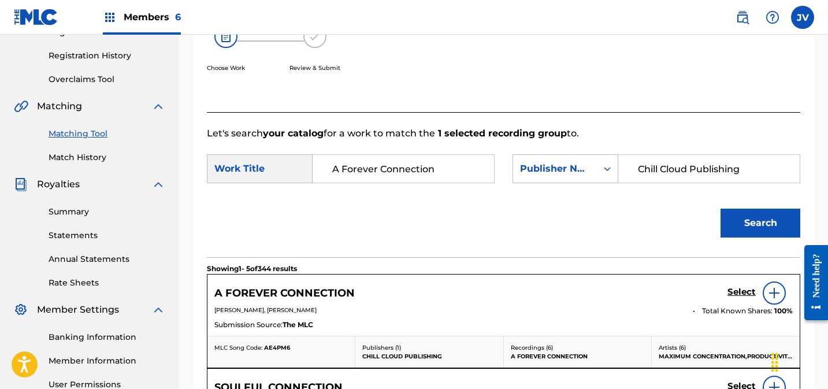
click at [739, 293] on h5 "Select" at bounding box center [741, 292] width 28 height 11
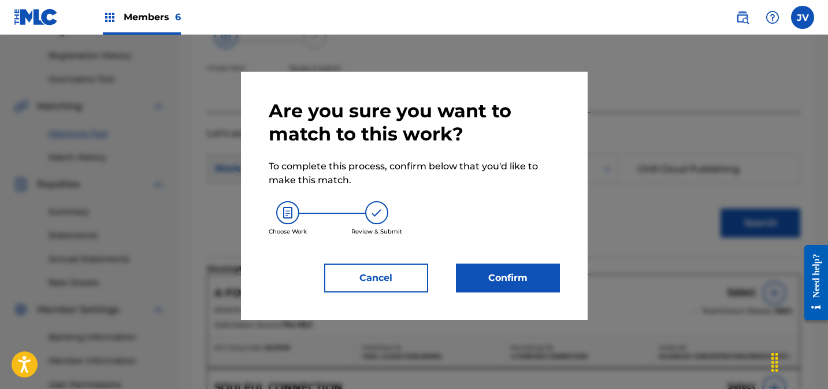
click at [515, 271] on button "Confirm" at bounding box center [508, 277] width 104 height 29
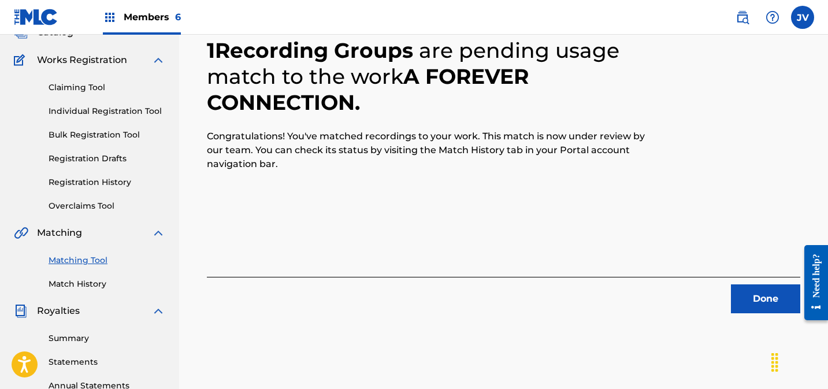
scroll to position [99, 0]
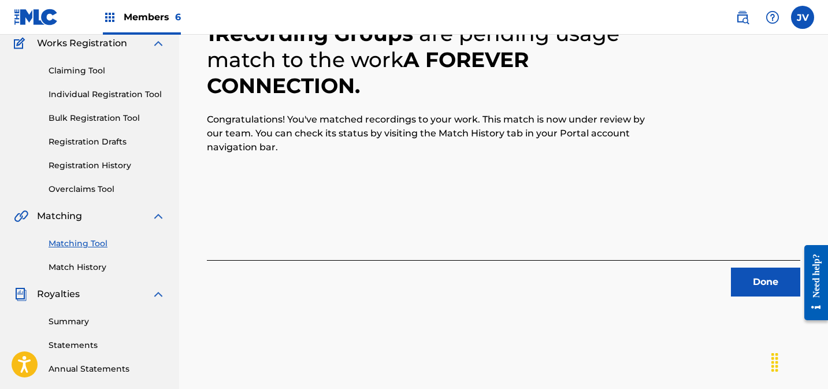
click at [757, 275] on button "Done" at bounding box center [765, 281] width 69 height 29
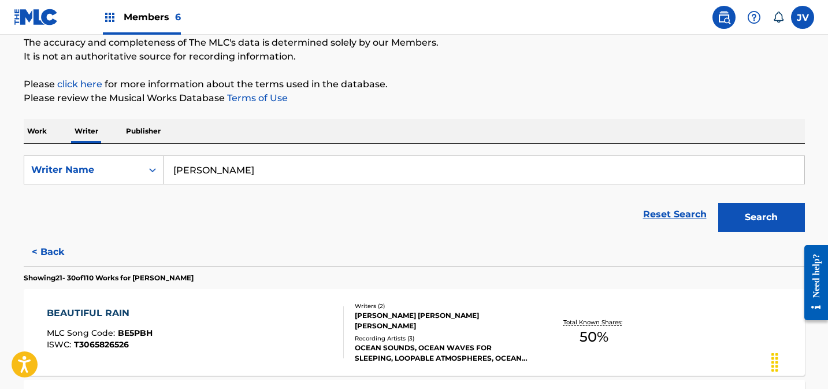
scroll to position [101, 0]
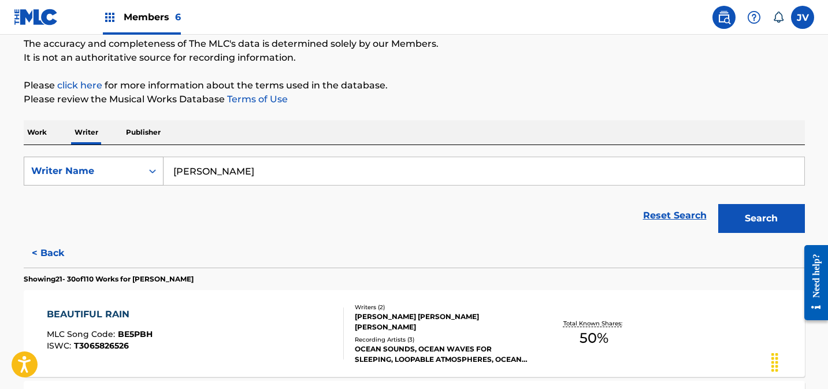
drag, startPoint x: 262, startPoint y: 172, endPoint x: 146, endPoint y: 167, distance: 116.2
click at [146, 167] on div "SearchWithCriteria79922549-55f8-4861-b342-e1e861cafedd Writer Name jeremie vare…" at bounding box center [414, 171] width 781 height 29
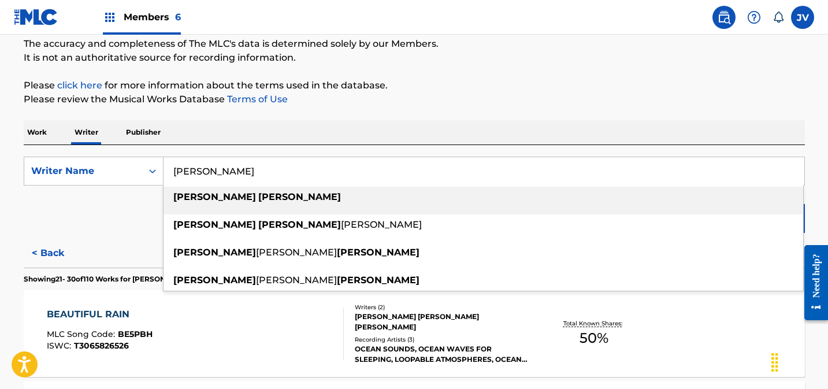
type input "daniel traynor"
drag, startPoint x: 221, startPoint y: 199, endPoint x: 347, endPoint y: 192, distance: 126.1
click at [258, 198] on strong "traynor" at bounding box center [299, 196] width 83 height 11
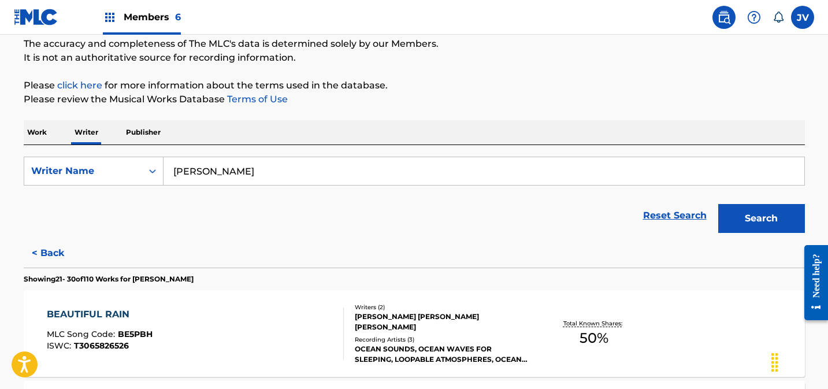
click at [765, 219] on button "Search" at bounding box center [761, 218] width 87 height 29
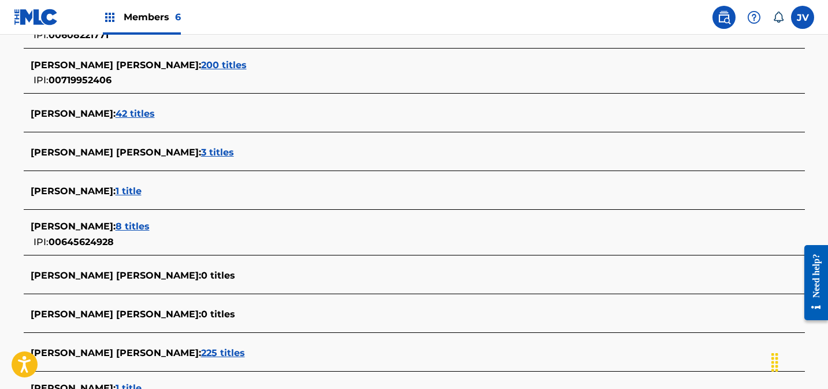
scroll to position [358, 0]
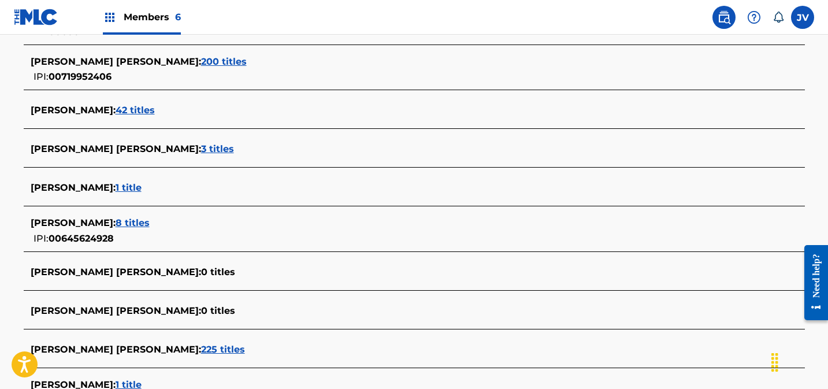
click at [209, 58] on span "200 titles" at bounding box center [224, 61] width 46 height 11
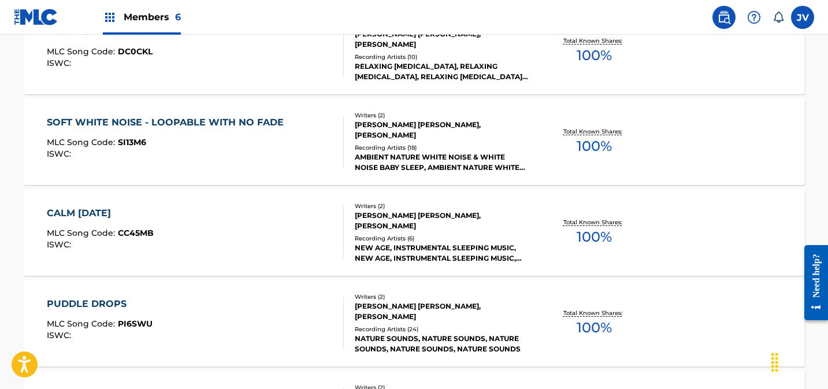
scroll to position [1025, 0]
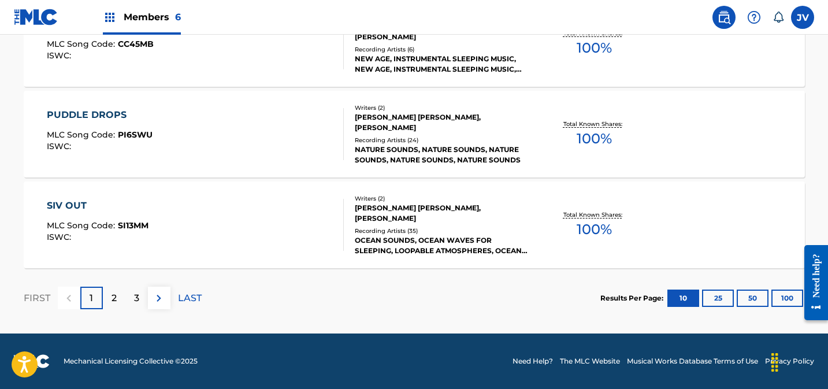
click at [136, 296] on p "3" at bounding box center [136, 298] width 5 height 14
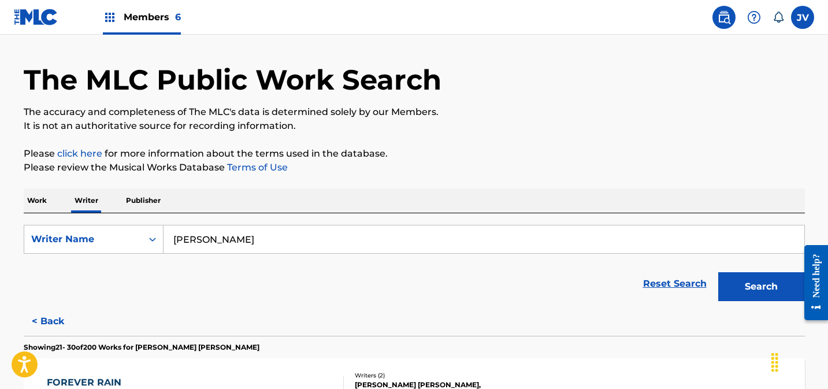
scroll to position [0, 0]
